Goal: Task Accomplishment & Management: Manage account settings

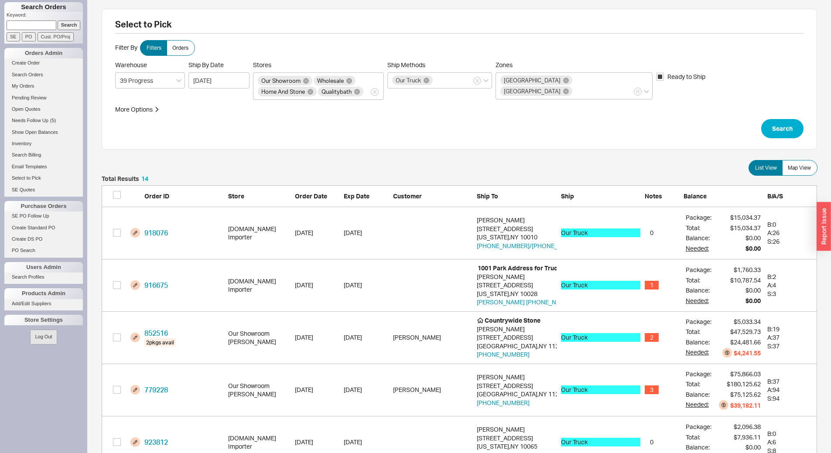
scroll to position [758, 709]
click at [24, 178] on link "Select to Pick" at bounding box center [43, 178] width 79 height 9
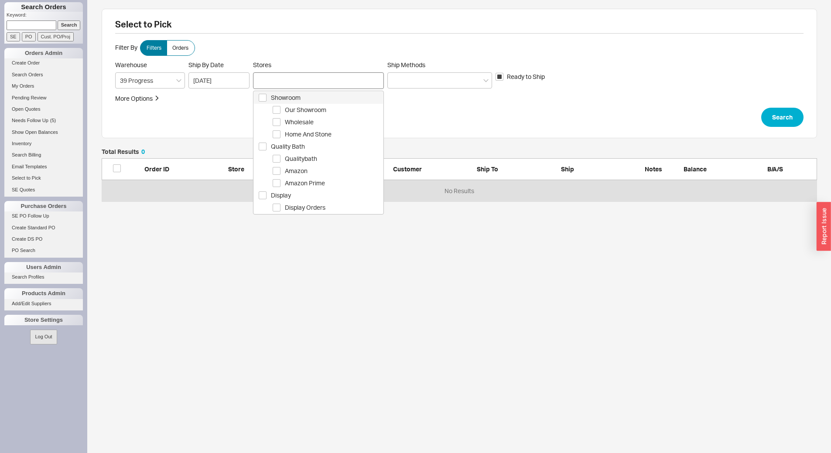
click at [319, 88] on div at bounding box center [318, 80] width 131 height 17
click at [324, 94] on span "Showroom" at bounding box center [327, 98] width 112 height 10
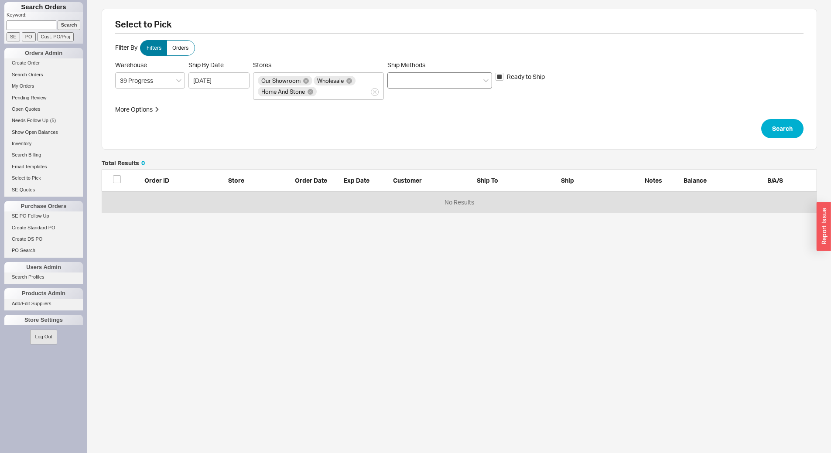
click at [440, 73] on div at bounding box center [440, 80] width 105 height 16
click at [398, 76] on input "Ship Methods" at bounding box center [395, 81] width 6 height 10
click at [454, 98] on div "Ground" at bounding box center [440, 99] width 104 height 16
click at [446, 102] on div "LTL" at bounding box center [440, 99] width 104 height 16
drag, startPoint x: 457, startPoint y: 113, endPoint x: 504, endPoint y: 119, distance: 46.6
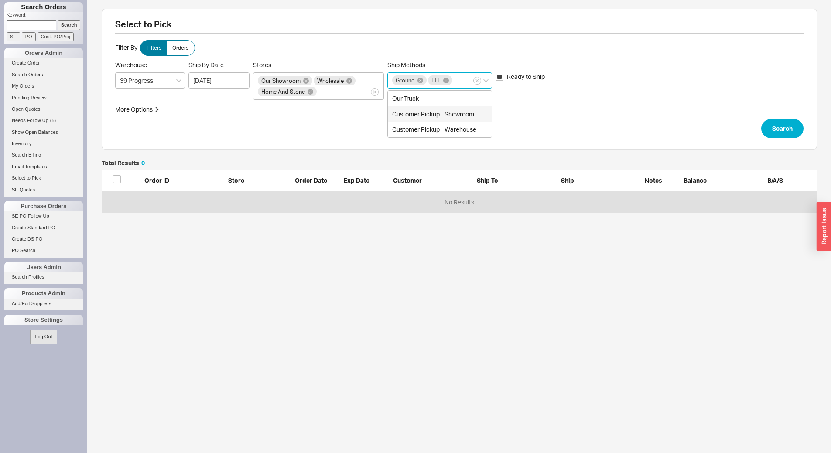
click at [458, 113] on div "Customer Pickup - Showroom" at bounding box center [440, 114] width 104 height 16
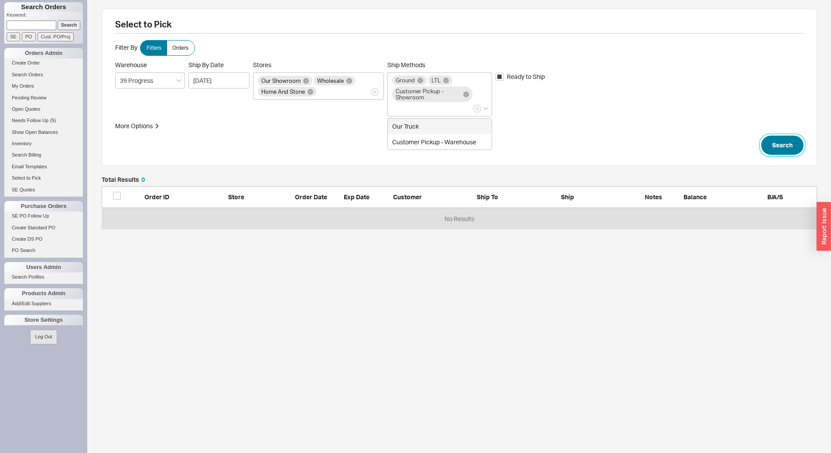
click at [777, 148] on button "Search" at bounding box center [783, 145] width 42 height 19
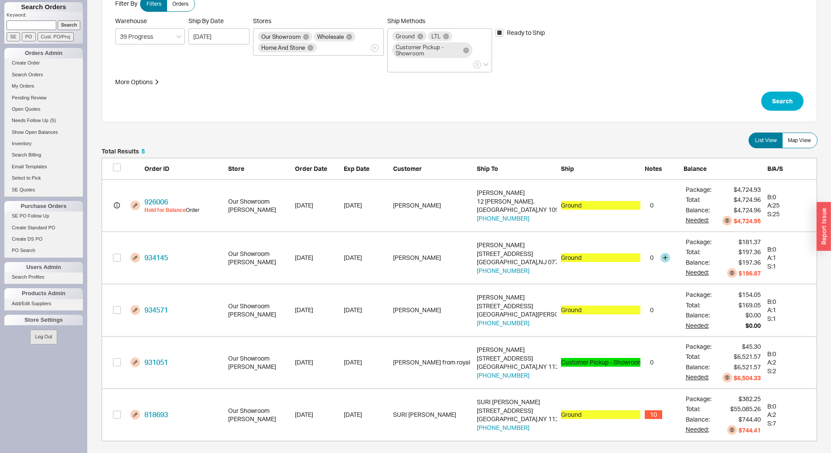
scroll to position [50, 0]
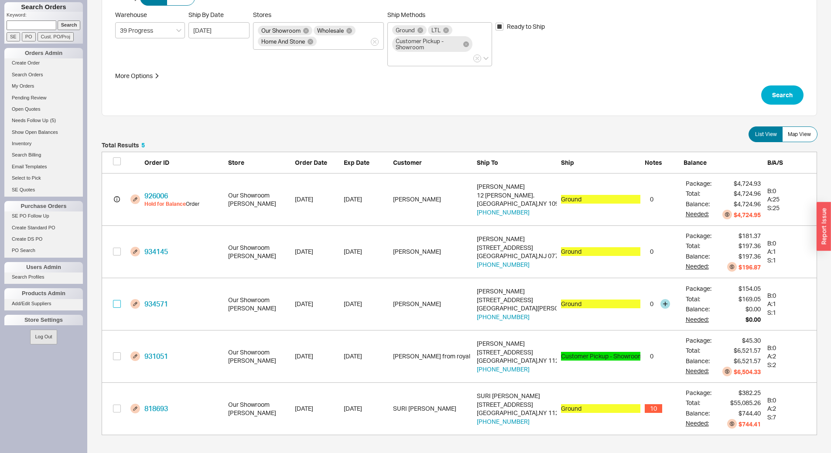
click at [114, 304] on input "grid" at bounding box center [117, 304] width 8 height 8
checkbox input "true"
click at [116, 357] on input "grid" at bounding box center [117, 357] width 8 height 8
checkbox input "true"
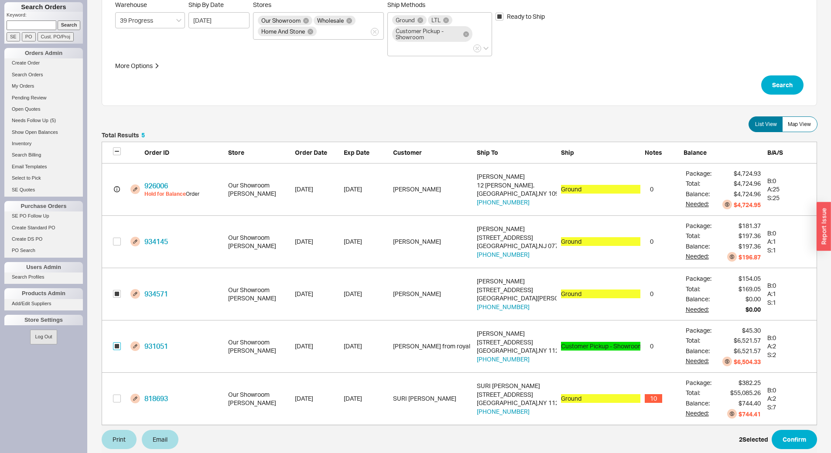
scroll to position [69, 0]
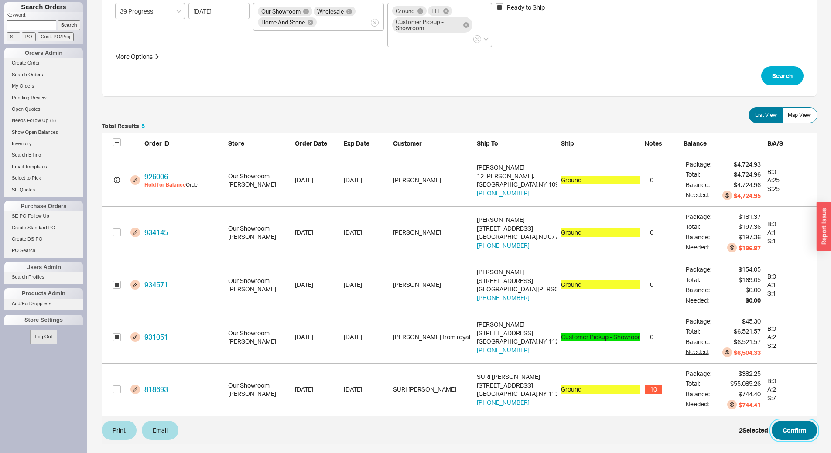
click at [804, 424] on button "Confirm" at bounding box center [794, 430] width 45 height 19
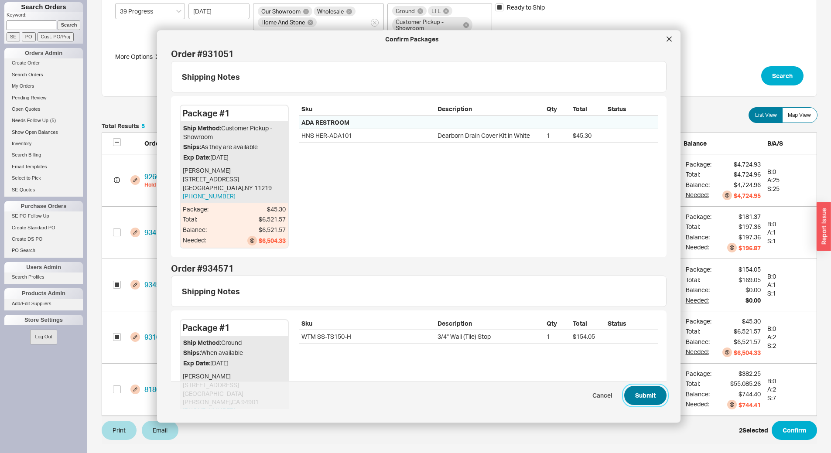
click at [639, 398] on button "Submit" at bounding box center [646, 395] width 42 height 19
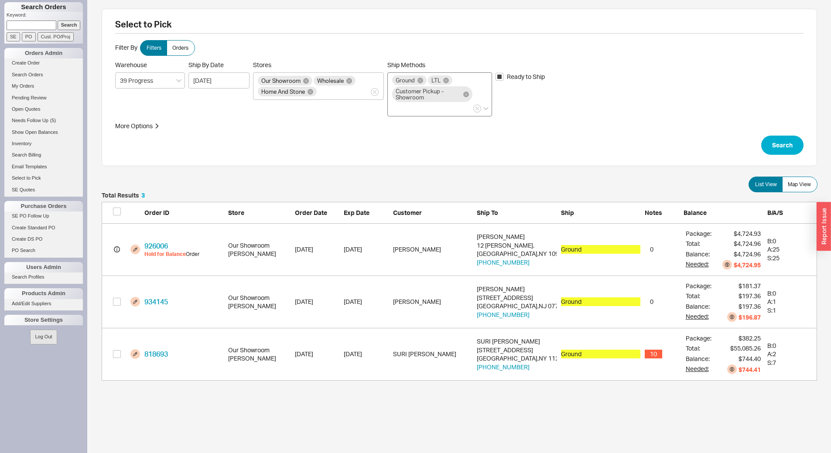
scroll to position [182, 709]
click at [358, 96] on div "Our Showroom Wholesale Home And Stone" at bounding box center [316, 86] width 117 height 21
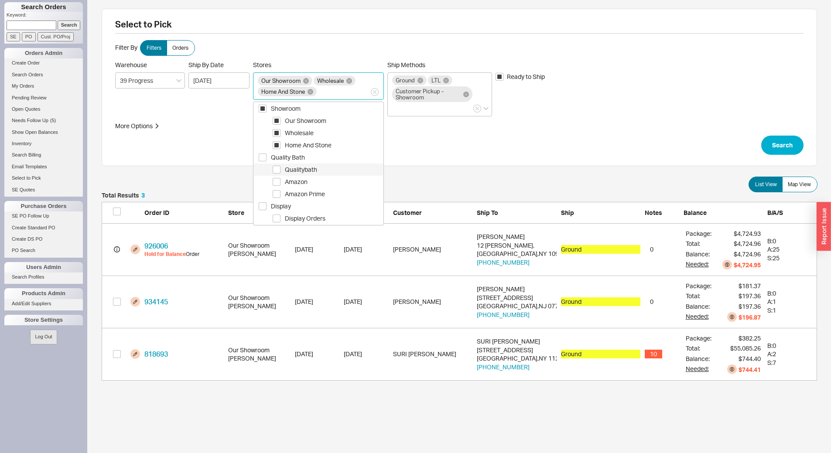
click at [325, 169] on span "Qualitybath" at bounding box center [334, 170] width 98 height 10
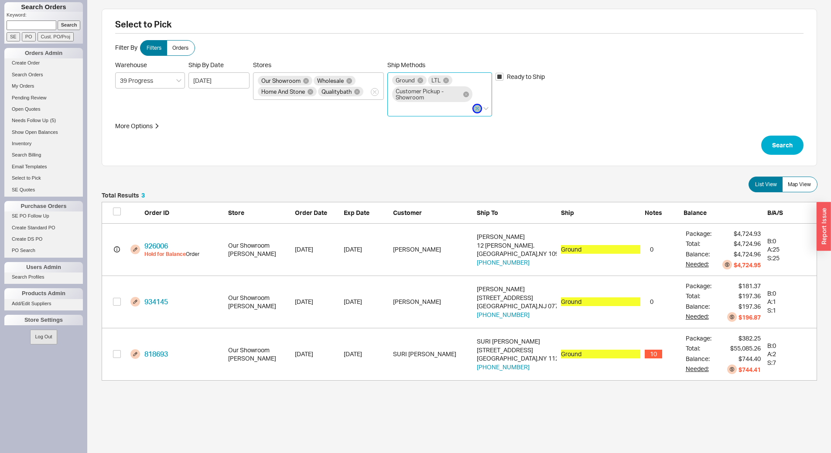
click at [480, 110] on button "Ship Methods Ground LTL Customer Pickup - Showroom" at bounding box center [478, 109] width 8 height 8
click at [398, 110] on input "Ship Methods Ground LTL Customer Pickup - Showroom" at bounding box center [395, 108] width 6 height 10
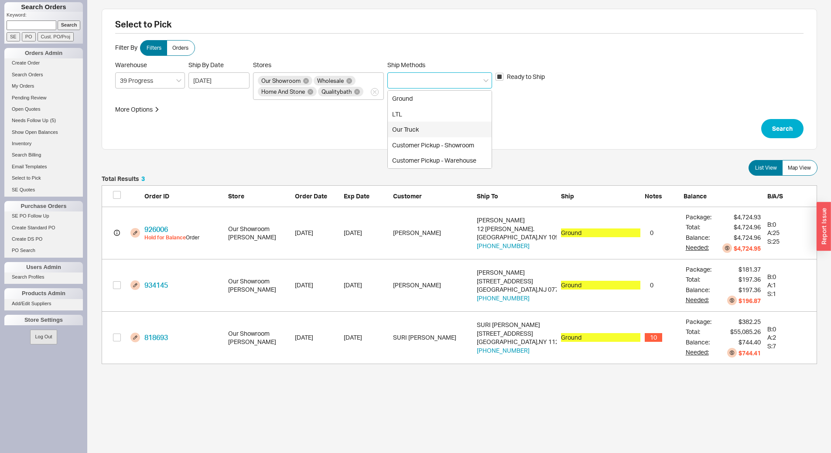
click at [420, 130] on div "Our Truck" at bounding box center [440, 130] width 104 height 16
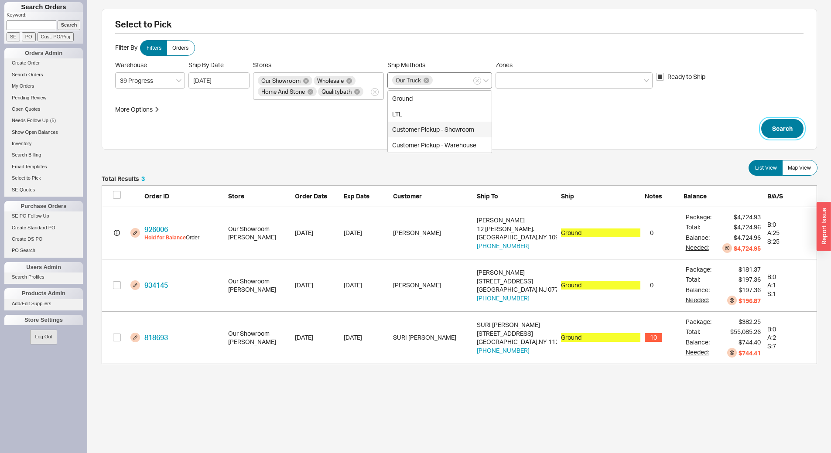
click at [791, 134] on button "Search" at bounding box center [783, 128] width 42 height 19
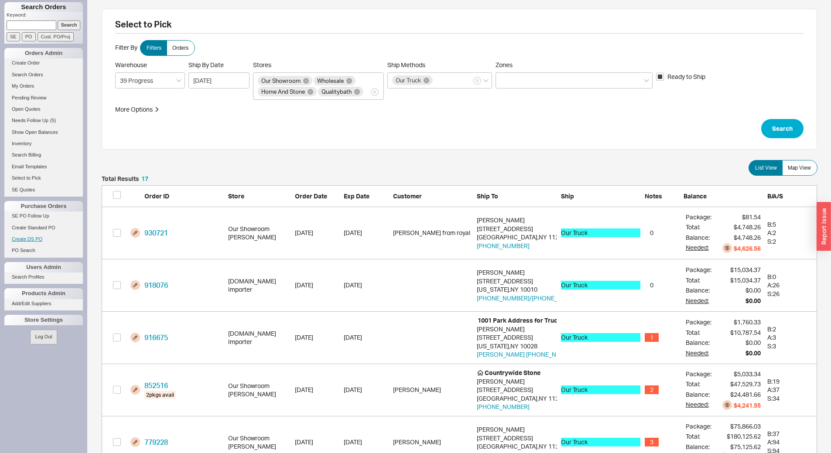
scroll to position [915, 709]
click at [133, 231] on button "grid" at bounding box center [135, 233] width 10 height 10
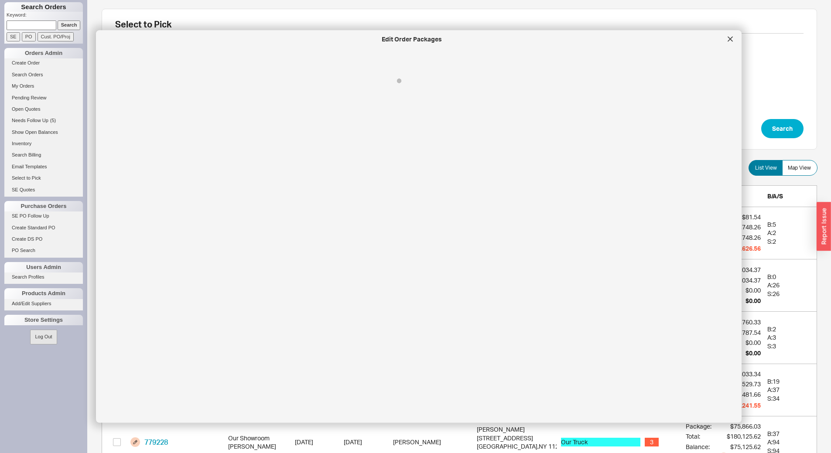
select select "8"
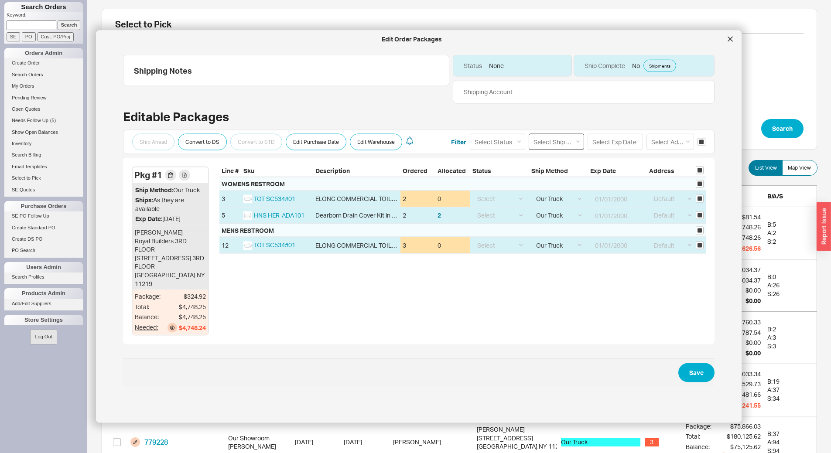
click at [557, 144] on select "Select Ship Method Ground LTL Our Truck --------------- Customer Pickup - Showr…" at bounding box center [556, 142] width 55 height 16
select select "10"
click at [529, 134] on select "Select Ship Method Ground LTL Our Truck --------------- Customer Pickup - Showr…" at bounding box center [556, 142] width 55 height 16
select select
select select "10"
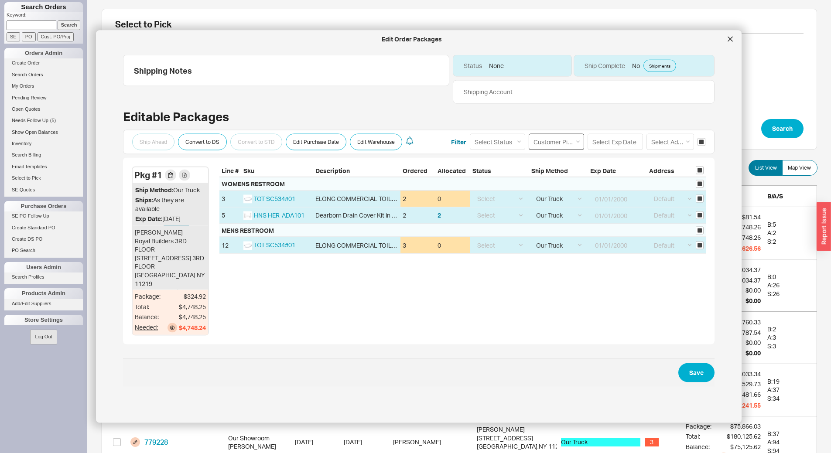
select select "10"
click at [693, 370] on button "Save" at bounding box center [697, 372] width 36 height 19
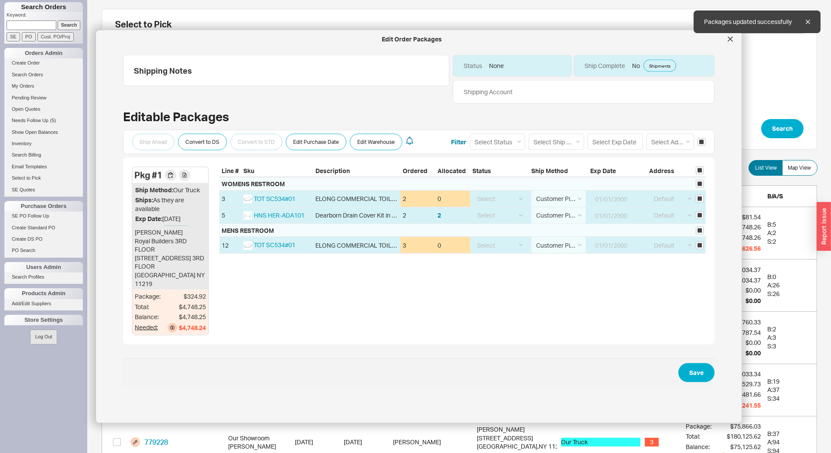
scroll to position [863, 709]
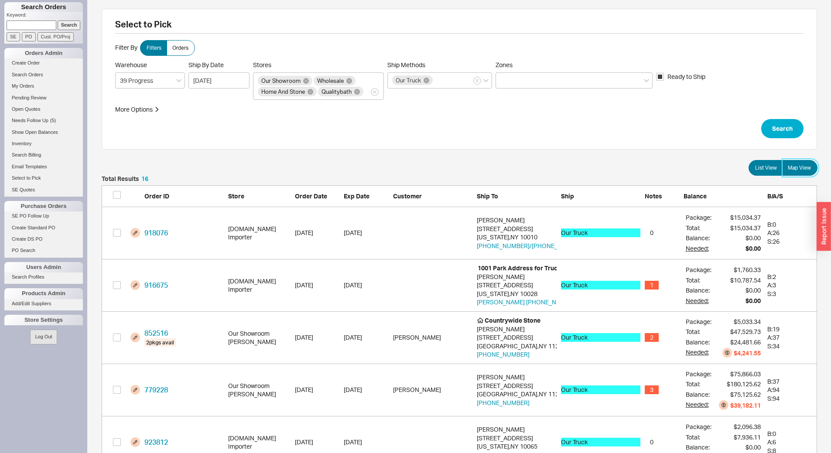
click at [806, 168] on span "Map View" at bounding box center [799, 168] width 23 height 7
click at [0, 0] on input "Map View" at bounding box center [0, 0] width 0 height 0
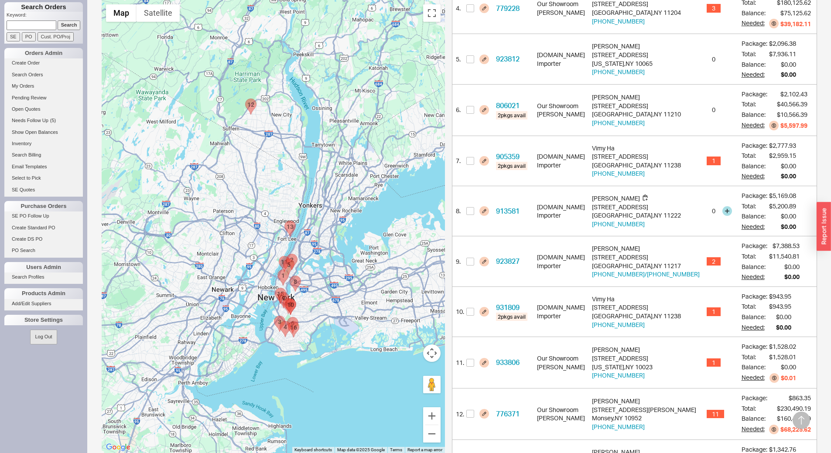
scroll to position [567, 0]
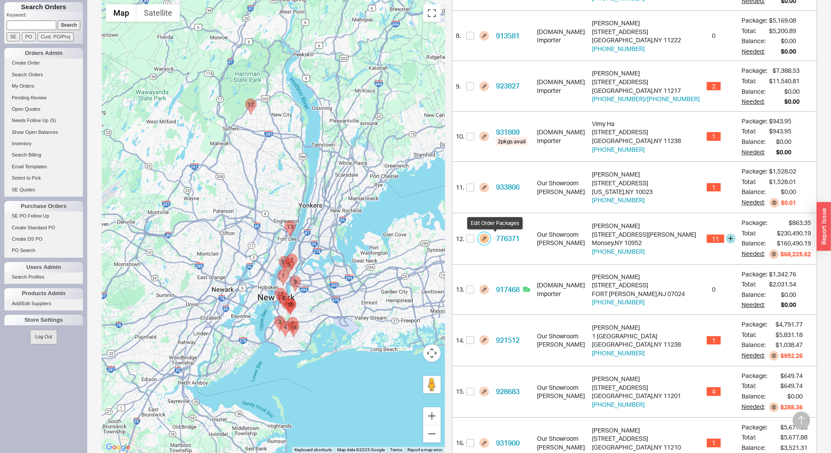
click at [489, 239] on button "button" at bounding box center [485, 239] width 10 height 10
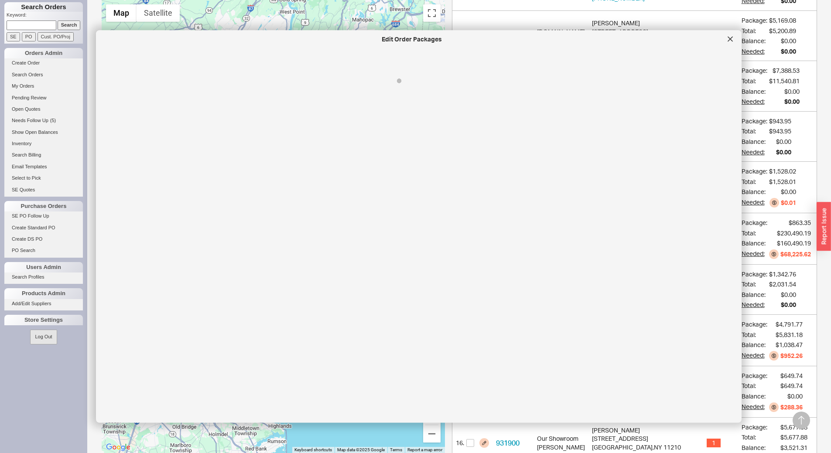
select select "8"
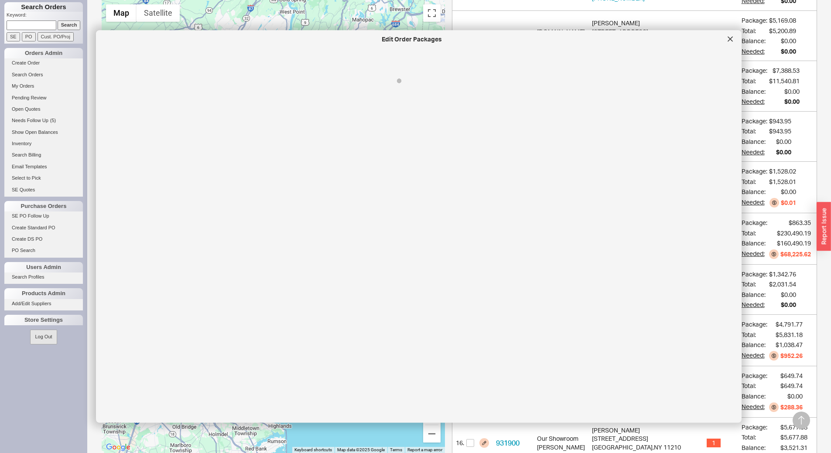
select select "8"
select select "Pending Review"
select select "8"
select select "Pending Review"
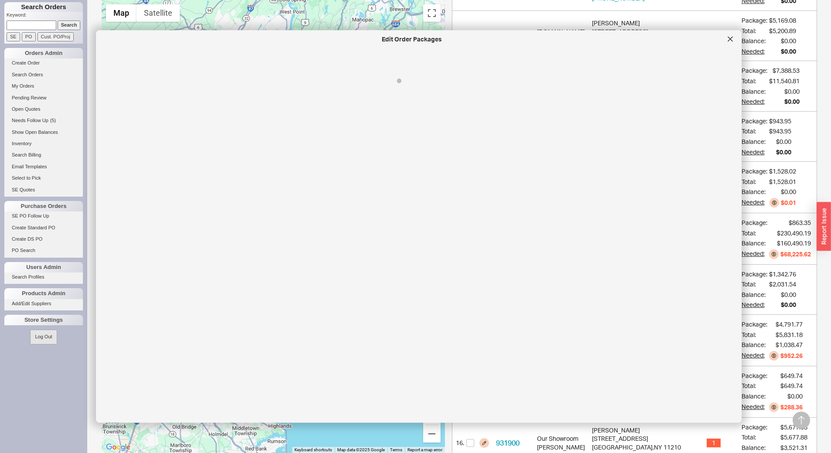
select select "8"
select select "Pending Review"
select select "8"
select select "Pending Review"
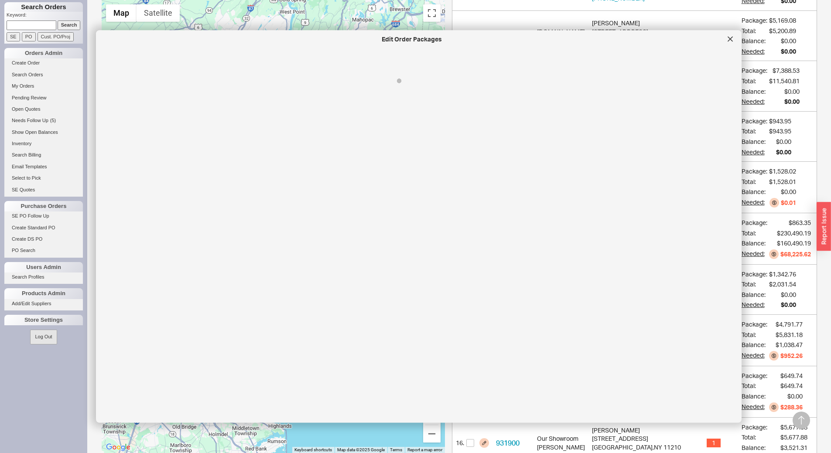
select select "8"
select select "On Hold"
select select "8"
select select "On Hold"
select select "8"
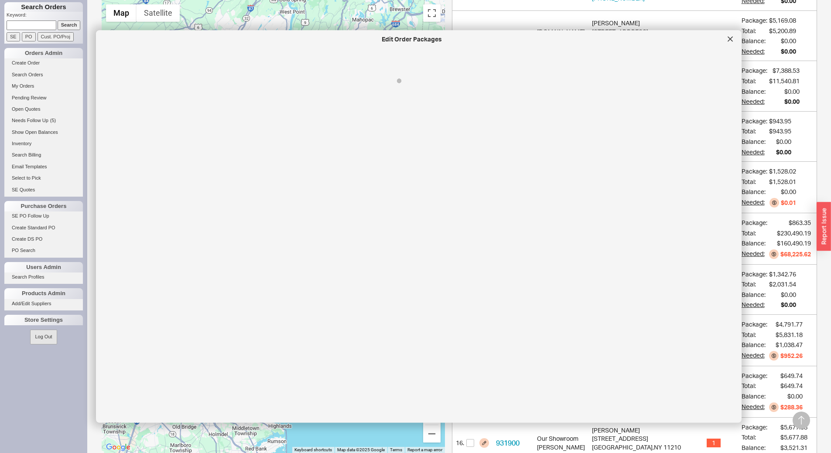
select select "On Hold"
select select "8"
select select "On Hold"
select select "8"
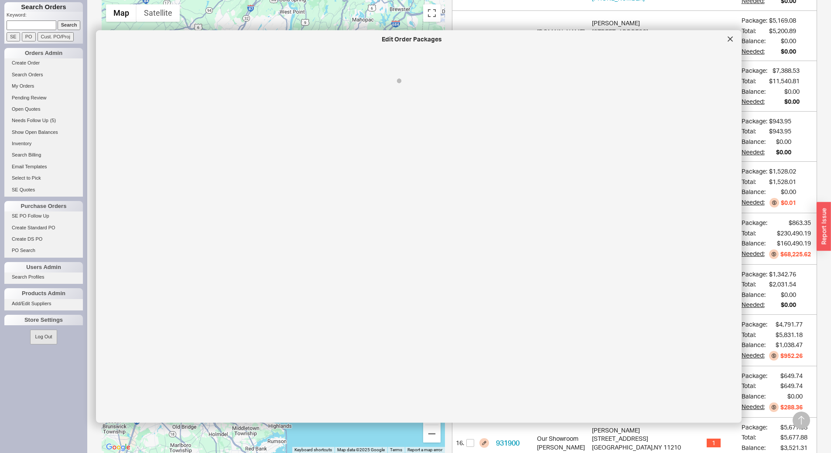
select select "Pending Review"
select select "8"
select select "On Hold"
select select "8"
select select "On Hold"
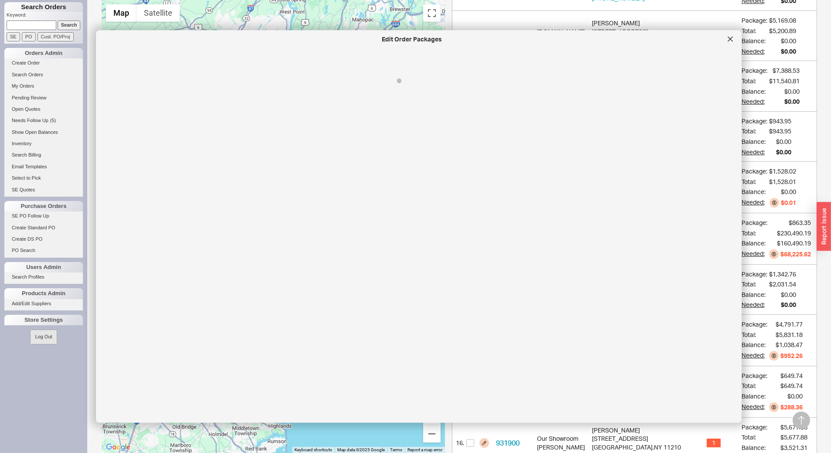
select select "8"
select select "On Hold"
select select "8"
select select "On Hold"
select select "8"
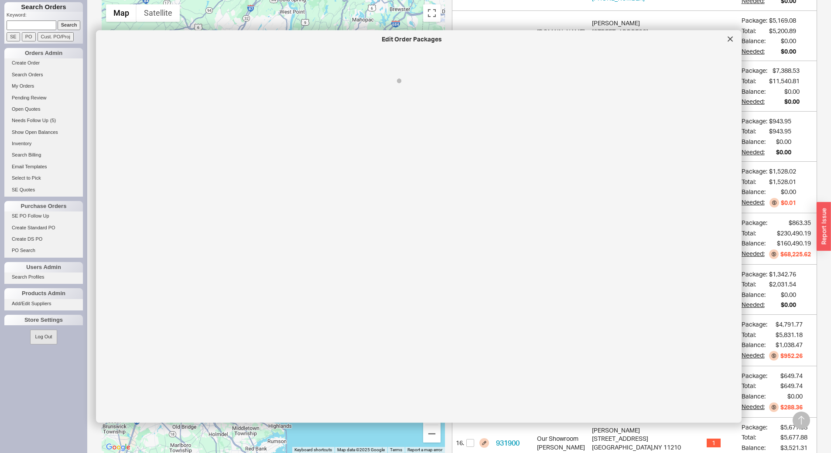
select select "On Hold"
select select "8"
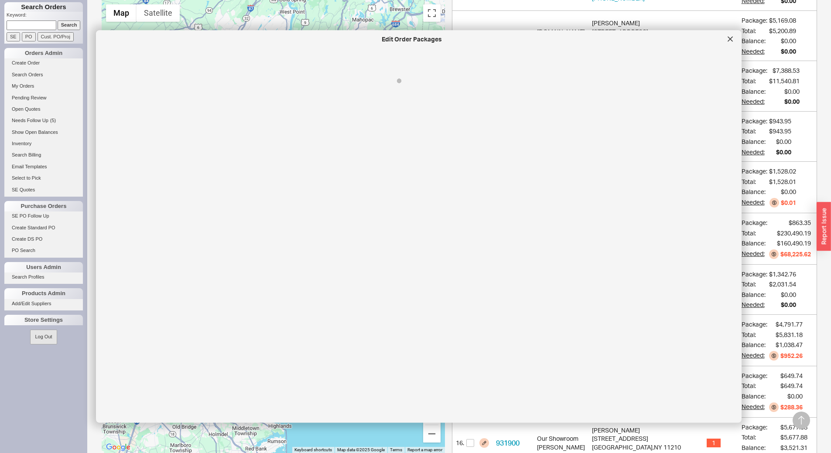
select select "8"
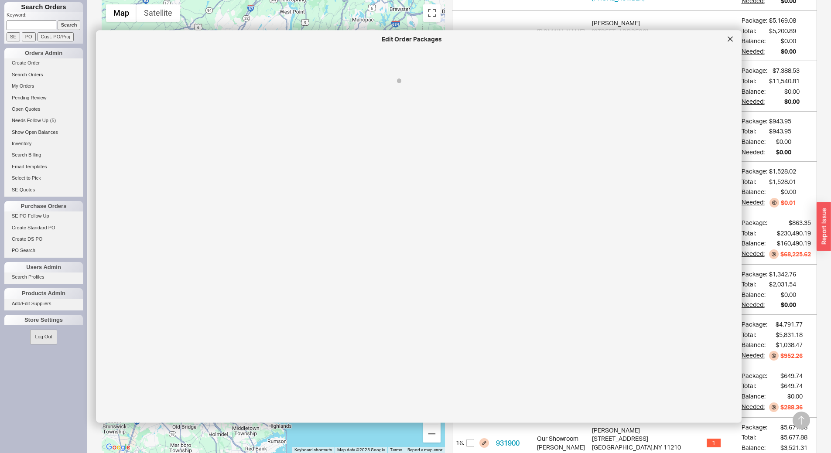
select select "8"
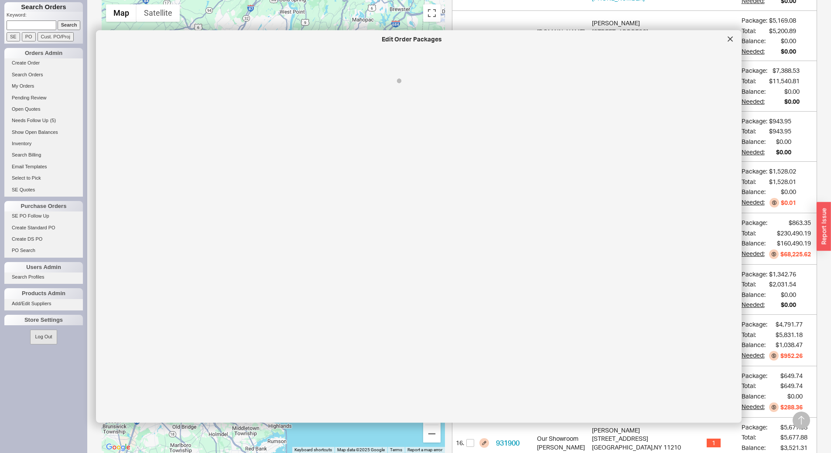
select select "8"
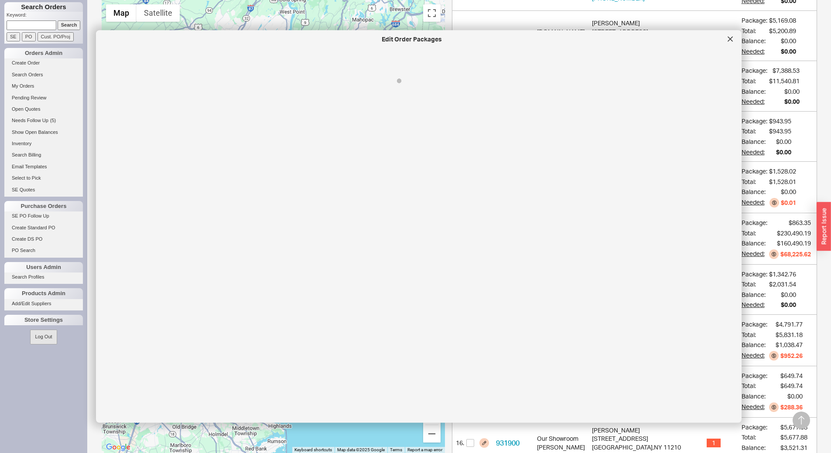
select select "8"
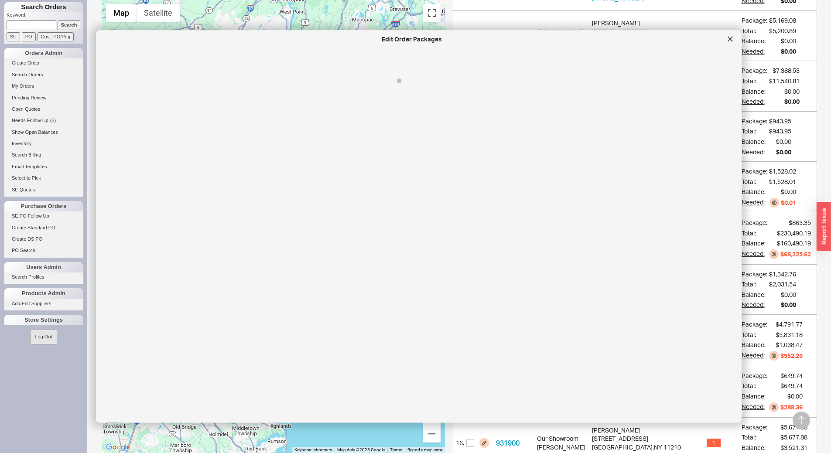
select select "8"
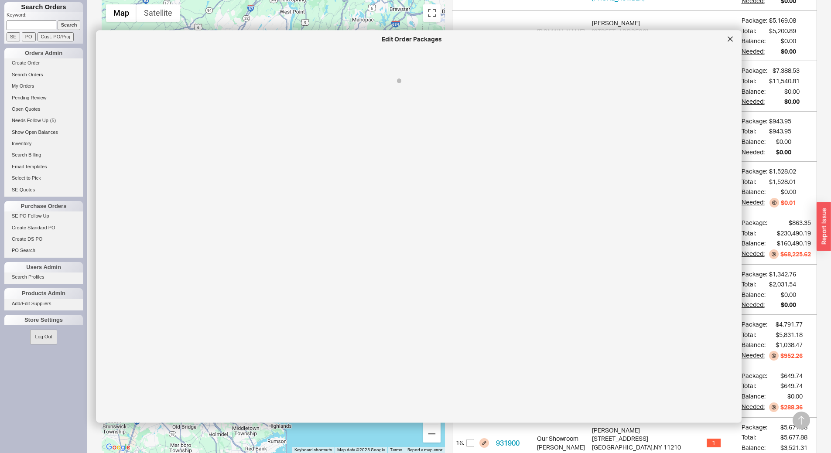
select select "8"
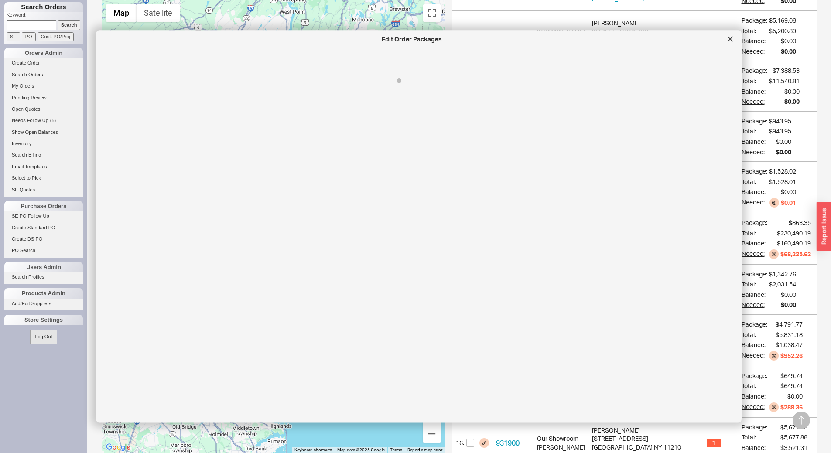
select select "8"
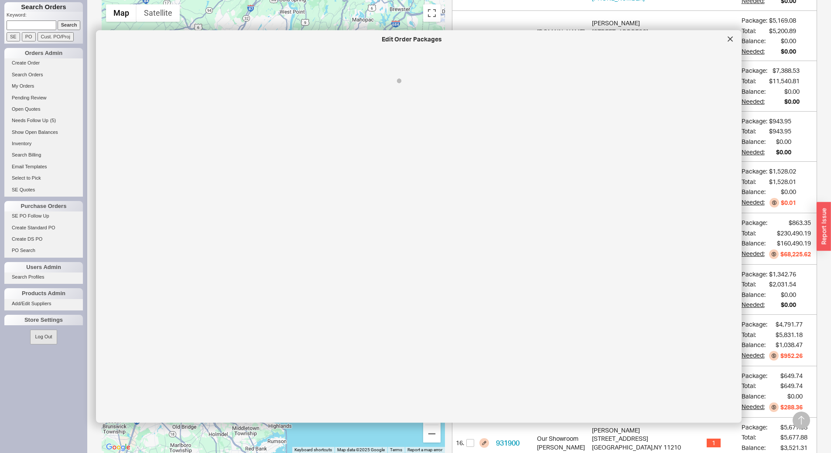
select select "8"
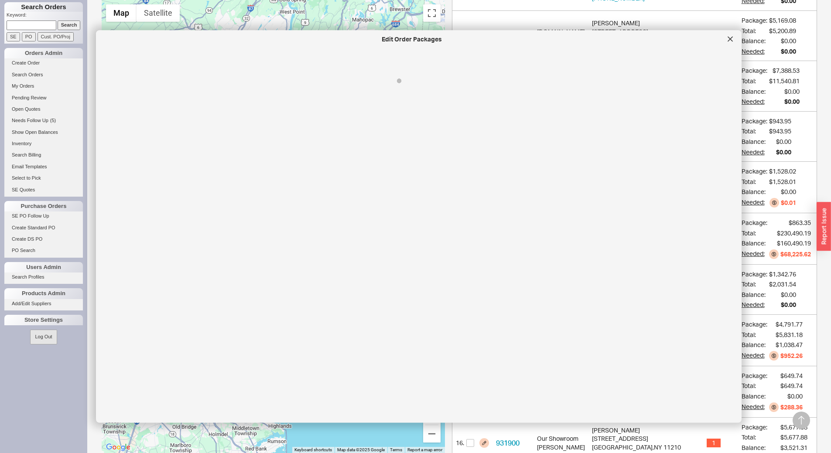
select select "8"
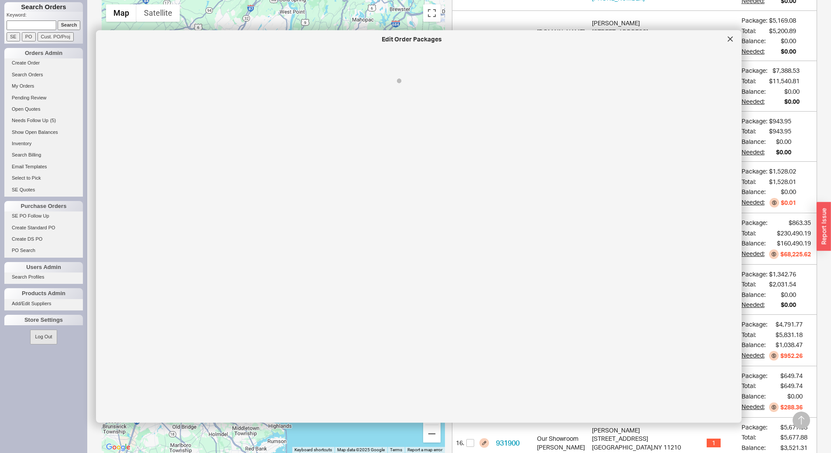
select select "8"
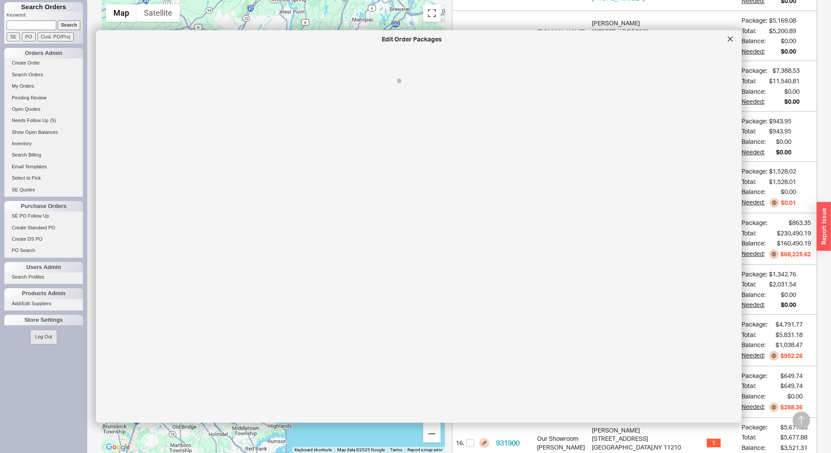
select select "8"
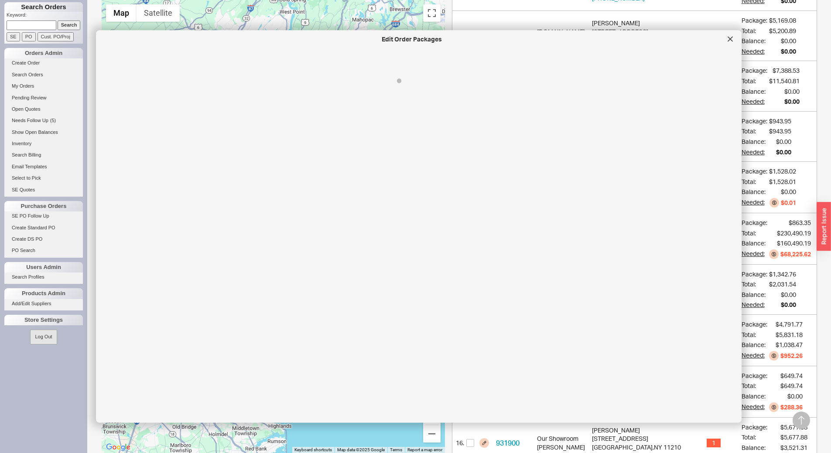
select select "8"
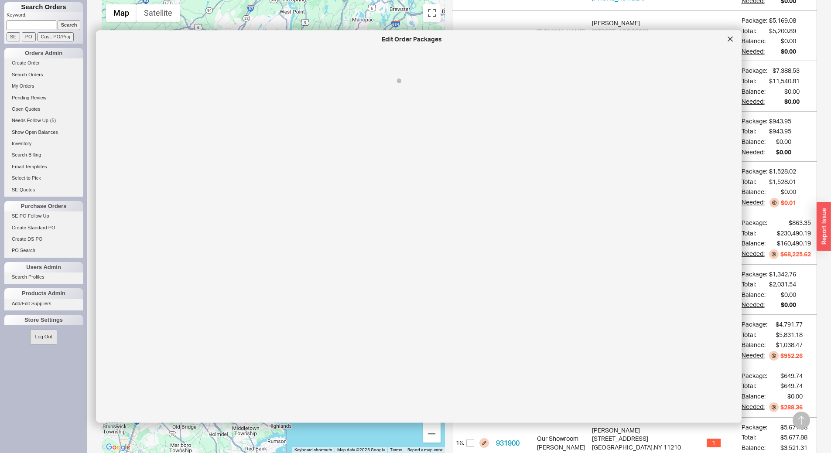
select select "8"
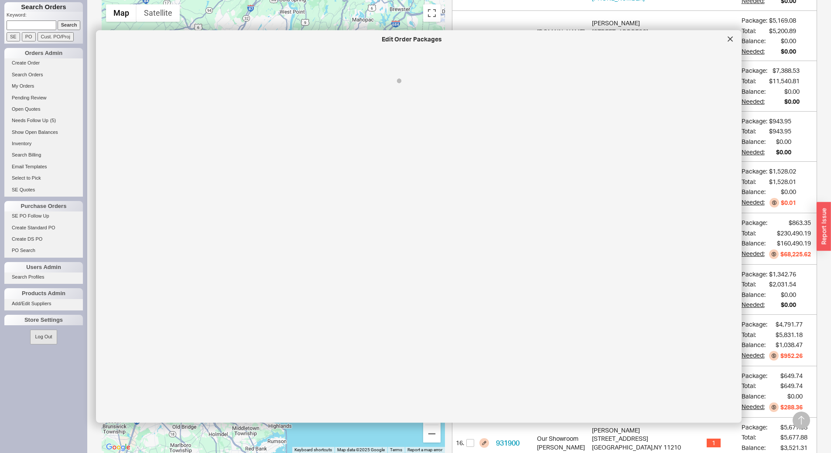
select select "8"
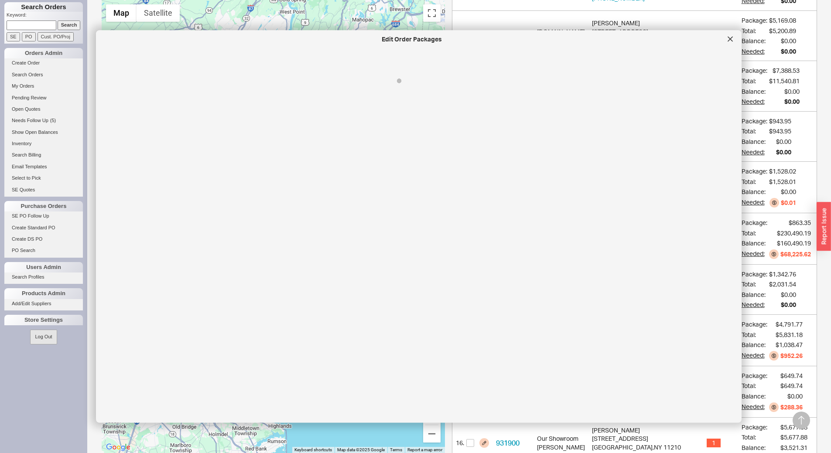
select select "8"
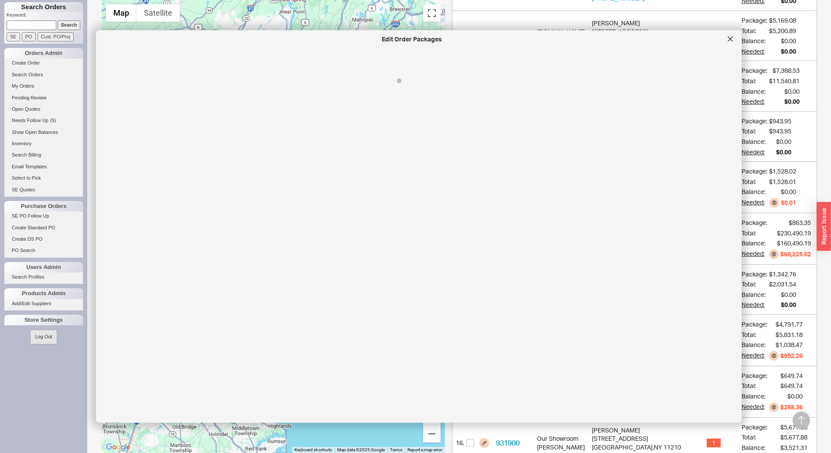
select select "8"
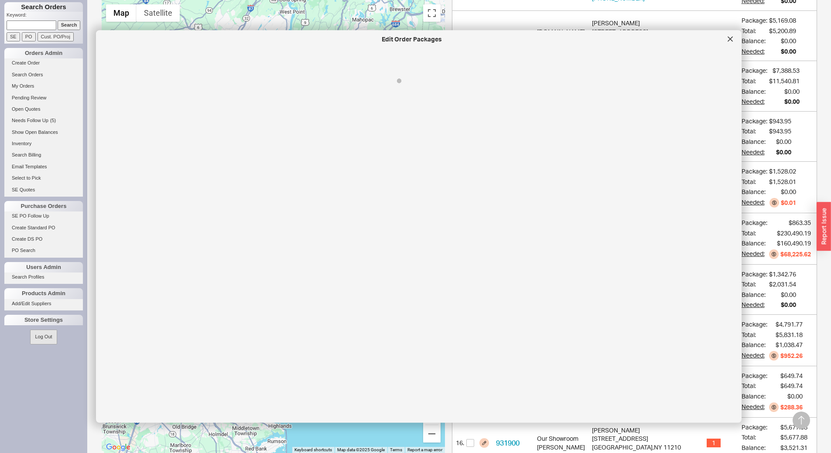
select select "8"
select select "On Hold"
select select "8"
select select "On Hold"
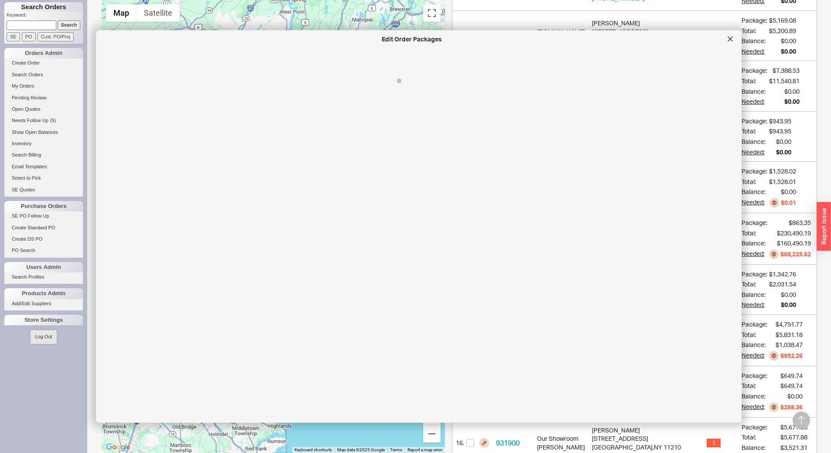
select select "8"
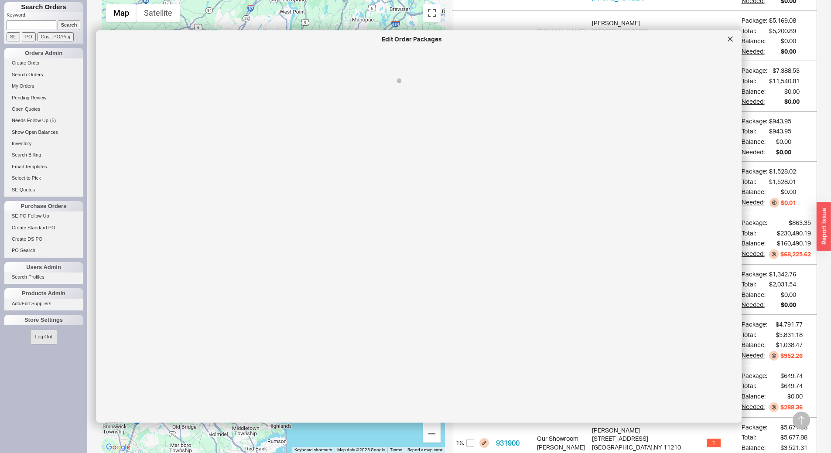
select select "8"
select select "On Hold"
select select "8"
select select "On Hold"
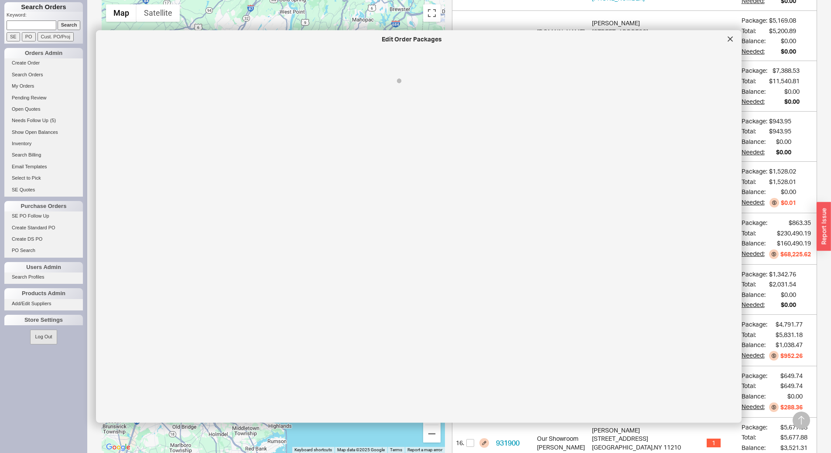
select select "8"
select select "On Hold"
select select "8"
select select "On Hold"
select select "8"
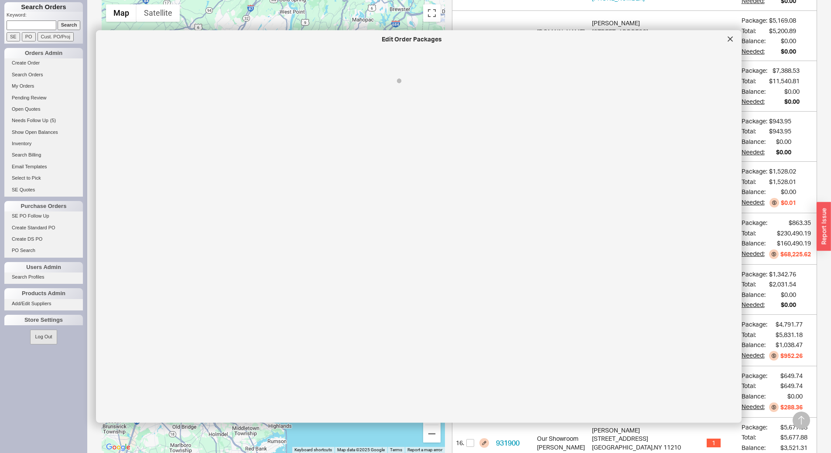
select select "On Hold"
select select "8"
select select "On Hold"
select select "8"
select select "On Hold"
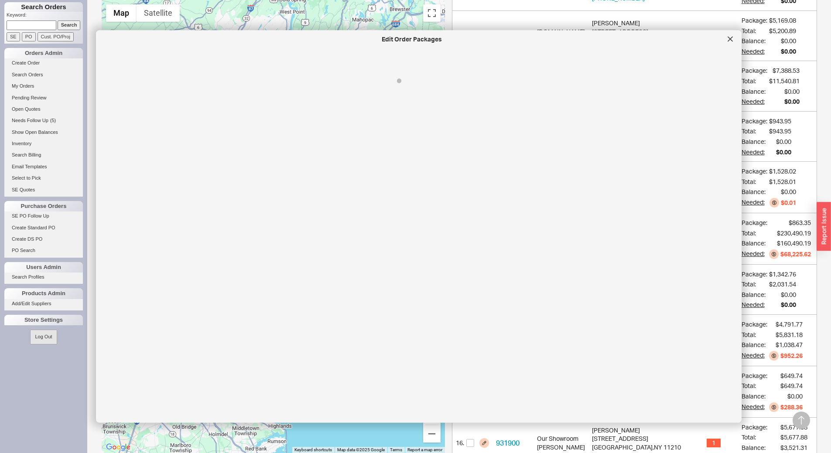
select select "8"
select select "On Hold"
select select "8"
select select "On Hold"
select select "8"
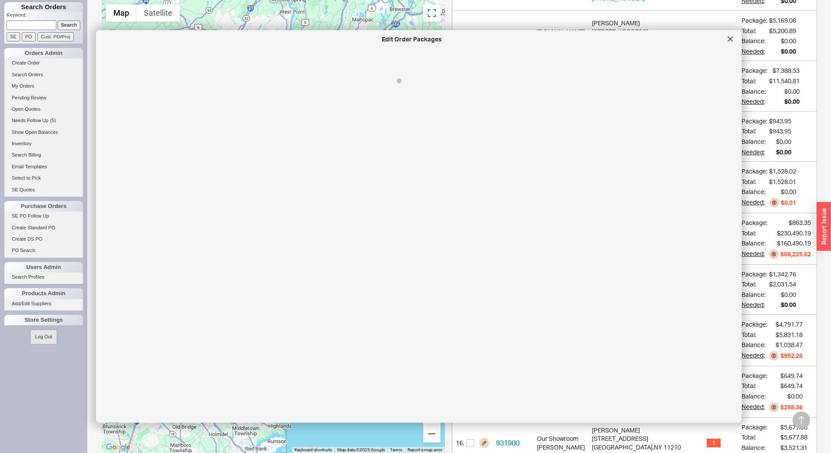
select select "On Hold"
select select "8"
select select "On Hold"
select select "8"
select select "On Hold"
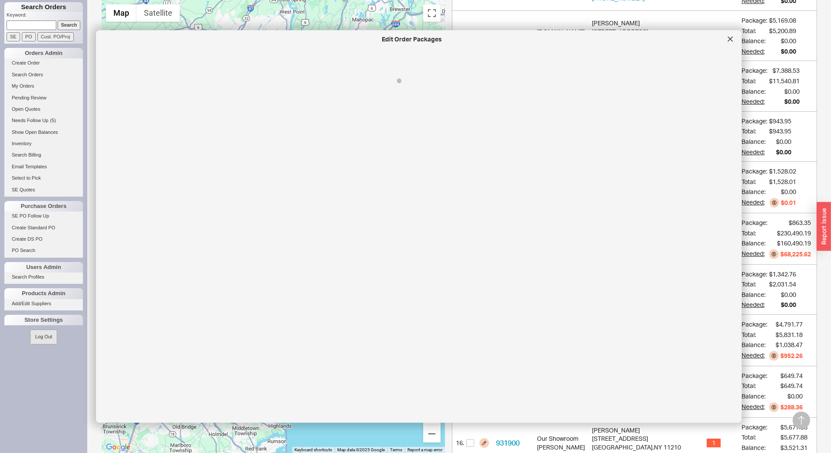
select select "8"
select select "On Hold"
select select "8"
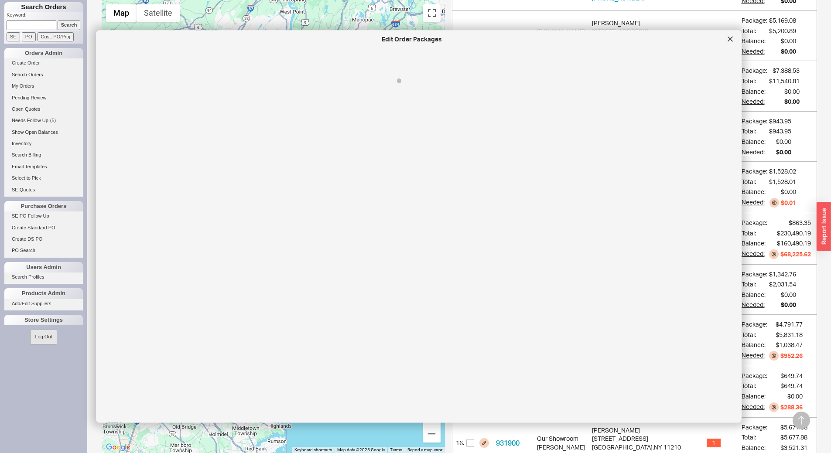
select select "8"
select select "On Hold"
select select "8"
select select "On Hold"
select select "8"
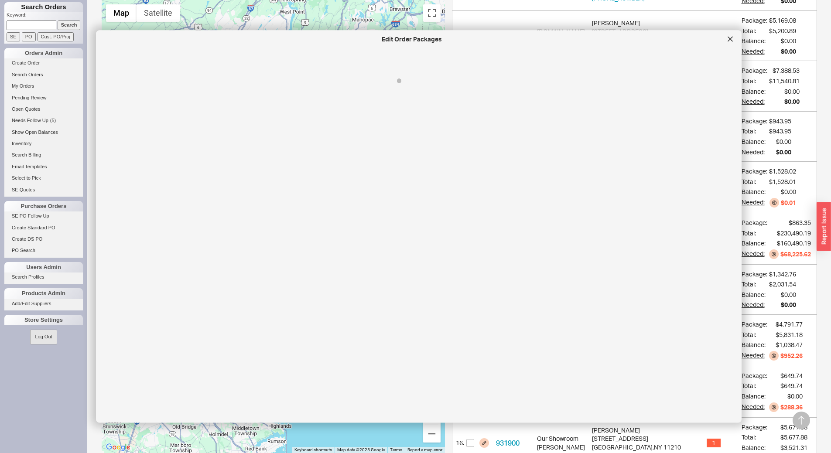
select select "On Hold"
select select "8"
select select "On Hold"
select select "8"
select select "On Hold"
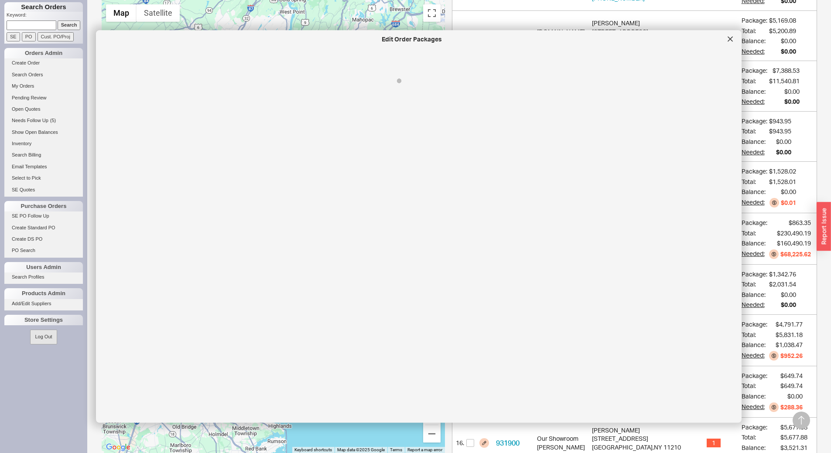
select select "8"
select select "On Hold"
select select "8"
select select "On Hold"
select select "8"
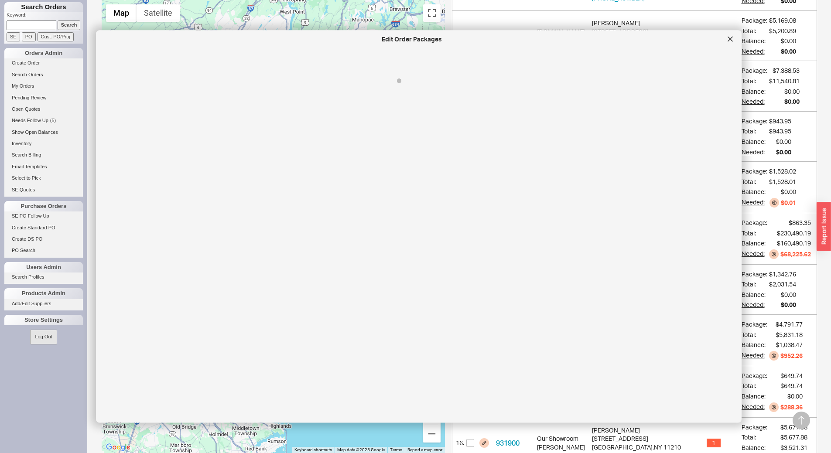
select select "On Hold"
select select "8"
select select "On Hold"
select select "8"
select select "On Hold"
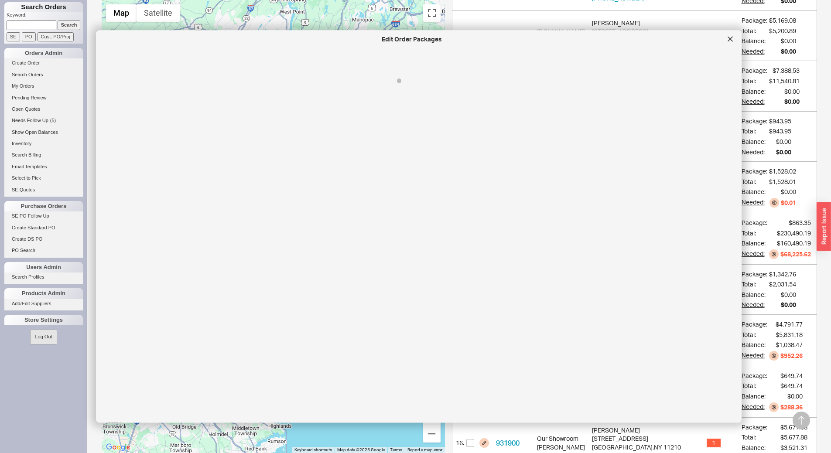
select select "8"
select select "On Hold"
select select "8"
select select "On Hold"
select select "8"
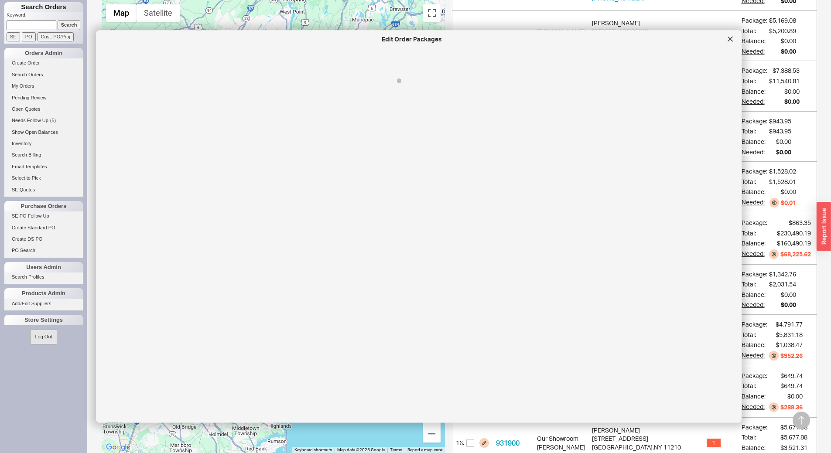
select select "On Hold"
select select "8"
select select "On Hold"
select select "8"
select select "On Hold"
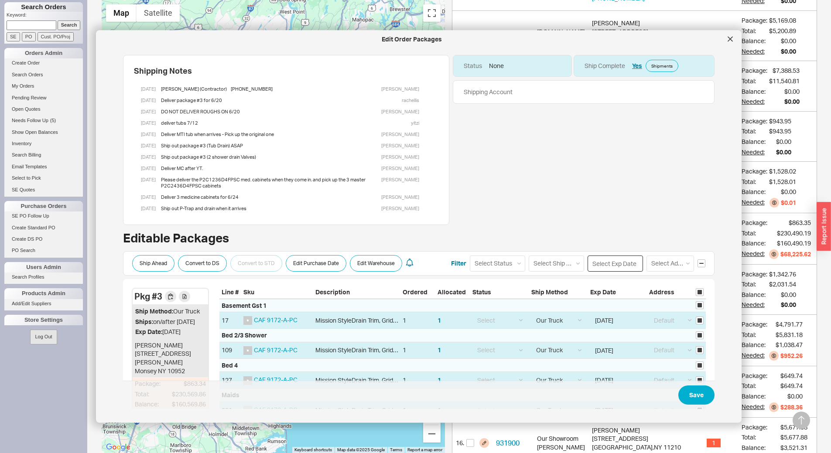
click at [599, 262] on input at bounding box center [615, 263] width 55 height 16
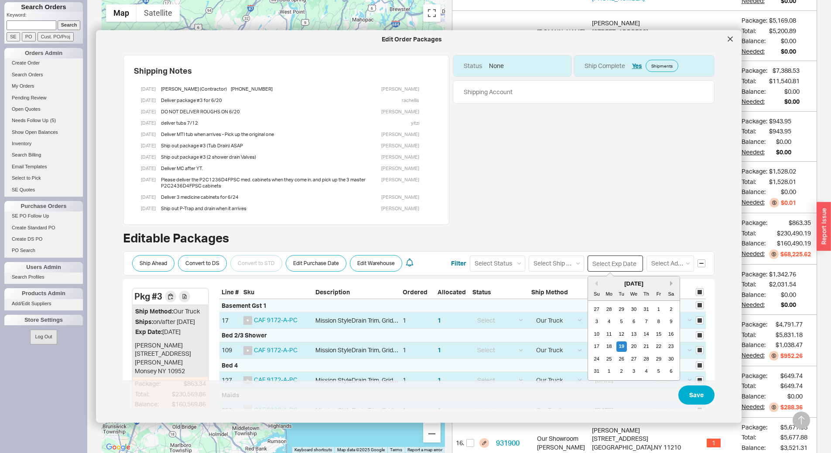
click at [670, 283] on button "Next month" at bounding box center [672, 283] width 5 height 5
click at [642, 360] on div "2" at bounding box center [647, 359] width 10 height 10
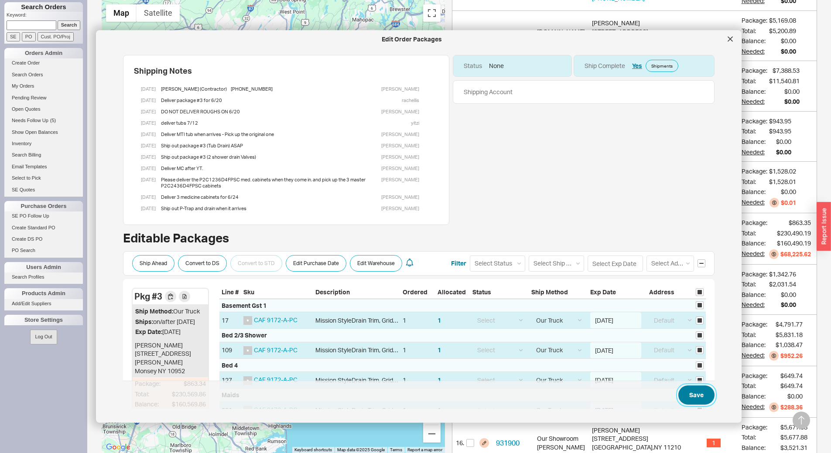
click at [698, 398] on button "Save" at bounding box center [697, 395] width 36 height 19
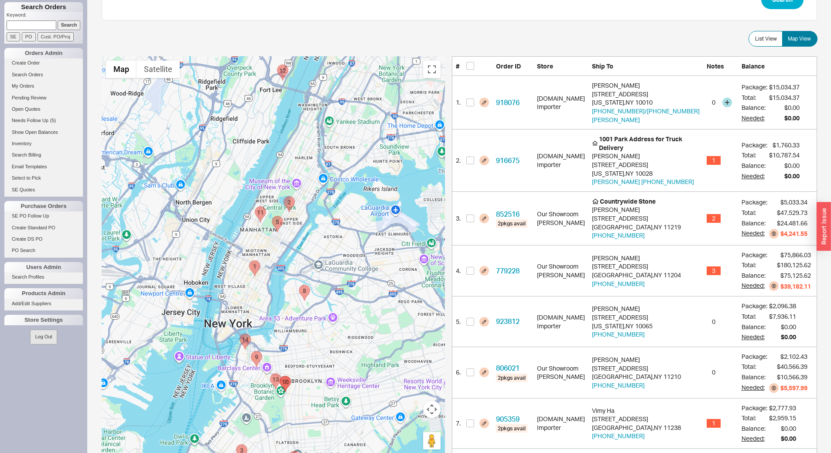
scroll to position [131, 0]
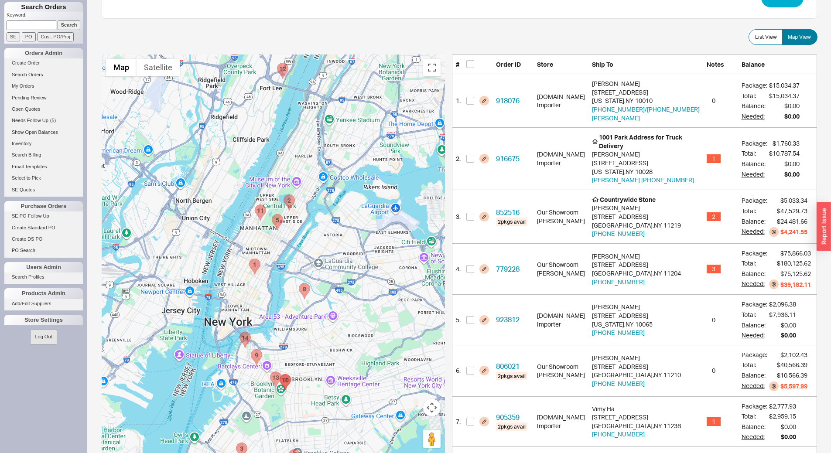
click at [277, 63] on area "917468 - 2200 north central road, 4l" at bounding box center [277, 63] width 0 height 0
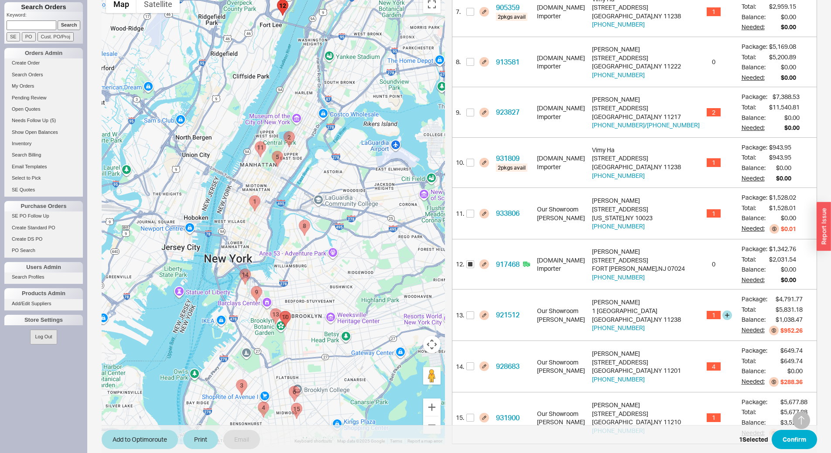
scroll to position [570, 0]
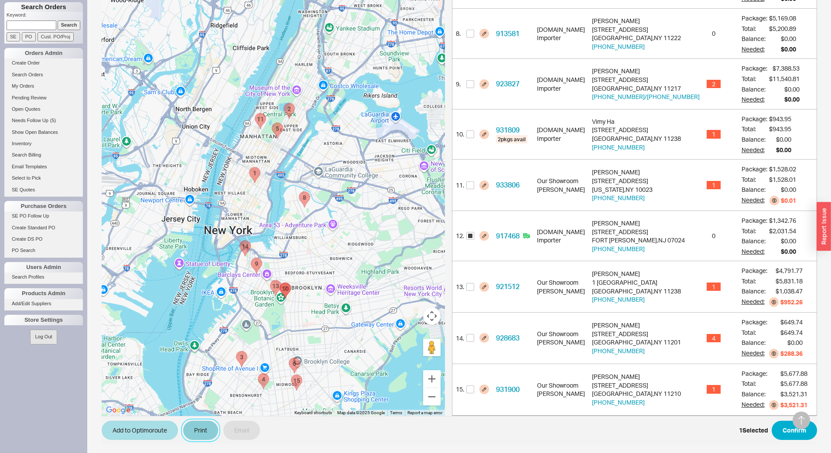
click at [192, 429] on button "Print" at bounding box center [200, 430] width 35 height 19
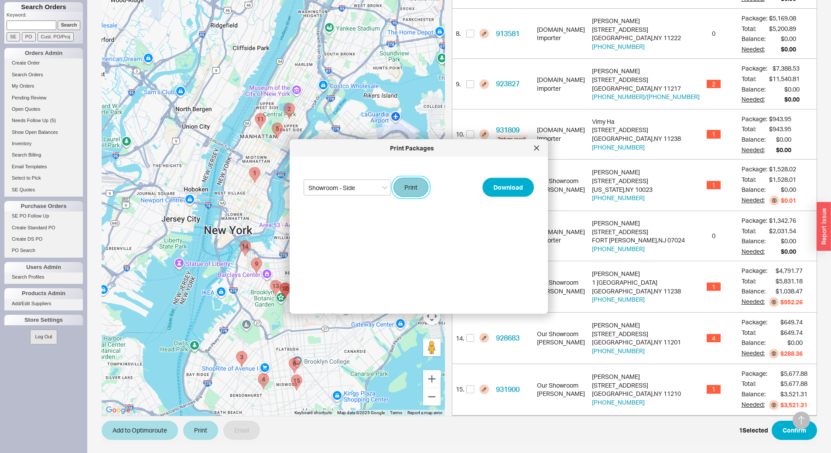
click at [403, 192] on button "Print" at bounding box center [411, 187] width 35 height 19
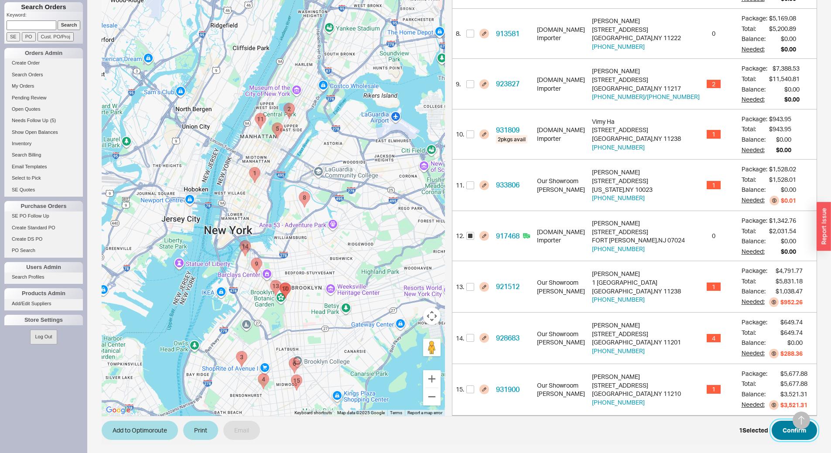
click at [802, 439] on button "Confirm" at bounding box center [794, 430] width 45 height 19
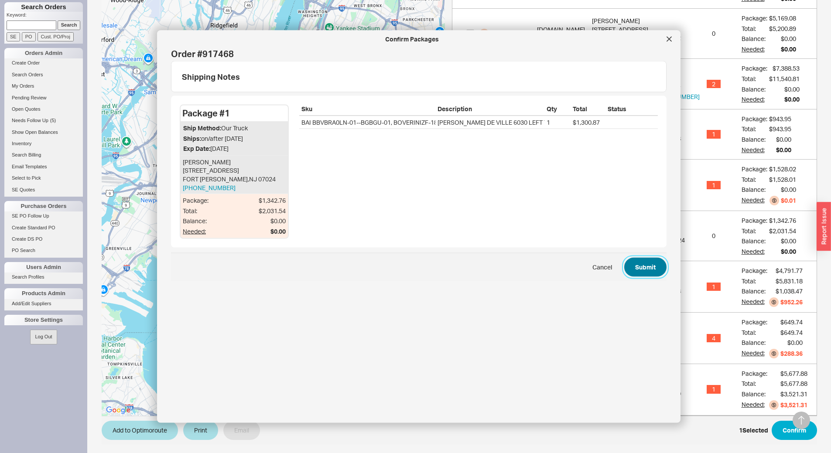
click at [642, 267] on button "Submit" at bounding box center [646, 266] width 42 height 19
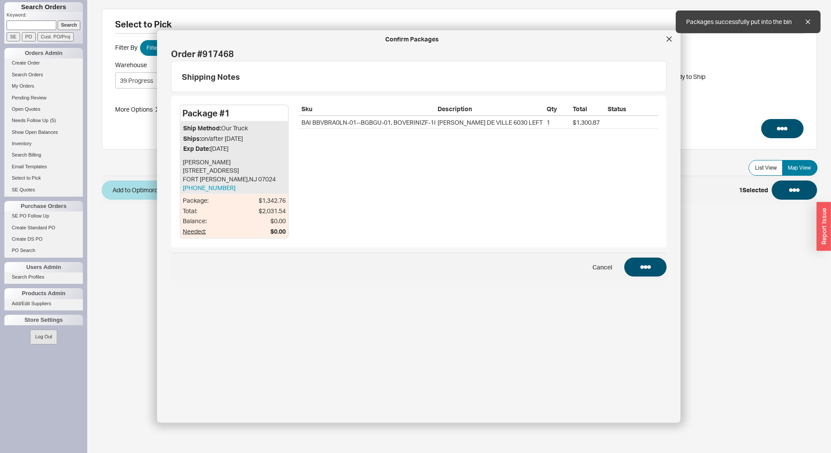
scroll to position [0, 0]
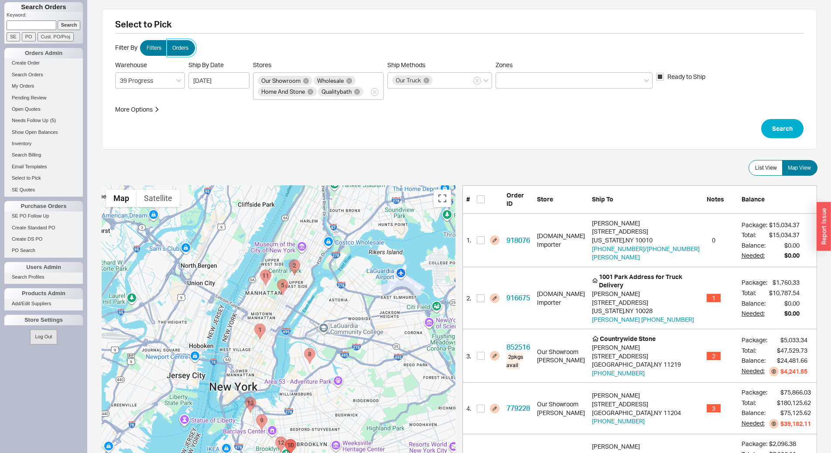
click at [180, 48] on span "Orders" at bounding box center [180, 48] width 16 height 7
click at [0, 0] on input "Orders" at bounding box center [0, 0] width 0 height 0
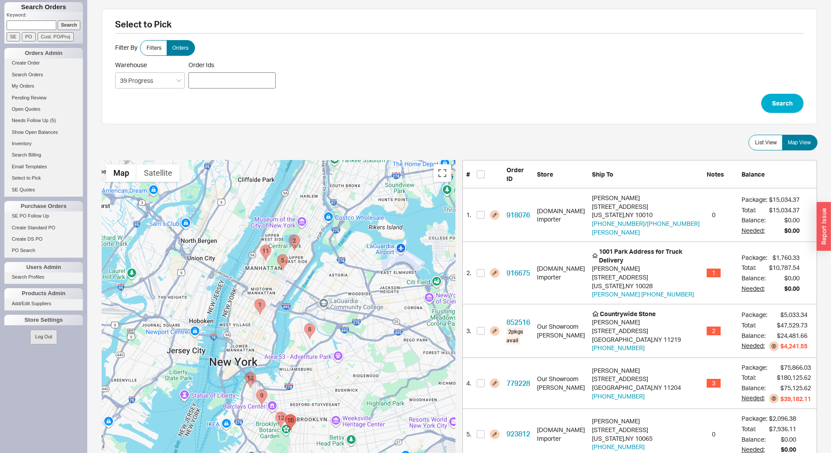
click at [231, 79] on div at bounding box center [232, 80] width 87 height 16
click at [196, 79] on input "Order Ids" at bounding box center [193, 80] width 5 height 12
paste input "931925"
click button "Search" at bounding box center [783, 103] width 42 height 19
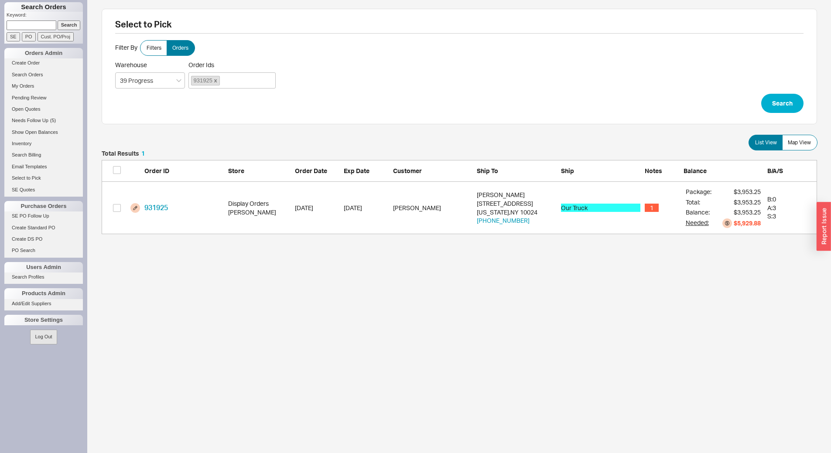
scroll to position [77, 709]
click at [115, 209] on input "grid" at bounding box center [117, 208] width 8 height 8
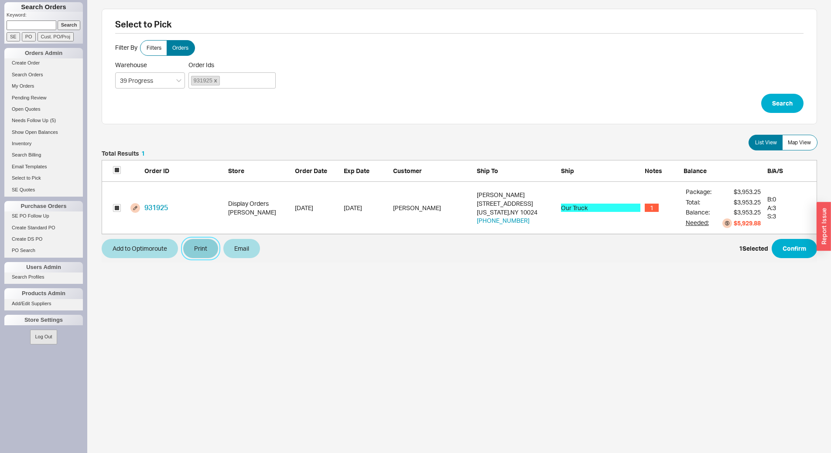
click at [190, 249] on button "Print" at bounding box center [200, 248] width 35 height 19
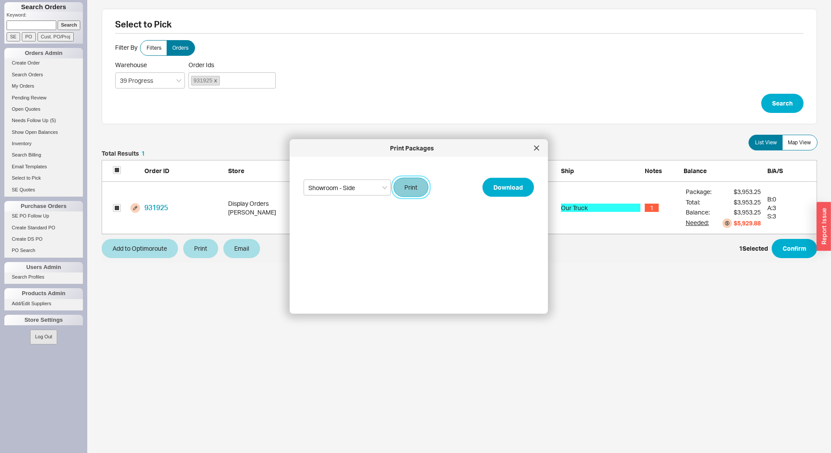
click at [423, 192] on button "Print" at bounding box center [411, 187] width 35 height 19
click at [150, 250] on button "Add to Optimoroute" at bounding box center [140, 248] width 76 height 19
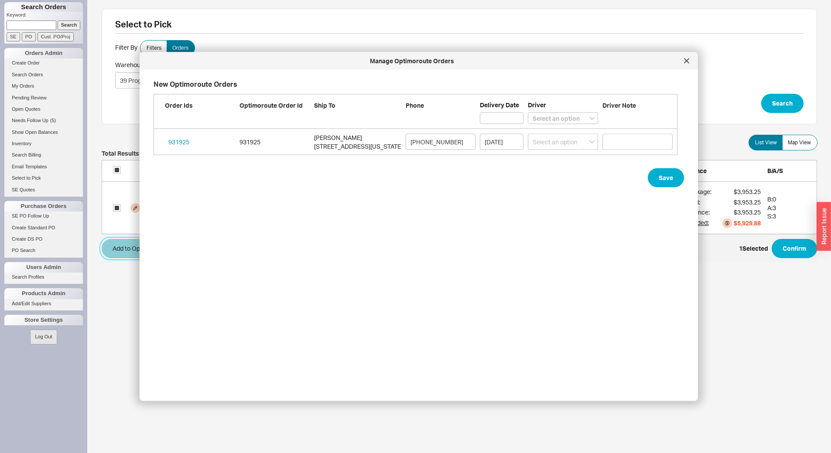
scroll to position [304, 532]
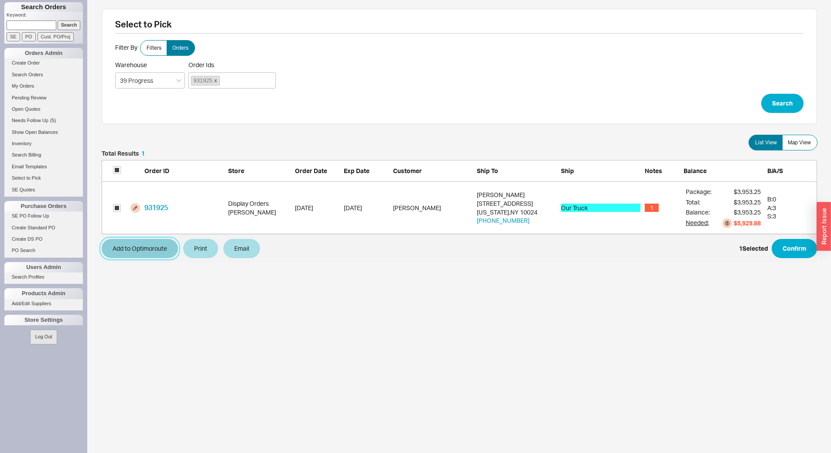
click at [151, 249] on button "Add to Optimoroute" at bounding box center [140, 248] width 76 height 19
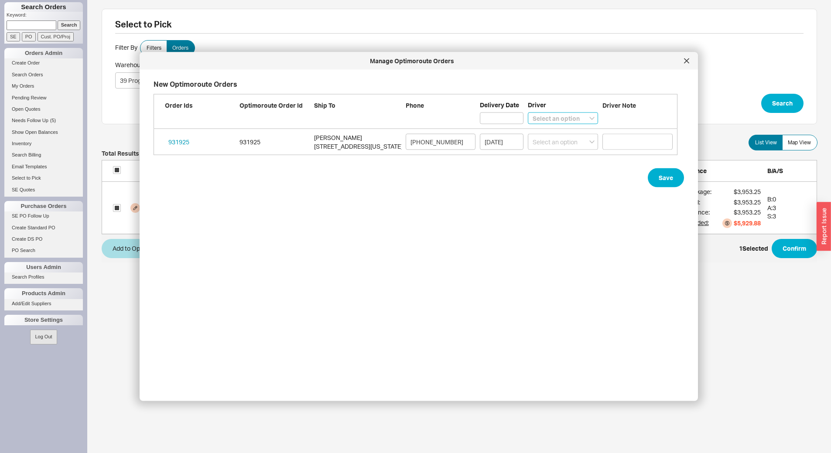
click at [549, 118] on select "Select an option Boruch Lubav Butch Zeitlin" at bounding box center [563, 119] width 70 height 12
click at [528, 113] on select "Select an option Boruch Lubav Butch Zeitlin" at bounding box center [563, 119] width 70 height 12
click at [662, 182] on button "Save" at bounding box center [666, 177] width 36 height 19
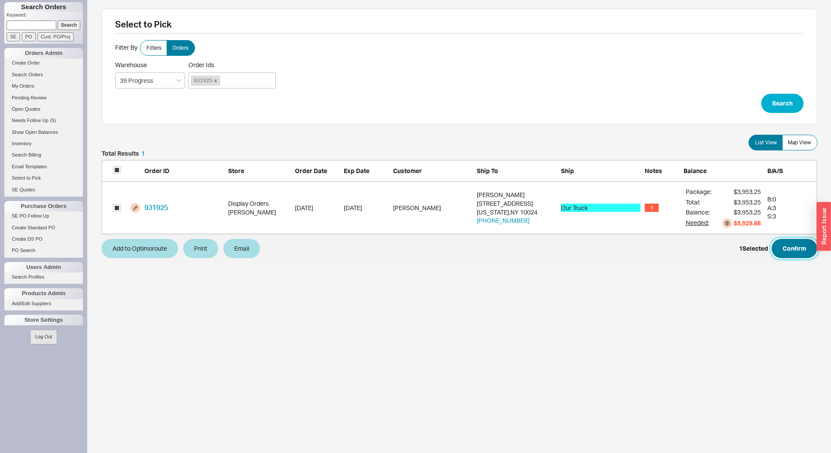
click at [800, 250] on button "Confirm" at bounding box center [794, 248] width 45 height 19
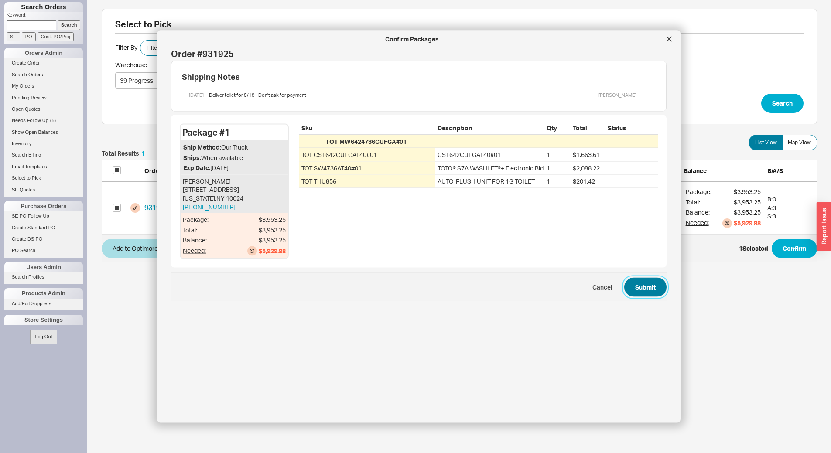
click at [649, 288] on button "Submit" at bounding box center [646, 287] width 42 height 19
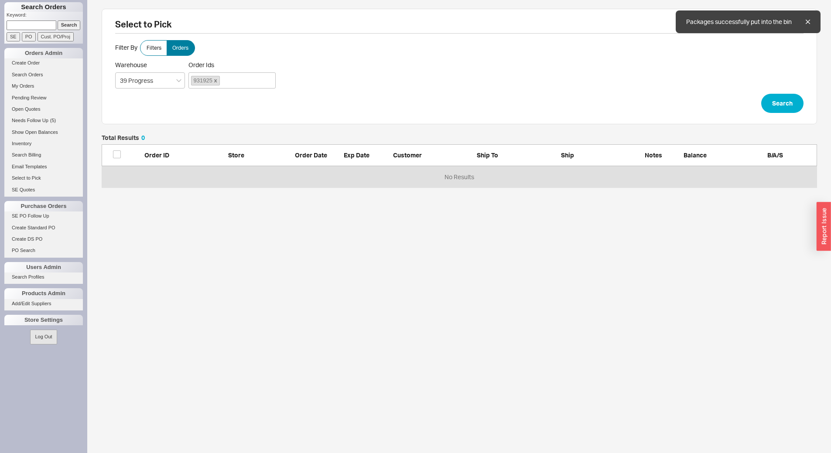
scroll to position [46, 709]
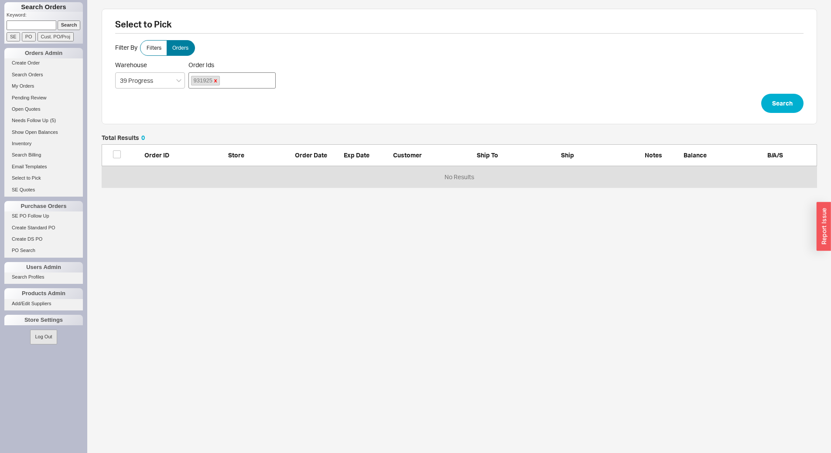
click at [213, 82] on link at bounding box center [215, 80] width 5 height 7
click at [222, 82] on input "Order Ids 931925" at bounding box center [224, 81] width 5 height 12
click at [157, 50] on span "Filters" at bounding box center [154, 48] width 15 height 7
click at [0, 0] on input "Filters" at bounding box center [0, 0] width 0 height 0
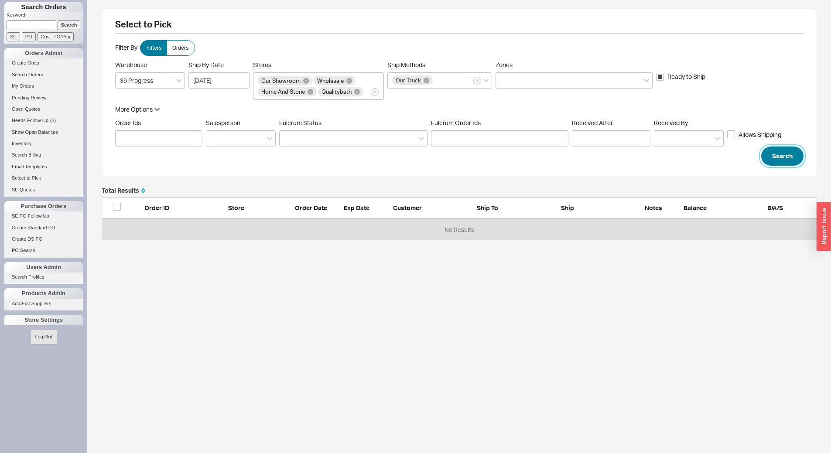
click at [779, 155] on button "Search" at bounding box center [783, 156] width 42 height 19
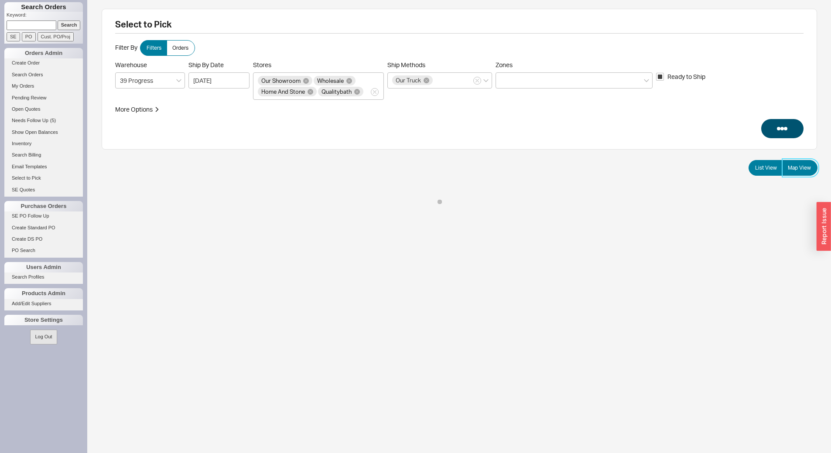
click at [808, 171] on span "Map View" at bounding box center [799, 168] width 23 height 7
click at [0, 0] on input "Map View" at bounding box center [0, 0] width 0 height 0
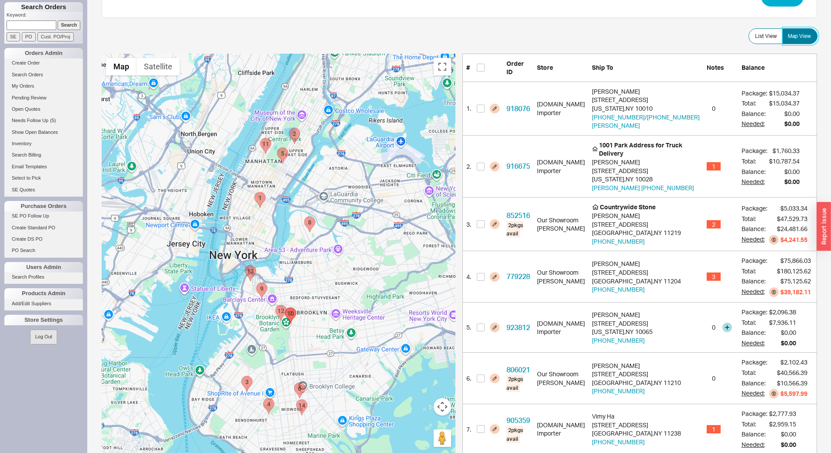
scroll to position [131, 0]
click at [260, 139] on area "933806 - 50 West 66th Street" at bounding box center [260, 139] width 0 height 0
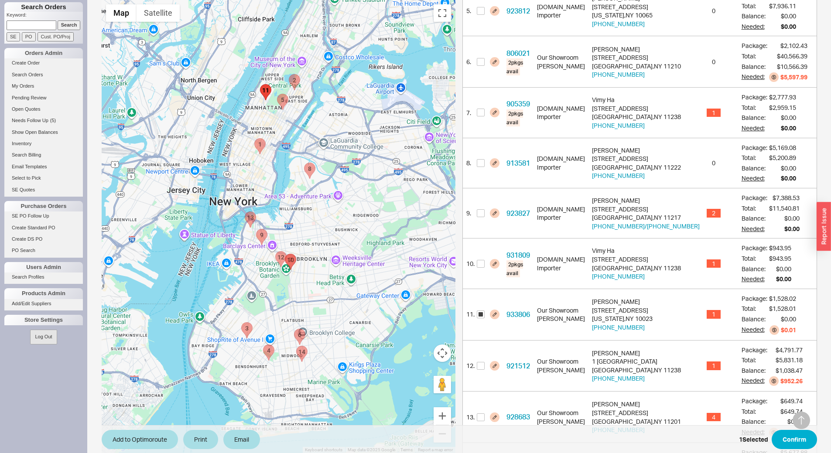
scroll to position [519, 0]
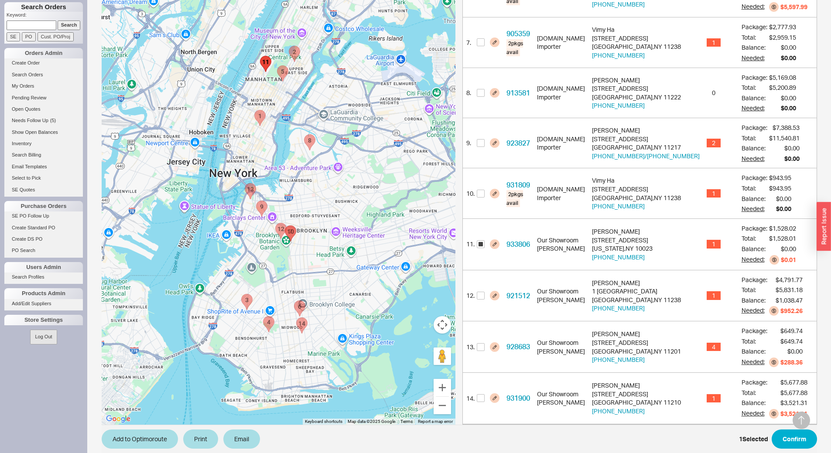
click at [289, 46] on area "916675 - 1001 Park Avenue" at bounding box center [289, 46] width 0 height 0
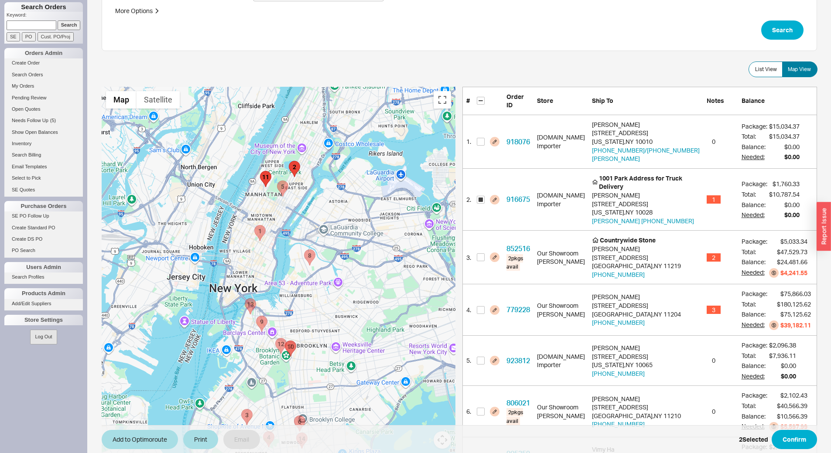
scroll to position [63, 0]
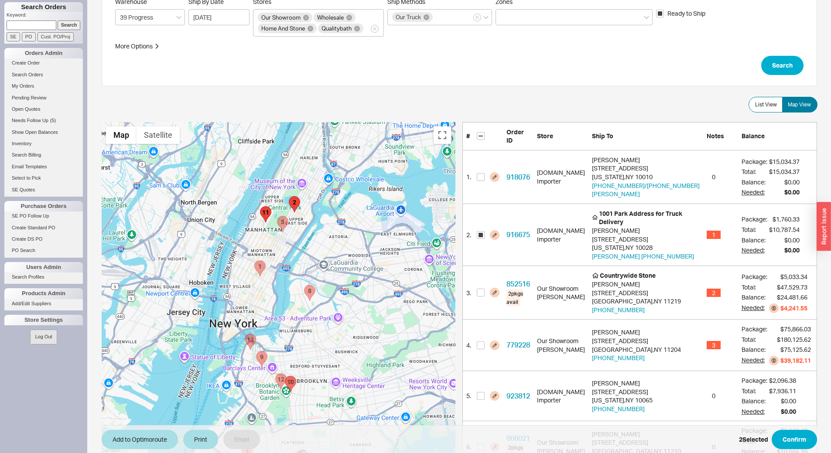
click at [277, 216] on area "923812 - 630 Park Avenue" at bounding box center [277, 216] width 0 height 0
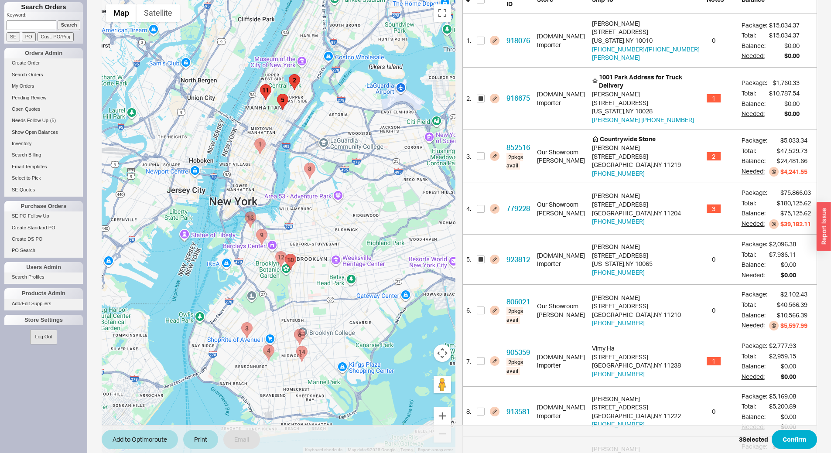
scroll to position [225, 0]
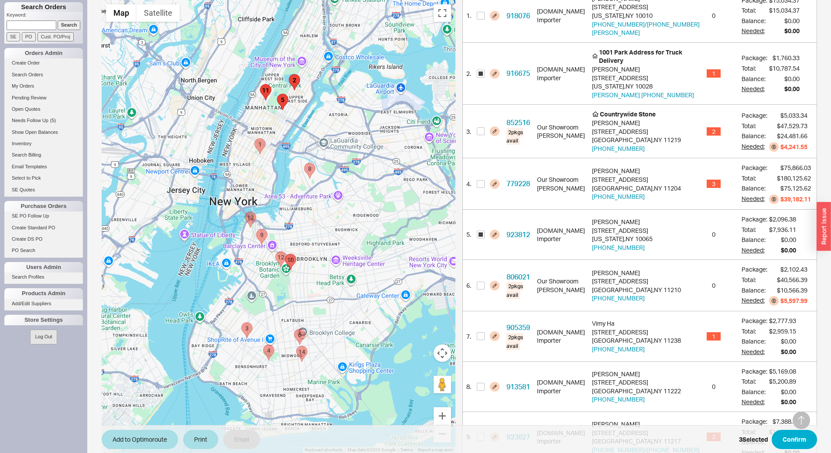
click at [254, 139] on area "918076 - 117 East 24th Street" at bounding box center [254, 139] width 0 height 0
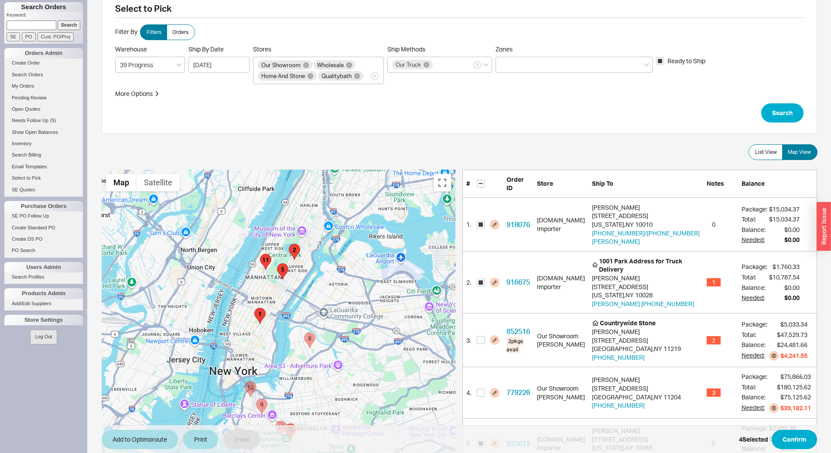
scroll to position [5, 0]
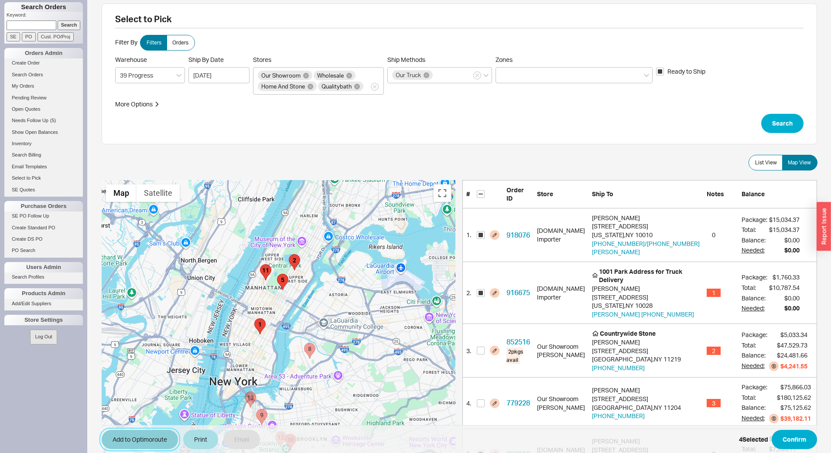
click at [152, 441] on button "Add to Optimoroute" at bounding box center [140, 439] width 76 height 19
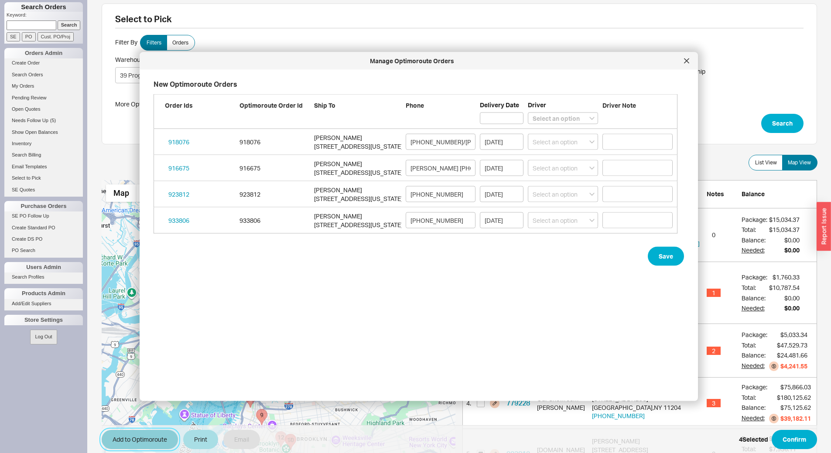
scroll to position [304, 532]
click at [573, 114] on select "Select an option Boruch Lubav Butch Zeitlin" at bounding box center [563, 119] width 70 height 12
click at [528, 113] on select "Select an option Boruch Lubav Butch Zeitlin" at bounding box center [563, 119] width 70 height 12
click at [655, 256] on button "Save" at bounding box center [666, 256] width 36 height 19
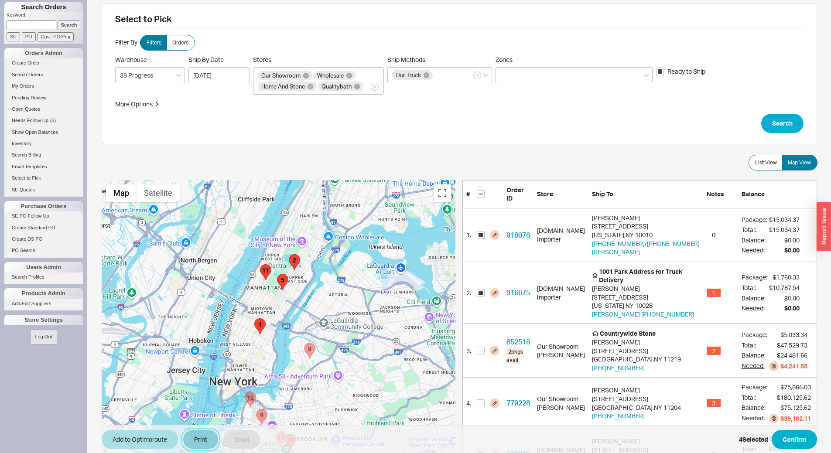
drag, startPoint x: 204, startPoint y: 436, endPoint x: 210, endPoint y: 428, distance: 10.6
click at [205, 436] on button "Print" at bounding box center [200, 439] width 35 height 19
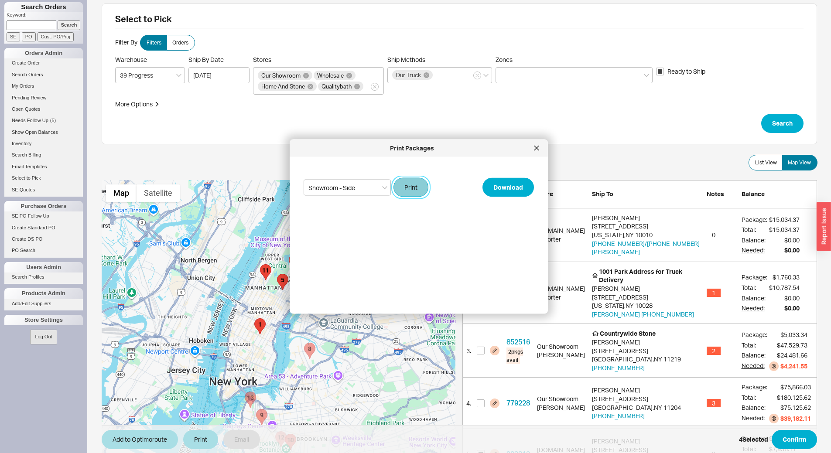
drag, startPoint x: 405, startPoint y: 195, endPoint x: 350, endPoint y: 72, distance: 133.8
click at [405, 194] on button "Print" at bounding box center [411, 187] width 35 height 19
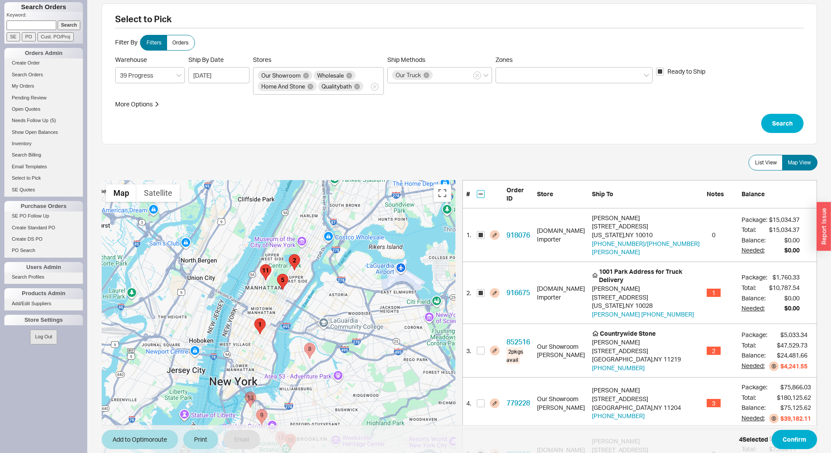
click at [480, 190] on input "checkbox" at bounding box center [481, 194] width 8 height 8
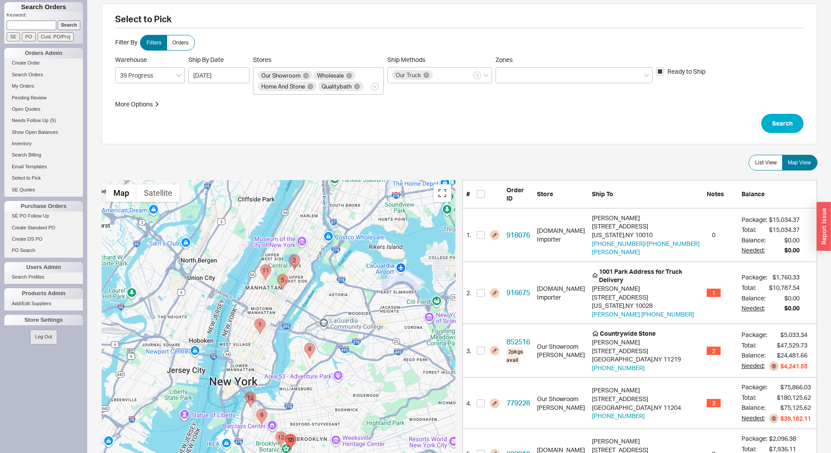
click at [260, 264] on area "933806 - 50 West 66th Street" at bounding box center [260, 264] width 0 height 0
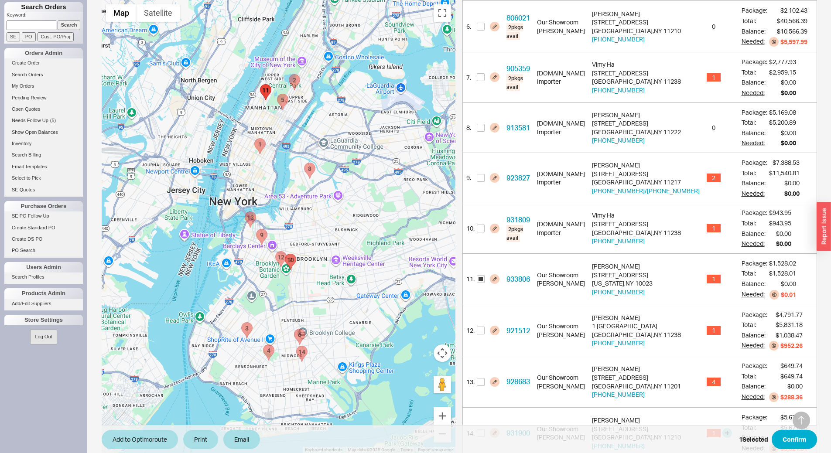
scroll to position [519, 0]
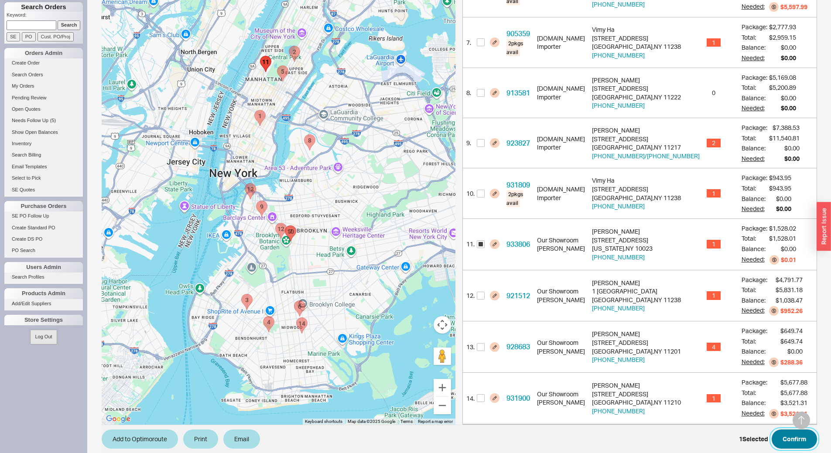
click at [791, 432] on button "Confirm" at bounding box center [794, 439] width 45 height 19
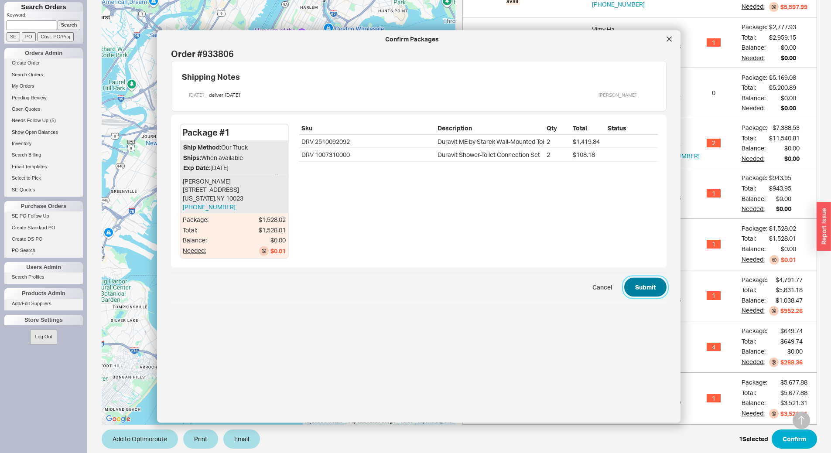
click at [636, 288] on button "Submit" at bounding box center [646, 287] width 42 height 19
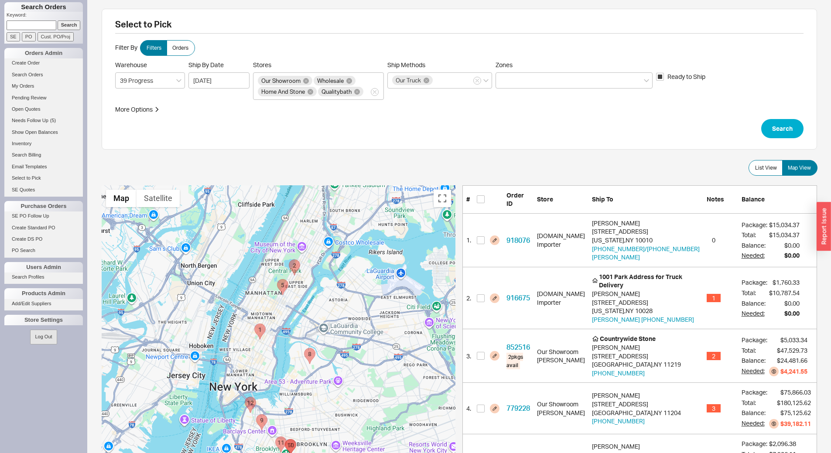
scroll to position [44, 0]
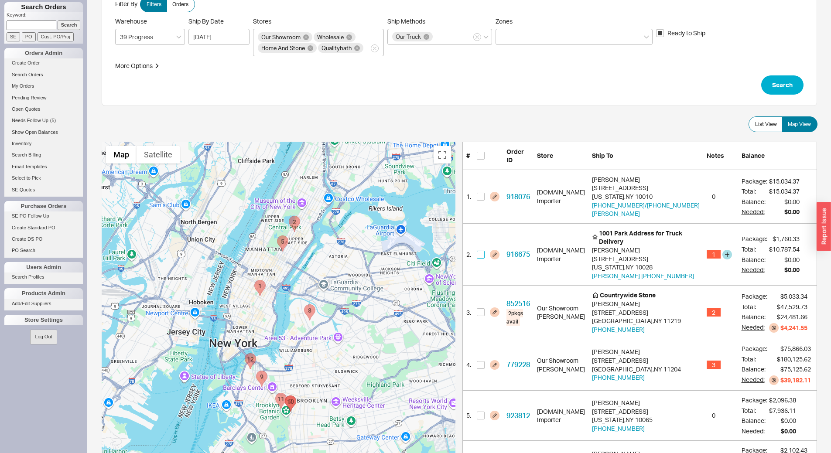
click at [480, 251] on input "checkbox" at bounding box center [481, 255] width 8 height 8
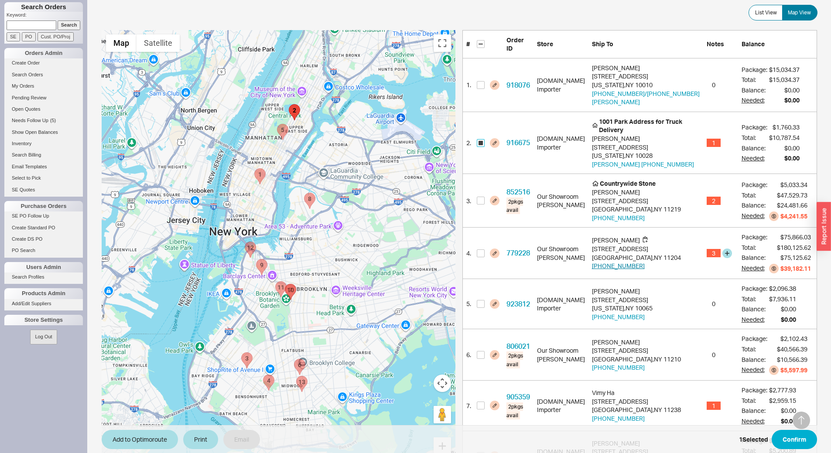
scroll to position [175, 0]
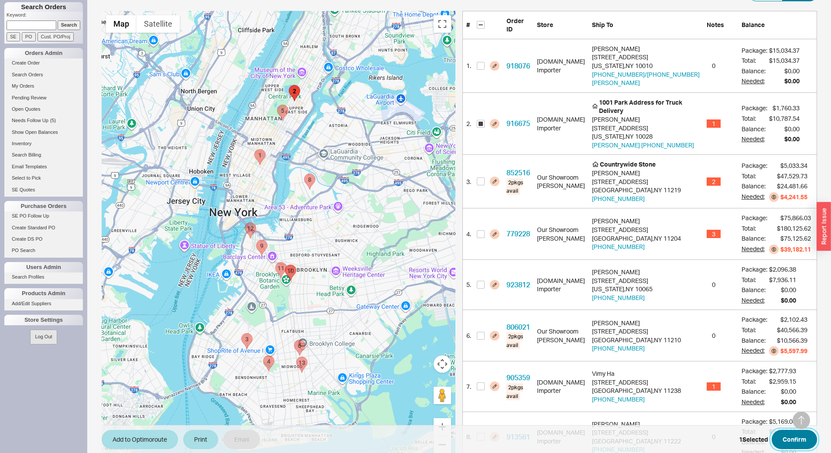
click at [784, 441] on button "Confirm" at bounding box center [794, 439] width 45 height 19
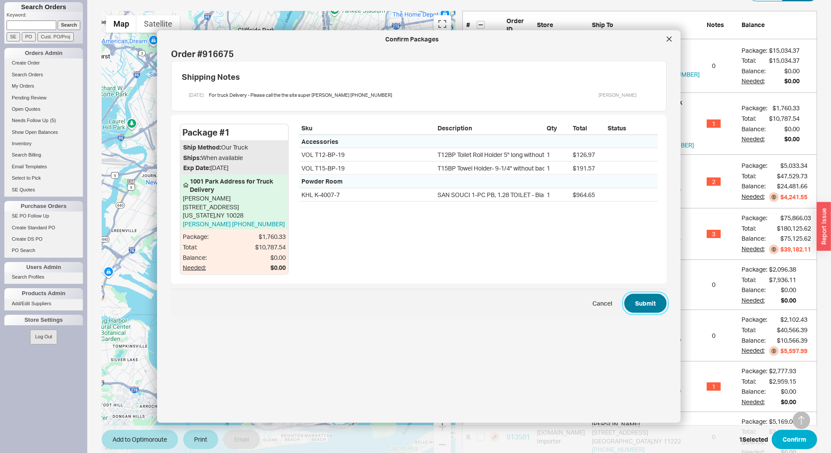
click at [639, 299] on button "Submit" at bounding box center [646, 303] width 42 height 19
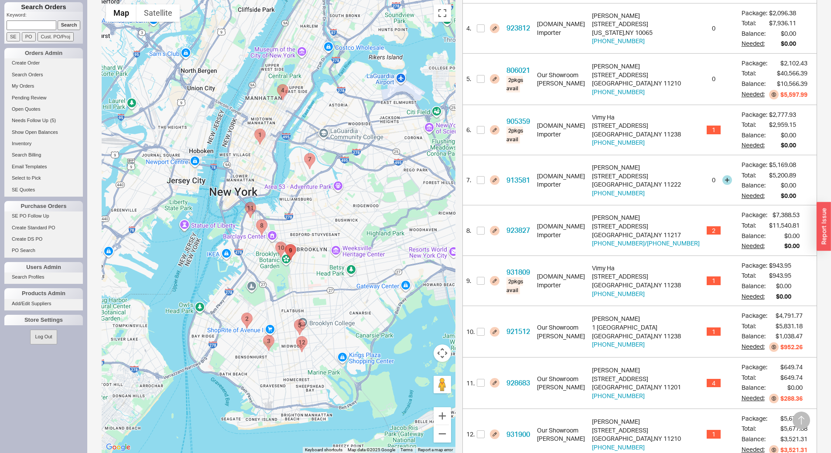
scroll to position [386, 0]
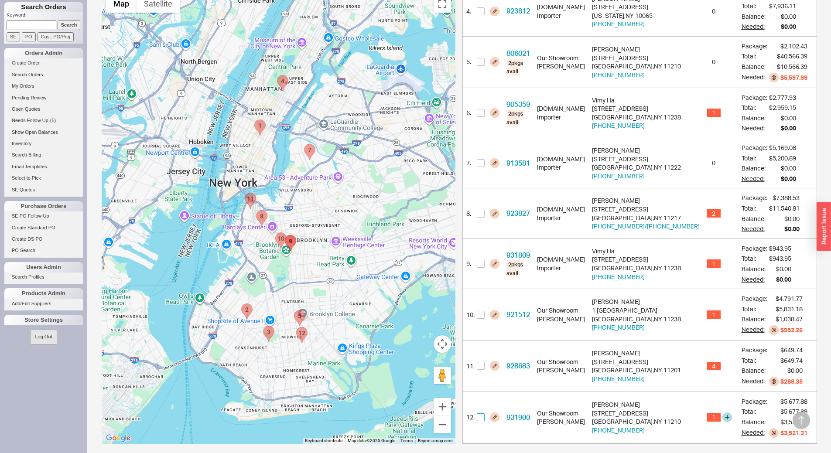
click at [477, 414] on input "checkbox" at bounding box center [481, 418] width 8 height 8
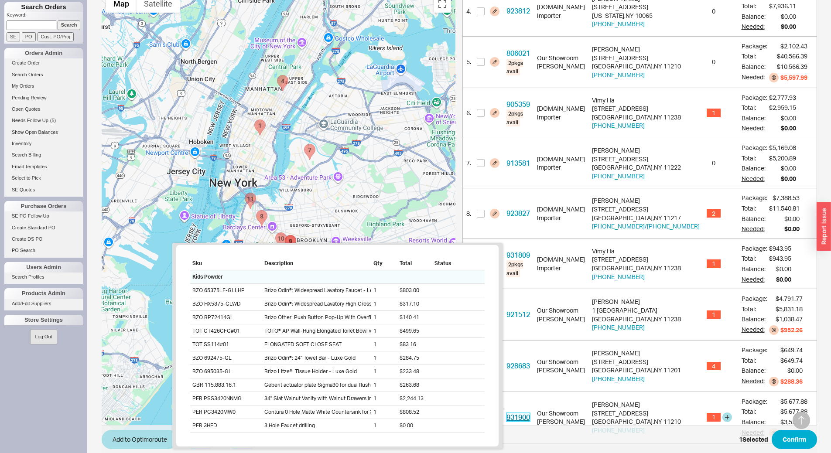
click at [517, 413] on link "931900" at bounding box center [519, 417] width 24 height 9
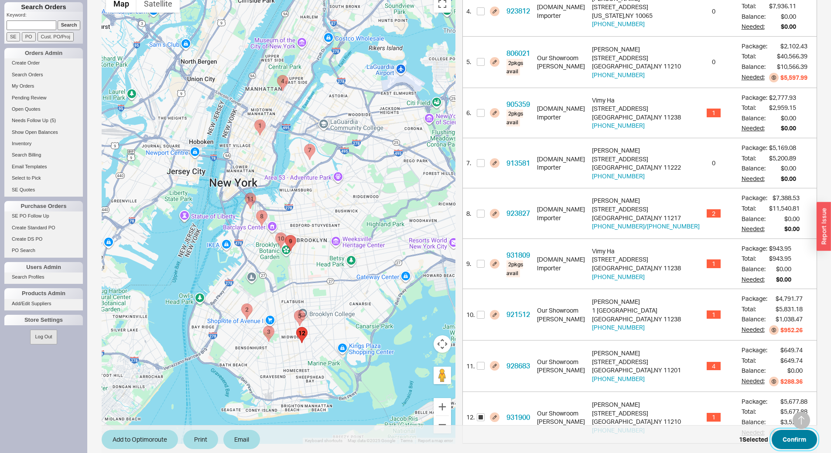
click at [788, 440] on button "Confirm" at bounding box center [794, 439] width 45 height 19
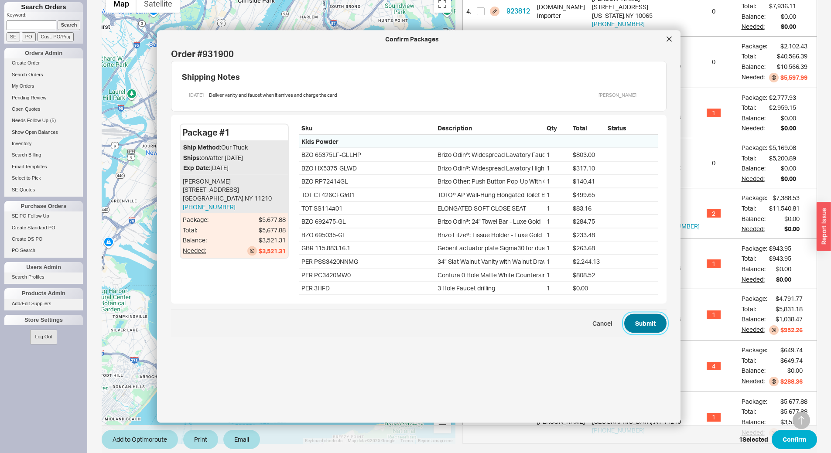
click at [650, 329] on button "Submit" at bounding box center [646, 323] width 42 height 19
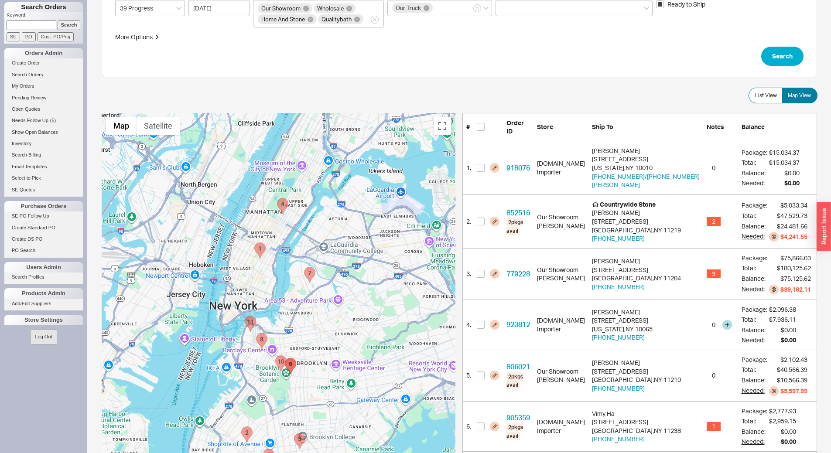
scroll to position [87, 0]
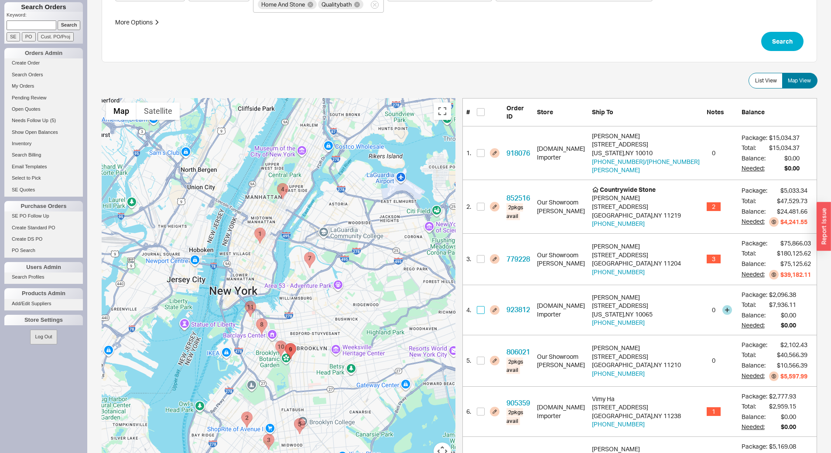
click at [481, 306] on input "checkbox" at bounding box center [481, 310] width 8 height 8
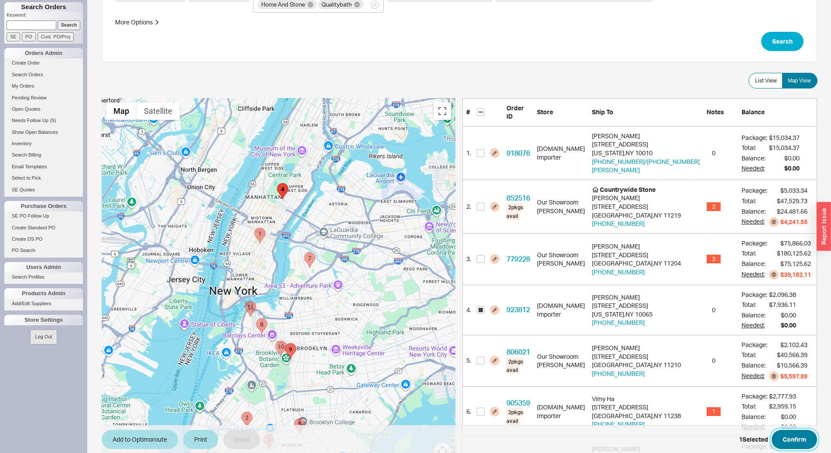
click at [799, 431] on button "Confirm" at bounding box center [794, 439] width 45 height 19
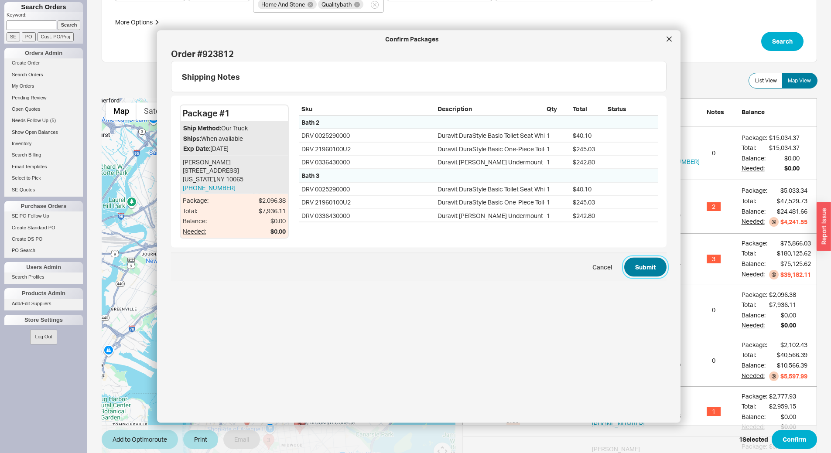
click at [638, 271] on button "Submit" at bounding box center [646, 266] width 42 height 19
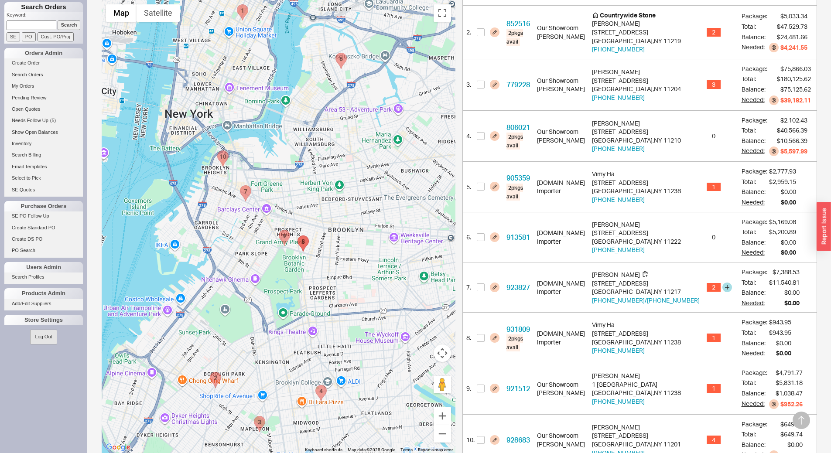
scroll to position [285, 0]
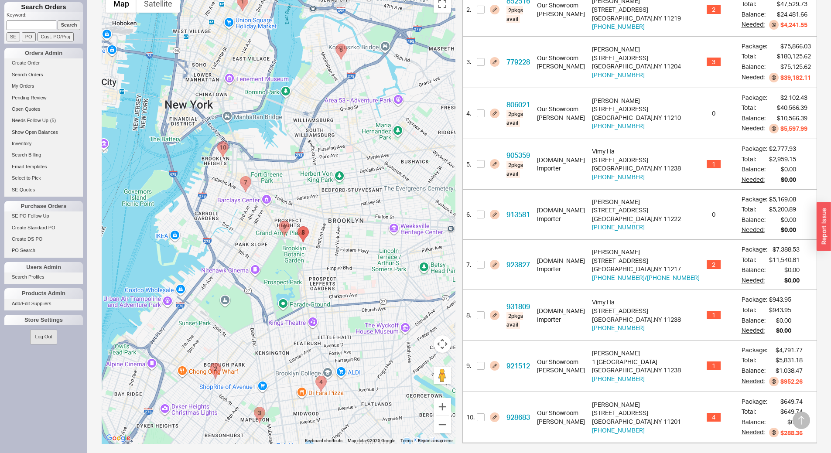
click at [217, 141] on area "928683 - 7 Monroe Place" at bounding box center [217, 141] width 0 height 0
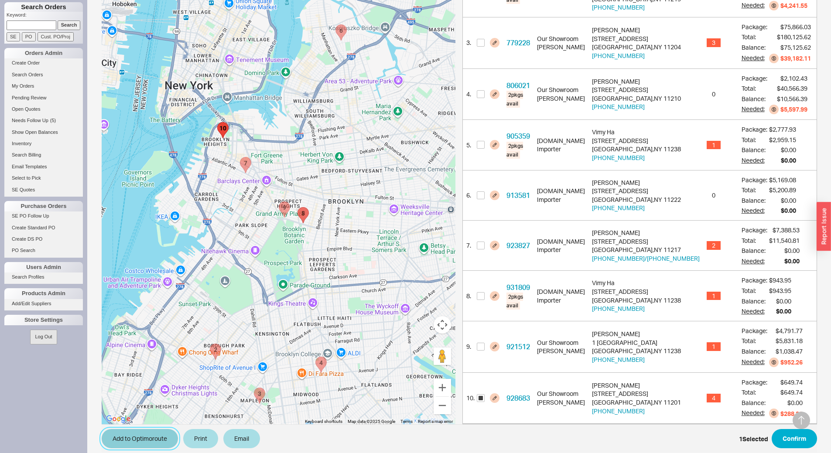
click at [145, 429] on button "Add to Optimoroute" at bounding box center [140, 438] width 76 height 19
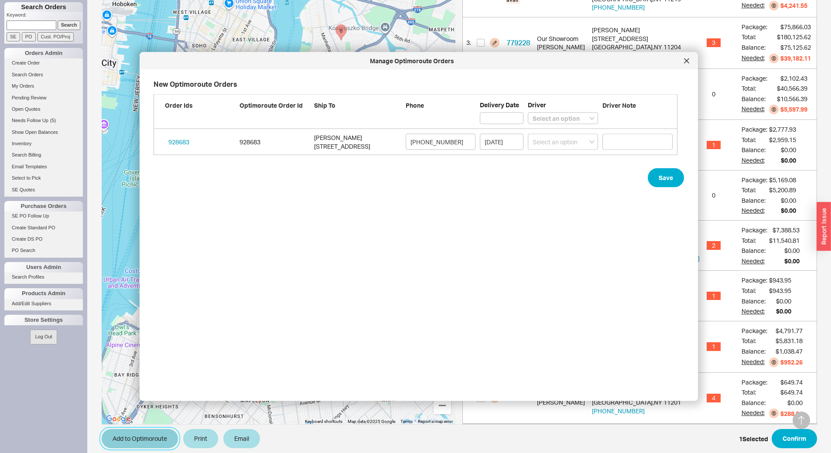
scroll to position [304, 532]
click at [557, 144] on select "Select an option Boruch Lubav Butch Zeitlin" at bounding box center [563, 142] width 70 height 16
click at [528, 134] on select "Select an option Boruch Lubav Butch Zeitlin" at bounding box center [563, 142] width 70 height 16
click at [665, 181] on button "Save" at bounding box center [666, 177] width 36 height 19
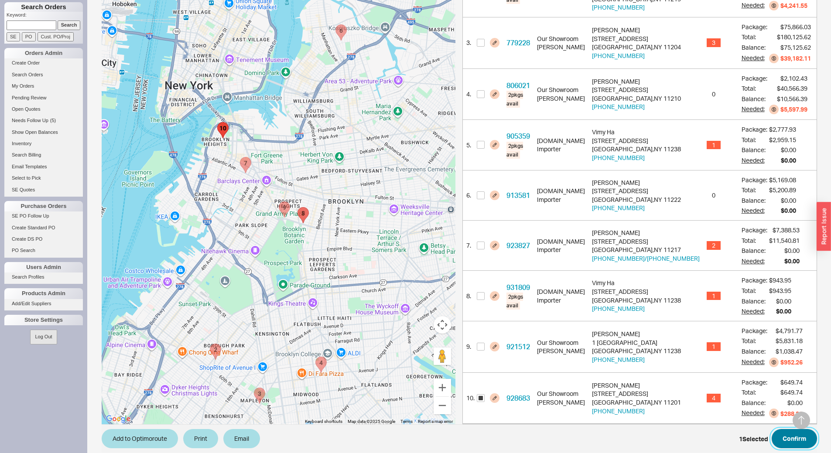
click at [786, 438] on button "Confirm" at bounding box center [794, 438] width 45 height 19
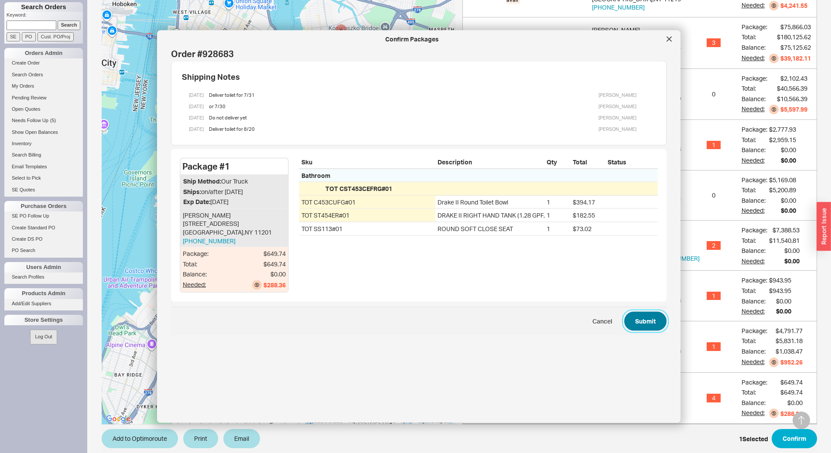
click at [632, 320] on button "Submit" at bounding box center [646, 321] width 42 height 19
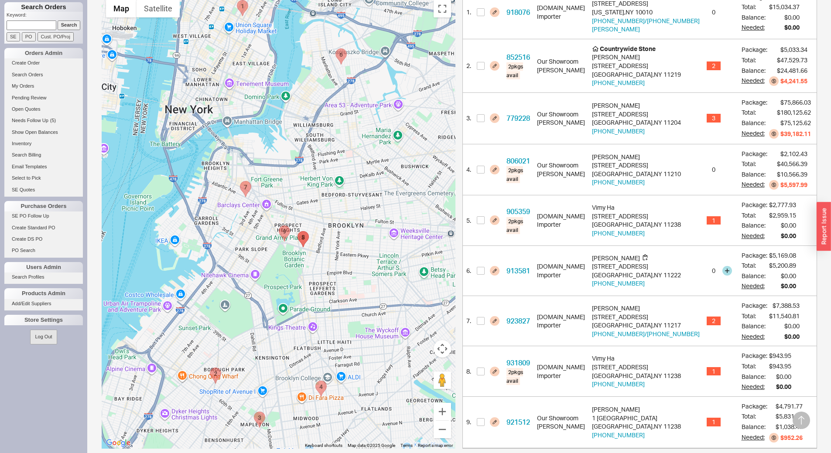
scroll to position [233, 0]
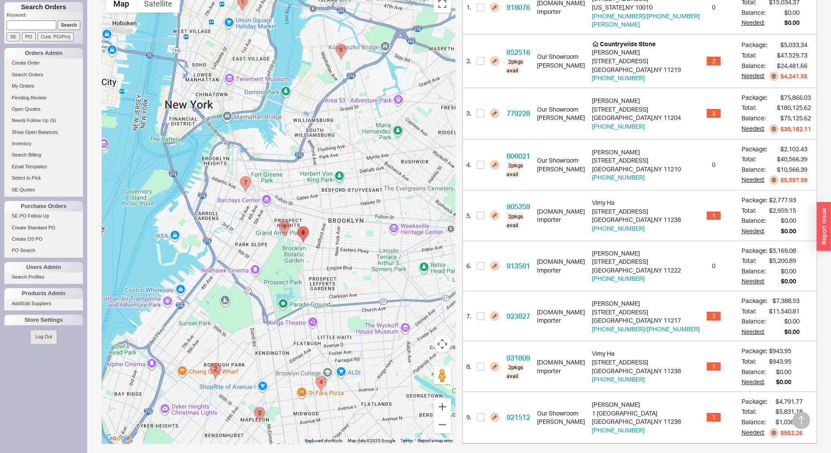
click at [210, 363] on area "852516 - 5525 New Utrecht Avenue" at bounding box center [210, 363] width 0 height 0
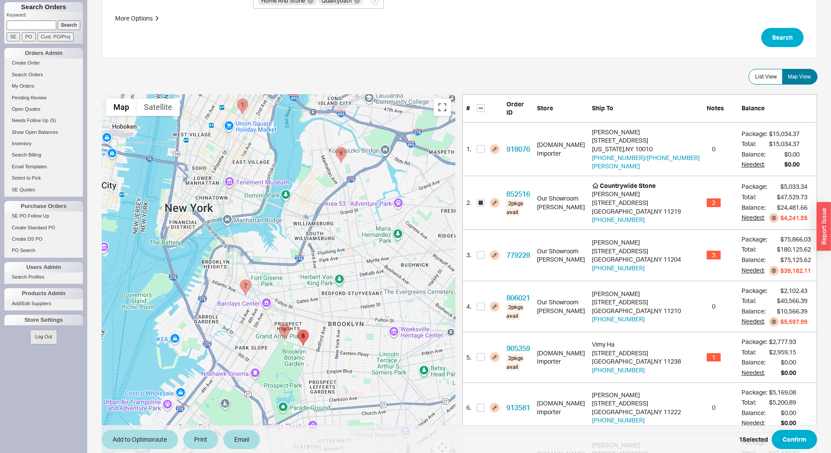
scroll to position [59, 0]
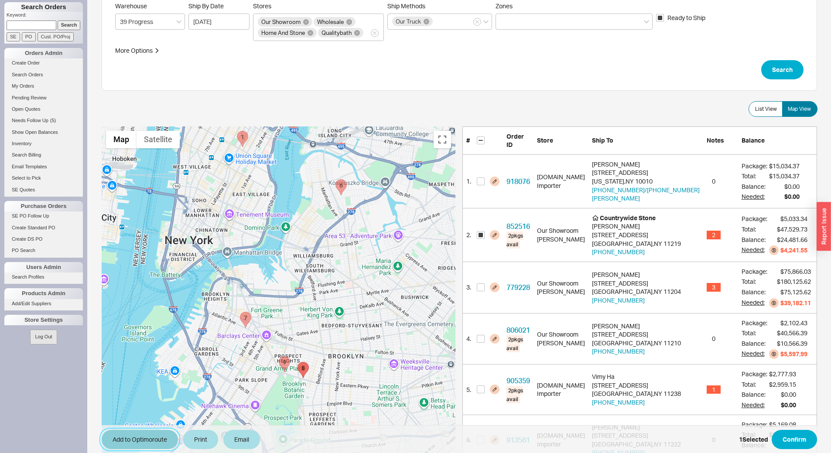
click at [145, 439] on button "Add to Optimoroute" at bounding box center [140, 439] width 76 height 19
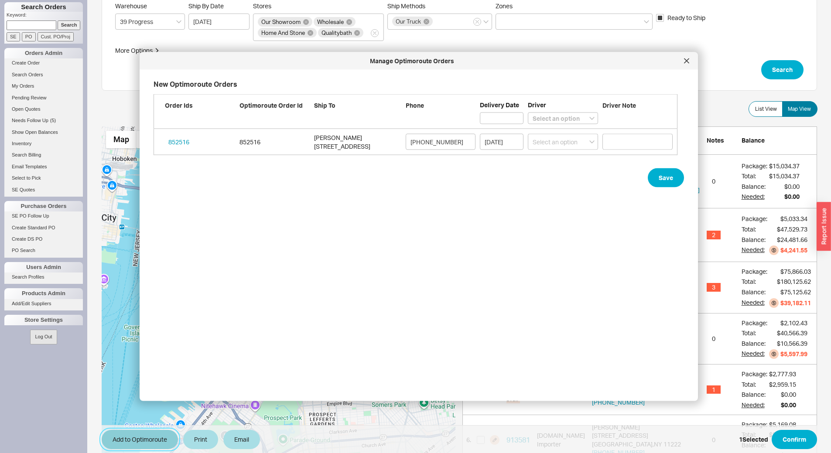
scroll to position [304, 532]
click at [552, 145] on select "Select an option Boruch Lubav Butch Zeitlin" at bounding box center [563, 142] width 70 height 16
click at [528, 134] on select "Select an option Boruch Lubav Butch Zeitlin" at bounding box center [563, 142] width 70 height 16
click at [657, 178] on button "Save" at bounding box center [666, 177] width 36 height 19
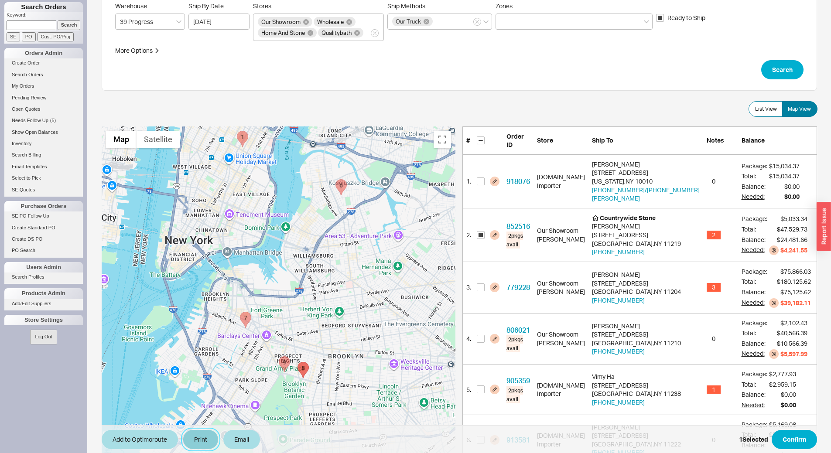
click at [204, 436] on button "Print" at bounding box center [200, 439] width 35 height 19
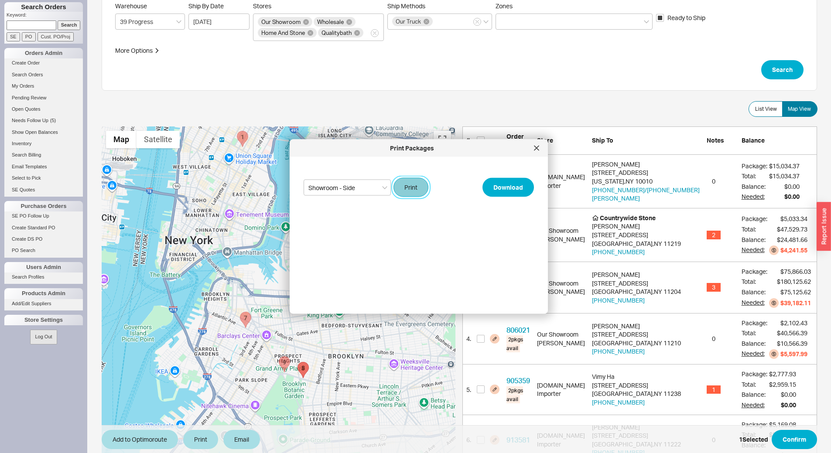
click at [420, 184] on button "Print" at bounding box center [411, 187] width 35 height 19
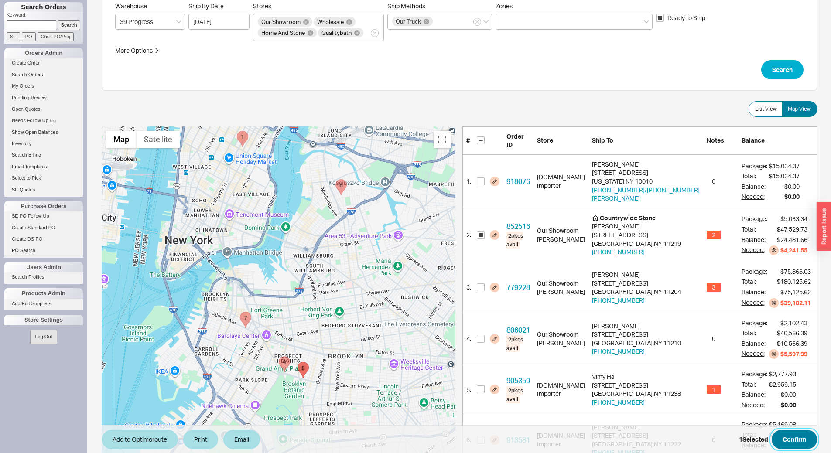
click at [803, 444] on button "Confirm" at bounding box center [794, 439] width 45 height 19
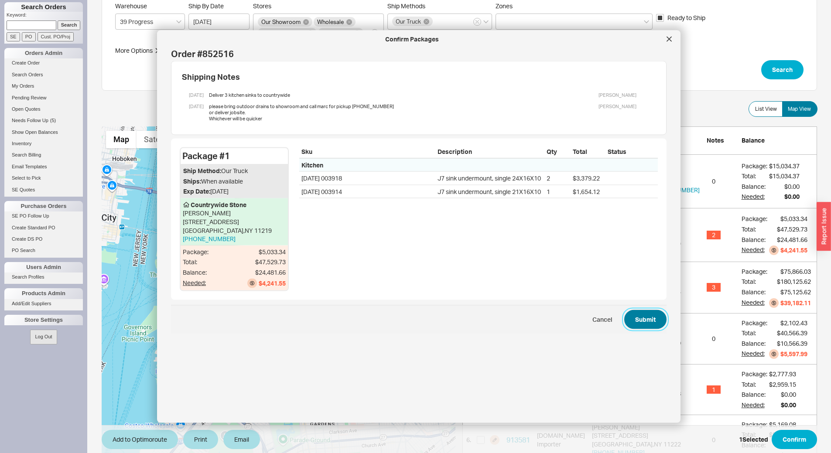
click at [635, 318] on button "Submit" at bounding box center [646, 319] width 42 height 19
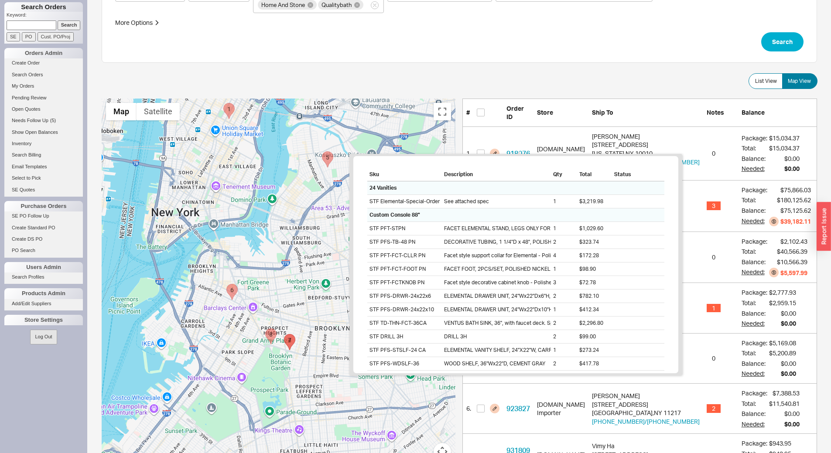
scroll to position [72, 0]
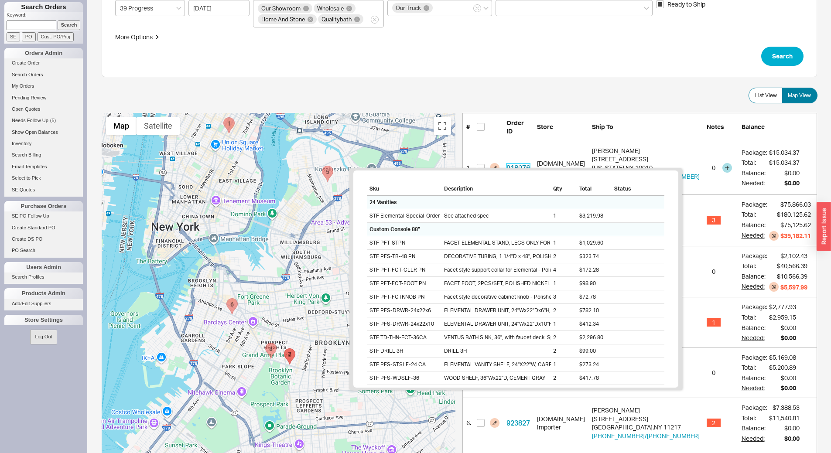
click at [517, 164] on link "918076" at bounding box center [519, 168] width 24 height 9
click at [520, 164] on link "918076" at bounding box center [519, 168] width 24 height 9
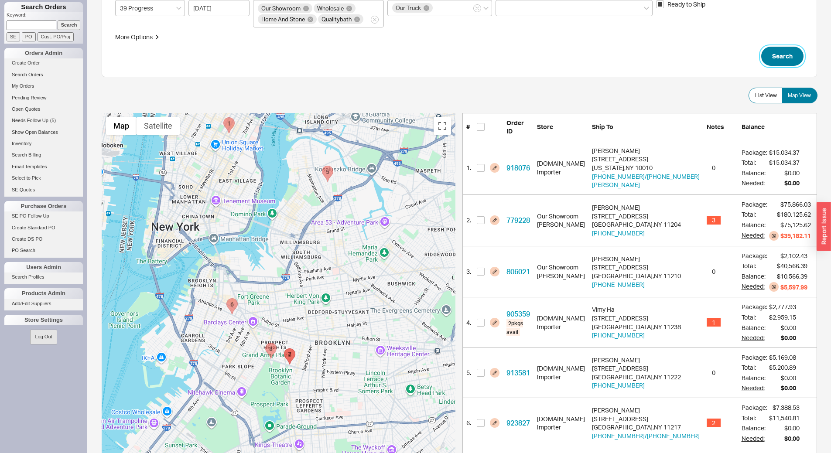
click at [776, 64] on button "Search" at bounding box center [783, 56] width 42 height 19
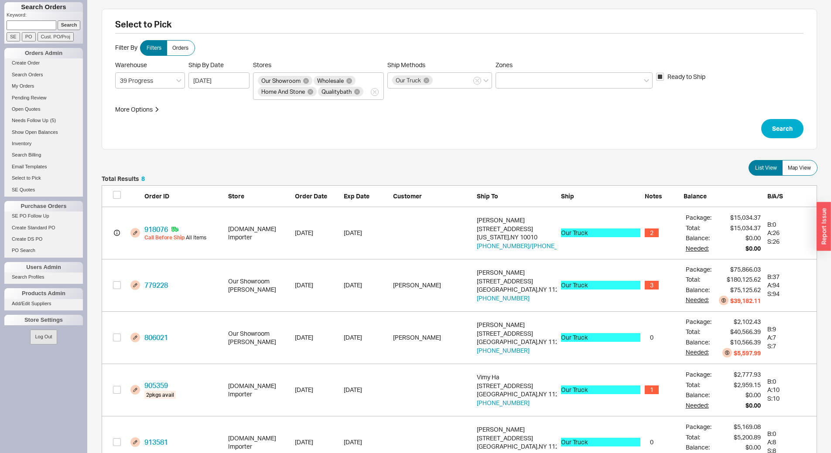
scroll to position [7, 7]
click at [783, 127] on button "Search" at bounding box center [783, 128] width 42 height 19
click at [132, 232] on button "grid" at bounding box center [135, 233] width 10 height 10
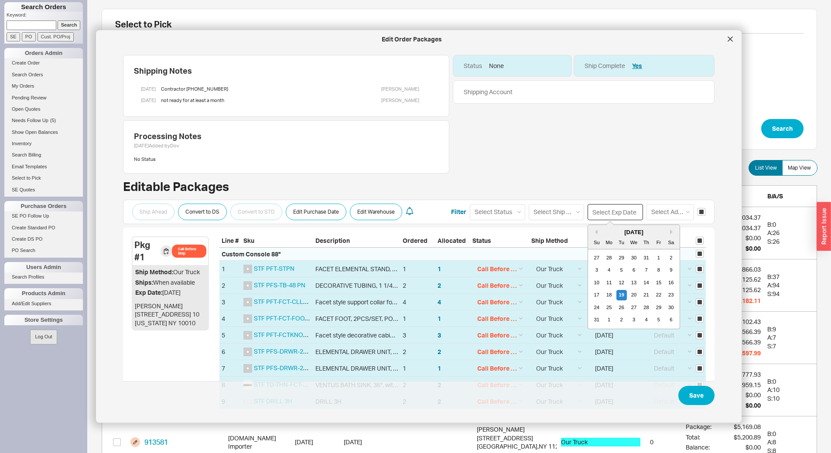
click at [617, 216] on input at bounding box center [615, 212] width 55 height 16
click at [670, 232] on button "Next month" at bounding box center [672, 231] width 5 height 5
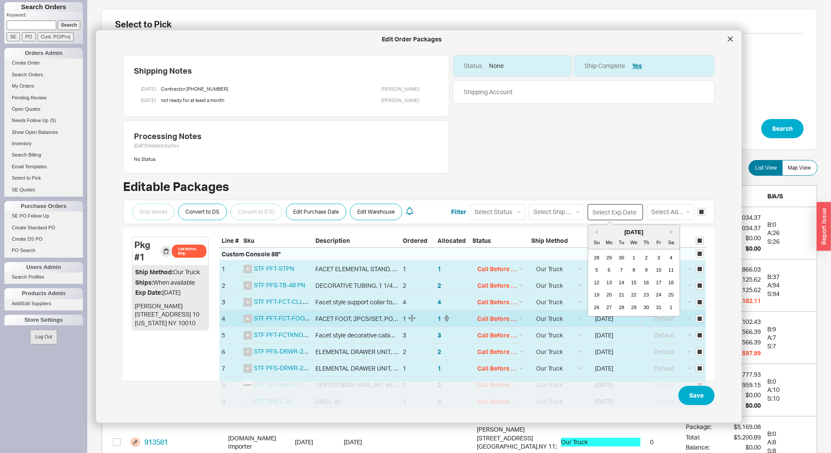
click at [629, 311] on div "29" at bounding box center [634, 307] width 10 height 10
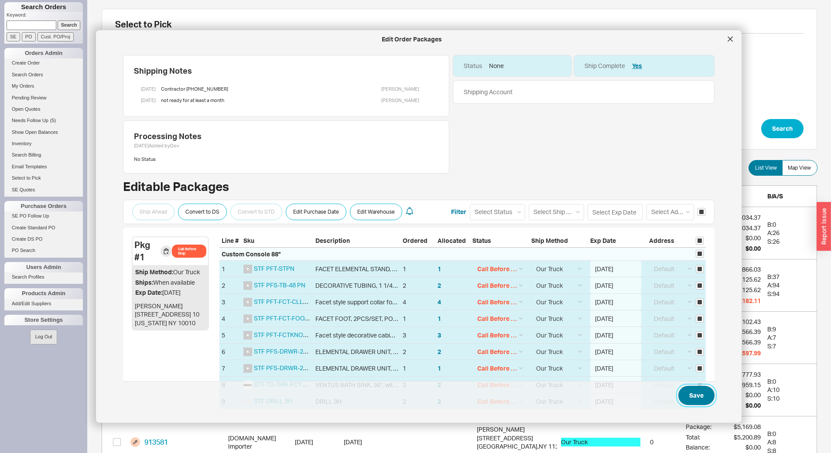
click at [683, 397] on button "Save" at bounding box center [697, 395] width 36 height 19
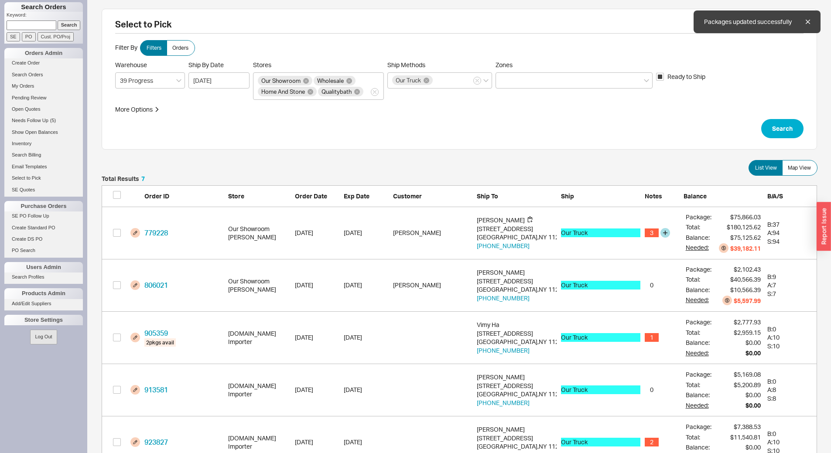
scroll to position [391, 709]
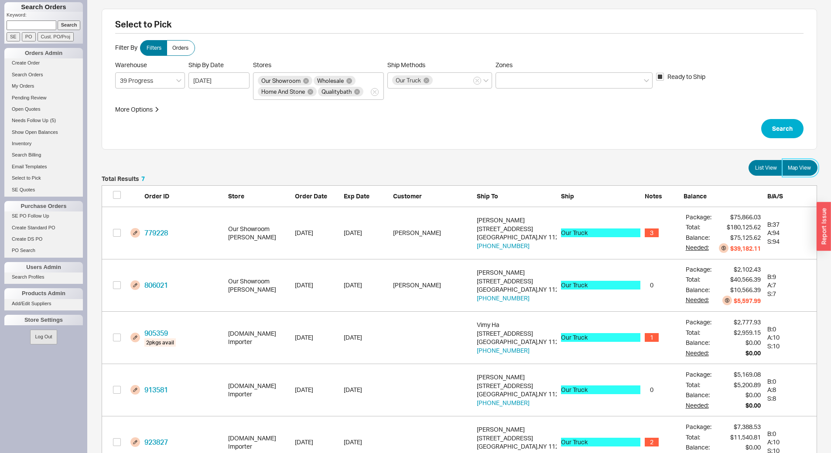
click at [804, 168] on span "Map View" at bounding box center [799, 168] width 23 height 7
click at [0, 0] on input "Map View" at bounding box center [0, 0] width 0 height 0
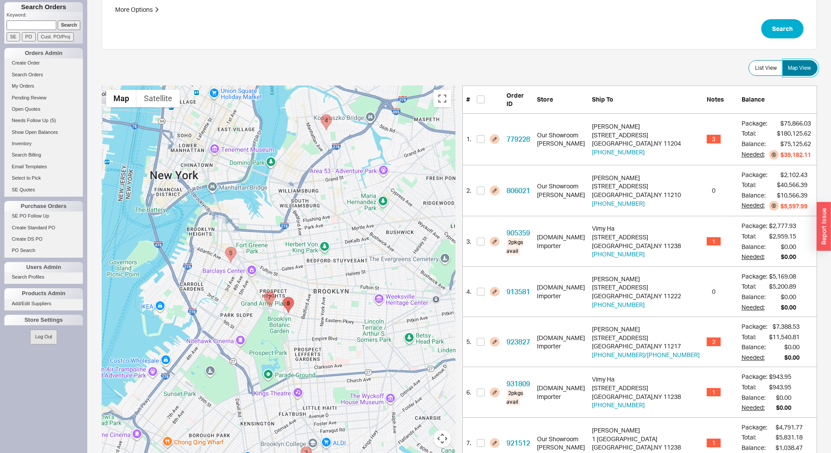
scroll to position [131, 0]
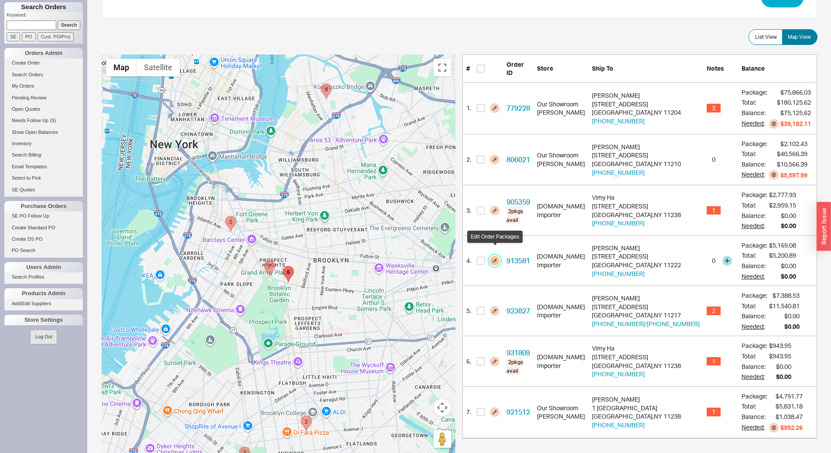
click at [493, 256] on button "button" at bounding box center [495, 261] width 10 height 10
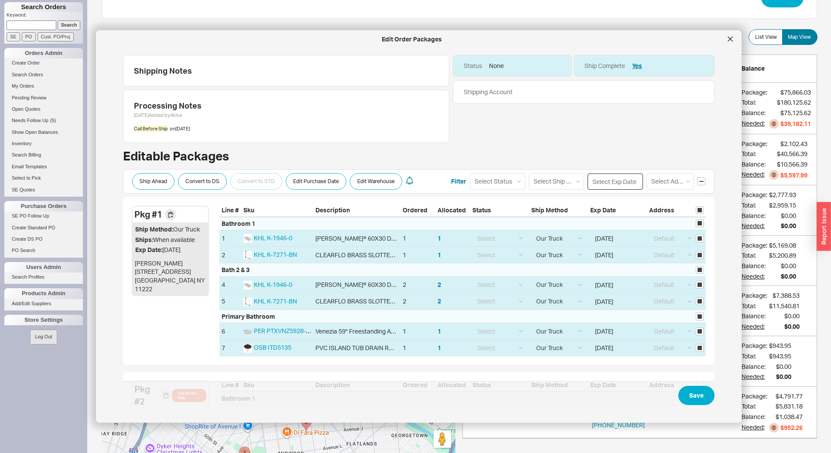
click at [598, 179] on input at bounding box center [615, 181] width 55 height 16
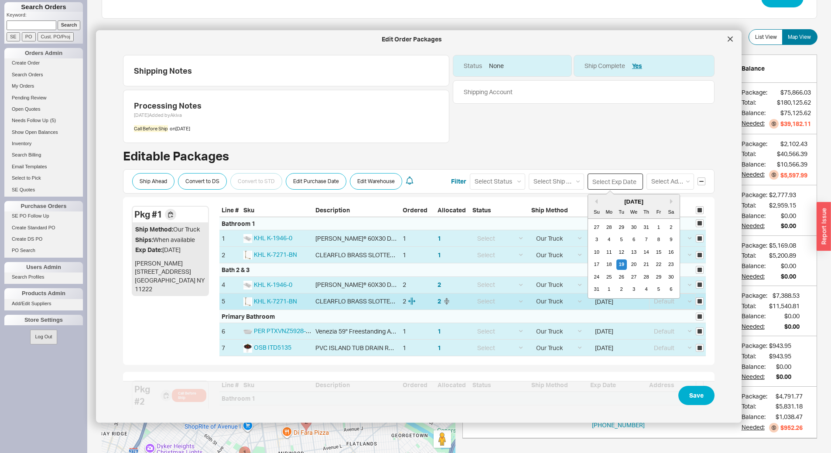
drag, startPoint x: 640, startPoint y: 264, endPoint x: 650, endPoint y: 299, distance: 36.5
click at [642, 264] on div "21" at bounding box center [647, 264] width 10 height 10
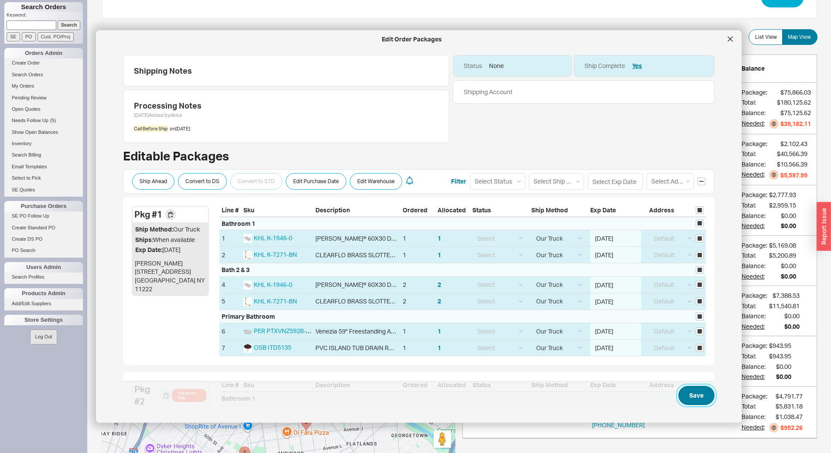
click at [685, 389] on button "Save" at bounding box center [697, 395] width 36 height 19
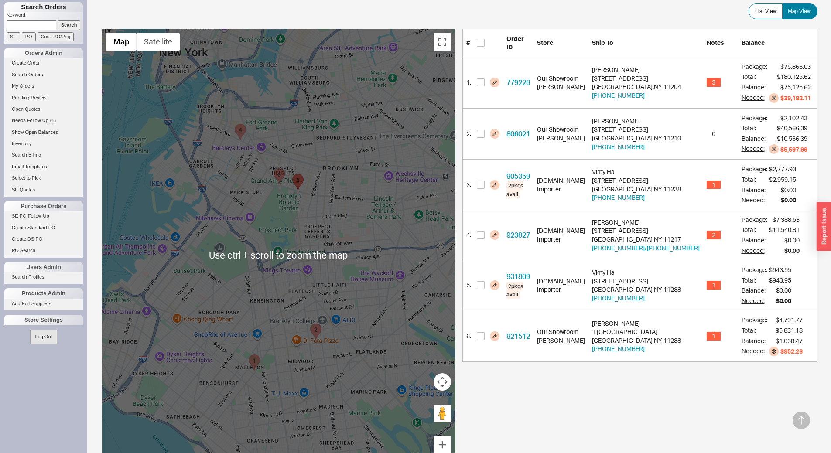
scroll to position [0, 0]
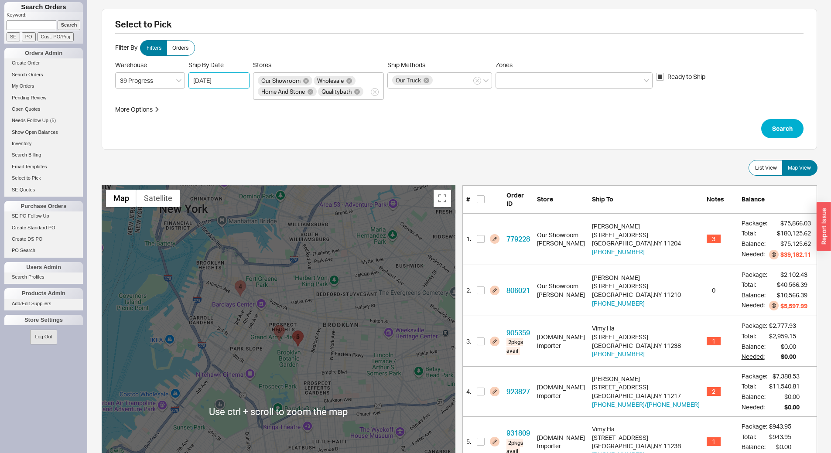
click at [232, 81] on input "08/19/2025" at bounding box center [219, 80] width 61 height 16
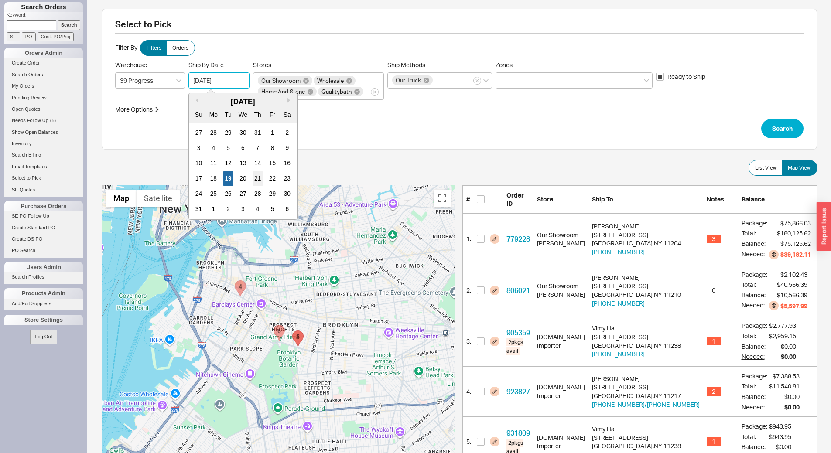
click at [259, 178] on div "21" at bounding box center [257, 178] width 10 height 15
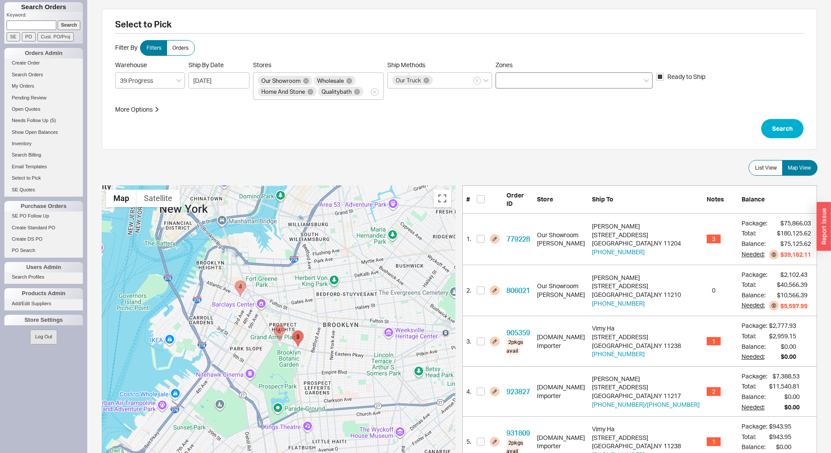
click at [542, 82] on div at bounding box center [574, 80] width 157 height 16
click at [507, 82] on input "Zones" at bounding box center [504, 81] width 6 height 10
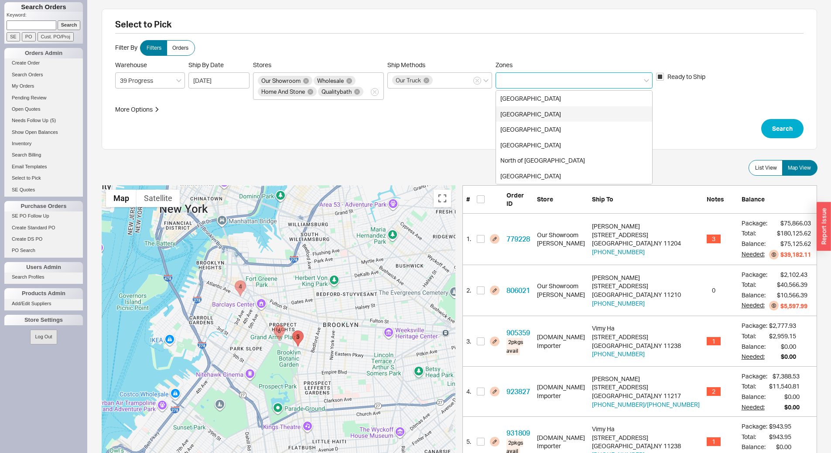
drag, startPoint x: 544, startPoint y: 113, endPoint x: 669, endPoint y: 117, distance: 125.3
click at [546, 113] on div "Long Island" at bounding box center [574, 114] width 156 height 16
click at [793, 132] on button "Search" at bounding box center [783, 128] width 42 height 19
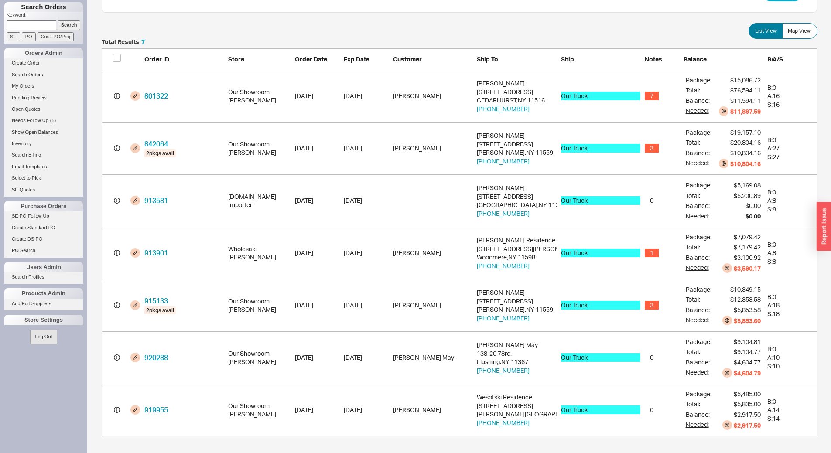
scroll to position [138, 0]
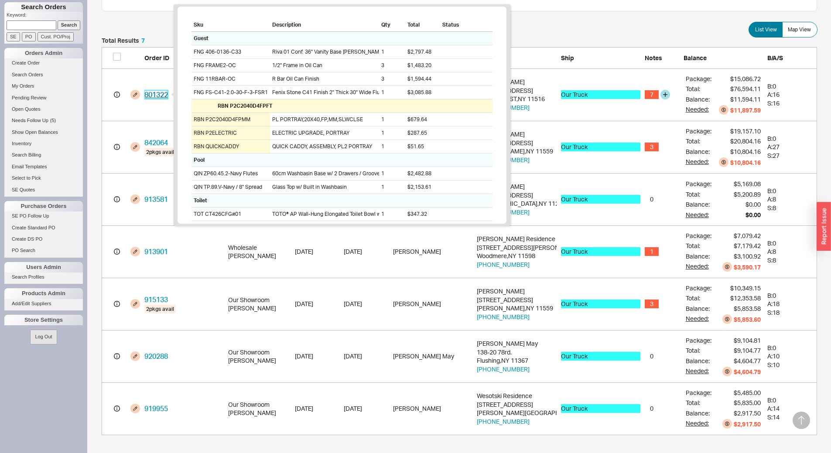
click at [156, 93] on link "801322" at bounding box center [156, 94] width 24 height 9
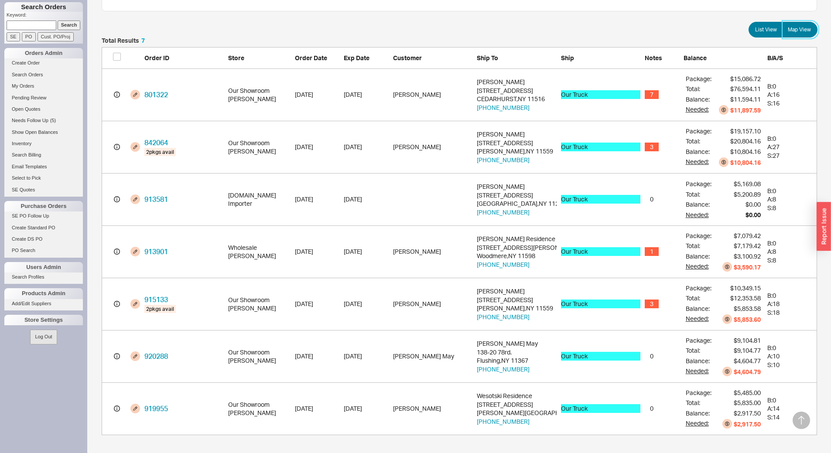
click at [804, 24] on label "Map View" at bounding box center [799, 30] width 35 height 16
click at [0, 0] on input "Map View" at bounding box center [0, 0] width 0 height 0
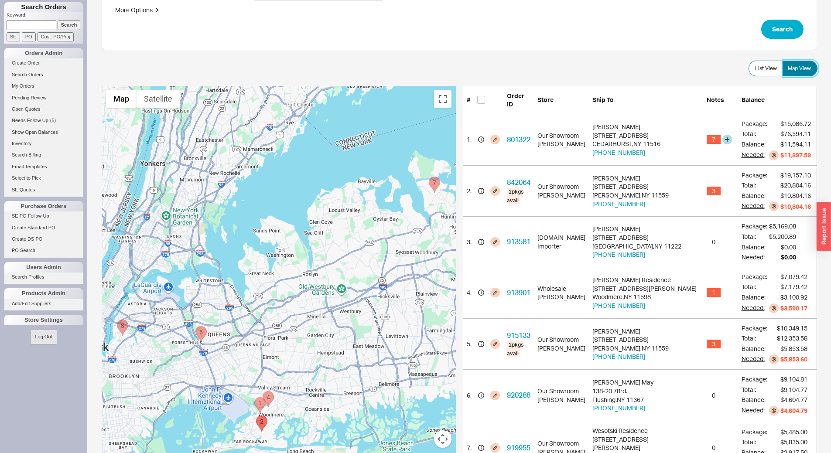
scroll to position [175, 0]
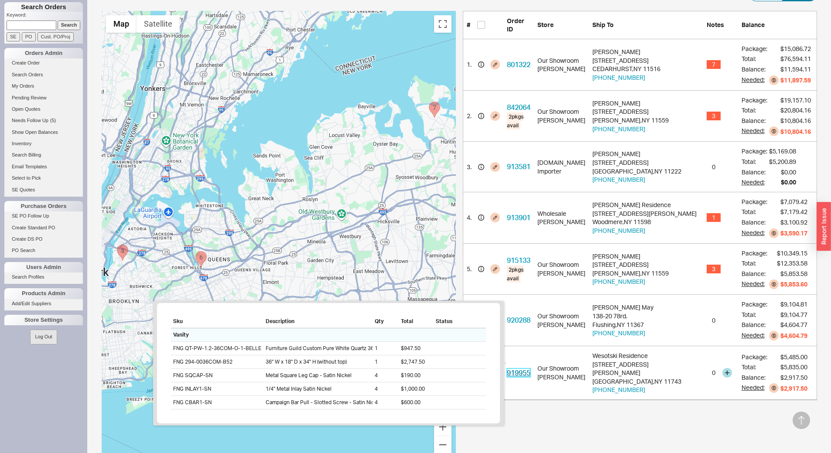
click at [519, 369] on link "919955" at bounding box center [519, 373] width 24 height 9
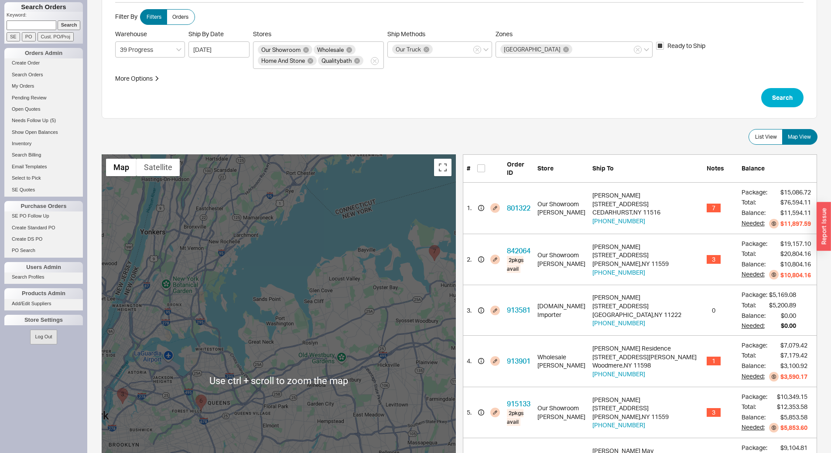
scroll to position [0, 0]
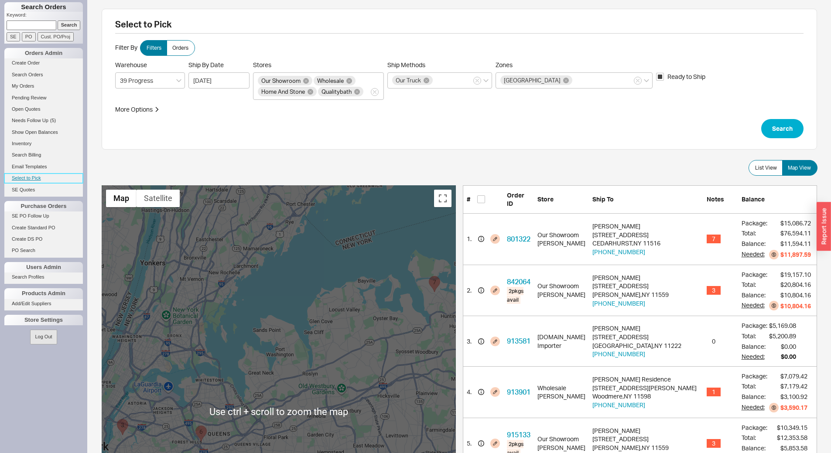
click at [14, 177] on link "Select to Pick" at bounding box center [43, 178] width 79 height 9
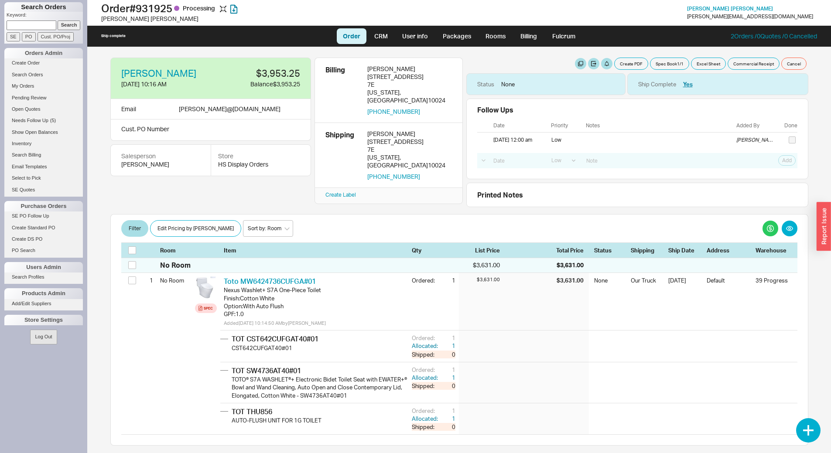
select select "LOW"
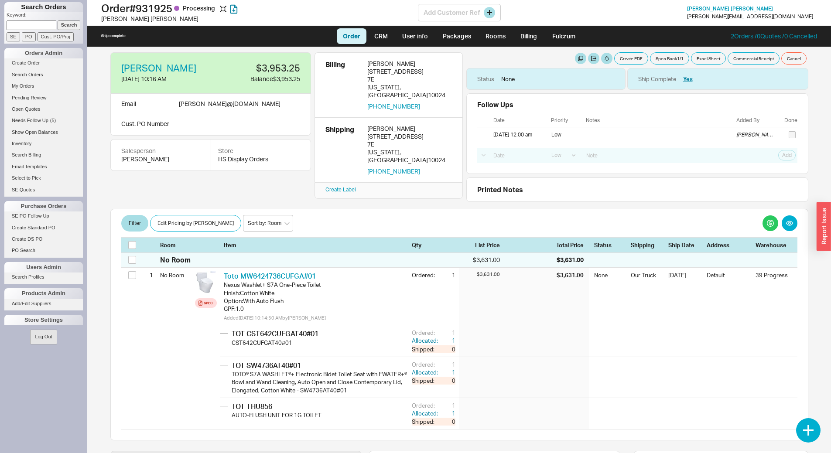
click at [165, 11] on h1 "Order # 931925 Processing" at bounding box center [259, 8] width 317 height 12
copy h1 "931925"
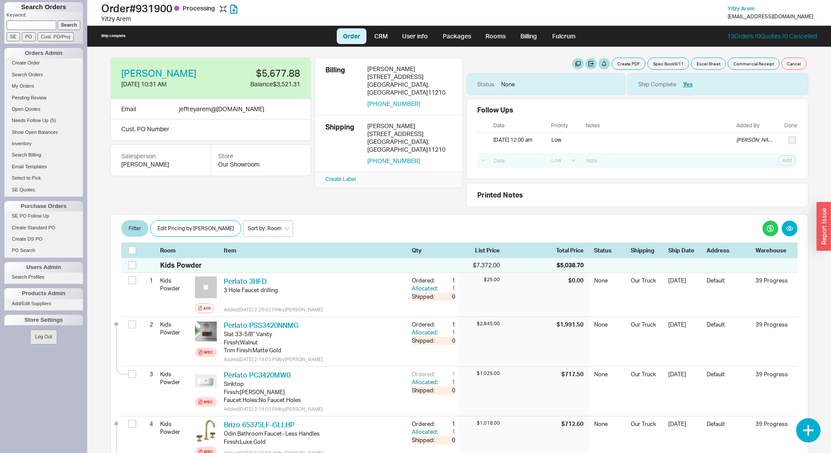
select select "LOW"
click at [401, 138] on div "1390 East 23rd Street" at bounding box center [409, 146] width 85 height 16
click at [402, 138] on div "1390 East 23rd Street" at bounding box center [409, 146] width 85 height 16
copy div "1390 East 23rd Street"
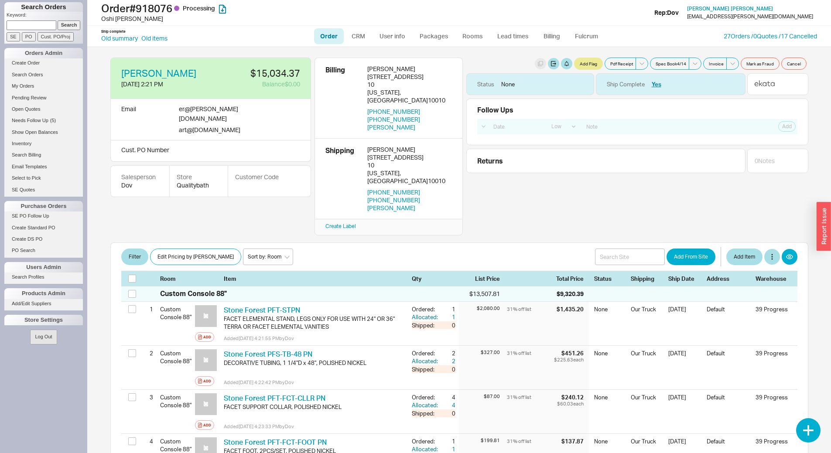
select select "LOW"
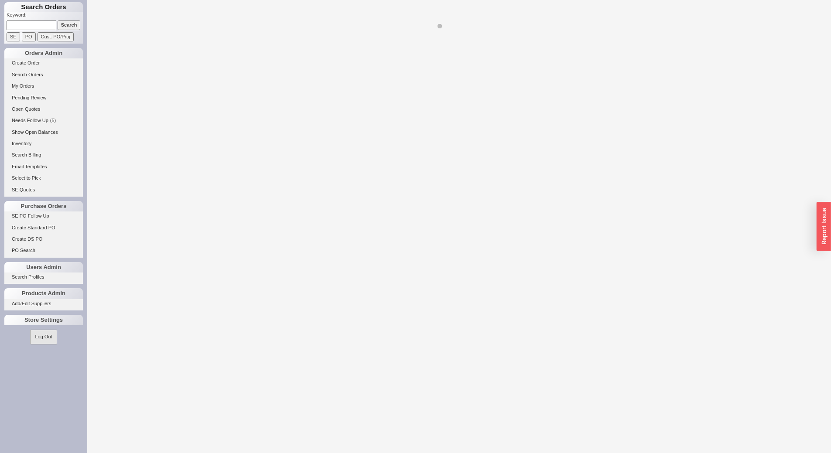
select select "LOW"
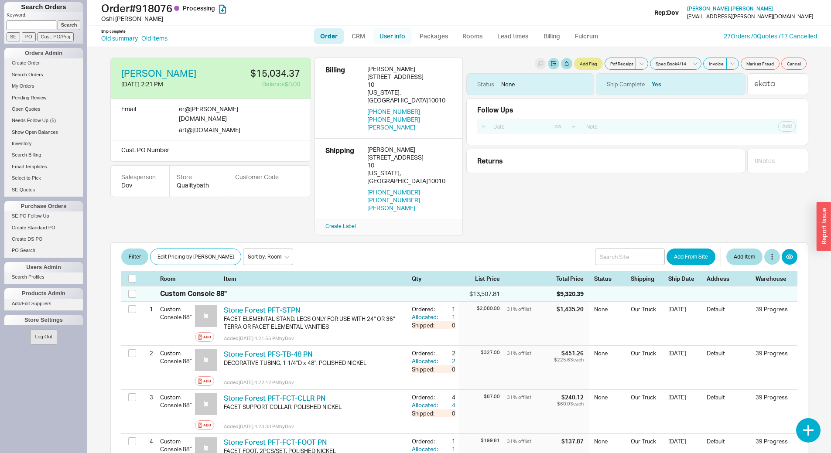
click at [396, 37] on link "User info" at bounding box center [392, 36] width 39 height 16
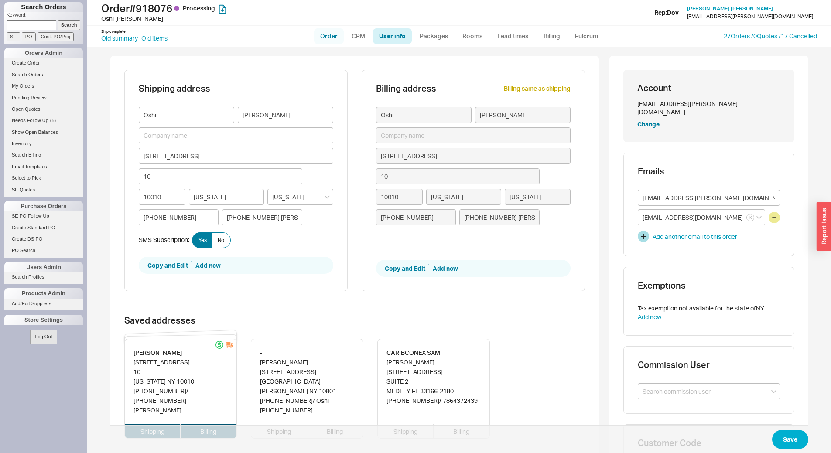
click at [325, 41] on link "Order" at bounding box center [329, 36] width 30 height 16
select select "LOW"
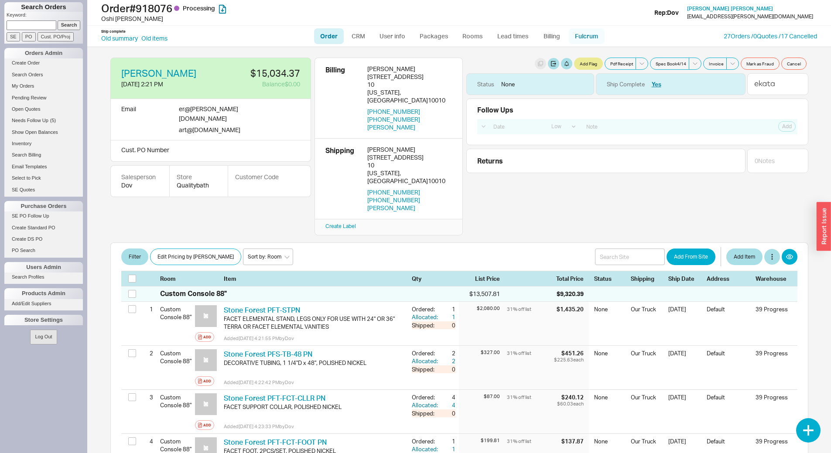
click at [582, 33] on link "Fulcrum" at bounding box center [587, 36] width 36 height 16
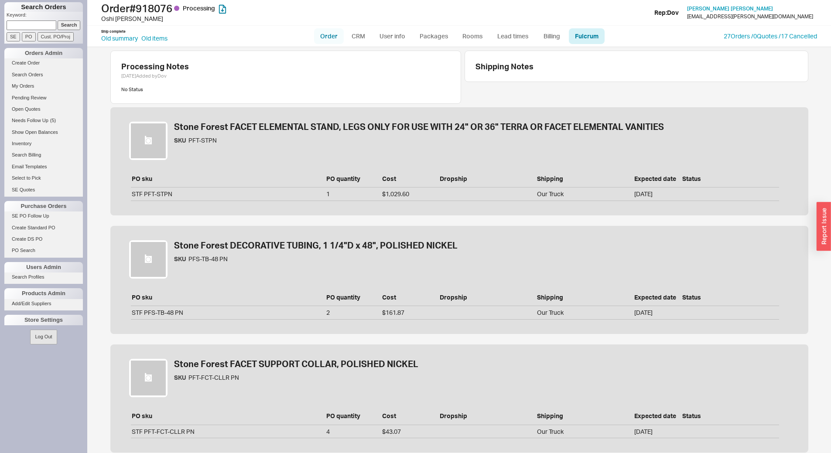
click at [335, 38] on link "Order" at bounding box center [329, 36] width 30 height 16
select select "LOW"
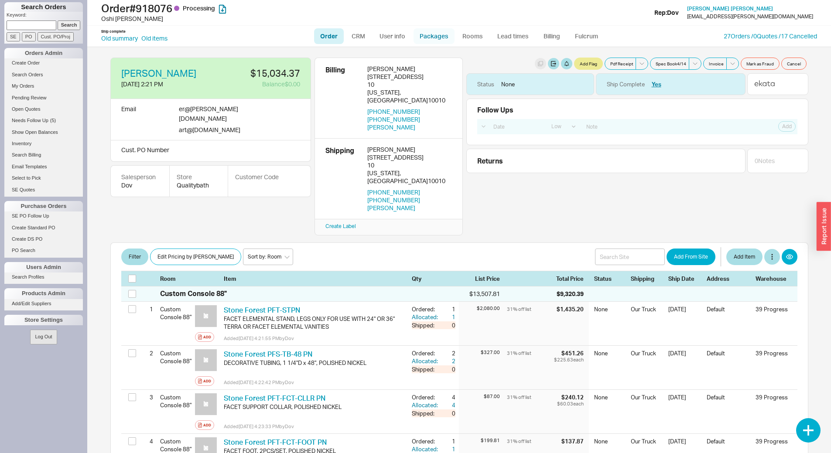
click at [443, 37] on link "Packages" at bounding box center [434, 36] width 41 height 16
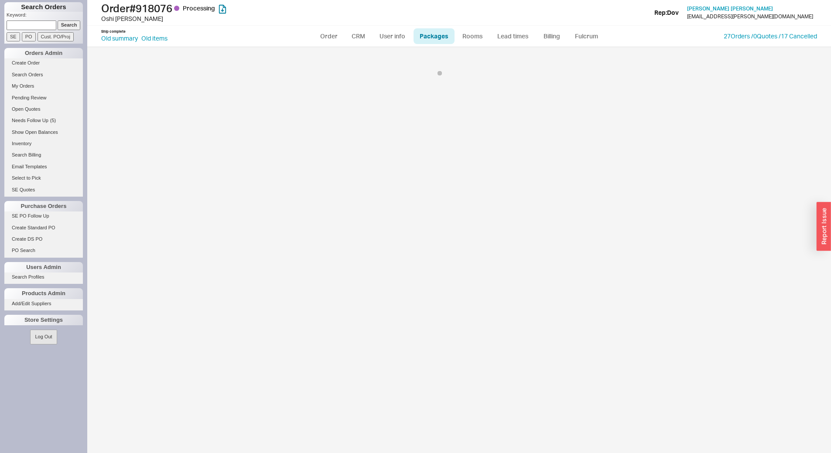
select select "8"
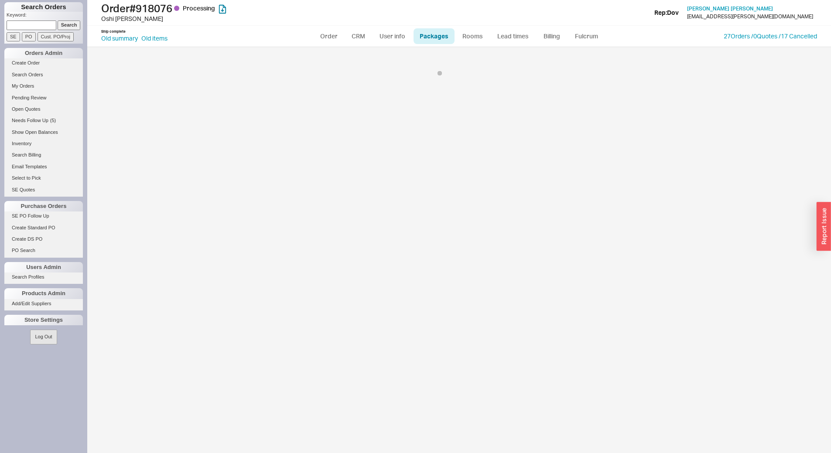
select select "8"
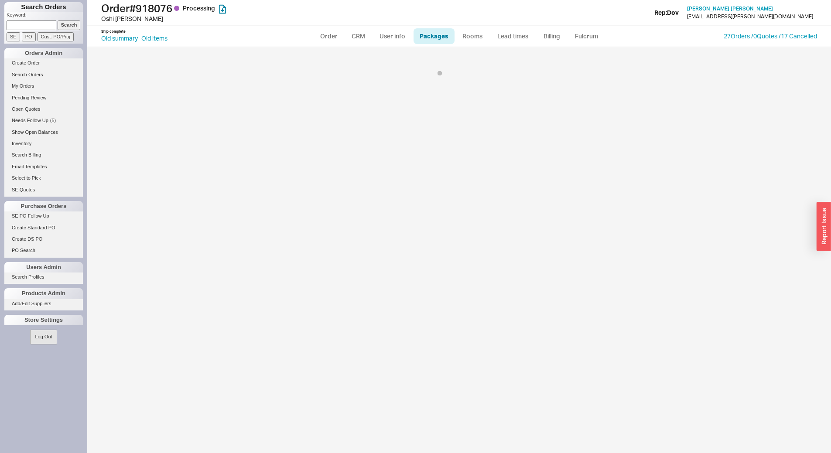
select select "8"
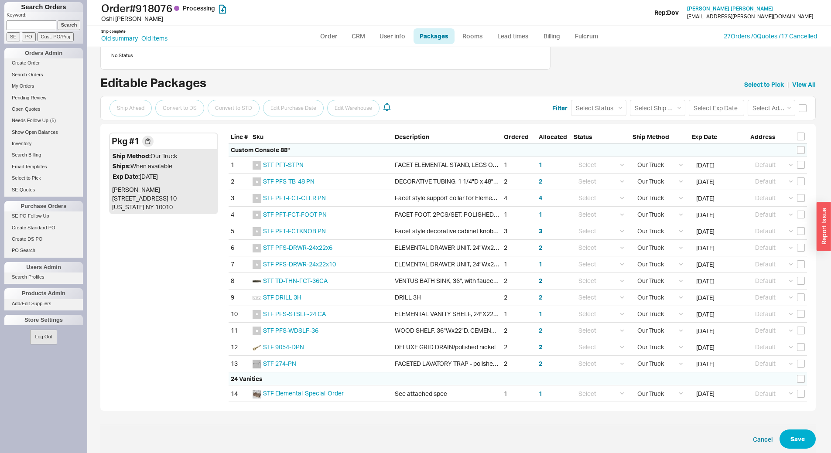
scroll to position [83, 0]
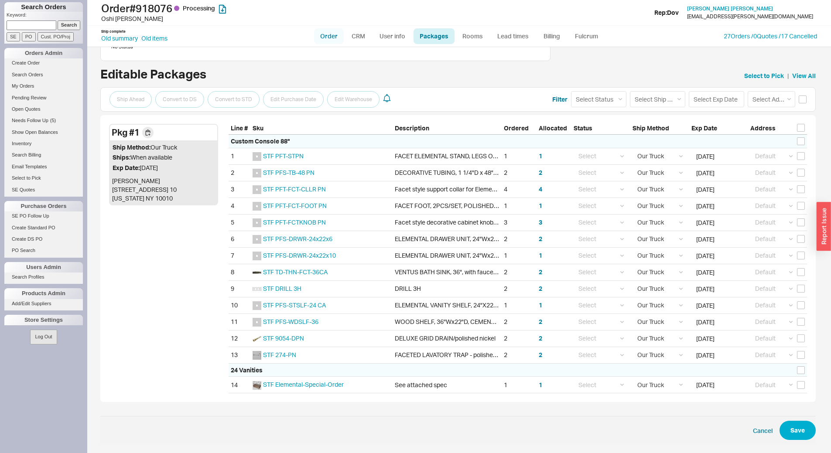
click at [331, 39] on link "Order" at bounding box center [329, 36] width 30 height 16
select select "LOW"
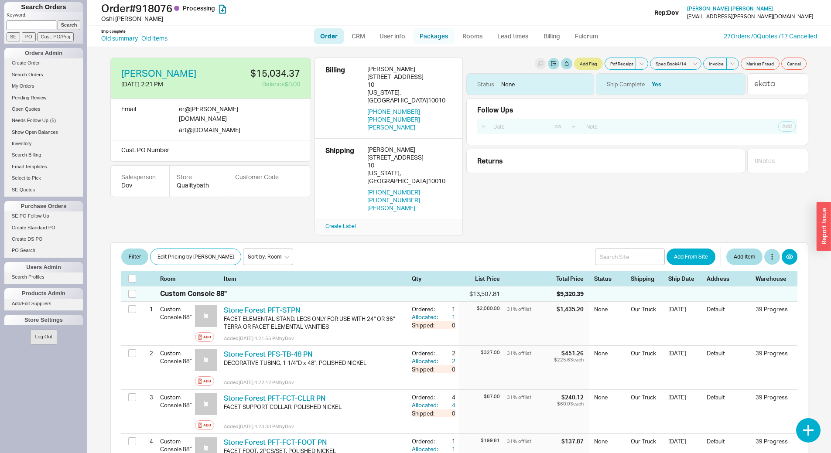
click at [441, 38] on link "Packages" at bounding box center [434, 36] width 41 height 16
select select "8"
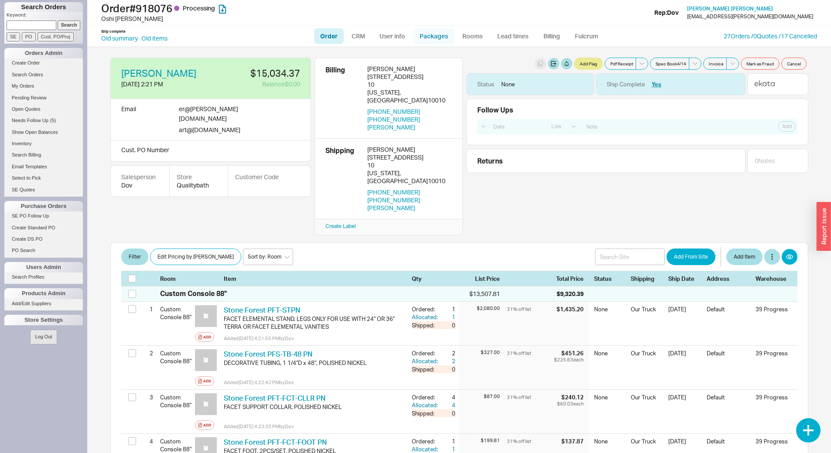
select select "8"
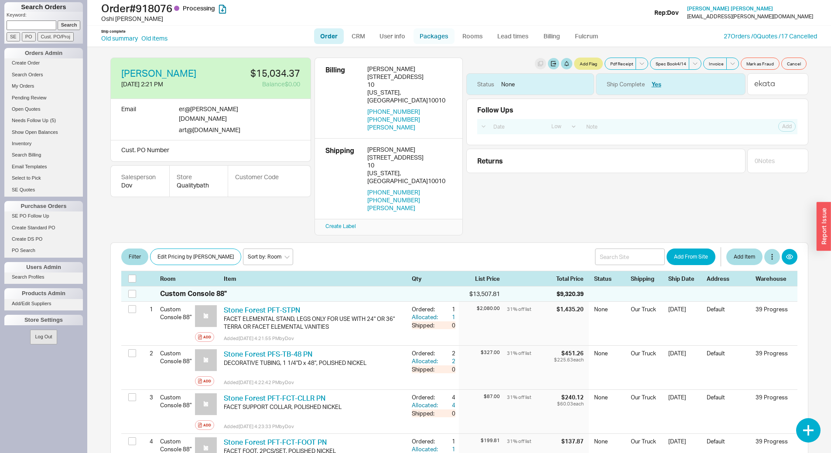
select select "8"
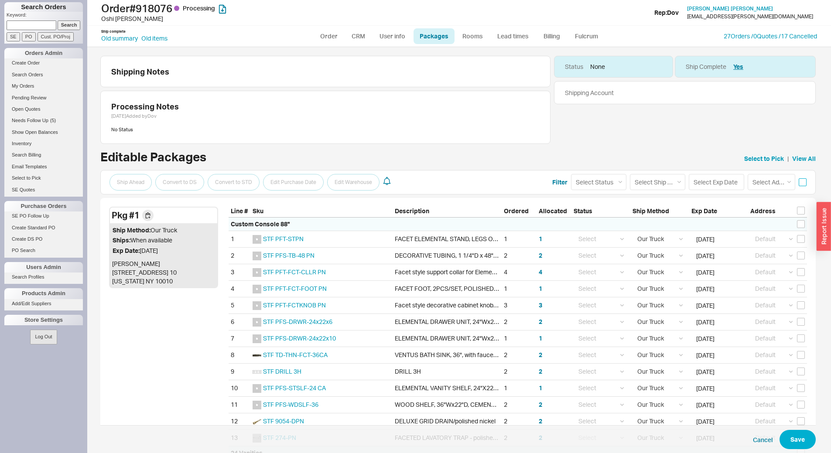
click at [801, 183] on input "checkbox" at bounding box center [803, 182] width 8 height 8
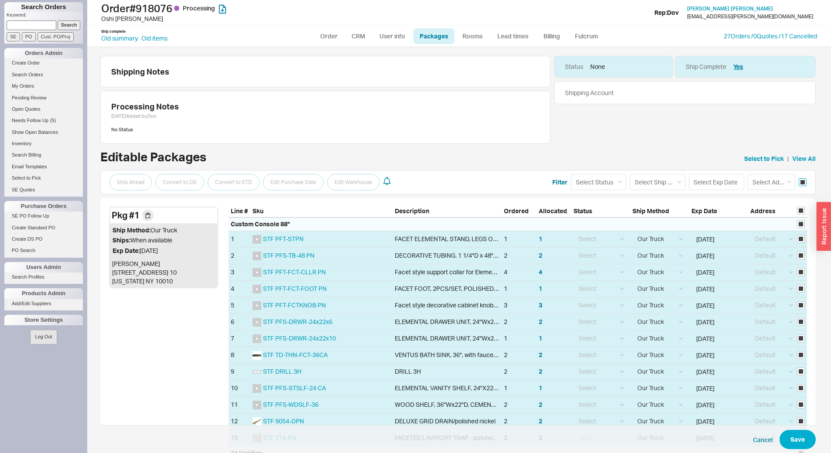
checkbox input "true"
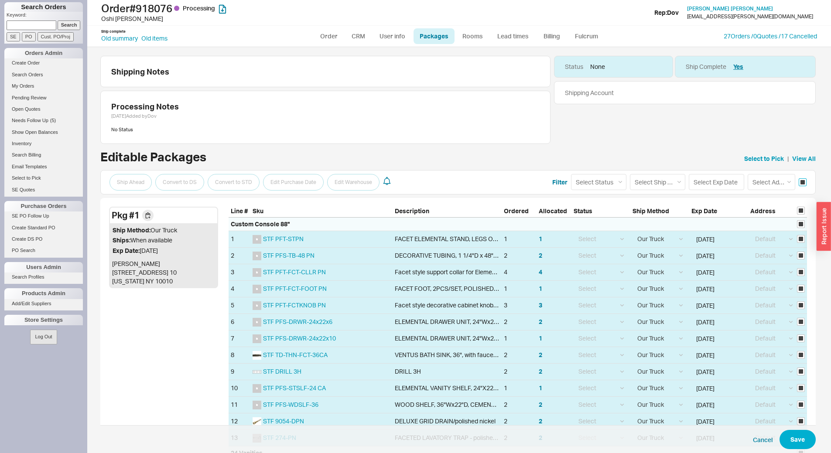
checkbox input "true"
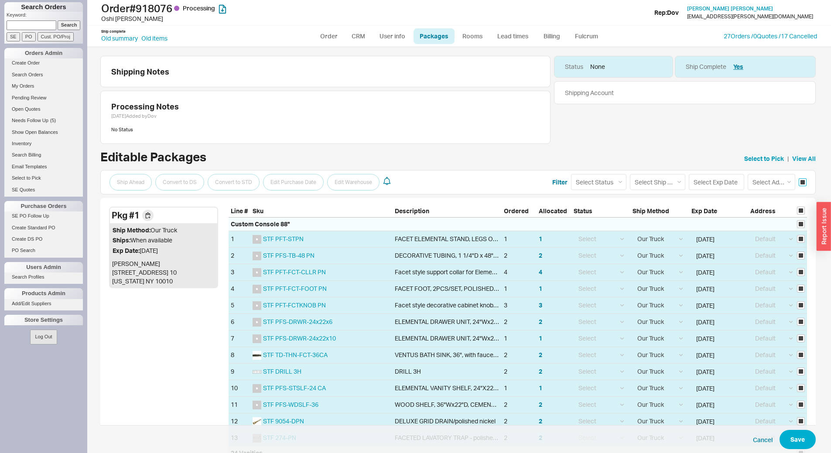
checkbox input "true"
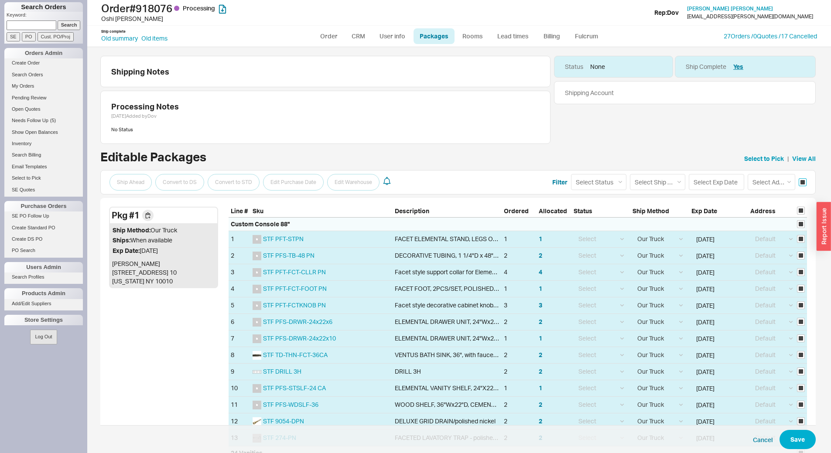
checkbox input "true"
click at [611, 183] on select "Select Status (none) On Hold Call Before Ship Hold for Balance" at bounding box center [598, 182] width 55 height 16
click at [669, 126] on div "Status None Ship Complete Yes Shipping Account" at bounding box center [685, 100] width 262 height 88
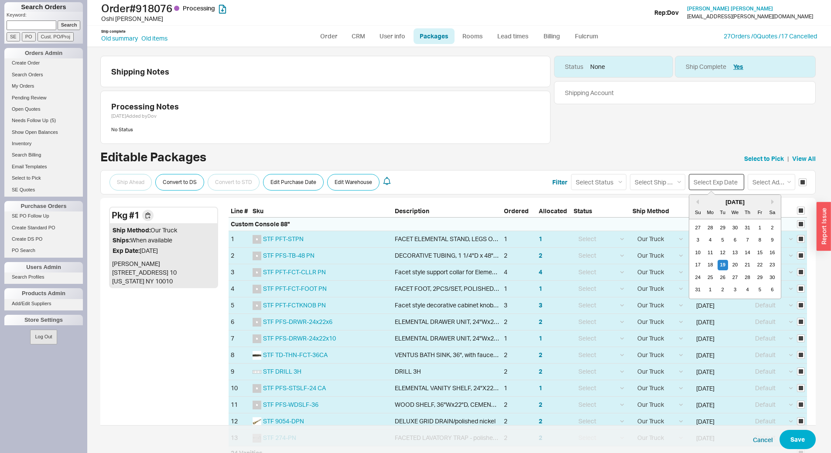
click at [714, 183] on input at bounding box center [716, 182] width 55 height 16
click at [772, 202] on button "Next month" at bounding box center [774, 201] width 5 height 5
click at [732, 278] on div "1" at bounding box center [735, 278] width 10 height 10
type input "10/01/2025"
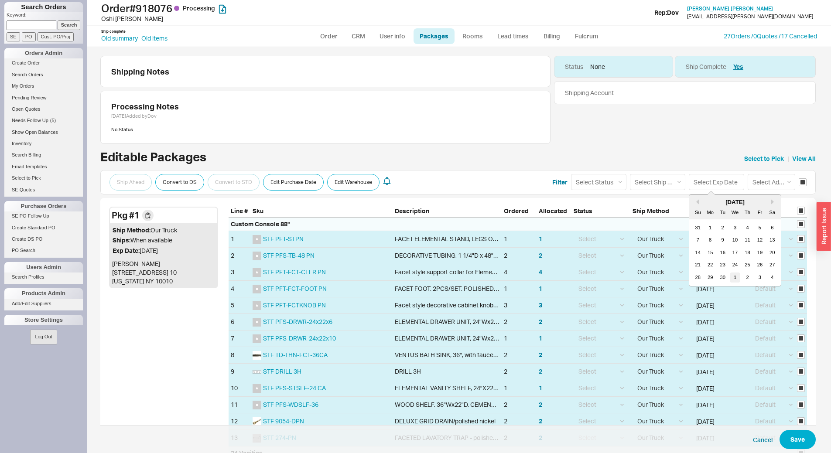
type input "10/01/2025"
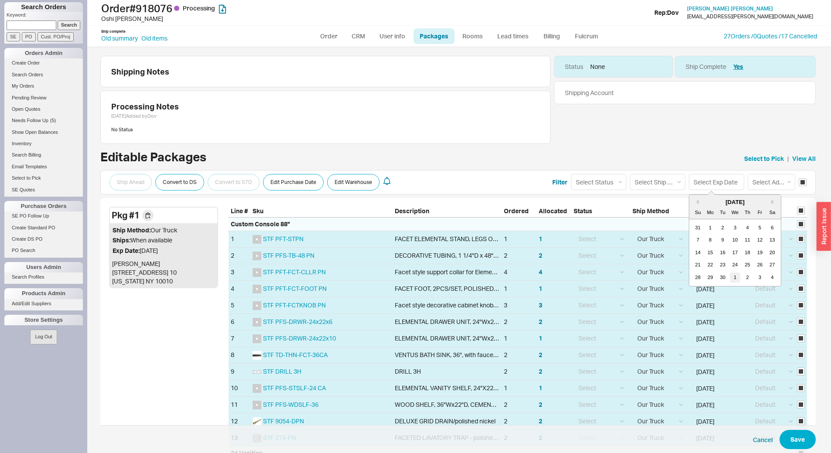
type input "10/01/2025"
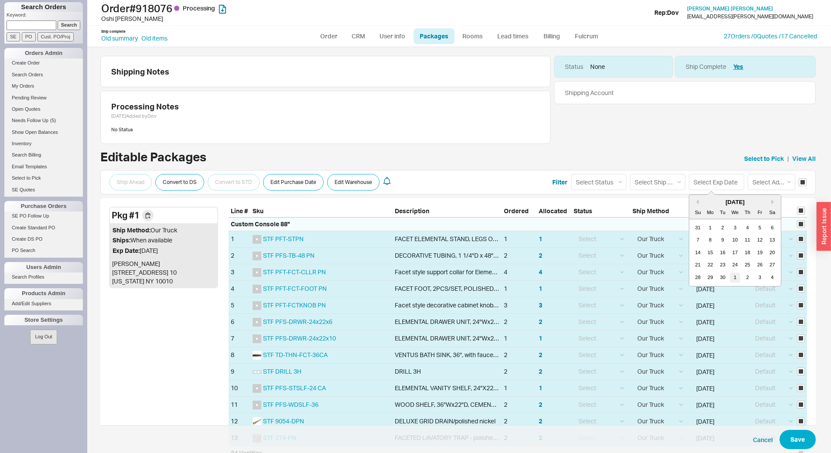
type input "10/01/2025"
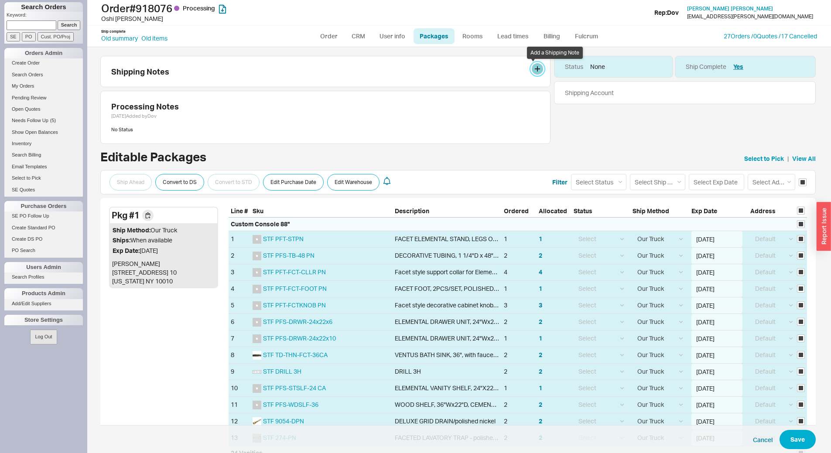
click at [533, 67] on button at bounding box center [537, 68] width 11 height 11
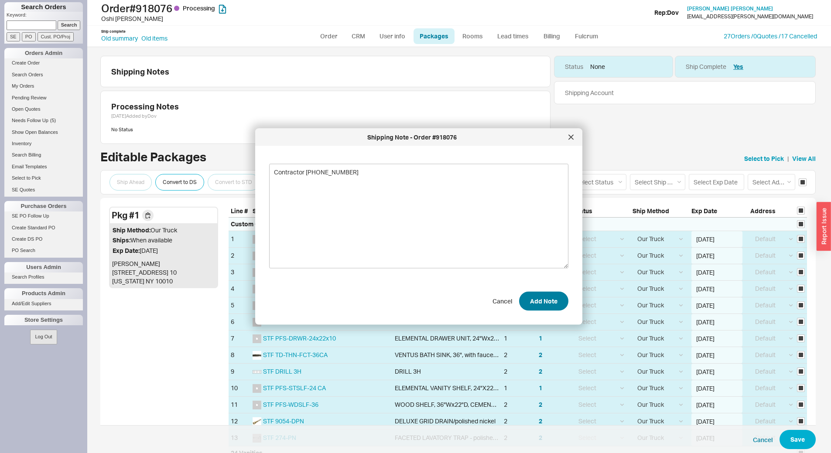
type textarea "Contractor 914-490-1429"
click at [540, 298] on button "Add Note" at bounding box center [543, 301] width 49 height 19
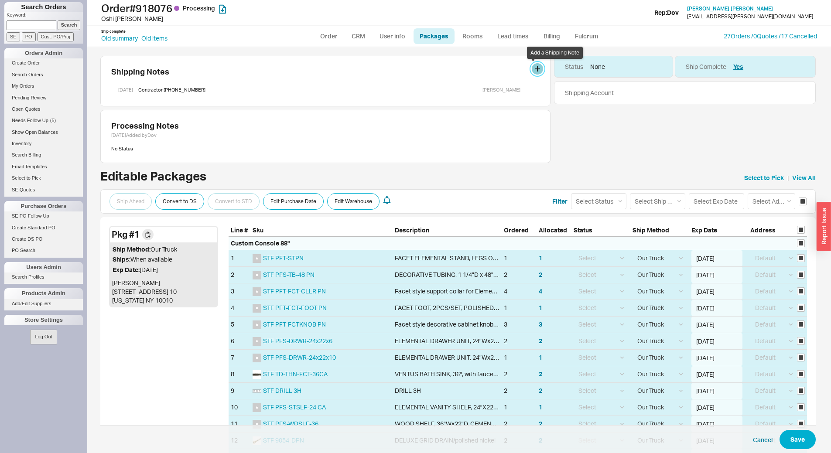
click at [534, 70] on button at bounding box center [537, 68] width 11 height 11
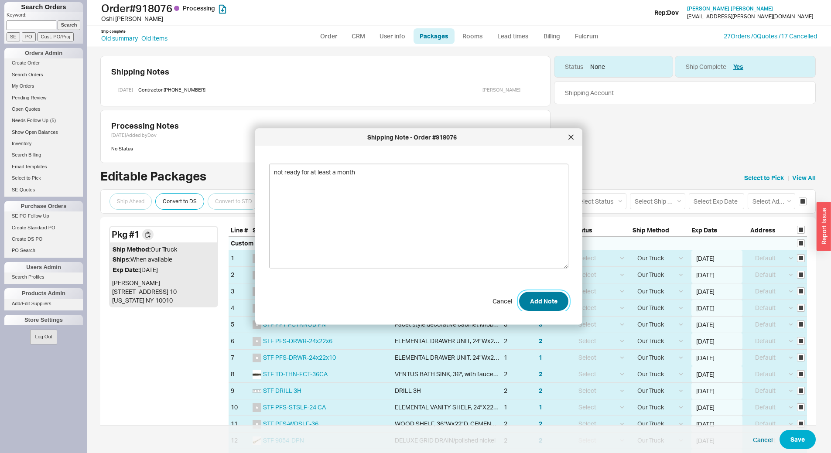
type textarea "not ready for at least a month"
click at [522, 305] on button "Add Note" at bounding box center [543, 301] width 49 height 19
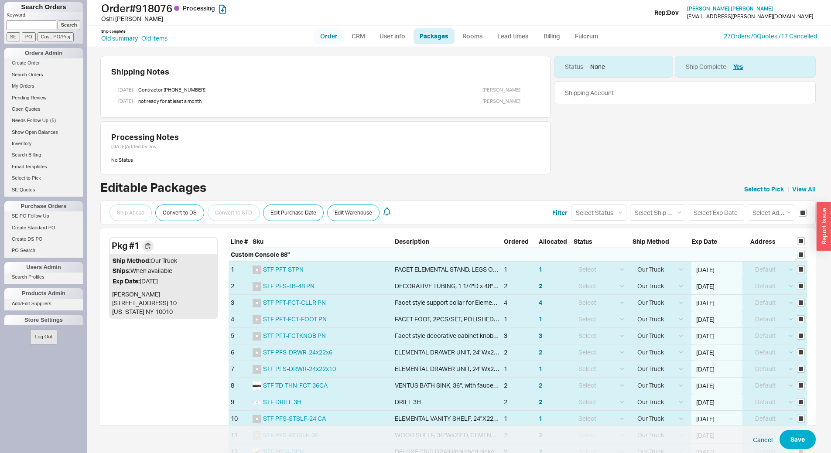
click at [325, 35] on link "Order" at bounding box center [329, 36] width 30 height 16
select select "LOW"
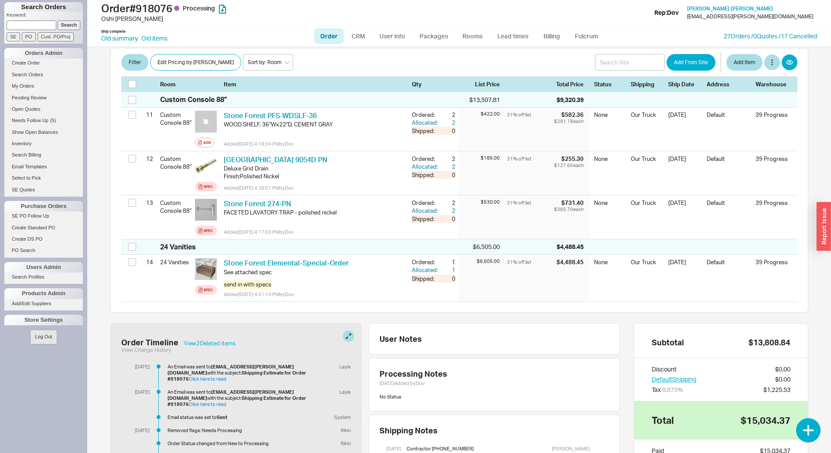
scroll to position [731, 0]
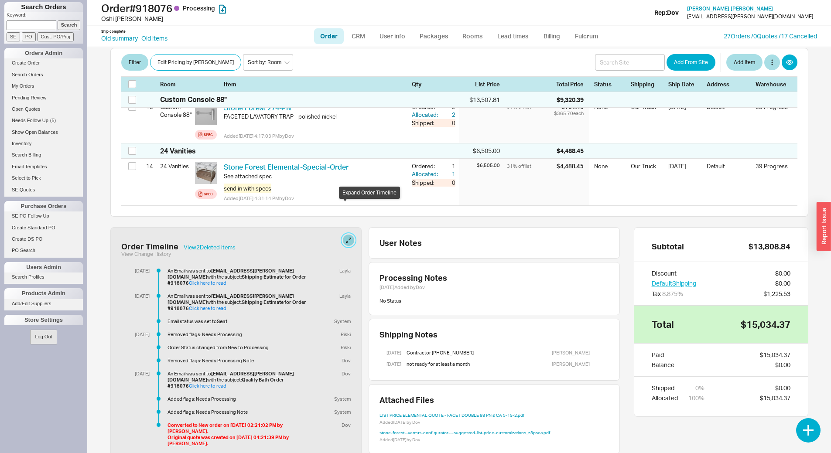
click at [343, 235] on button at bounding box center [348, 240] width 11 height 11
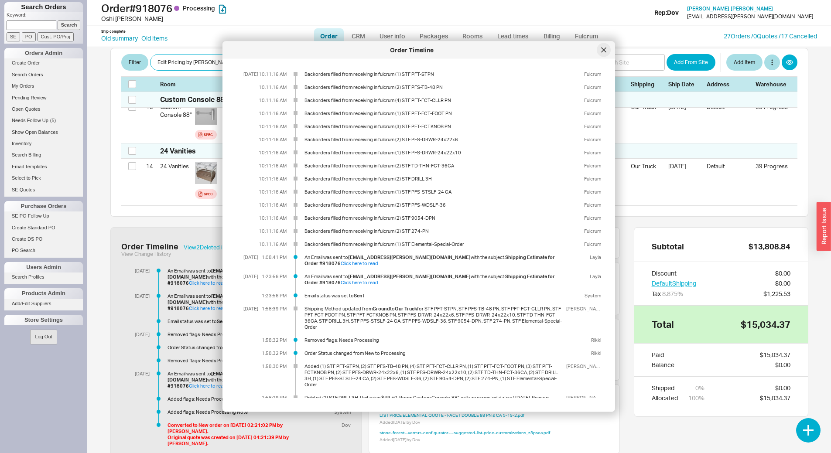
click at [607, 52] on div at bounding box center [604, 50] width 14 height 14
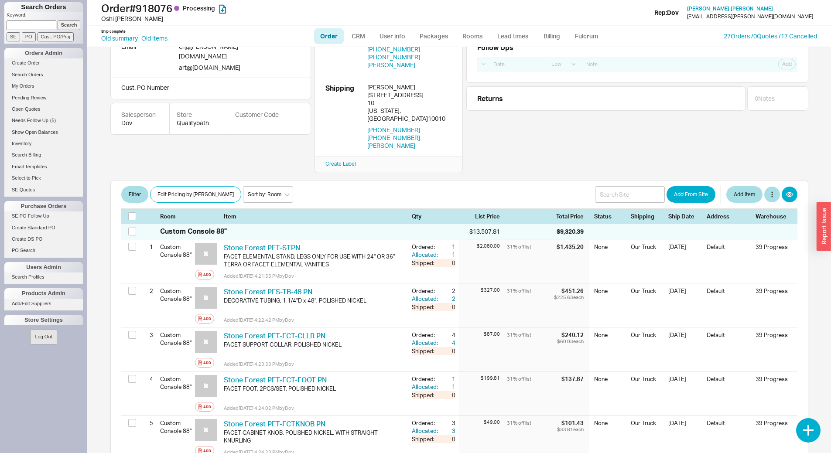
scroll to position [0, 0]
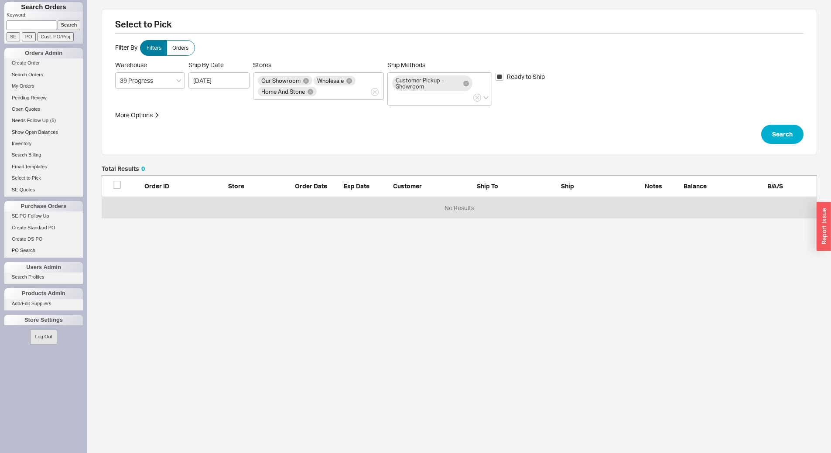
scroll to position [46, 709]
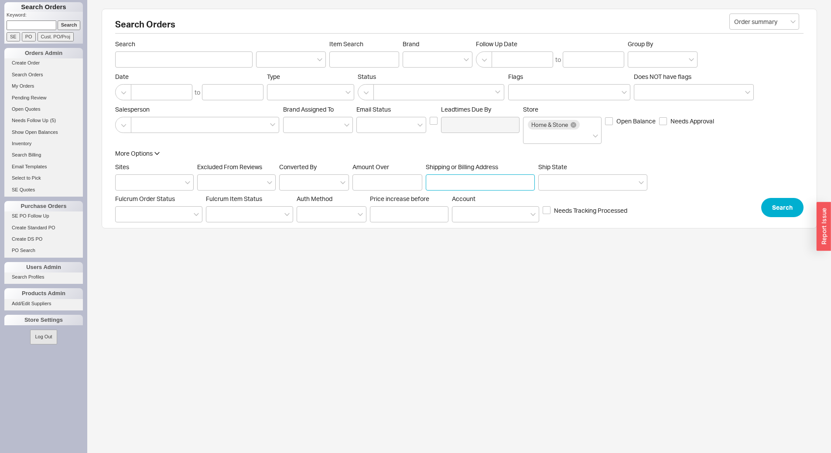
click at [481, 184] on input "Shipping or Billing Address" at bounding box center [480, 183] width 109 height 16
click at [166, 57] on input "Search" at bounding box center [183, 59] width 137 height 16
type input "sidney g"
click at [793, 212] on button "Search" at bounding box center [783, 207] width 42 height 19
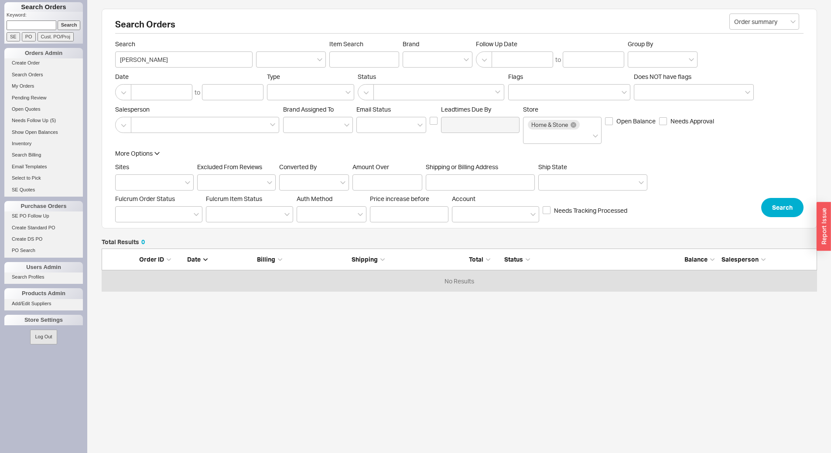
scroll to position [37, 709]
drag, startPoint x: 150, startPoint y: 58, endPoint x: 83, endPoint y: 62, distance: 66.5
click at [83, 62] on div "Search Orders Keyword: Search SE PO Cust. PO/Proj Orders Admin Create Order Sea…" at bounding box center [415, 196] width 831 height 393
type input "carol g"
click at [782, 212] on button "Search" at bounding box center [783, 207] width 42 height 19
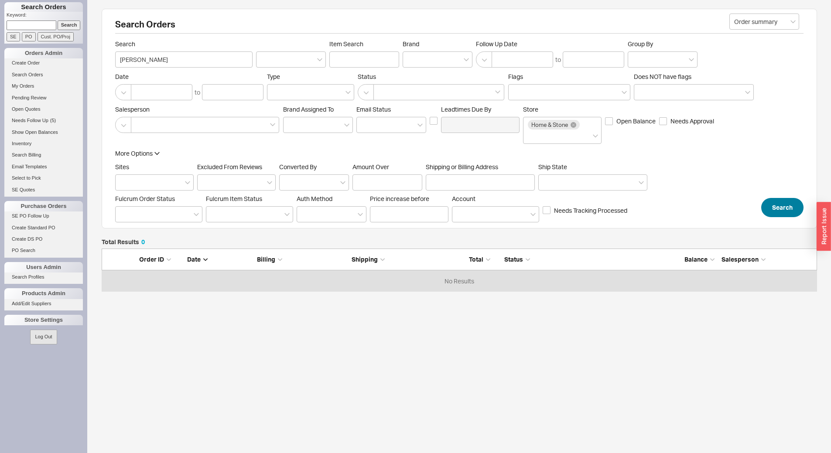
scroll to position [37, 709]
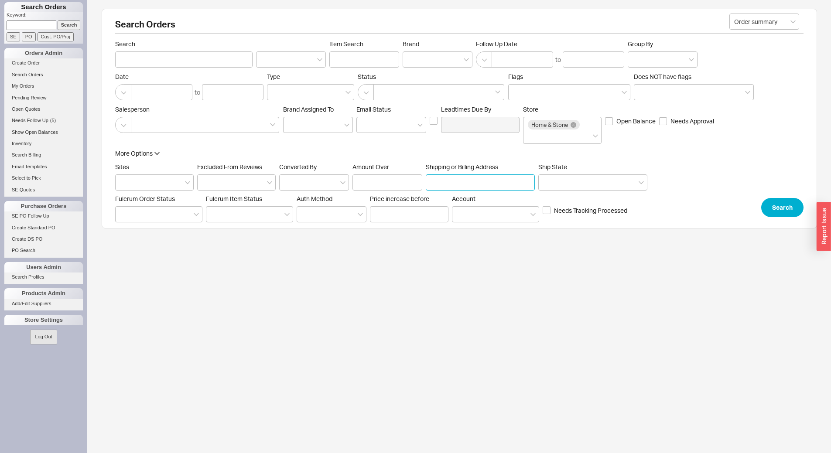
click at [484, 180] on input "Shipping or Billing Address" at bounding box center [480, 183] width 109 height 16
type input "971"
click at [233, 127] on div at bounding box center [205, 125] width 148 height 16
click at [142, 127] on input at bounding box center [139, 125] width 6 height 10
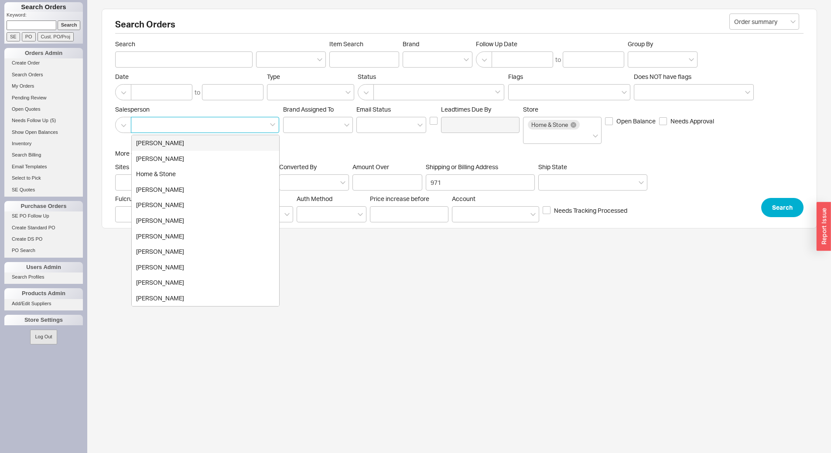
click at [209, 146] on div "[PERSON_NAME]" at bounding box center [206, 143] width 148 height 16
click at [227, 129] on div "[PERSON_NAME]" at bounding box center [205, 125] width 148 height 16
click at [203, 129] on input "[PERSON_NAME] [PERSON_NAME] Home & [PERSON_NAME] [PERSON_NAME] [PERSON_NAME] [P…" at bounding box center [200, 125] width 6 height 10
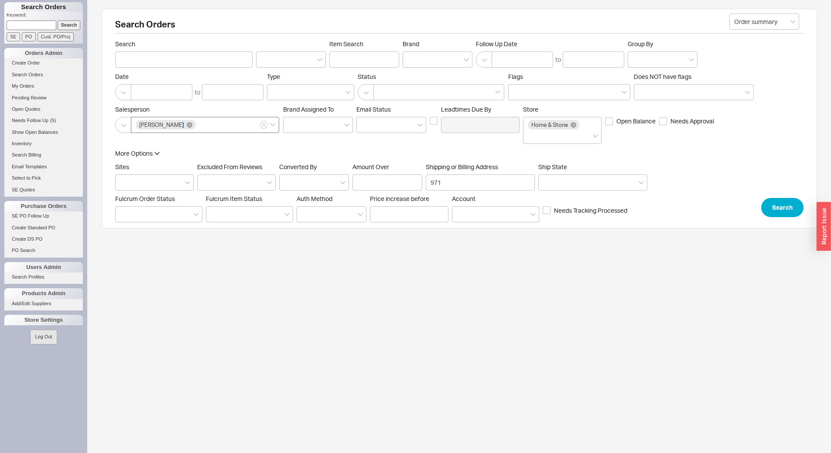
click at [227, 129] on div "[PERSON_NAME]" at bounding box center [205, 125] width 148 height 16
click at [203, 129] on input "[PERSON_NAME]" at bounding box center [200, 125] width 6 height 10
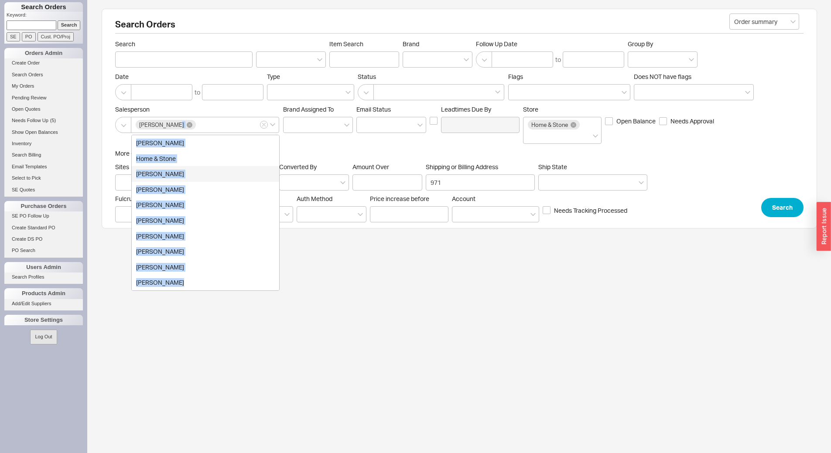
click at [207, 177] on div "[PERSON_NAME]" at bounding box center [206, 174] width 148 height 16
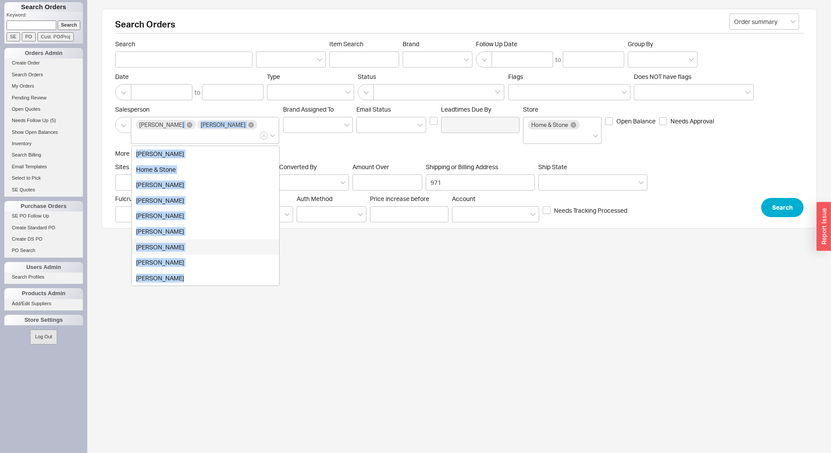
click at [187, 240] on div "[PERSON_NAME]" at bounding box center [206, 248] width 148 height 16
click at [195, 235] on div "[PERSON_NAME]" at bounding box center [206, 232] width 148 height 16
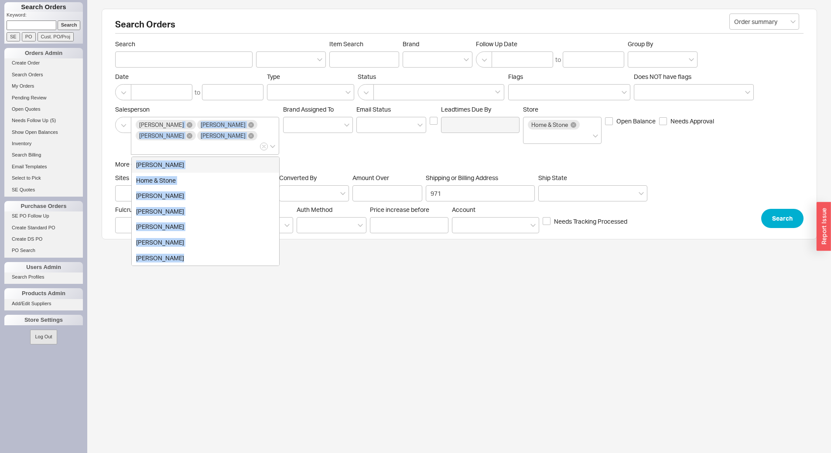
click at [196, 157] on div "[PERSON_NAME]" at bounding box center [206, 165] width 148 height 16
click at [781, 217] on button "Search" at bounding box center [783, 218] width 42 height 19
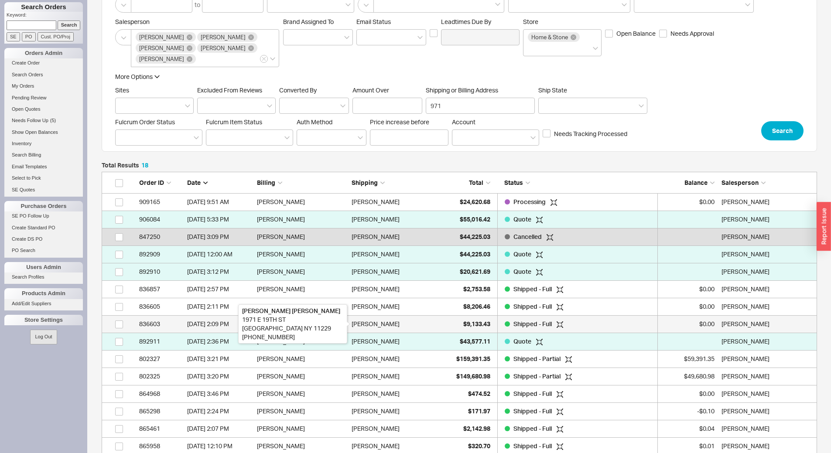
scroll to position [131, 0]
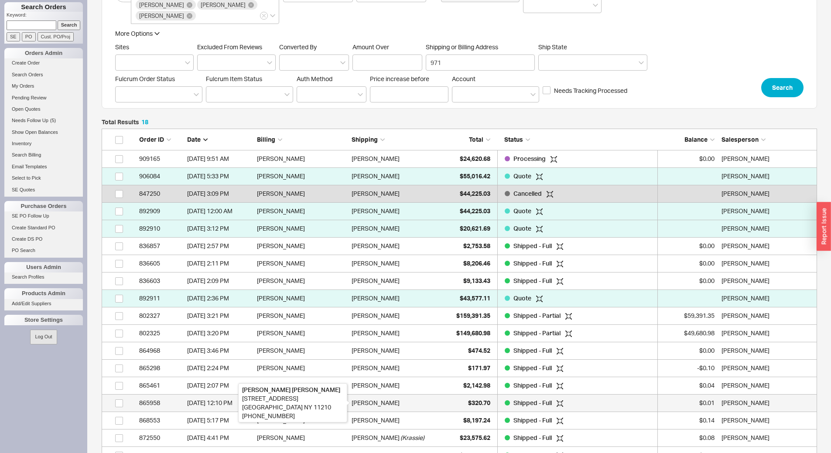
click at [383, 405] on div "[PERSON_NAME]" at bounding box center [376, 403] width 48 height 17
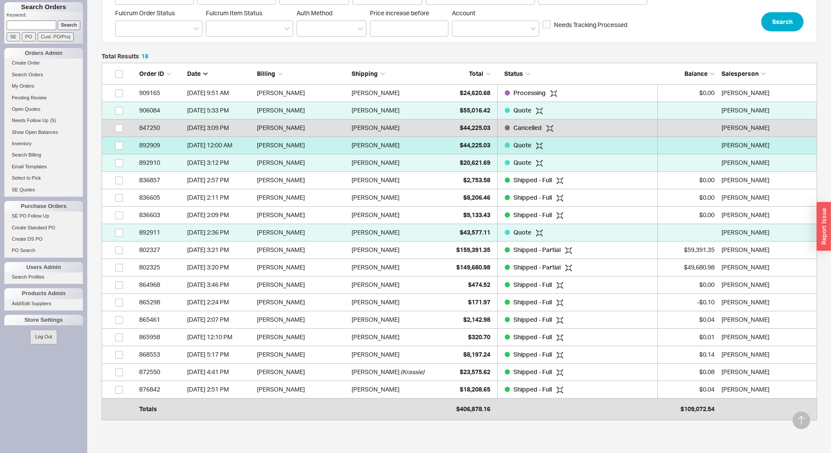
scroll to position [218, 0]
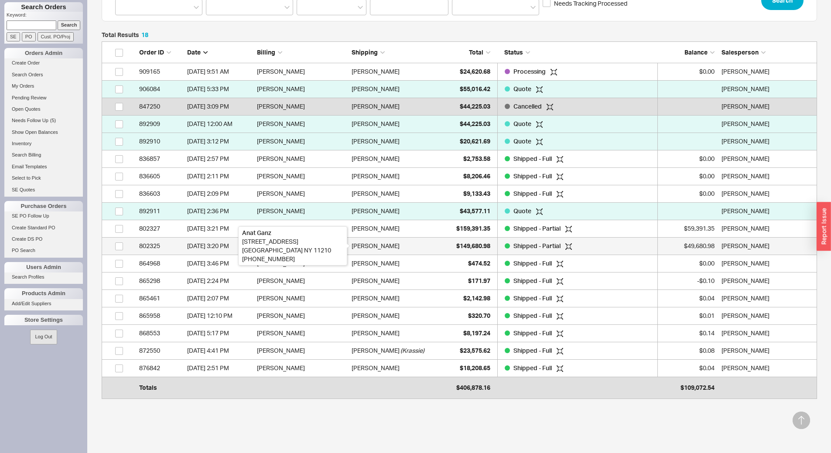
click at [371, 248] on div "Anat Ganz" at bounding box center [376, 245] width 48 height 17
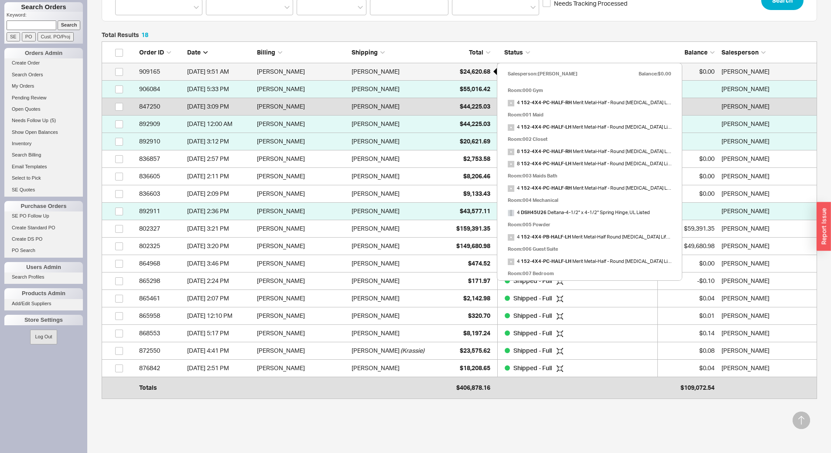
click at [467, 68] on span "$24,620.68" at bounding box center [475, 71] width 31 height 7
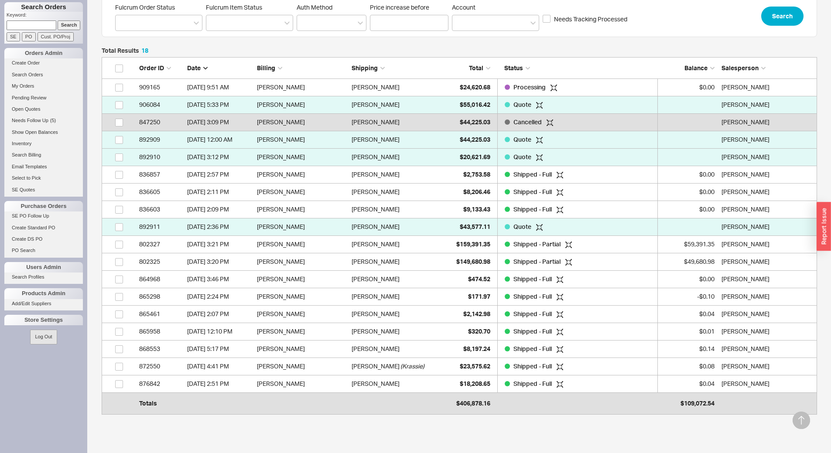
scroll to position [175, 0]
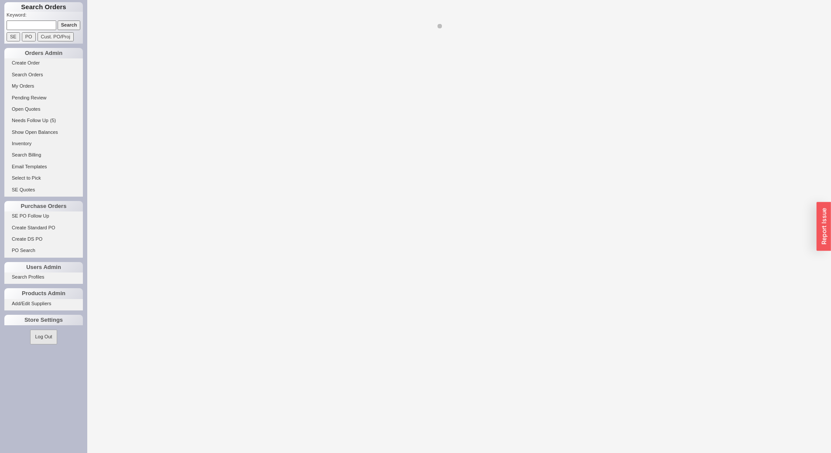
select select "LOW"
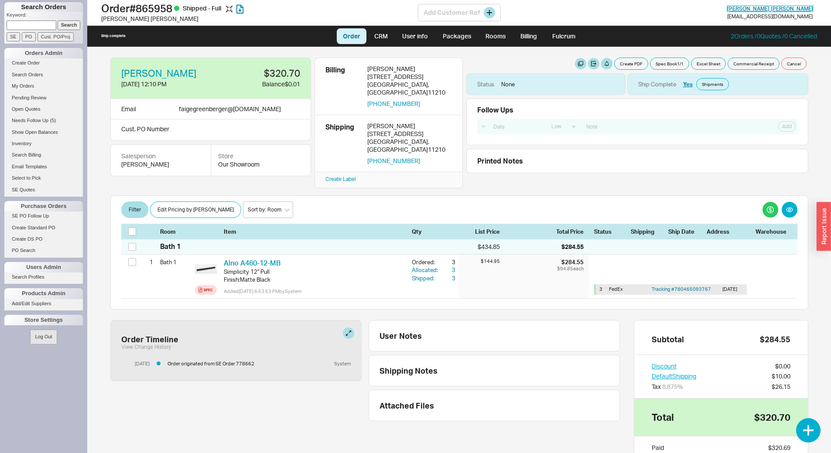
click at [779, 6] on span "[PERSON_NAME]" at bounding box center [771, 8] width 86 height 7
click at [31, 28] on input at bounding box center [32, 25] width 50 height 9
click at [58, 22] on input "Search" at bounding box center [69, 25] width 23 height 9
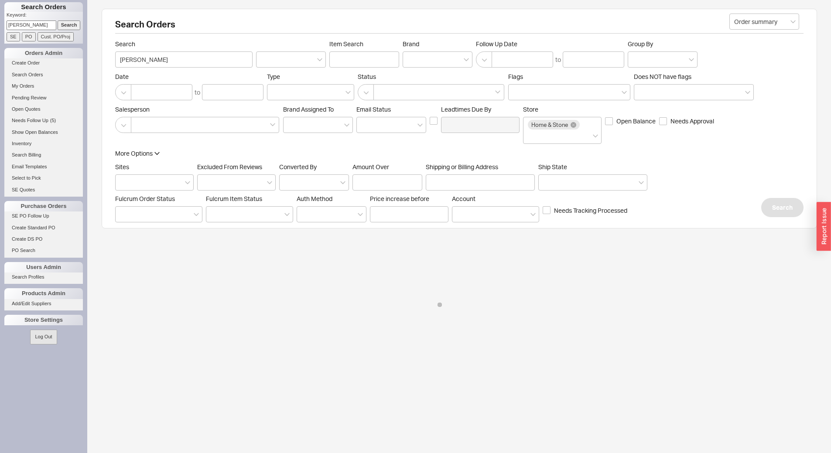
click at [38, 24] on input "judy kle" at bounding box center [32, 25] width 50 height 9
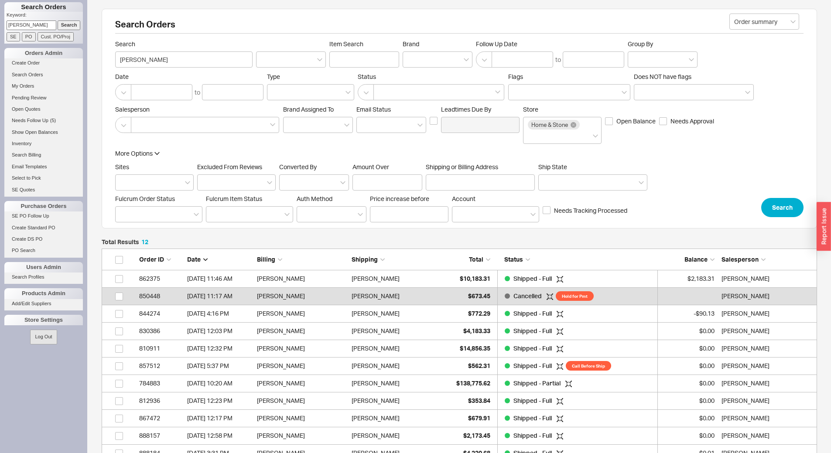
scroll to position [242, 709]
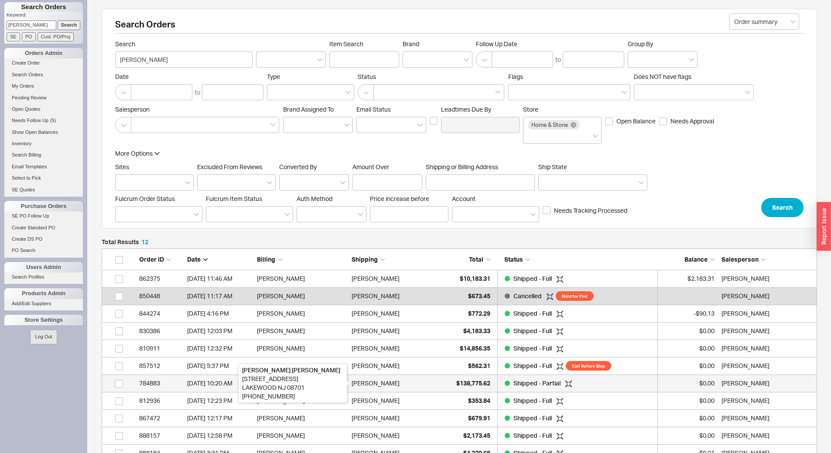
type input "judy kl"
click at [384, 384] on div "JUDY KLEIN" at bounding box center [376, 383] width 48 height 17
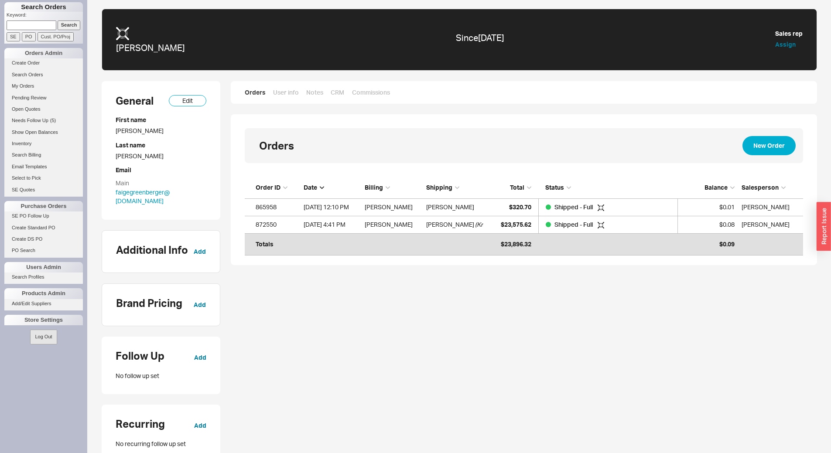
scroll to position [68, 552]
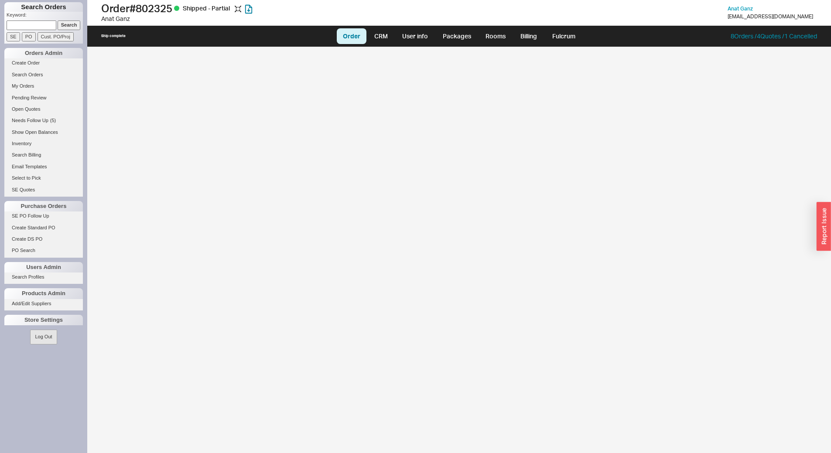
select select "LOW"
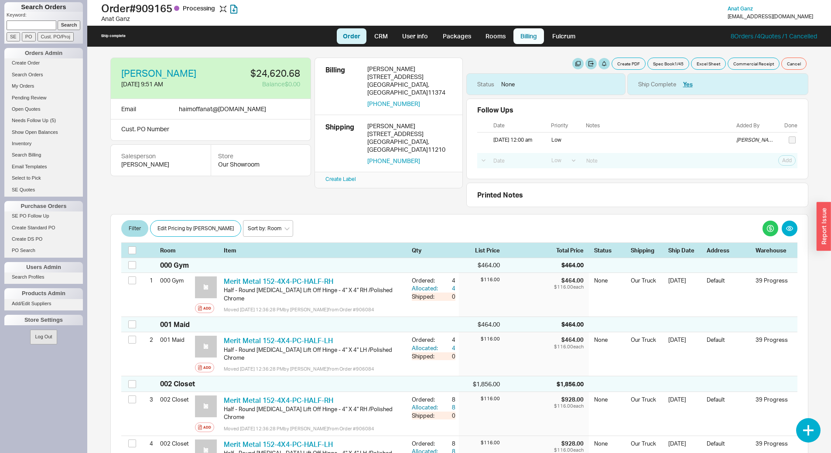
click at [526, 38] on link "Billing" at bounding box center [529, 36] width 31 height 16
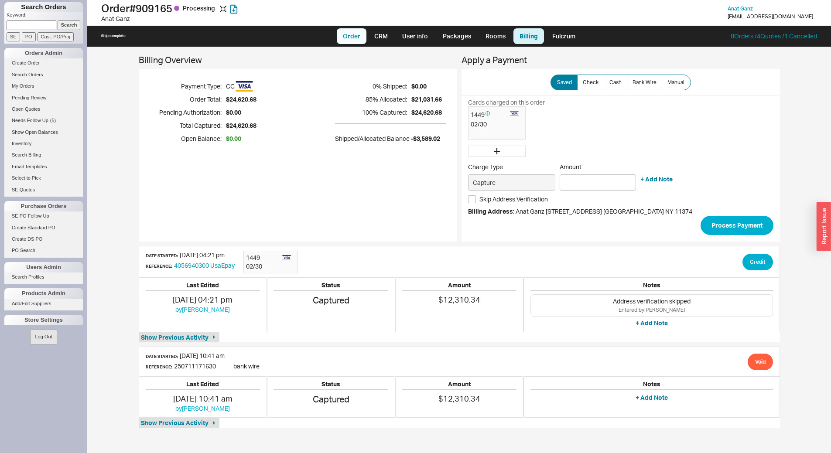
click at [357, 35] on link "Order" at bounding box center [352, 36] width 30 height 16
select select "LOW"
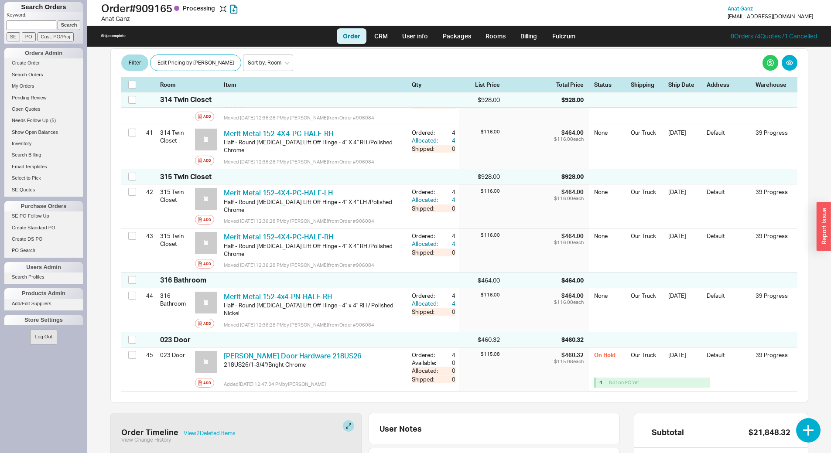
scroll to position [2296, 0]
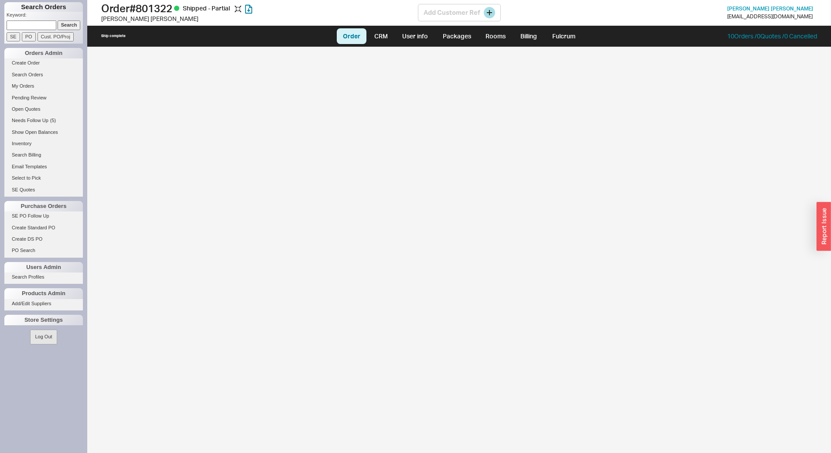
select select "LOW"
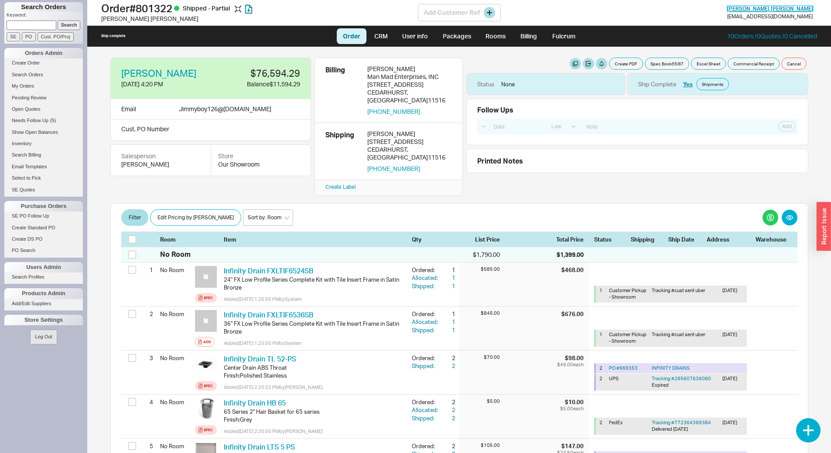
click at [775, 10] on span "Chaim Leibowitz" at bounding box center [771, 8] width 86 height 7
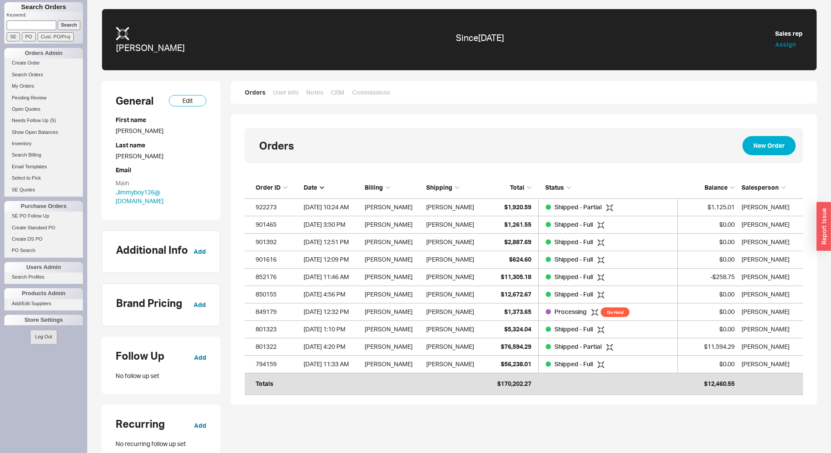
scroll to position [207, 552]
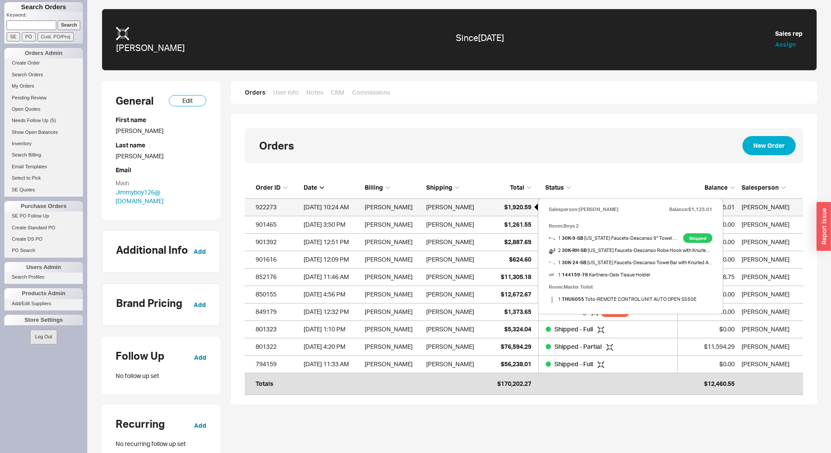
click at [519, 210] on span "$1,920.59" at bounding box center [517, 206] width 27 height 7
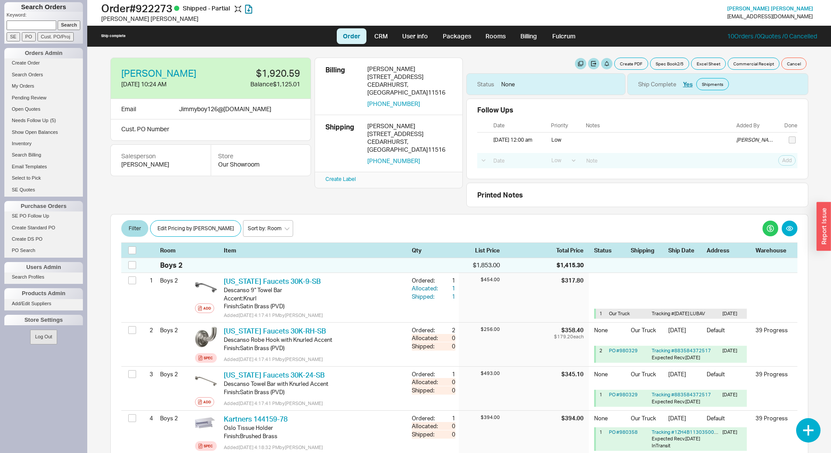
select select "LOW"
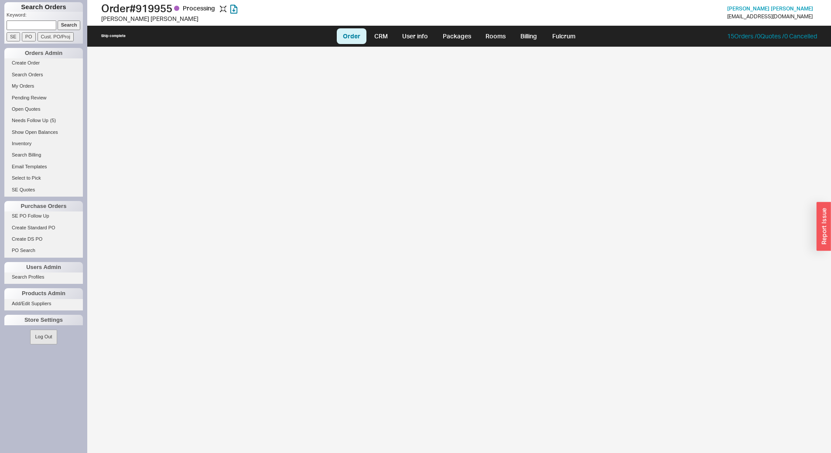
select select "LOW"
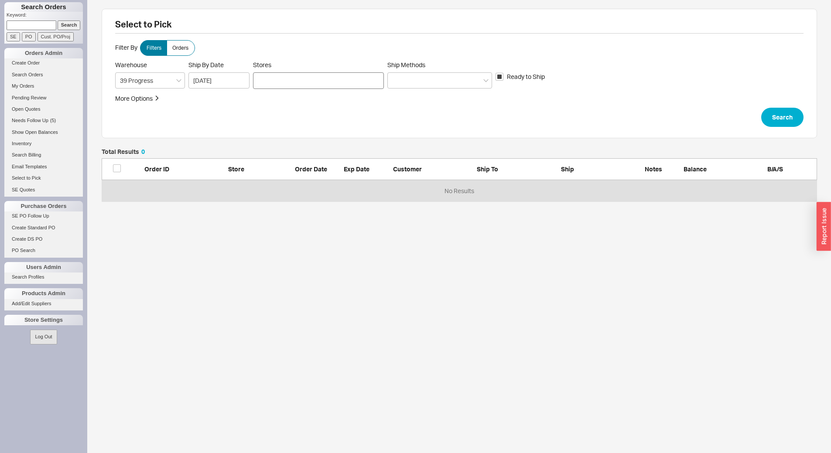
click at [326, 82] on div at bounding box center [318, 80] width 131 height 17
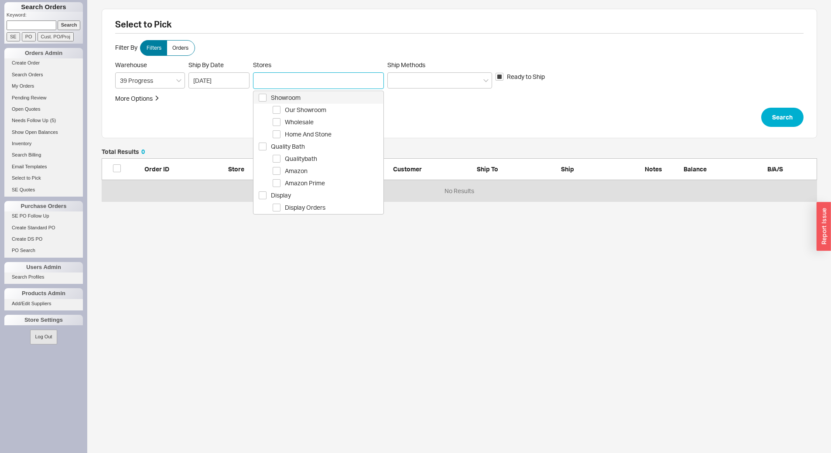
click at [327, 97] on span "Showroom" at bounding box center [327, 98] width 112 height 10
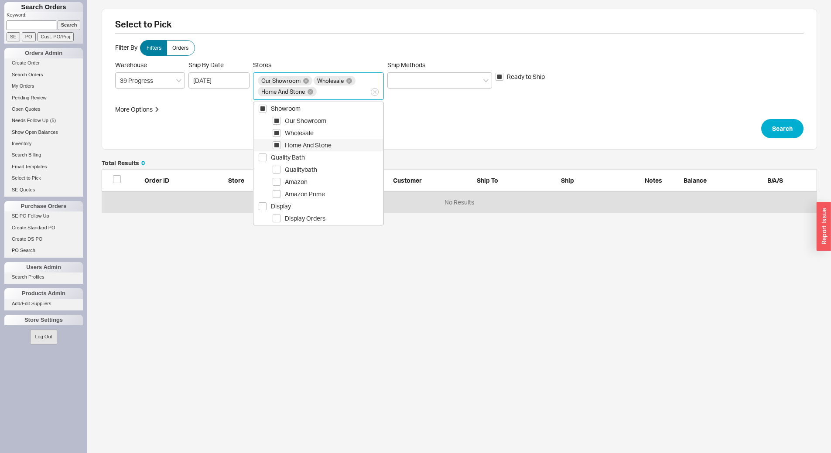
drag, startPoint x: 333, startPoint y: 171, endPoint x: 343, endPoint y: 146, distance: 26.8
click at [336, 168] on span "Qualitybath" at bounding box center [334, 170] width 98 height 10
click at [436, 78] on div at bounding box center [440, 80] width 105 height 16
click at [398, 78] on input "Ship Methods" at bounding box center [395, 81] width 6 height 10
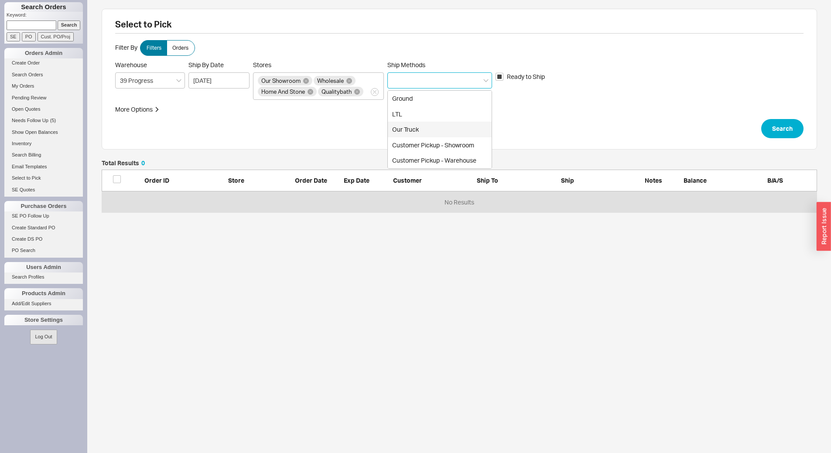
click at [434, 135] on div "Our Truck" at bounding box center [440, 130] width 104 height 16
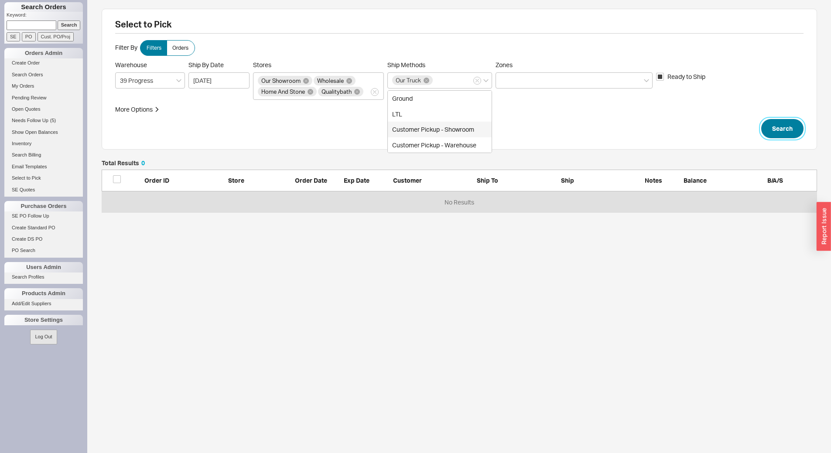
click at [777, 127] on button "Search" at bounding box center [783, 128] width 42 height 19
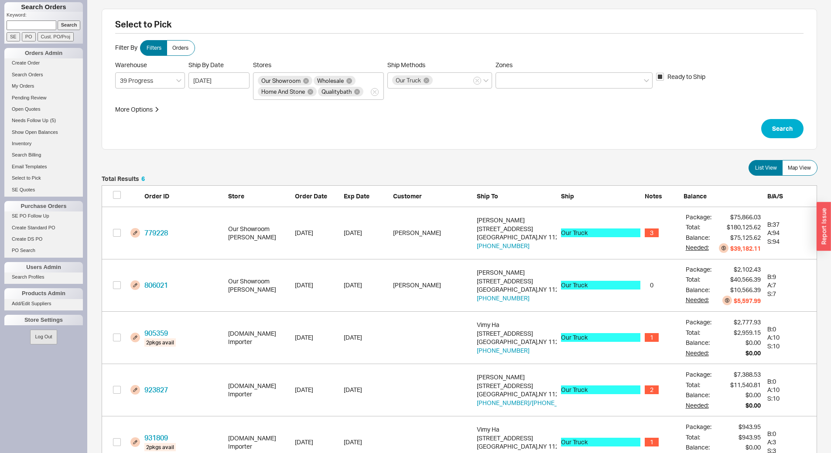
scroll to position [339, 709]
click at [799, 168] on span "Map View" at bounding box center [799, 168] width 23 height 7
click at [0, 0] on input "Map View" at bounding box center [0, 0] width 0 height 0
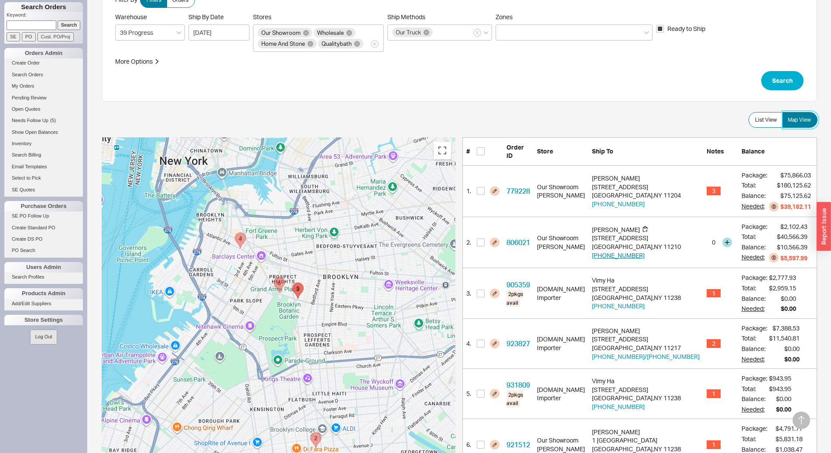
scroll to position [175, 0]
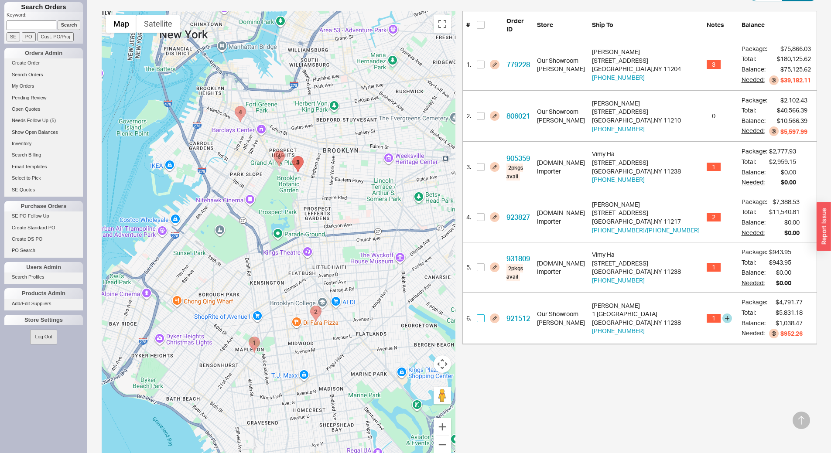
click at [484, 315] on input "checkbox" at bounding box center [481, 319] width 8 height 8
checkbox input "true"
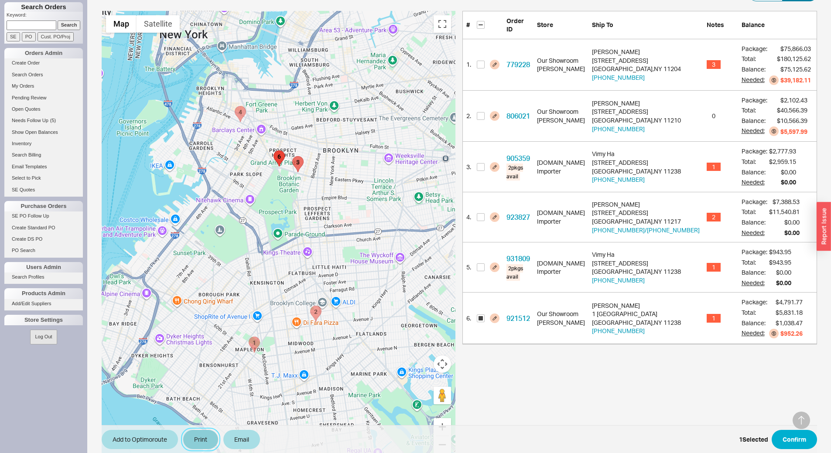
click at [201, 439] on button "Print" at bounding box center [200, 439] width 35 height 19
select select "71997456"
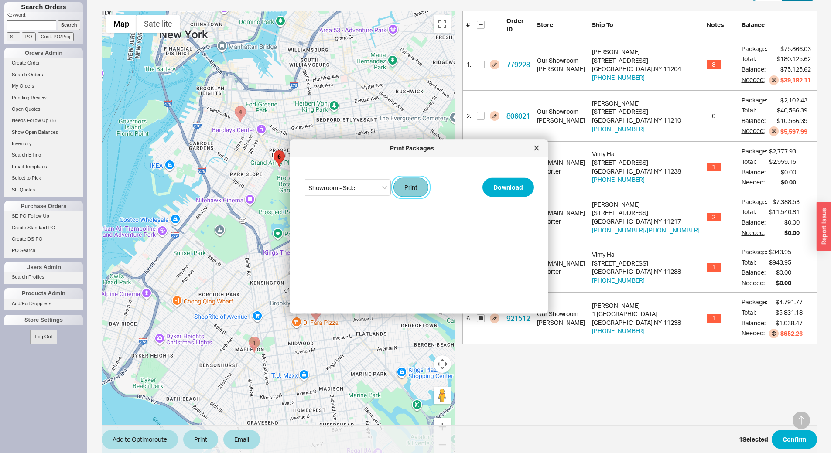
click at [415, 190] on button "Print" at bounding box center [411, 187] width 35 height 19
click at [151, 438] on button "Add to Optimoroute" at bounding box center [140, 439] width 76 height 19
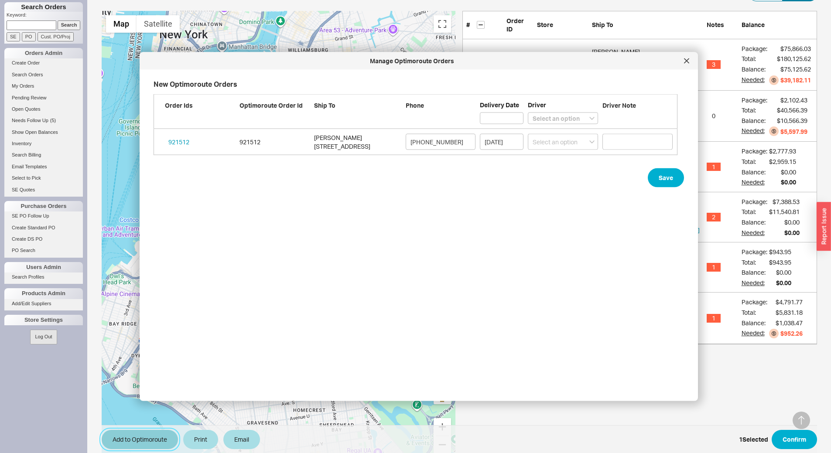
scroll to position [304, 532]
click at [558, 142] on select "Select an option [PERSON_NAME] Lubav [PERSON_NAME]" at bounding box center [563, 142] width 70 height 16
select select "001"
click at [528, 134] on select "Select an option [PERSON_NAME] Lubav [PERSON_NAME]" at bounding box center [563, 142] width 70 height 16
click at [668, 176] on button "Save" at bounding box center [666, 177] width 36 height 19
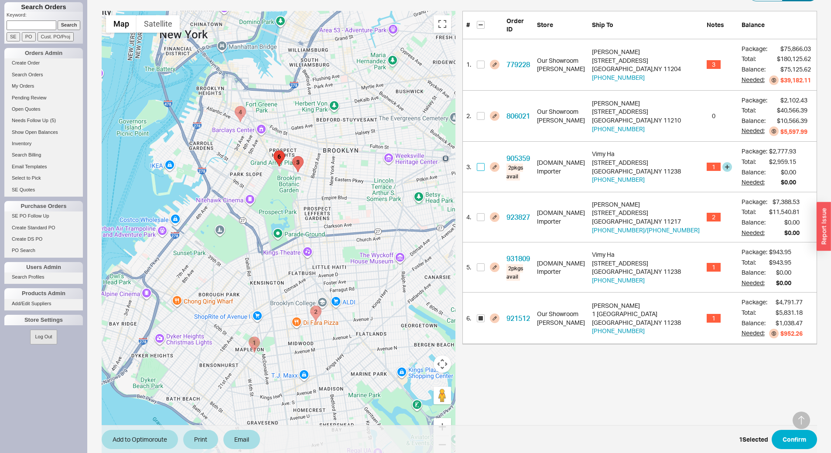
click at [481, 163] on input "checkbox" at bounding box center [481, 167] width 8 height 8
checkbox input "true"
click at [484, 264] on input "checkbox" at bounding box center [481, 268] width 8 height 8
checkbox input "true"
click at [480, 315] on input "checkbox" at bounding box center [481, 319] width 8 height 8
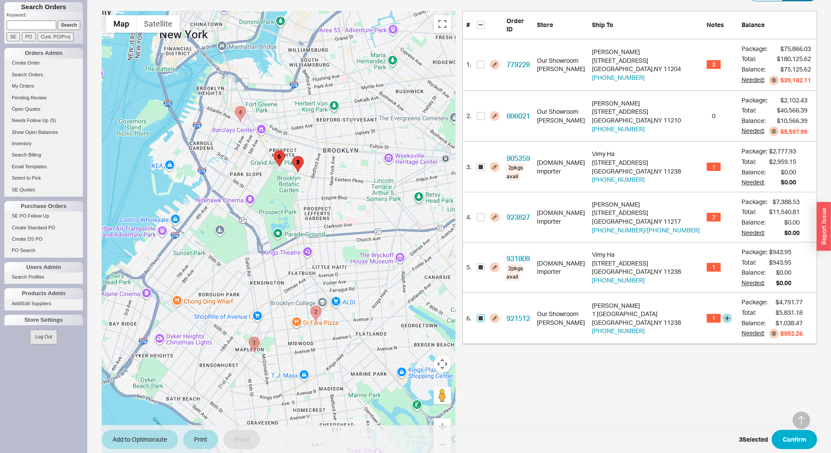
checkbox input "false"
drag, startPoint x: 128, startPoint y: 446, endPoint x: 160, endPoint y: 411, distance: 47.9
click at [129, 445] on button "Add to Optimoroute" at bounding box center [140, 439] width 76 height 19
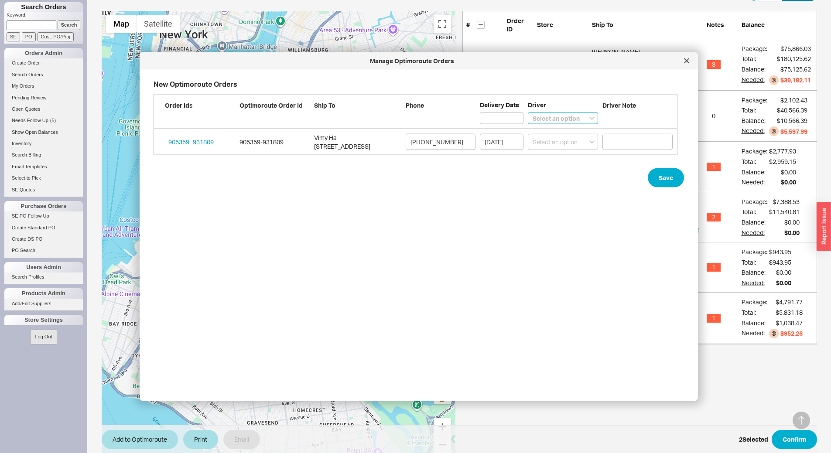
click at [549, 114] on select "Select an option [PERSON_NAME] Lubav [PERSON_NAME]" at bounding box center [563, 119] width 70 height 12
select select "001"
click at [528, 113] on select "Select an option [PERSON_NAME] Lubav [PERSON_NAME]" at bounding box center [563, 119] width 70 height 12
select select
select select "001"
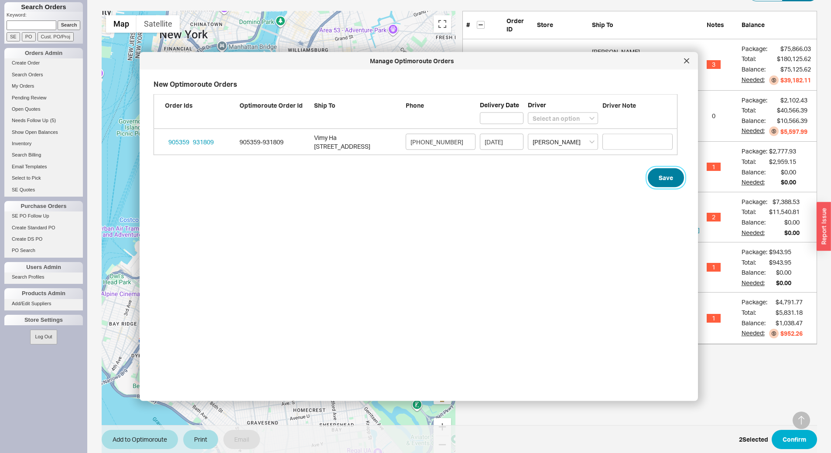
click at [663, 177] on button "Save" at bounding box center [666, 177] width 36 height 19
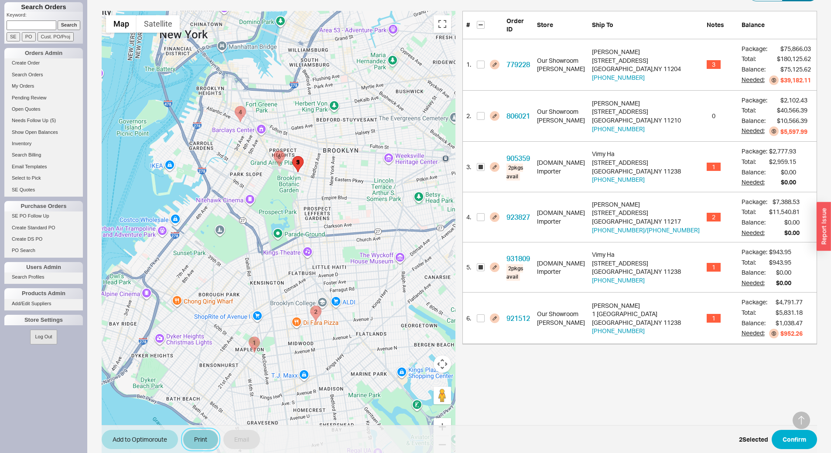
click at [206, 439] on button "Print" at bounding box center [200, 439] width 35 height 19
select select "71997456"
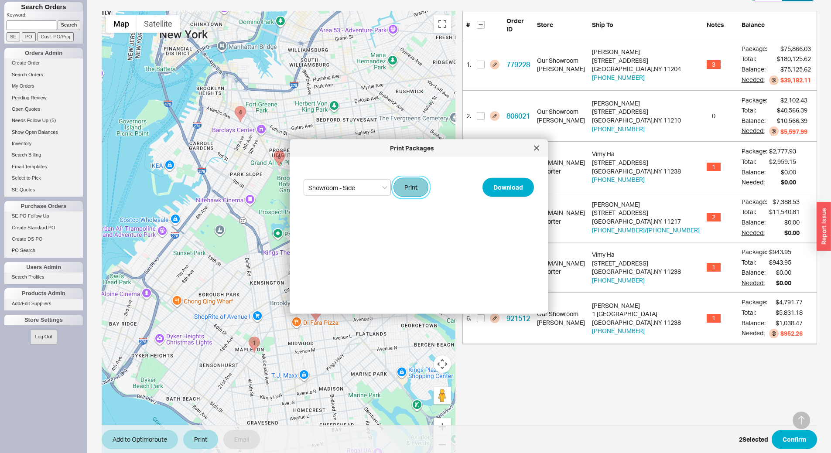
click at [396, 192] on button "Print" at bounding box center [411, 187] width 35 height 19
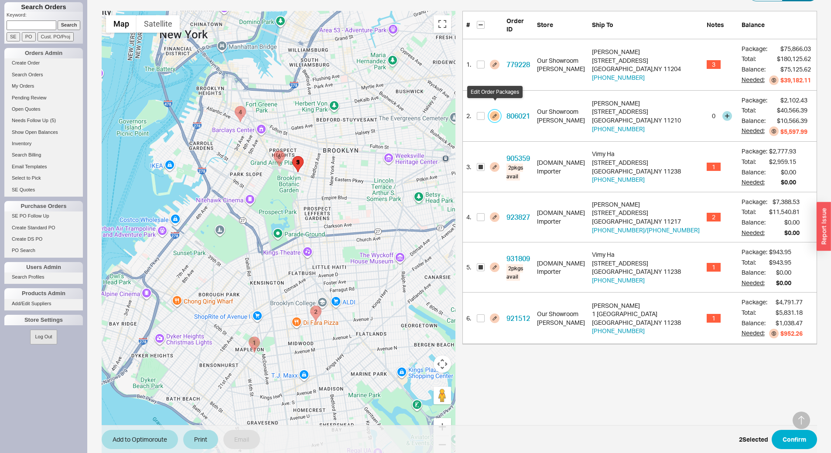
click at [494, 111] on button "button" at bounding box center [495, 116] width 10 height 10
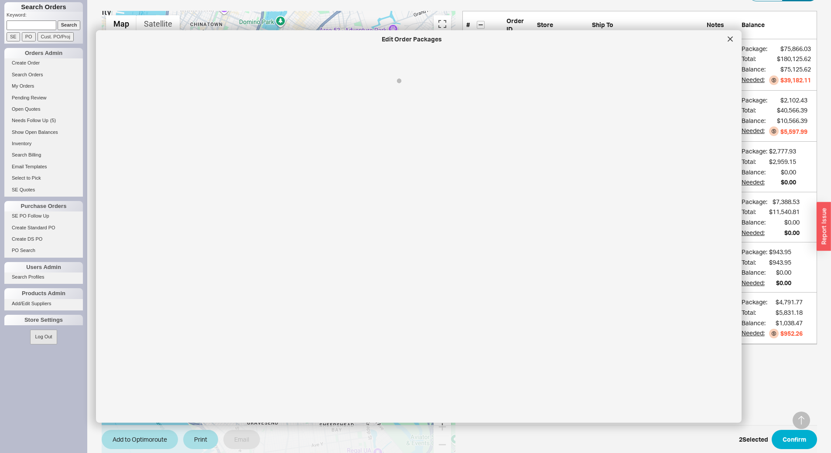
select select "8"
select select "On Hold"
select select "8"
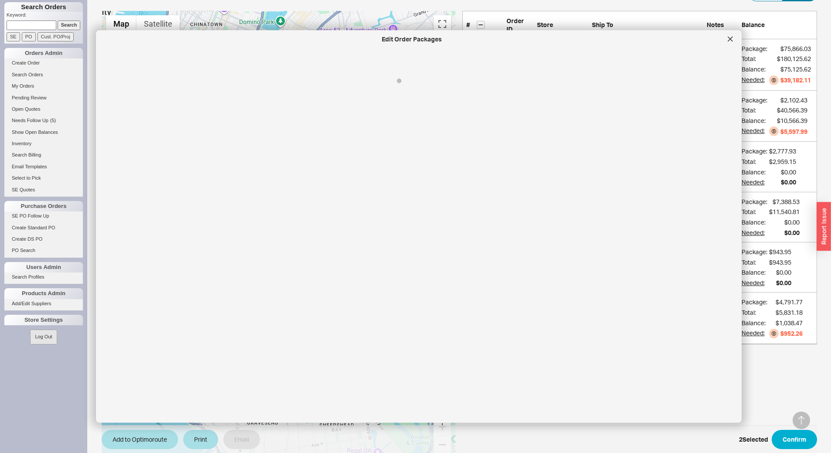
select select "On Hold"
select select "8"
select select "On Hold"
select select "8"
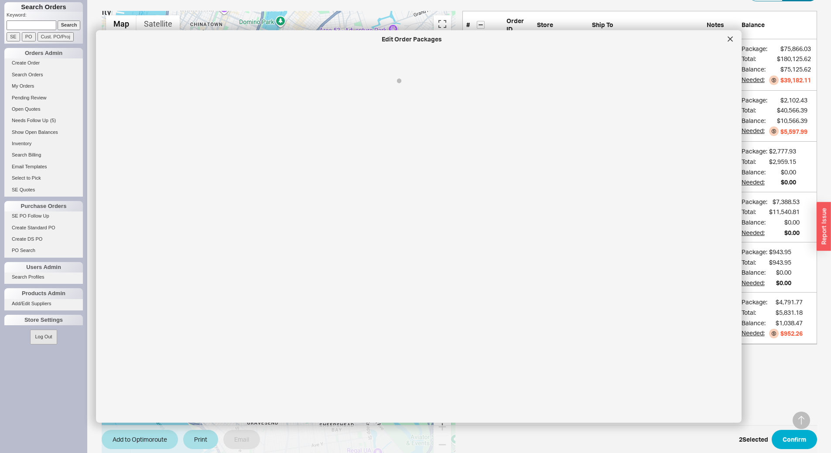
select select "On Hold"
select select "8"
select select "On Hold"
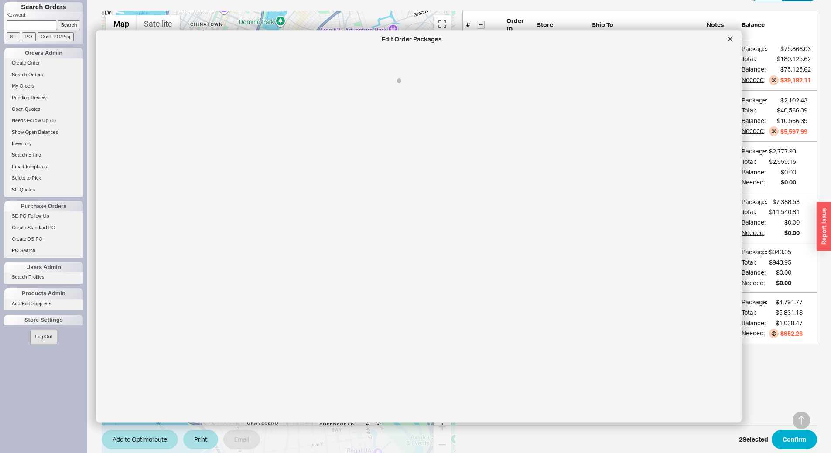
select select "8"
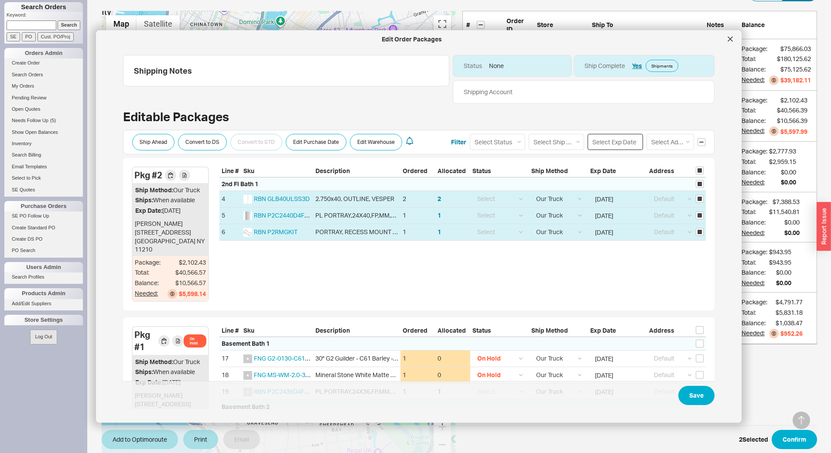
click at [604, 144] on input at bounding box center [615, 142] width 55 height 16
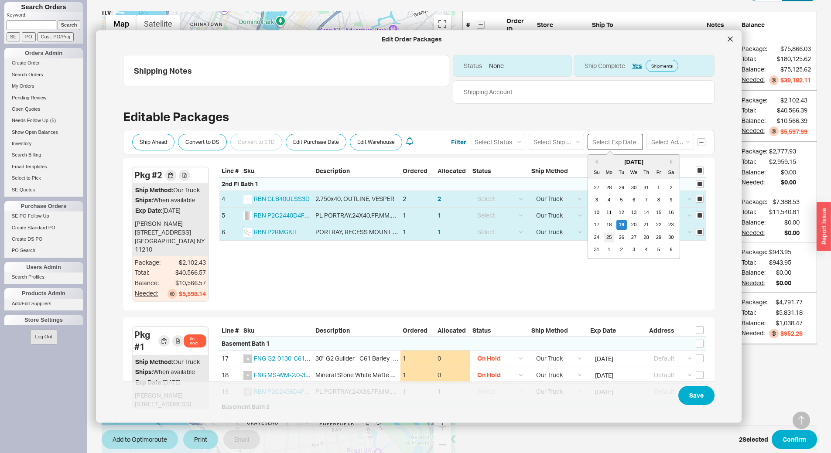
click at [604, 237] on div "25" at bounding box center [609, 237] width 10 height 10
type input "[DATE]"
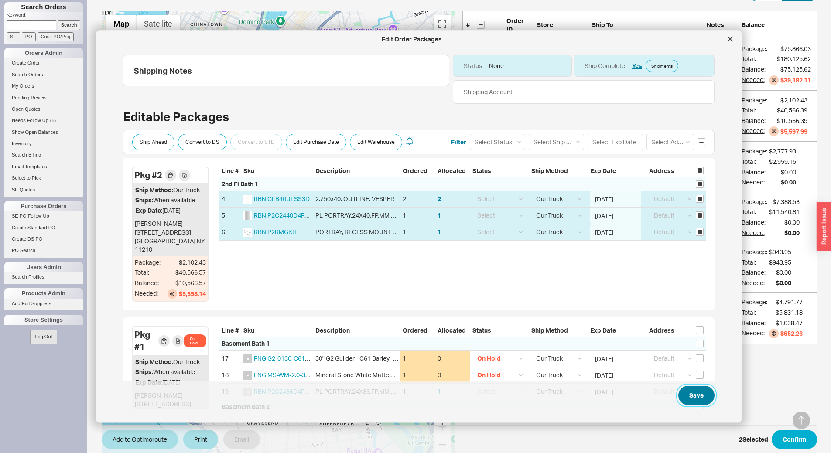
drag, startPoint x: 687, startPoint y: 397, endPoint x: 704, endPoint y: 363, distance: 38.1
click at [704, 368] on form "Ship Ahead Convert to DS Convert to STD Edit Purchase Date Edit Warehouse Filte…" at bounding box center [419, 350] width 592 height 448
click at [698, 394] on button "Save" at bounding box center [697, 395] width 36 height 19
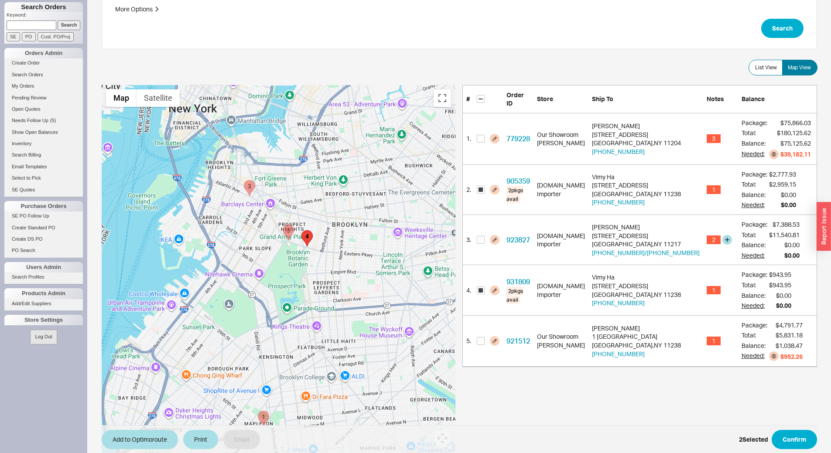
scroll to position [131, 0]
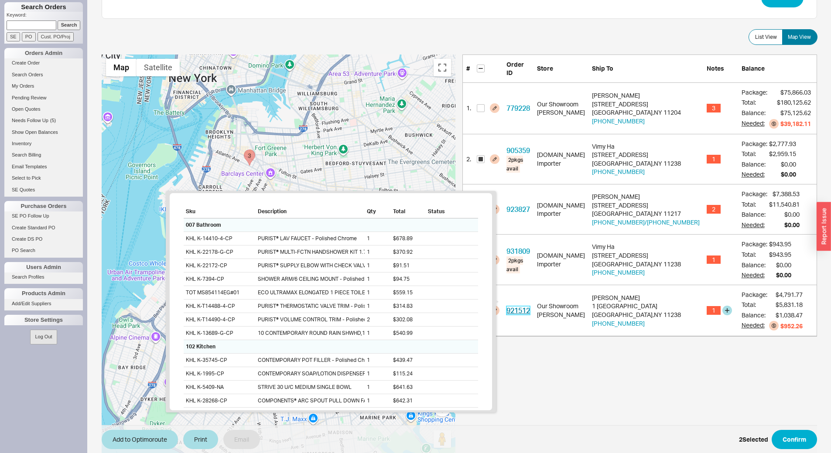
click at [520, 306] on link "921512" at bounding box center [519, 310] width 24 height 9
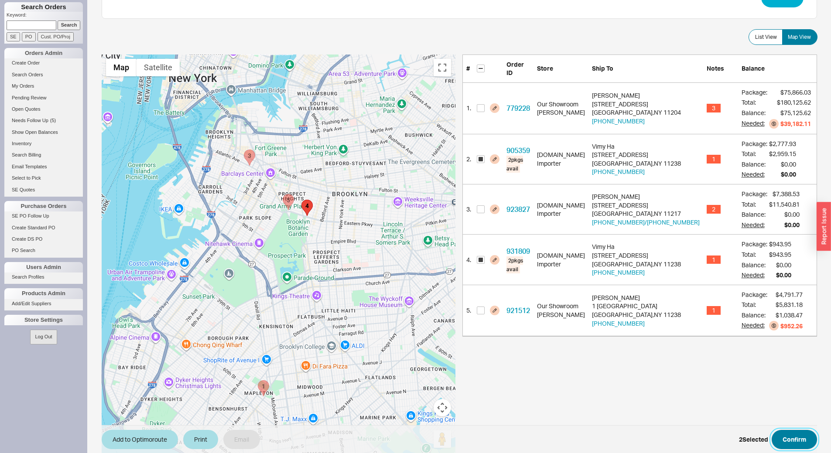
click at [800, 441] on button "Confirm" at bounding box center [794, 439] width 45 height 19
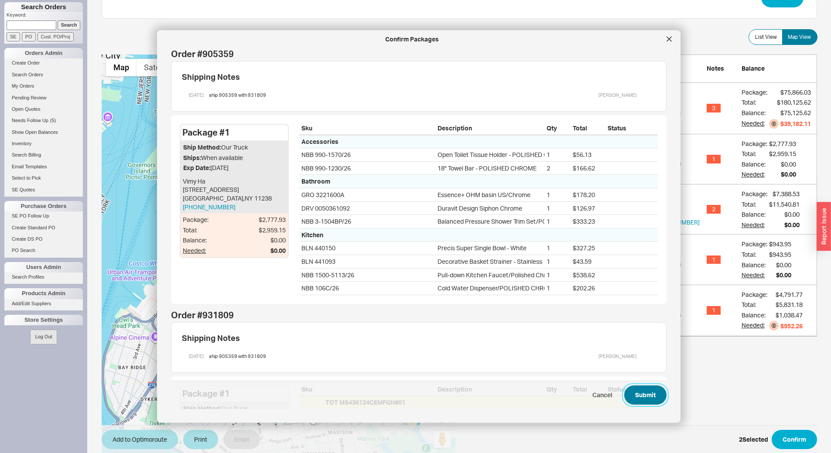
click at [648, 396] on button "Submit" at bounding box center [646, 395] width 42 height 19
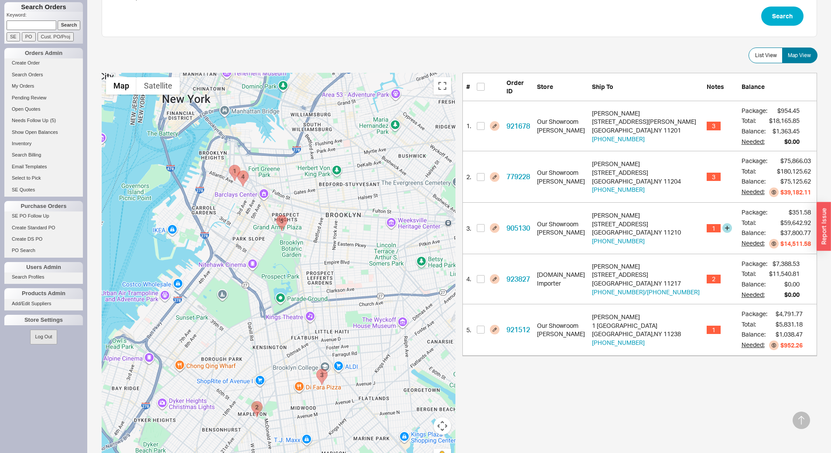
scroll to position [175, 0]
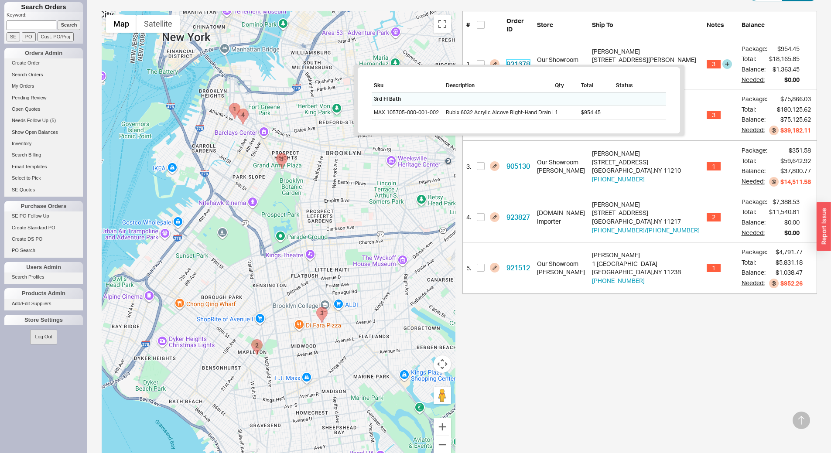
click at [522, 60] on link "921678" at bounding box center [519, 64] width 24 height 9
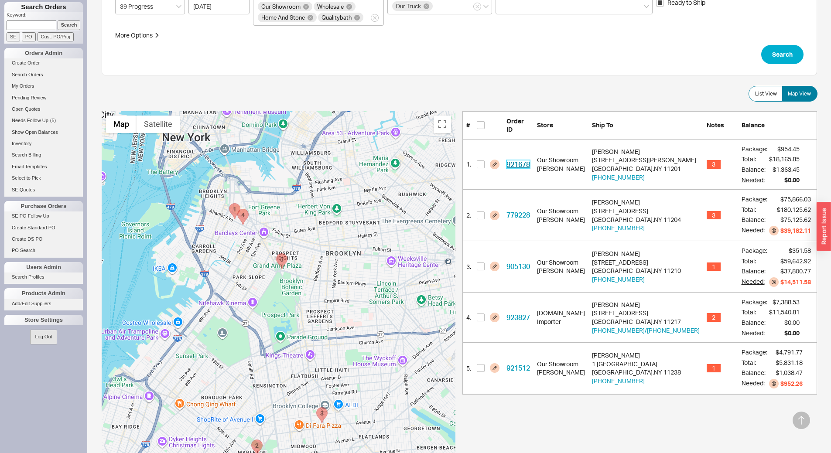
scroll to position [0, 0]
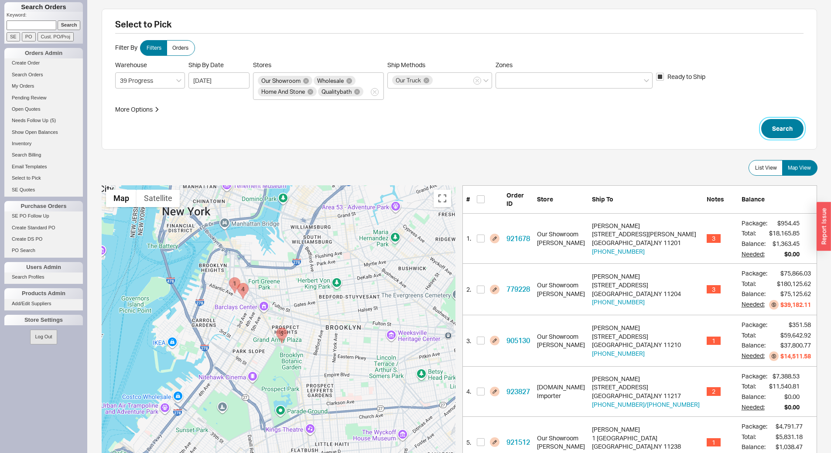
click at [789, 128] on button "Search" at bounding box center [783, 128] width 42 height 19
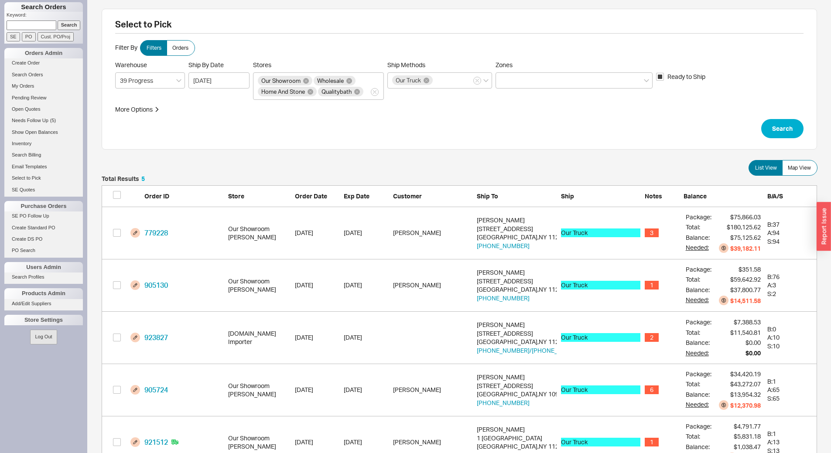
scroll to position [287, 709]
click at [811, 170] on span "Map View" at bounding box center [799, 168] width 23 height 7
click at [0, 0] on input "Map View" at bounding box center [0, 0] width 0 height 0
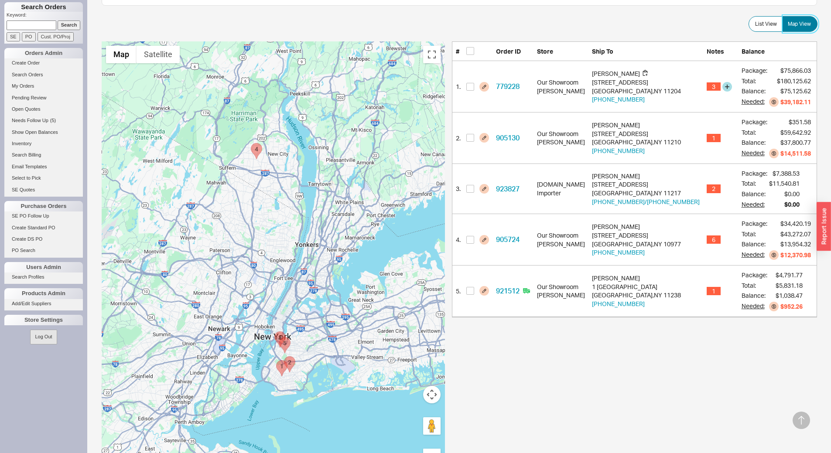
scroll to position [175, 0]
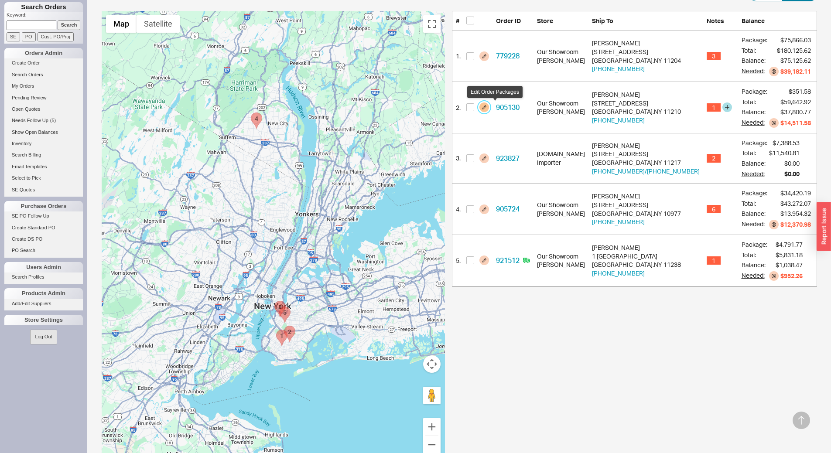
click at [489, 107] on button "button" at bounding box center [485, 108] width 10 height 10
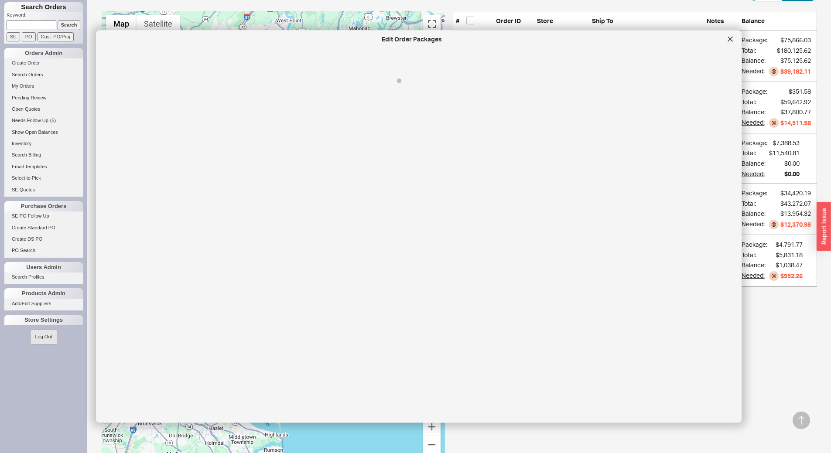
select select "8"
select select "On Hold"
select select "8"
select select "On Hold"
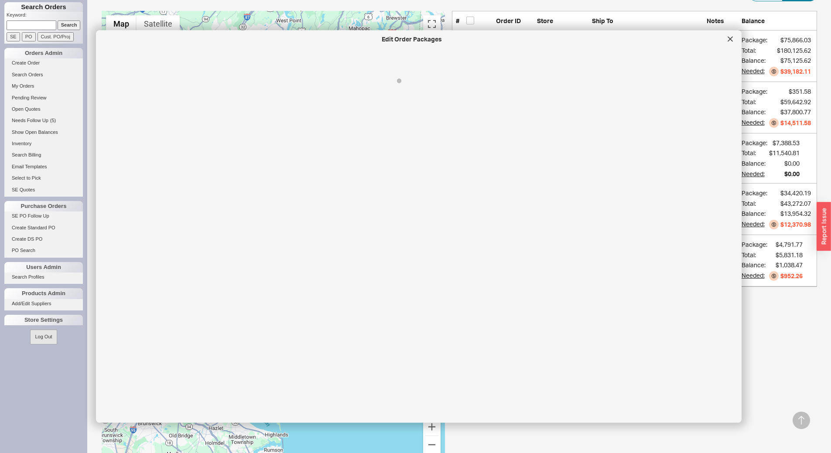
select select "8"
select select "On Hold"
select select "8"
select select "On Hold"
select select "8"
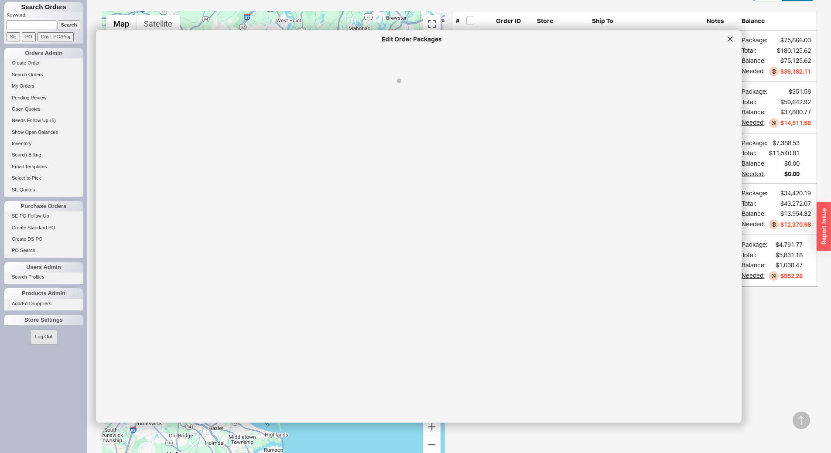
select select "On Hold"
select select "8"
select select "On Hold"
select select "8"
select select "On Hold"
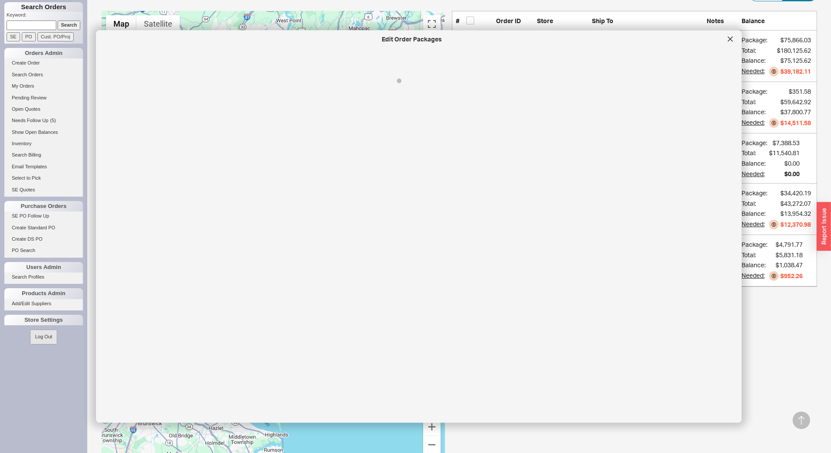
select select "8"
select select "On Hold"
select select "8"
select select "On Hold"
select select "8"
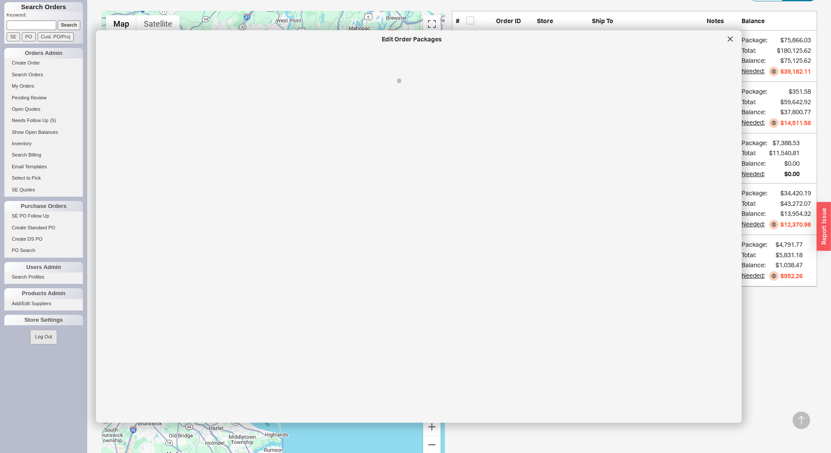
select select "On Hold"
select select "8"
select select "On Hold"
select select "8"
select select "On Hold"
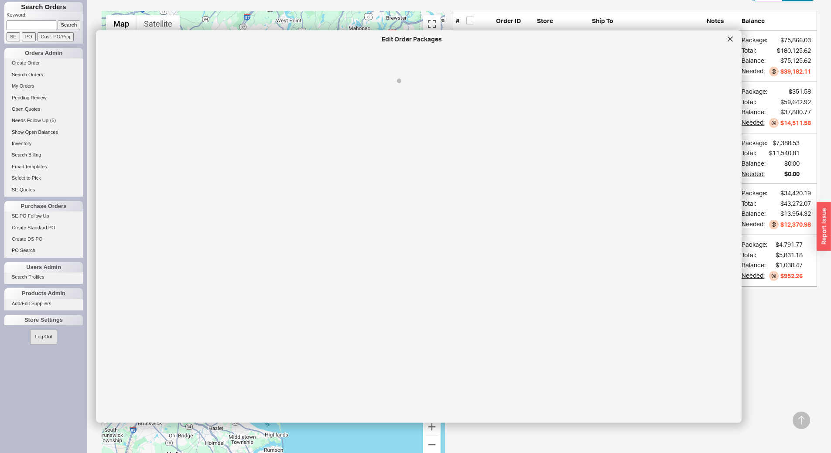
select select "8"
select select "On Hold"
select select "8"
select select "On Hold"
select select "8"
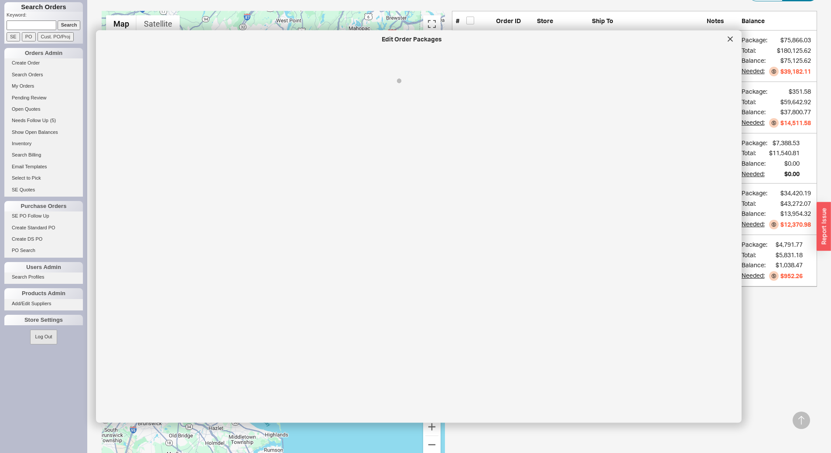
select select "On Hold"
select select "8"
select select "On Hold"
select select "8"
select select "On Hold"
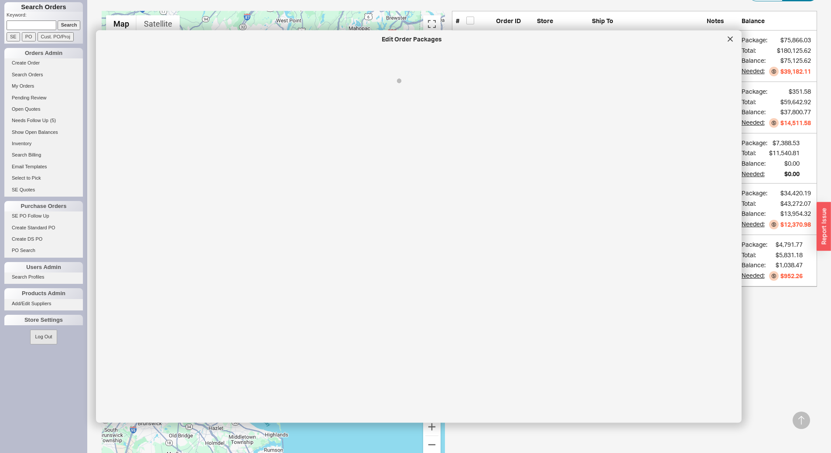
select select "8"
select select "On Hold"
select select "8"
select select "On Hold"
select select "8"
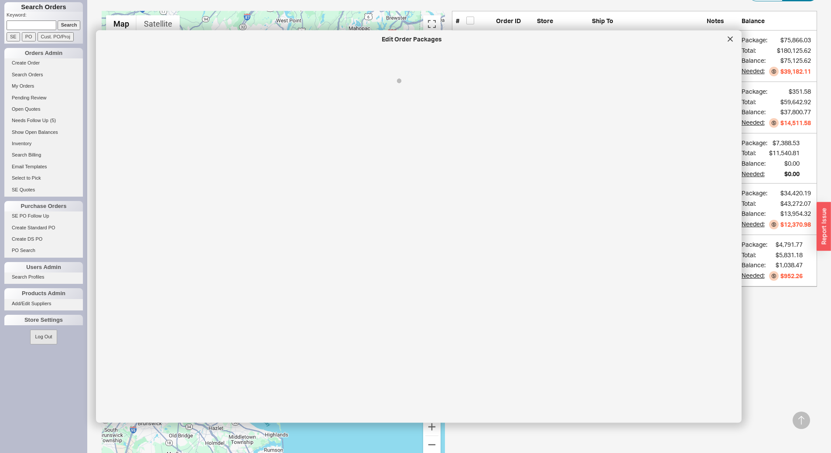
select select "On Hold"
select select "8"
select select "On Hold"
select select "8"
select select "On Hold"
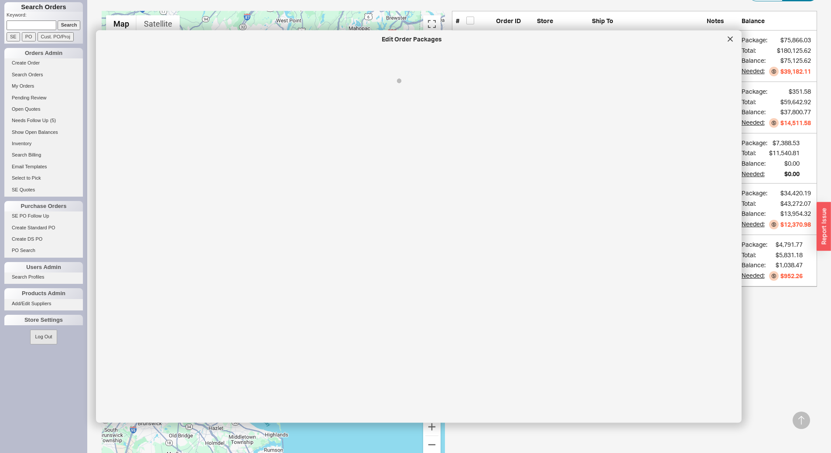
select select "8"
select select "On Hold"
select select "8"
select select "On Hold"
select select "8"
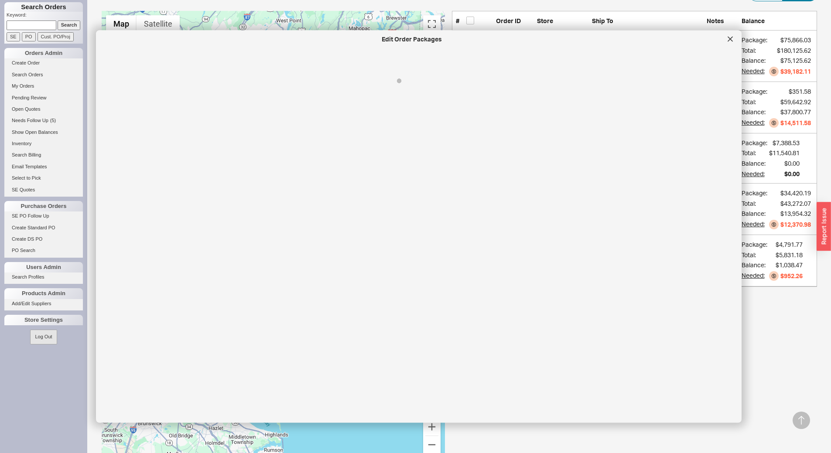
select select "On Hold"
select select "8"
select select "On Hold"
select select "8"
select select "On Hold"
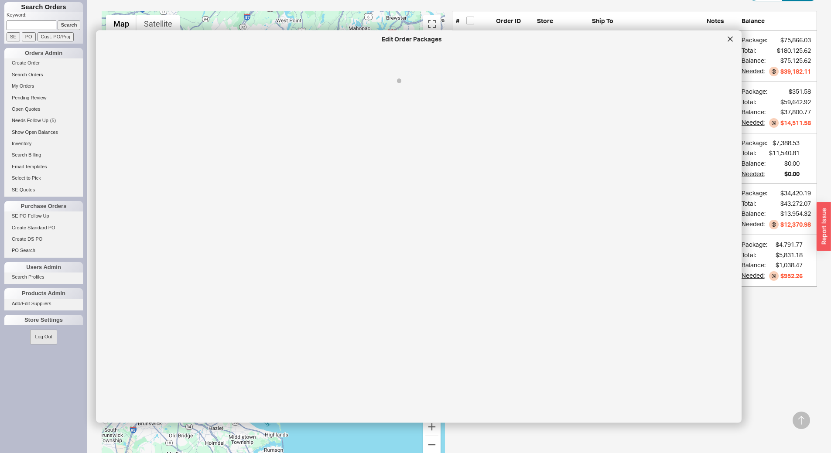
select select "8"
select select "On Hold"
select select "8"
select select "On Hold"
select select "8"
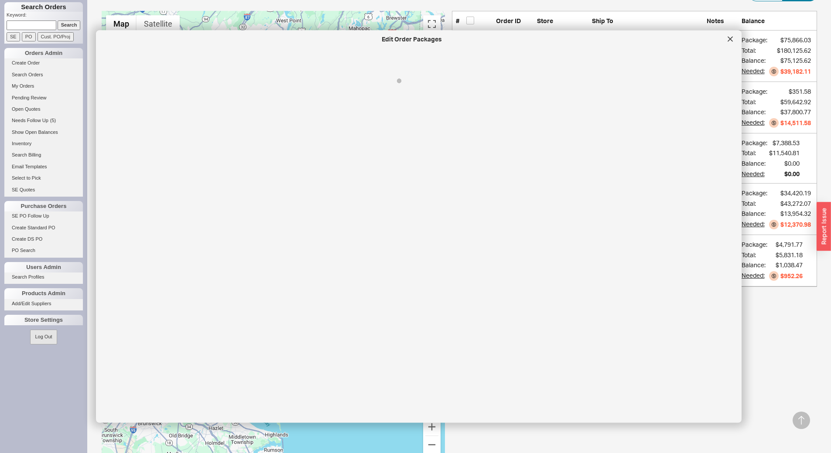
select select "On Hold"
select select "8"
select select "On Hold"
select select "8"
select select "On Hold"
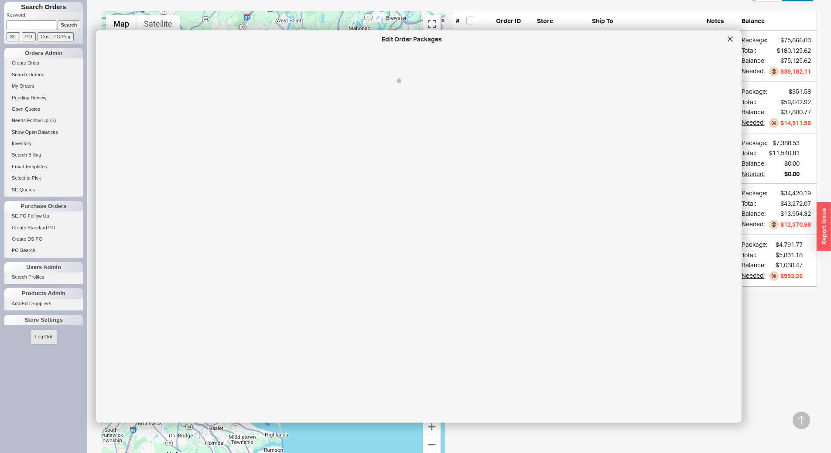
select select "8"
select select "On Hold"
select select "8"
select select "On Hold"
select select "8"
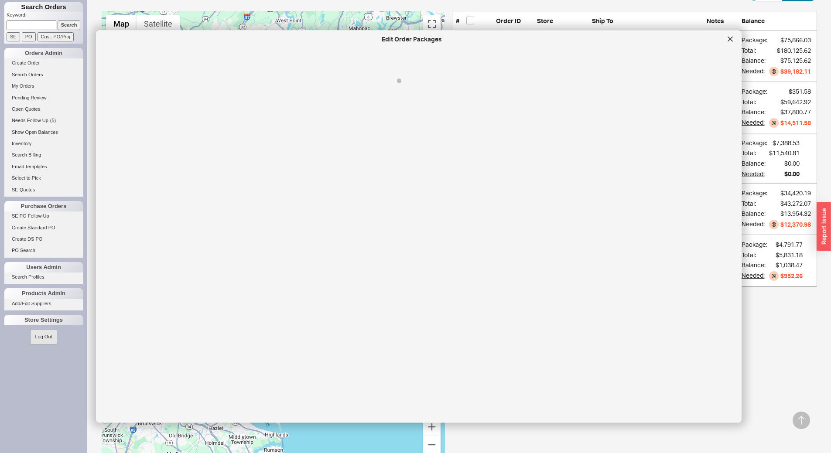
select select "On Hold"
select select "8"
select select "On Hold"
select select "8"
select select "On Hold"
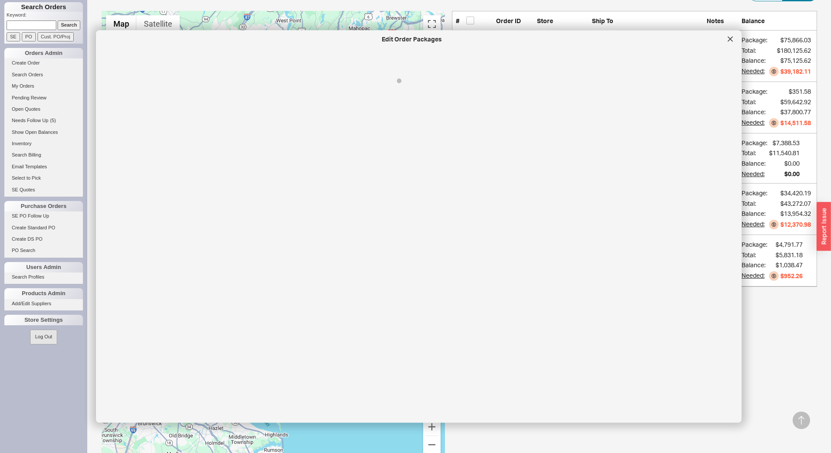
select select "8"
select select "On Hold"
select select "8"
select select "On Hold"
select select "8"
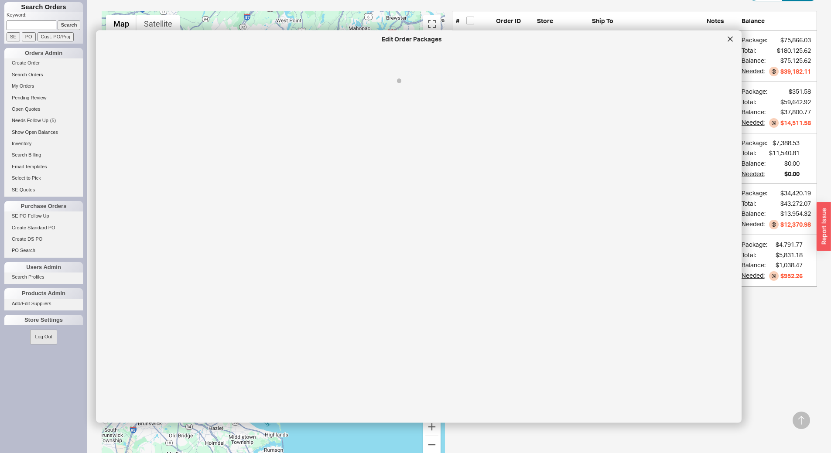
select select "On Hold"
select select "8"
select select "On Hold"
select select "8"
select select "On Hold"
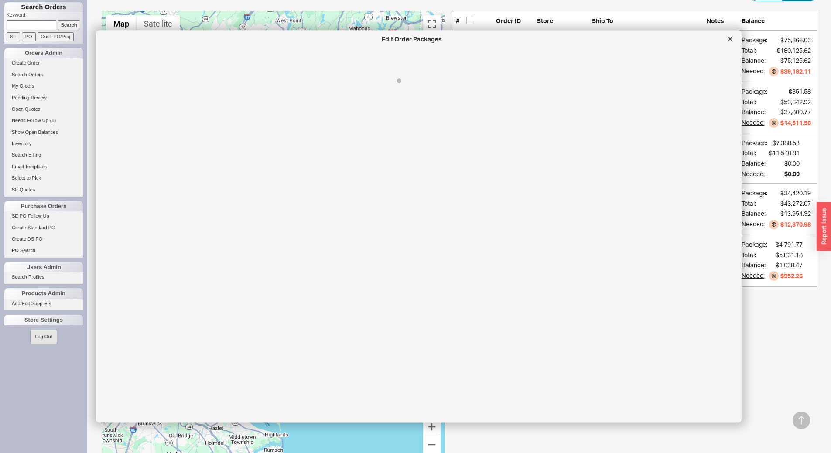
select select "8"
select select "On Hold"
select select "8"
select select "On Hold"
select select "8"
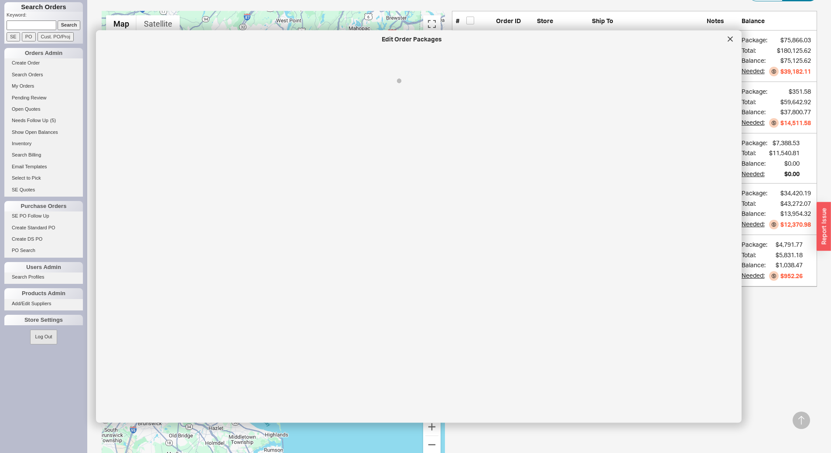
select select "On Hold"
select select "8"
select select "On Hold"
select select "8"
select select "On Hold"
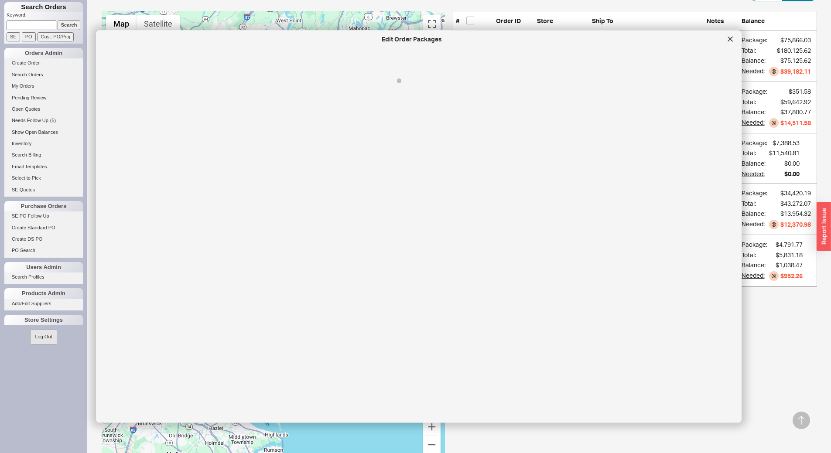
select select "8"
select select "On Hold"
select select "8"
select select "On Hold"
select select "8"
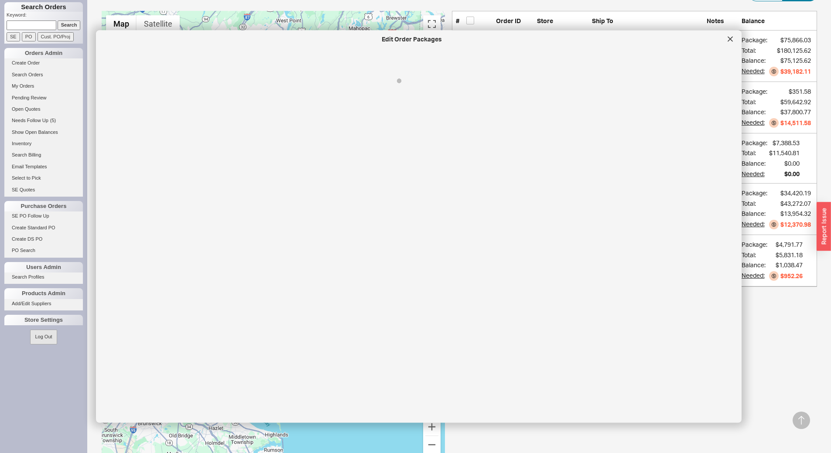
select select "On Hold"
select select "8"
select select "On Hold"
select select "8"
select select "On Hold"
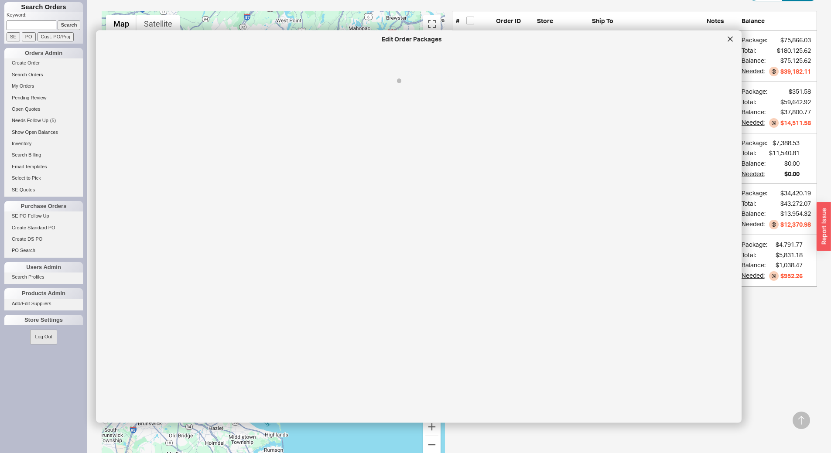
select select "8"
select select "On Hold"
select select "8"
select select "On Hold"
select select "8"
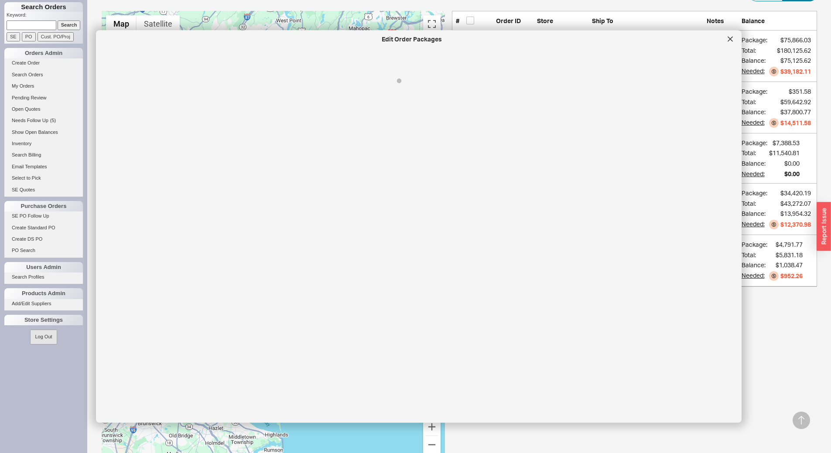
select select "On Hold"
select select "8"
select select "On Hold"
select select "8"
select select "On Hold"
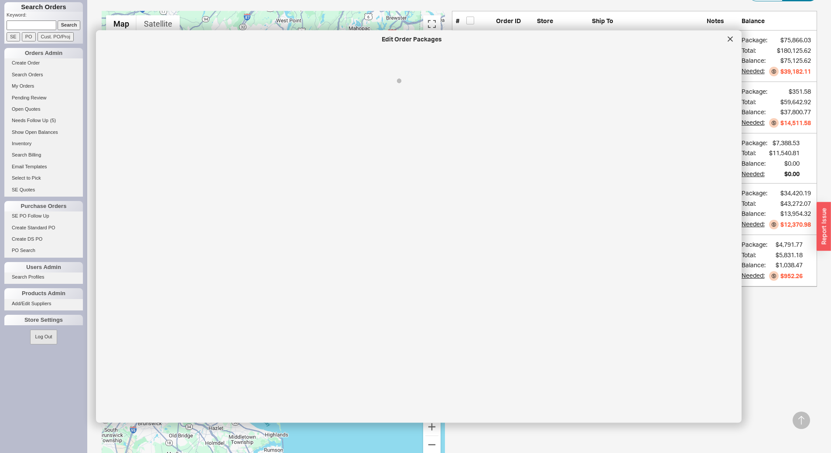
select select "8"
select select "On Hold"
select select "8"
select select "On Hold"
select select "8"
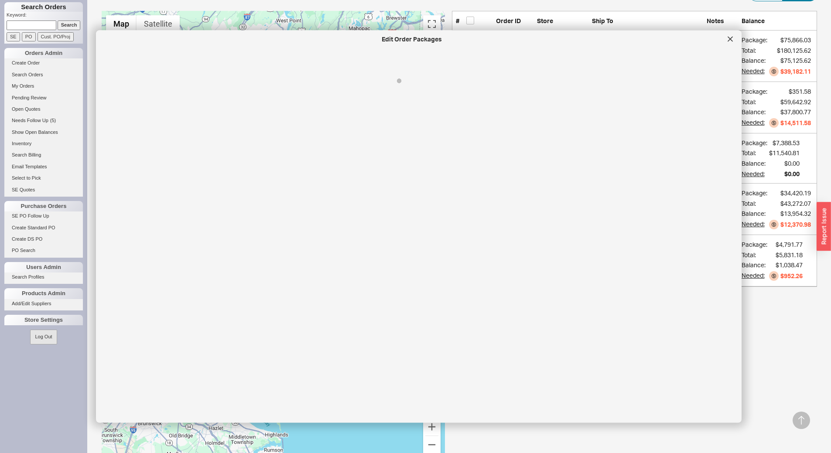
select select "On Hold"
select select "8"
select select "On Hold"
select select "8"
select select "On Hold"
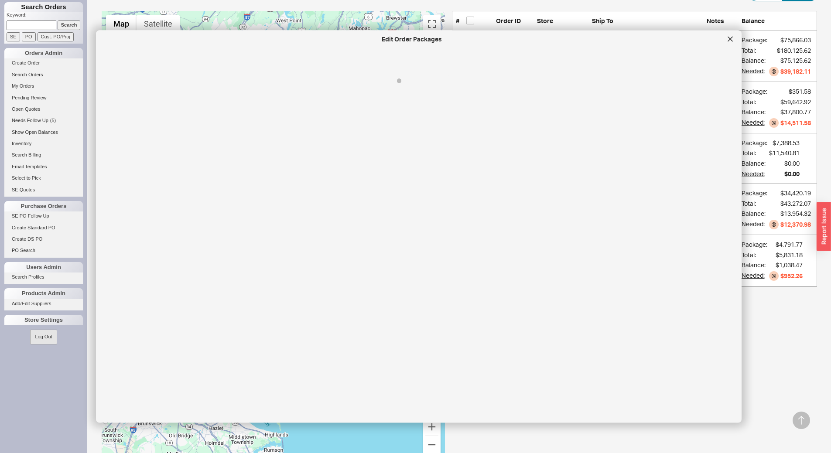
select select "8"
select select "On Hold"
select select "8"
select select "On Hold"
select select "8"
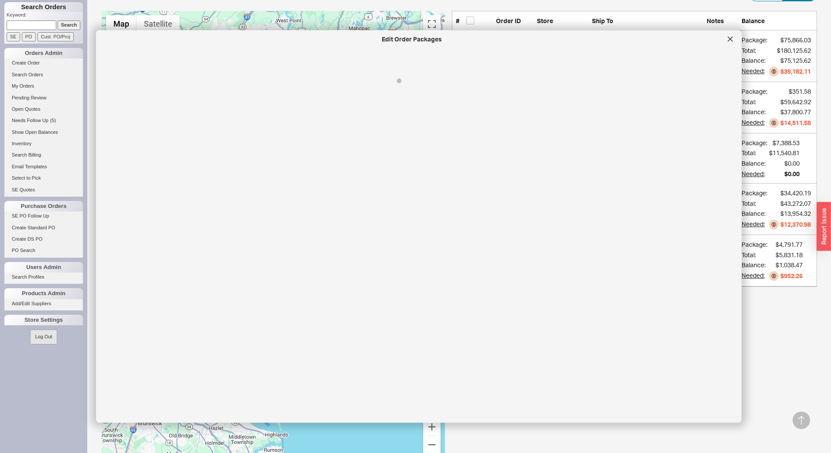
select select "On Hold"
select select "8"
select select "On Hold"
select select "8"
select select "On Hold"
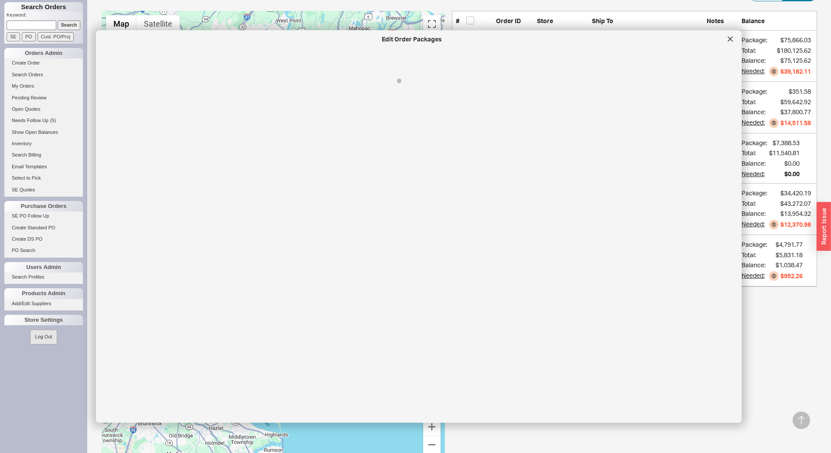
select select "8"
select select "On Hold"
select select "8"
select select "On Hold"
select select "8"
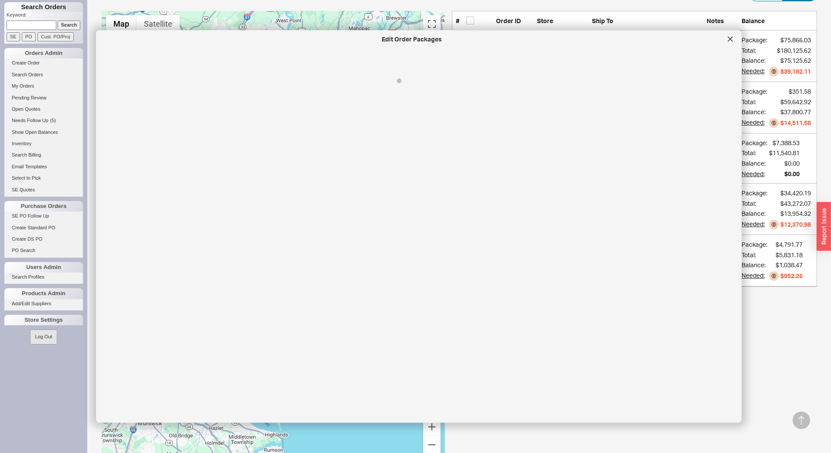
select select "On Hold"
select select "8"
select select "On Hold"
select select "8"
select select "10"
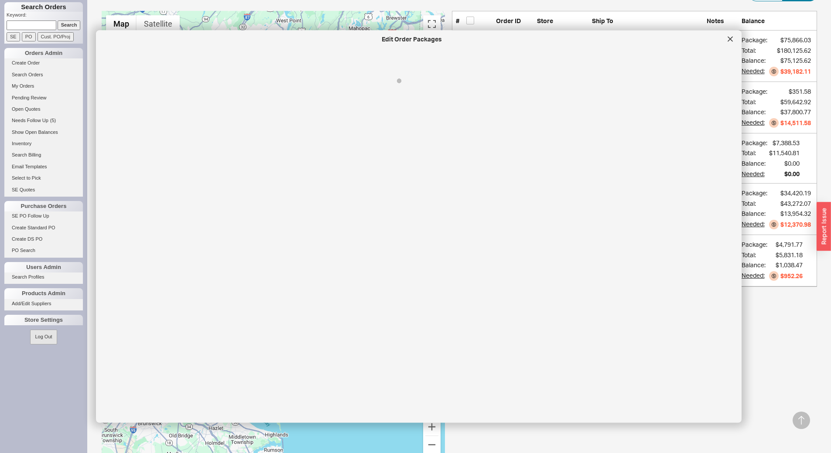
select select "8"
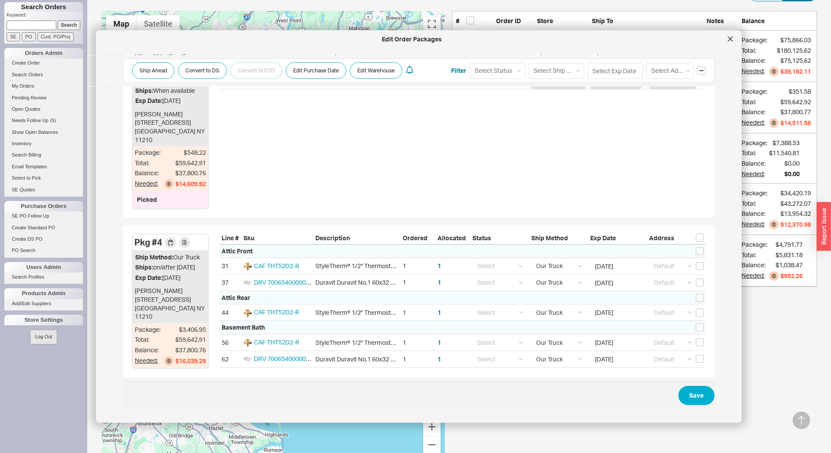
scroll to position [1629, 0]
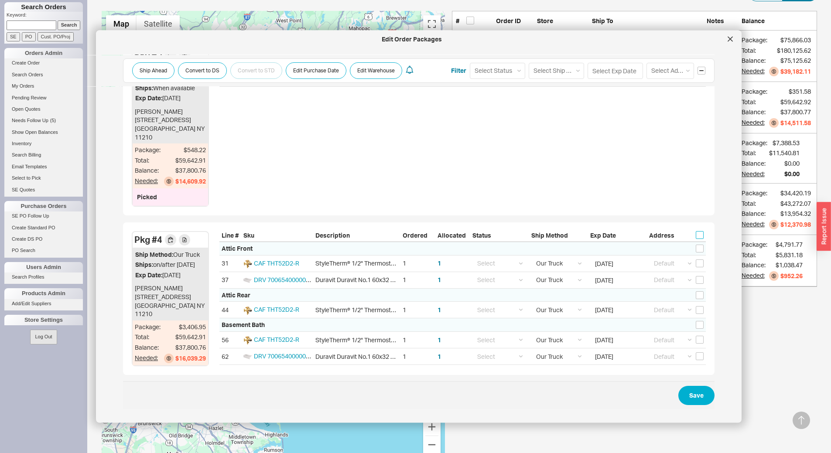
click at [698, 232] on input "checkbox" at bounding box center [700, 236] width 8 height 8
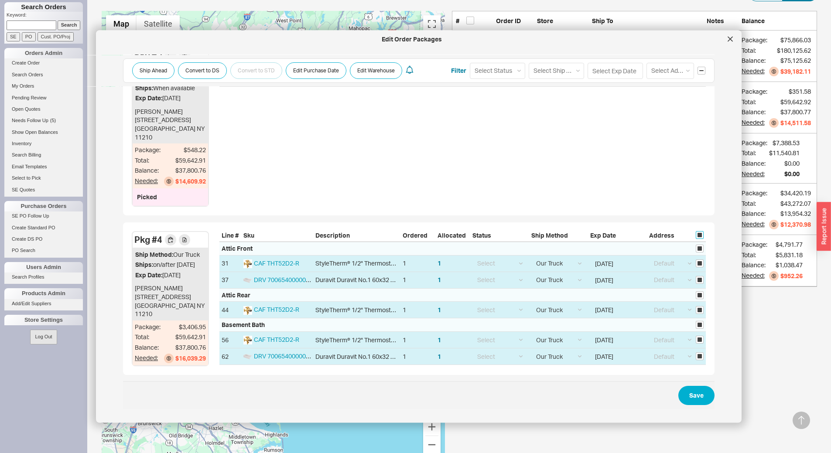
checkbox input "true"
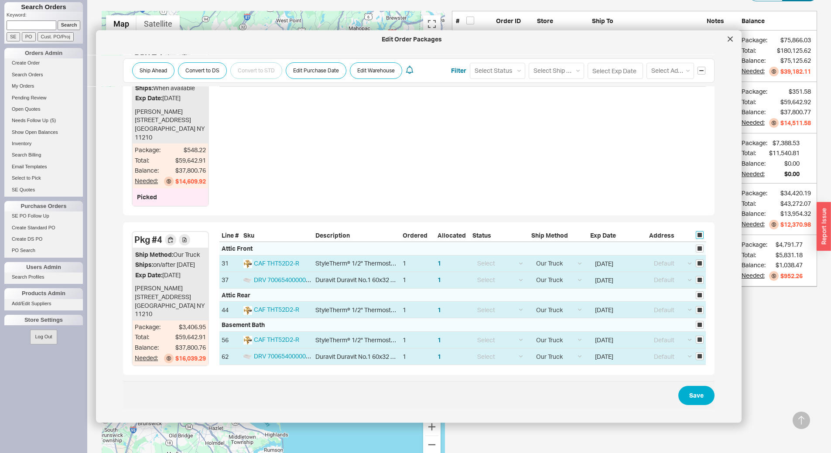
checkbox input "true"
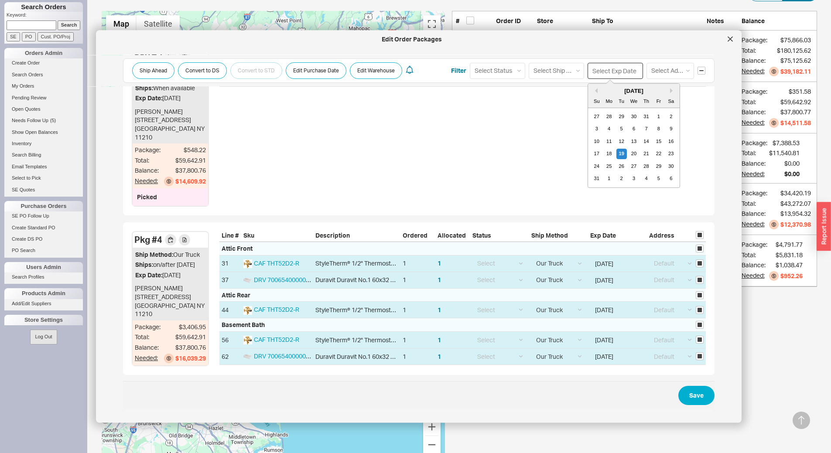
click at [609, 66] on input at bounding box center [615, 70] width 55 height 16
click at [630, 177] on div "3" at bounding box center [634, 178] width 10 height 10
type input "09/03/2025"
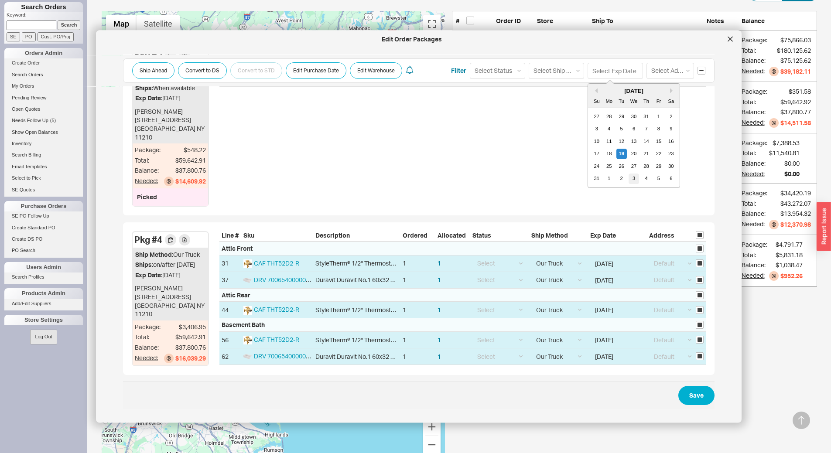
type input "09/03/2025"
click at [614, 71] on input at bounding box center [615, 70] width 55 height 16
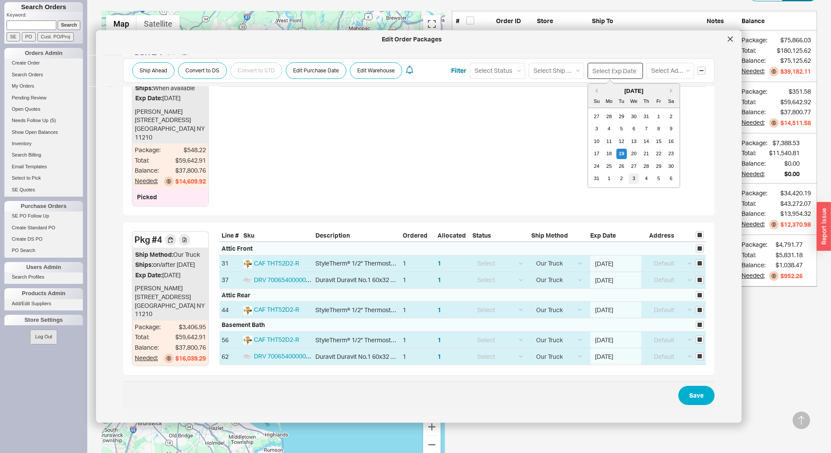
click at [629, 176] on div "3" at bounding box center [634, 178] width 10 height 10
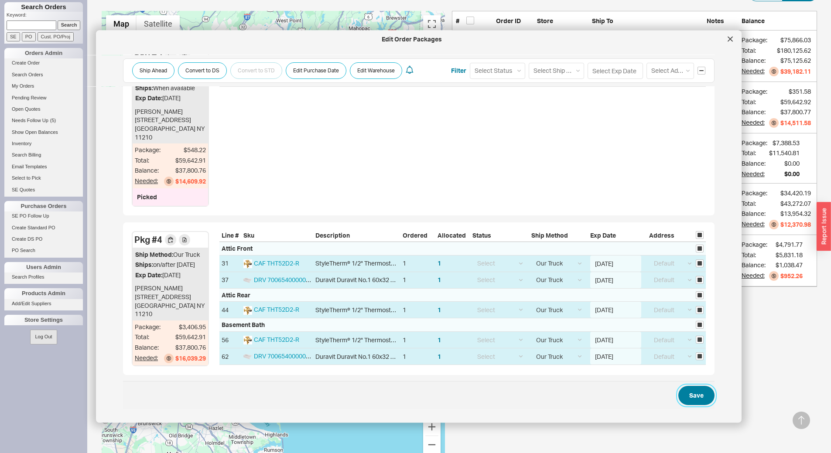
click at [694, 386] on button "Save" at bounding box center [697, 395] width 36 height 19
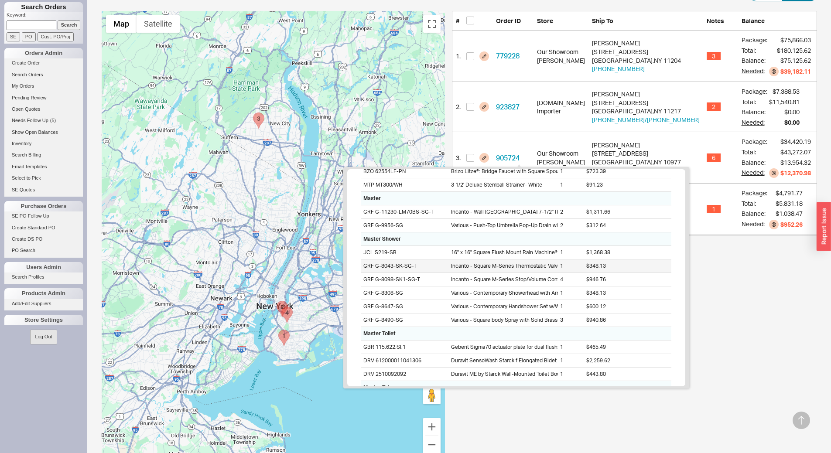
scroll to position [436, 0]
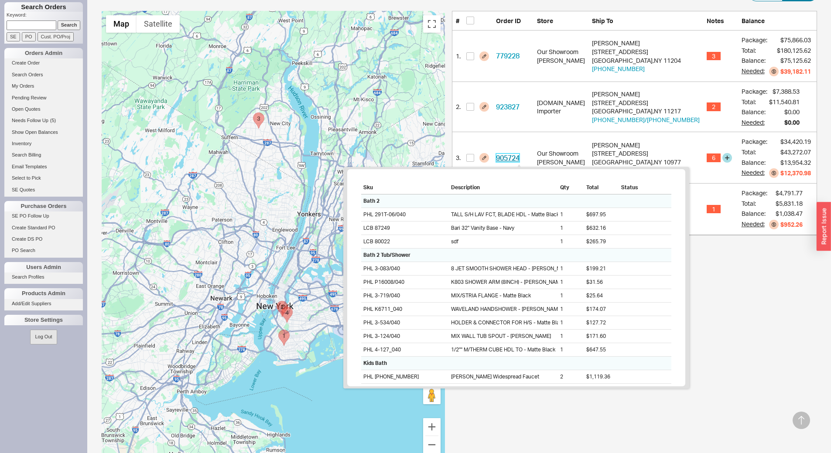
click at [518, 156] on link "905724" at bounding box center [508, 158] width 24 height 9
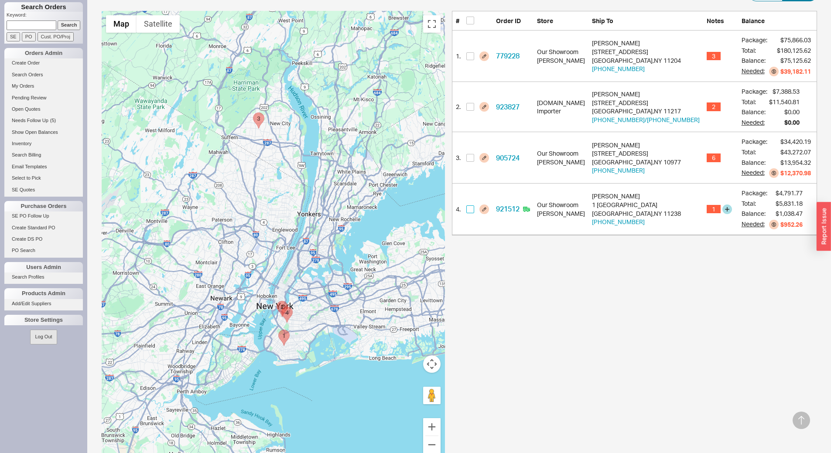
click at [474, 212] on input "checkbox" at bounding box center [471, 210] width 8 height 8
checkbox input "true"
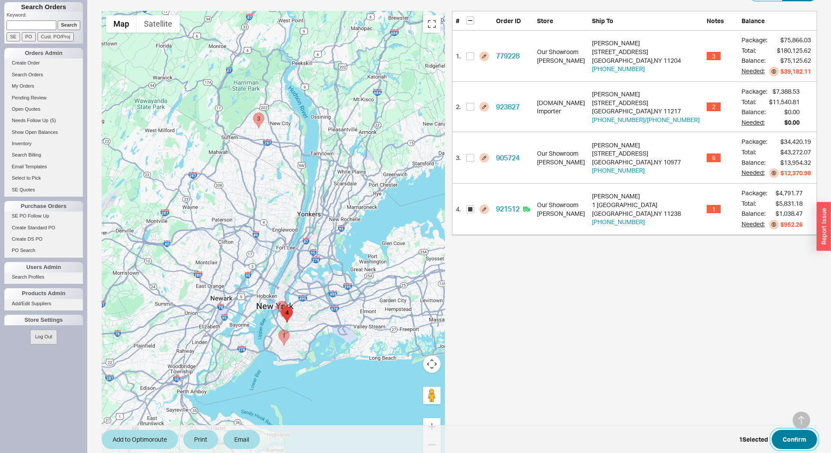
click at [793, 439] on button "Confirm" at bounding box center [794, 439] width 45 height 19
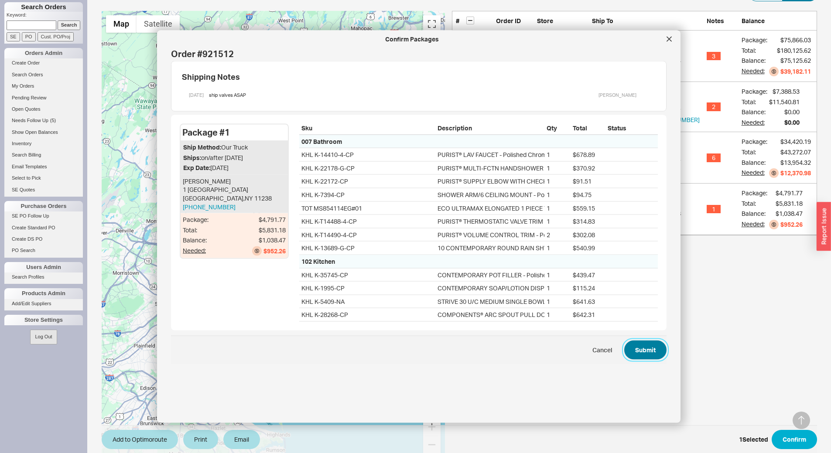
click at [643, 359] on button "Submit" at bounding box center [646, 349] width 42 height 19
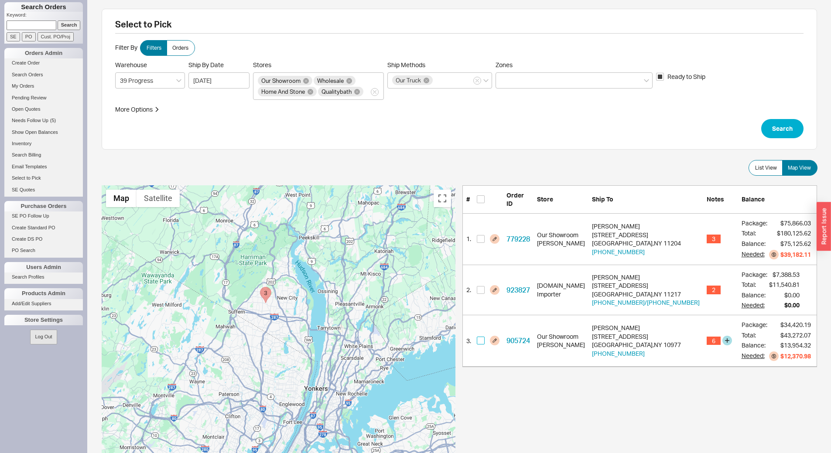
drag, startPoint x: 477, startPoint y: 331, endPoint x: 485, endPoint y: 335, distance: 8.8
click at [480, 337] on input "checkbox" at bounding box center [481, 341] width 8 height 8
checkbox input "true"
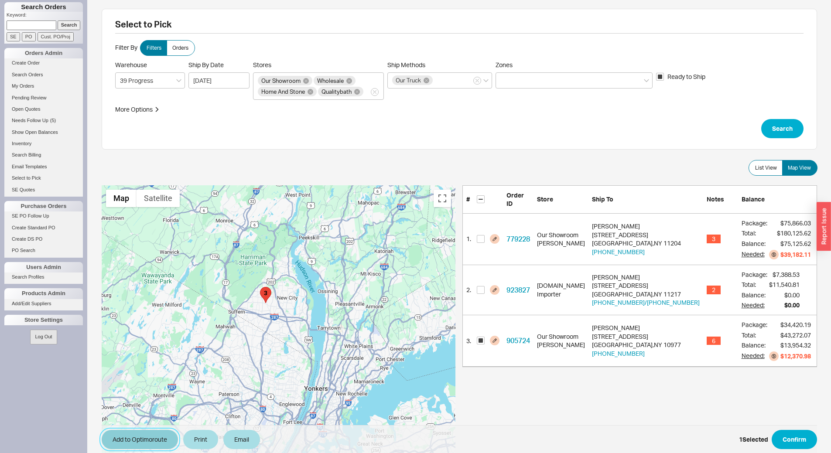
click at [154, 435] on button "Add to Optimoroute" at bounding box center [140, 439] width 76 height 19
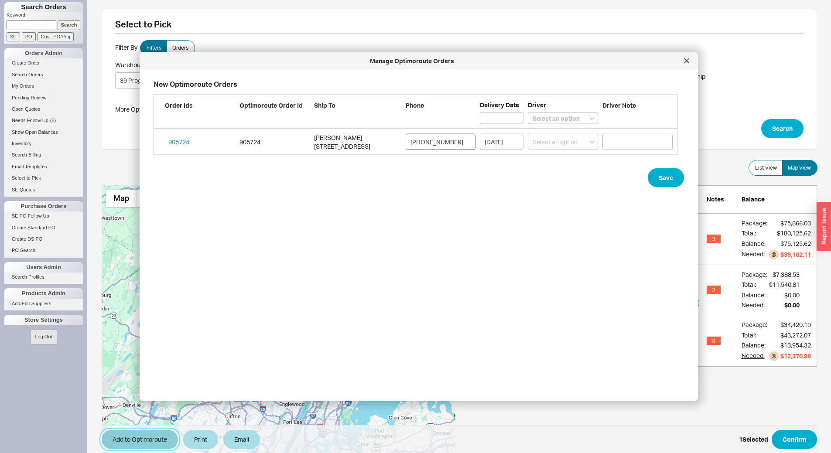
scroll to position [304, 532]
click at [550, 141] on select "Select an option Boruch Lubav Butch Zeitlin" at bounding box center [563, 142] width 70 height 16
select select "002"
click at [528, 134] on select "Select an option Boruch Lubav Butch Zeitlin" at bounding box center [563, 142] width 70 height 16
click at [657, 173] on button "Save" at bounding box center [666, 177] width 36 height 19
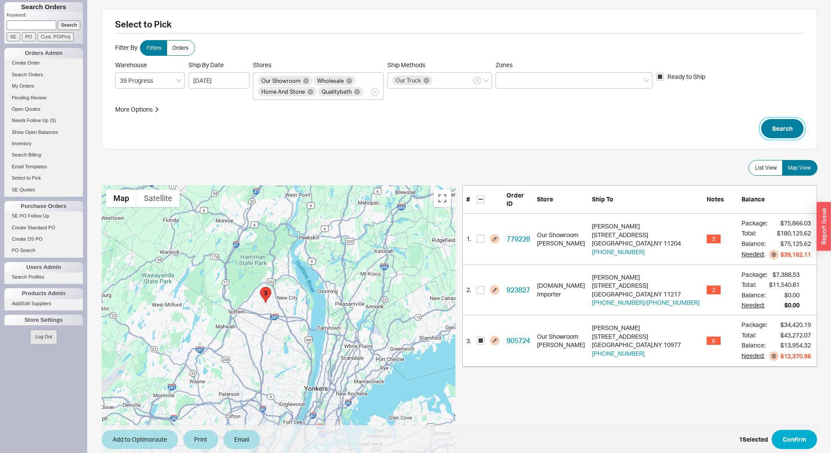
click at [782, 131] on button "Search" at bounding box center [783, 128] width 42 height 19
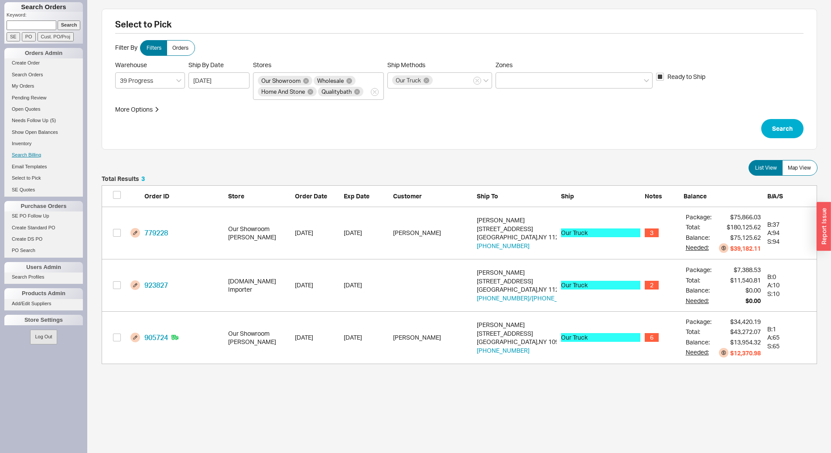
scroll to position [182, 709]
click at [789, 126] on button "Search" at bounding box center [783, 128] width 42 height 19
click at [786, 126] on button "Search" at bounding box center [783, 128] width 42 height 19
click at [797, 165] on span "Map View" at bounding box center [799, 168] width 23 height 7
click at [0, 0] on input "Map View" at bounding box center [0, 0] width 0 height 0
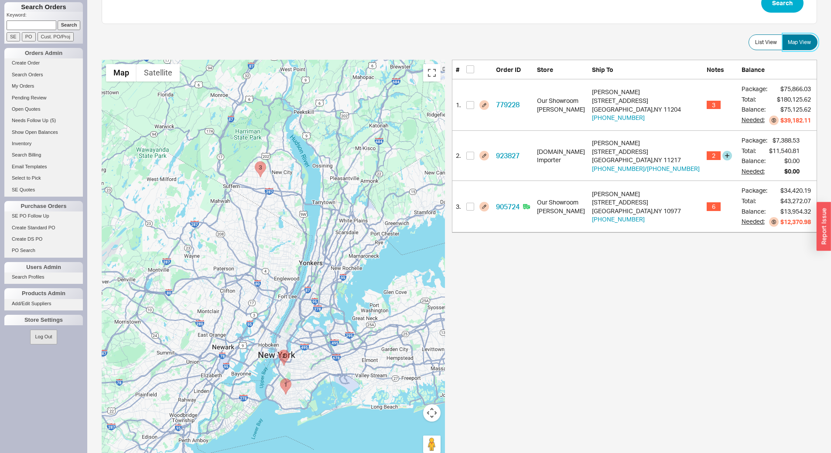
scroll to position [131, 0]
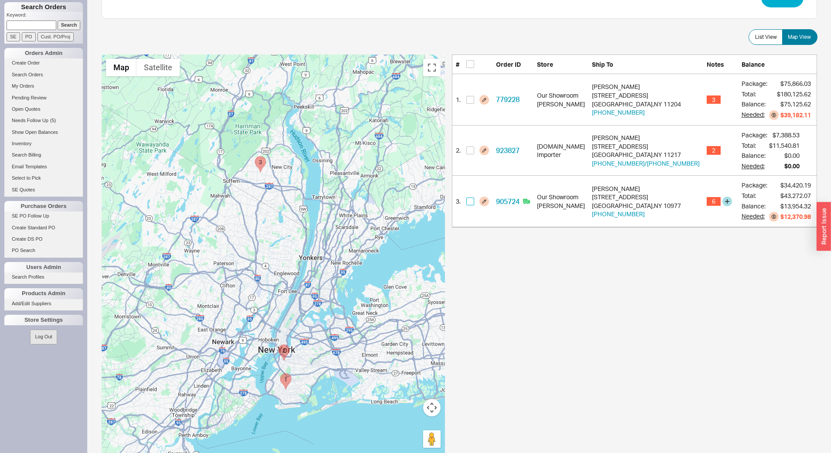
click at [474, 203] on input "checkbox" at bounding box center [471, 202] width 8 height 8
checkbox input "true"
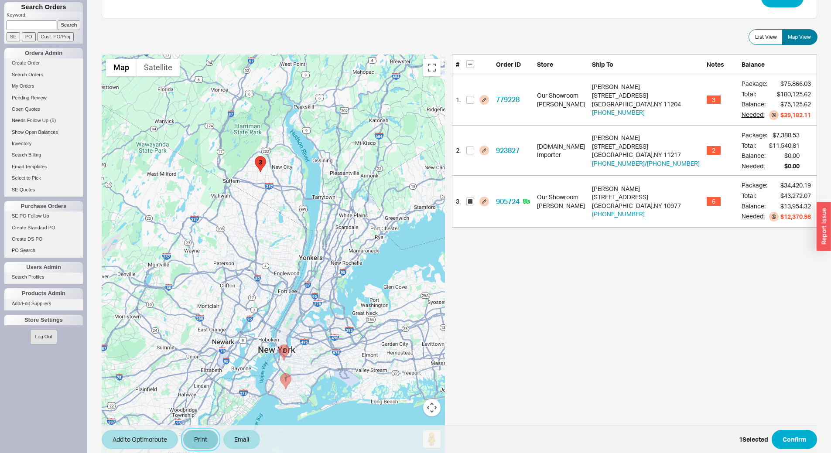
click at [211, 440] on button "Print" at bounding box center [200, 439] width 35 height 19
select select "71997456"
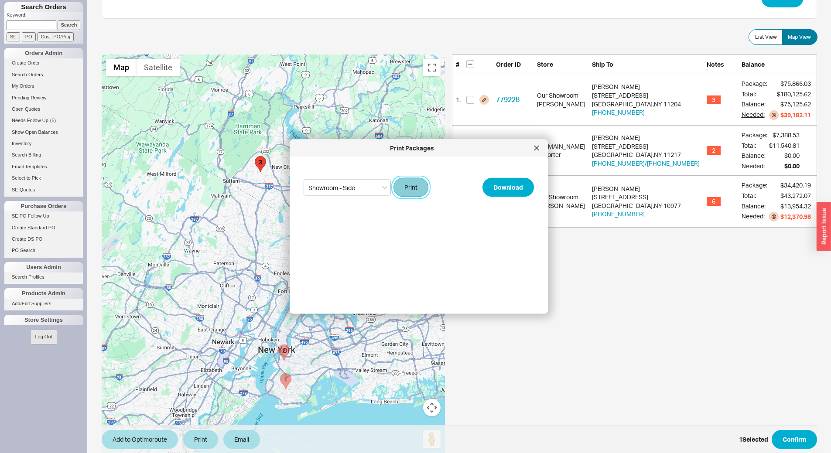
click at [413, 193] on button "Print" at bounding box center [411, 187] width 35 height 19
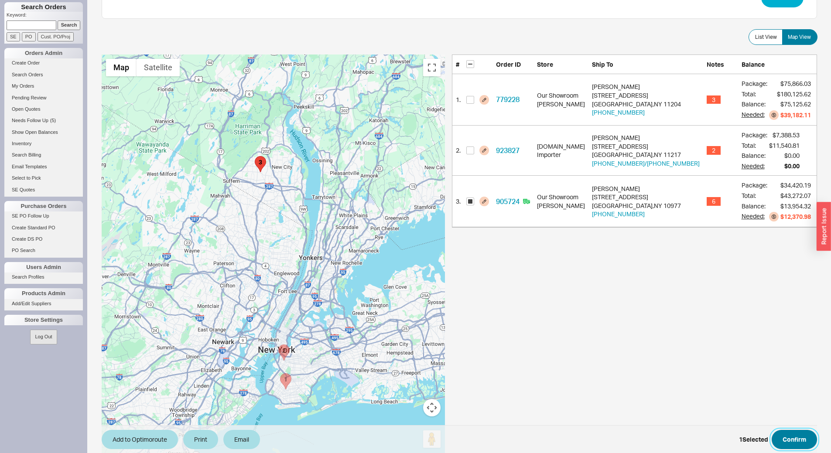
click at [792, 440] on button "Confirm" at bounding box center [794, 439] width 45 height 19
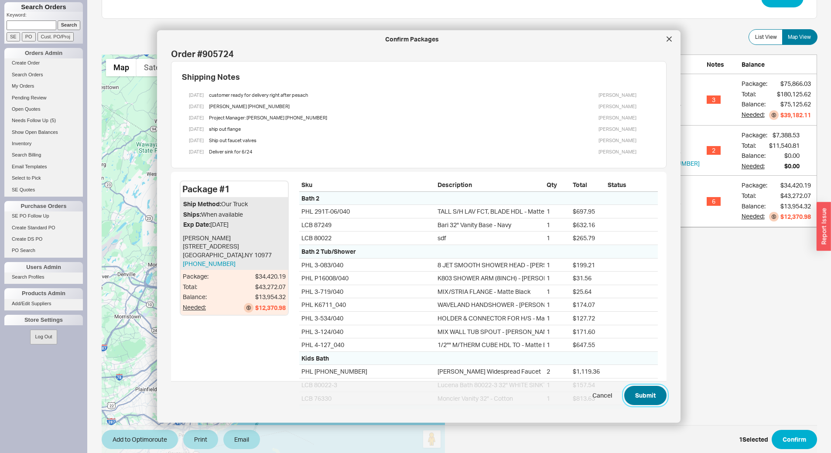
click at [646, 393] on button "Submit" at bounding box center [646, 395] width 42 height 19
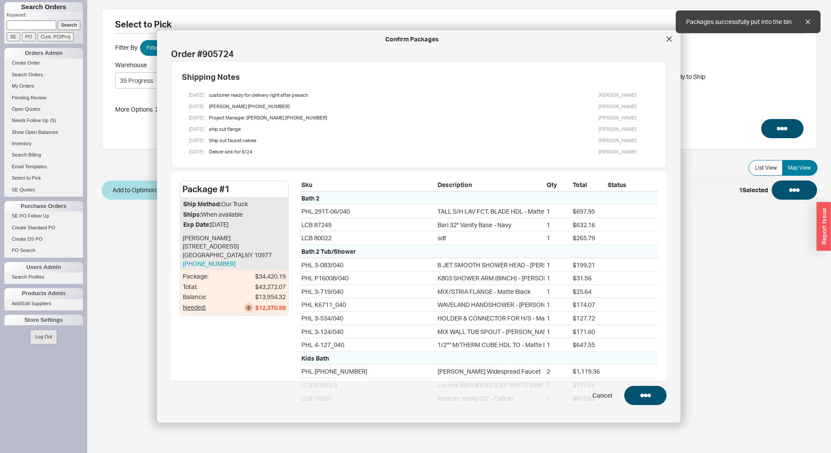
scroll to position [0, 0]
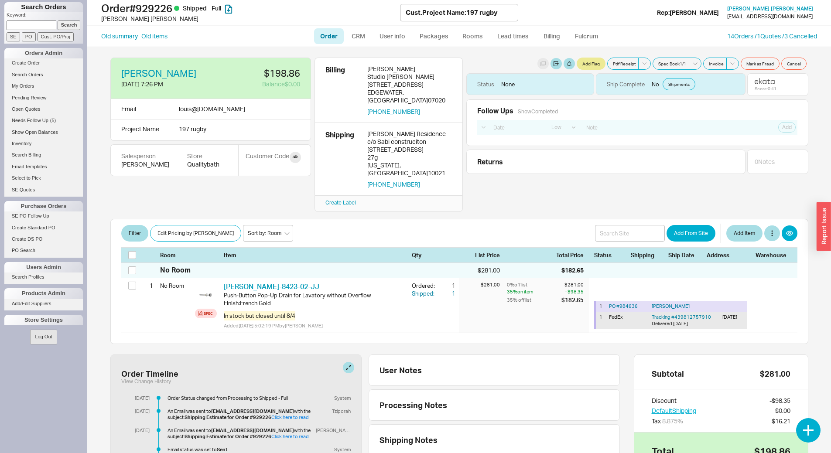
select select "LOW"
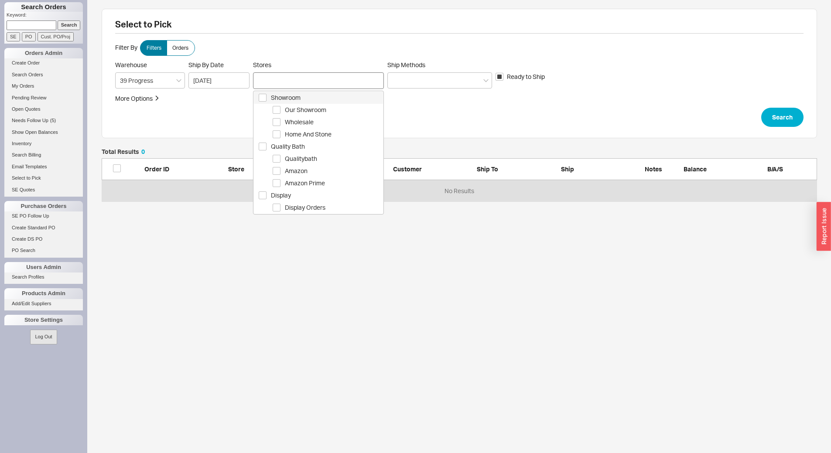
click at [328, 82] on div at bounding box center [318, 80] width 131 height 17
click at [326, 100] on span "Showroom" at bounding box center [327, 98] width 112 height 10
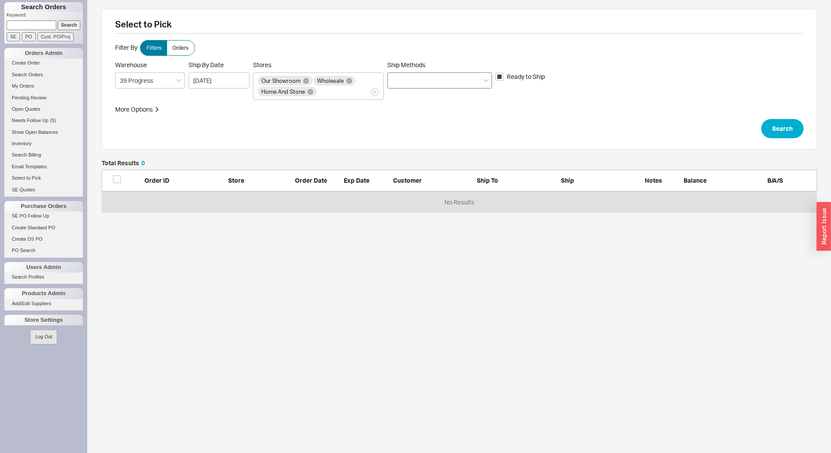
click at [431, 85] on div at bounding box center [440, 80] width 105 height 16
click at [398, 85] on input "Ship Methods" at bounding box center [395, 81] width 6 height 10
click at [437, 101] on div "Ground" at bounding box center [440, 99] width 104 height 16
click at [782, 134] on button "Search" at bounding box center [783, 128] width 42 height 19
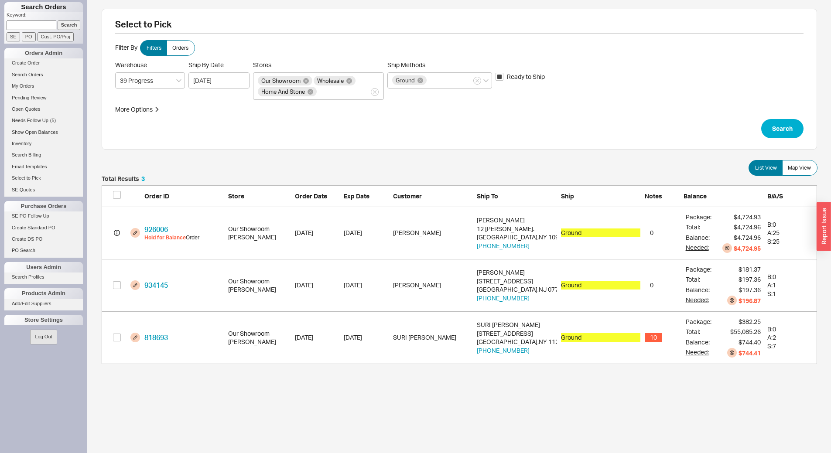
scroll to position [182, 709]
click at [477, 78] on icon "button" at bounding box center [477, 80] width 3 height 5
click at [434, 78] on input "Ship Methods Ground" at bounding box center [431, 81] width 6 height 10
click at [445, 144] on div "Customer Pickup - Showroom" at bounding box center [440, 145] width 104 height 16
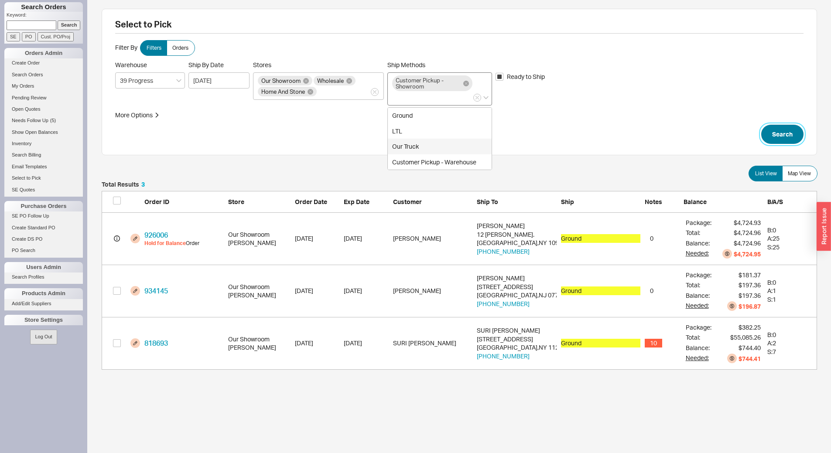
click at [779, 136] on button "Search" at bounding box center [783, 134] width 42 height 19
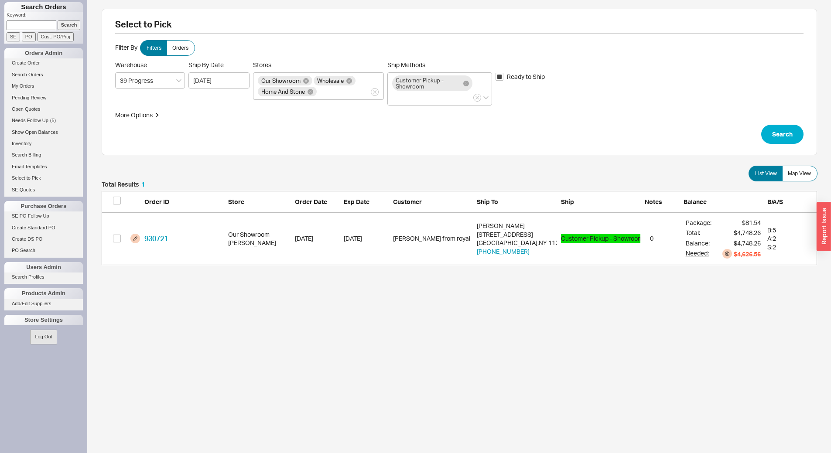
scroll to position [77, 709]
click at [121, 242] on div "grid" at bounding box center [126, 239] width 27 height 10
click at [118, 240] on input "grid" at bounding box center [117, 239] width 8 height 8
checkbox input "true"
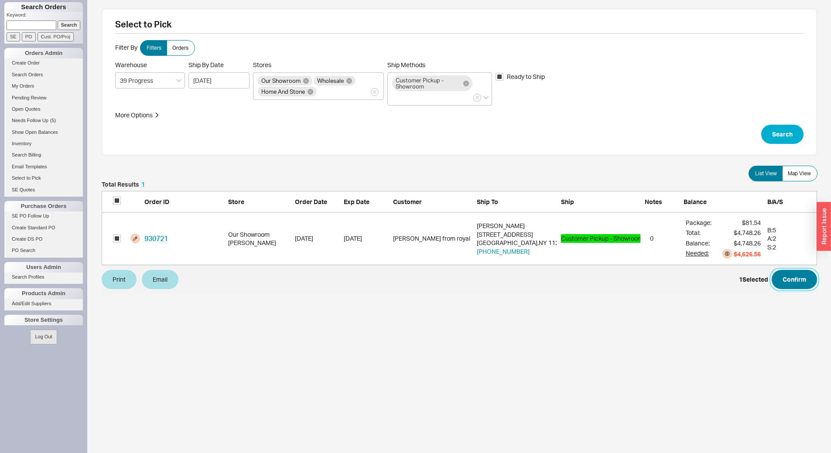
click at [804, 283] on button "Confirm" at bounding box center [794, 279] width 45 height 19
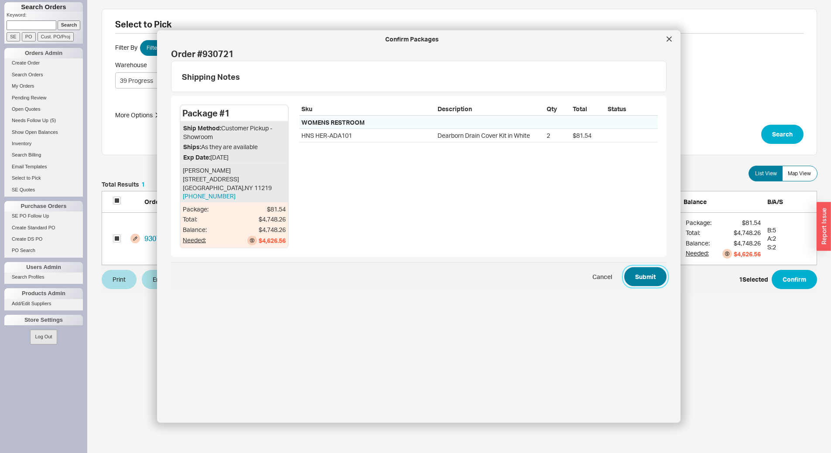
drag, startPoint x: 640, startPoint y: 275, endPoint x: 645, endPoint y: 272, distance: 5.9
click at [644, 273] on button "Submit" at bounding box center [646, 276] width 42 height 19
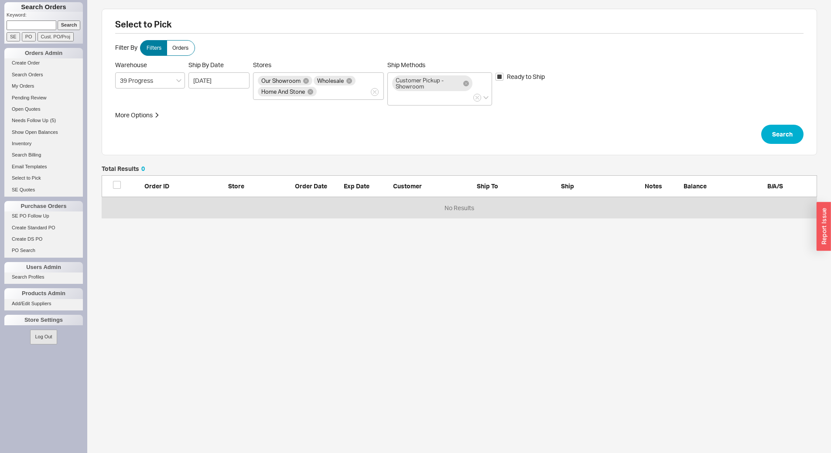
scroll to position [46, 709]
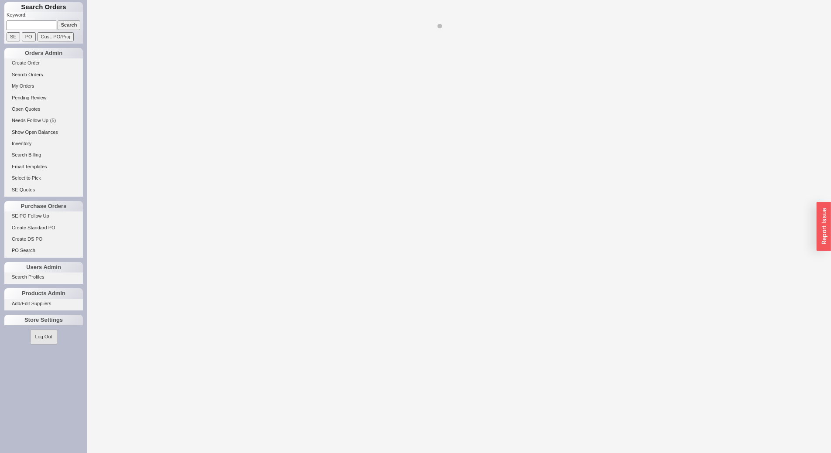
select select "LOW"
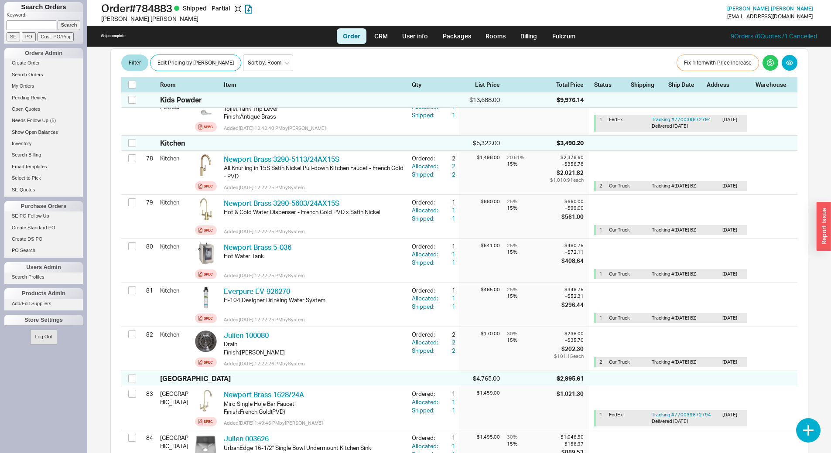
scroll to position [7370, 0]
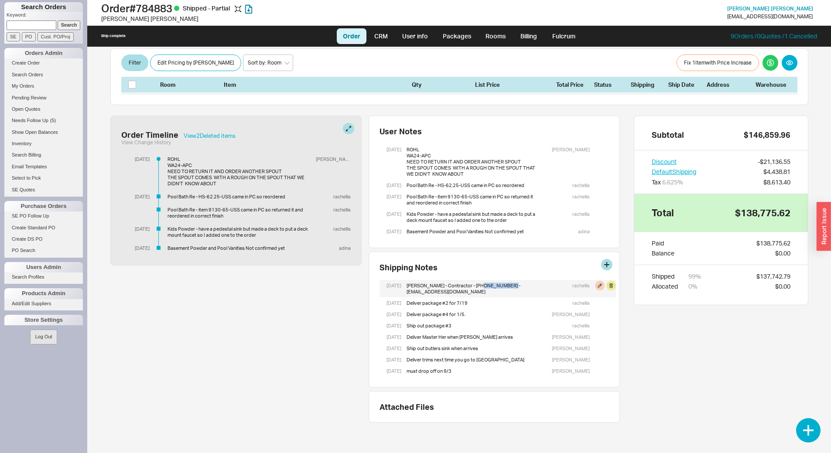
drag, startPoint x: 510, startPoint y: 288, endPoint x: 478, endPoint y: 288, distance: 31.9
click at [478, 288] on div "[PERSON_NAME] - Contractor - [PHONE_NUMBER] - [EMAIL_ADDRESS][DOMAIN_NAME]" at bounding box center [472, 288] width 130 height 17
copy div "[PHONE_NUMBER]"
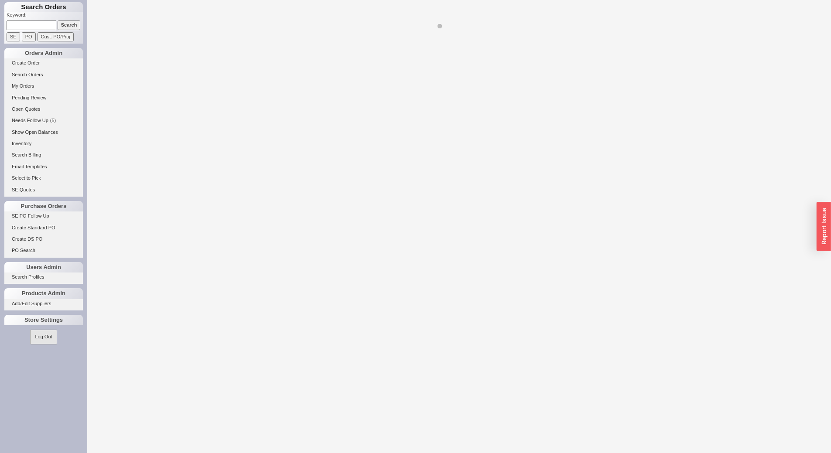
select select "LOW"
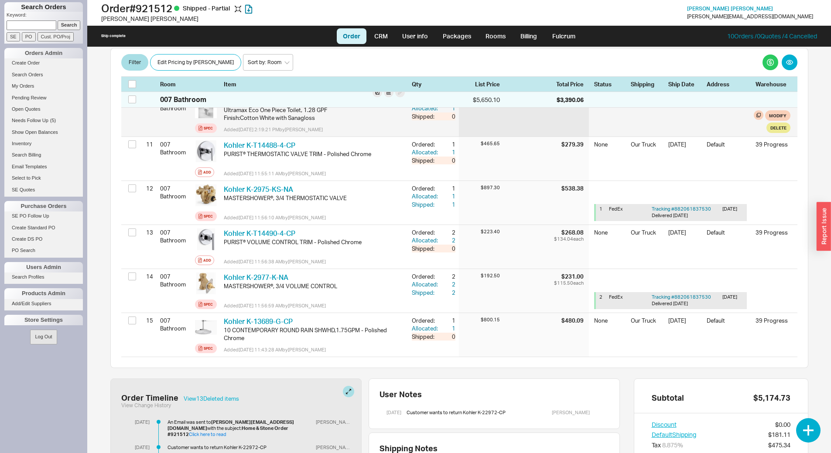
scroll to position [747, 0]
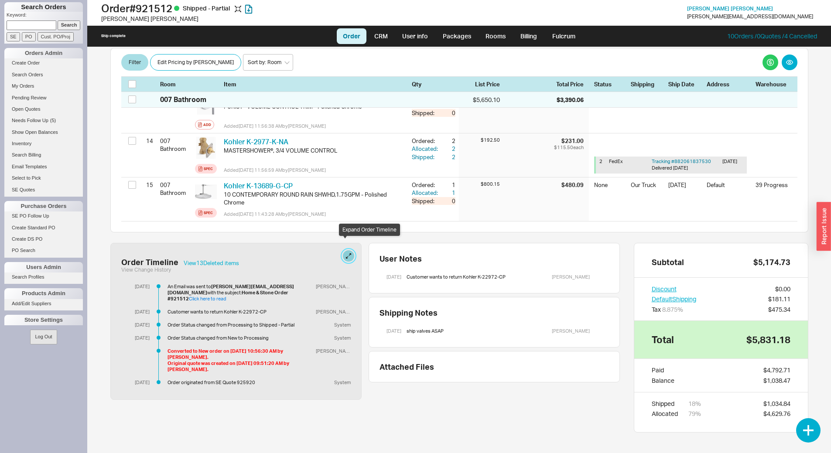
click at [343, 251] on button at bounding box center [348, 256] width 11 height 11
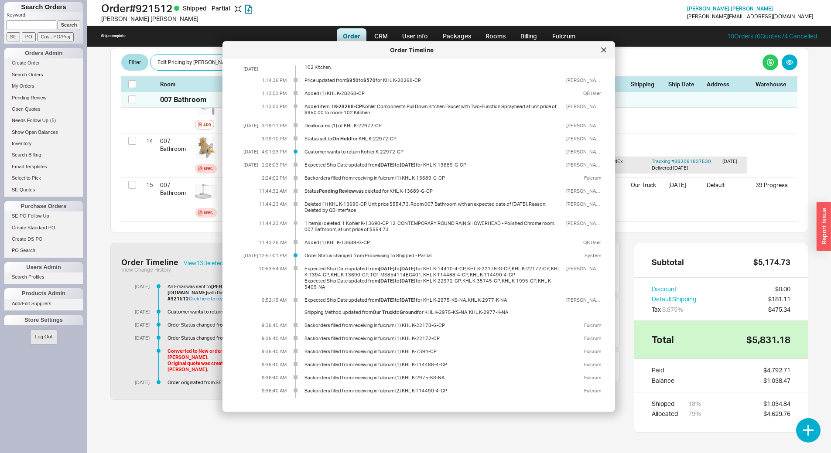
scroll to position [218, 0]
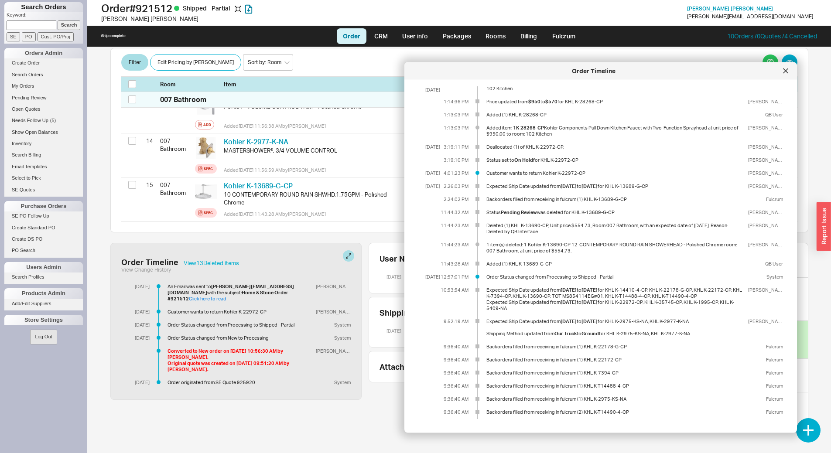
drag, startPoint x: 497, startPoint y: 55, endPoint x: 600, endPoint y: 70, distance: 104.5
click at [603, 70] on div "Order Timeline" at bounding box center [601, 70] width 393 height 17
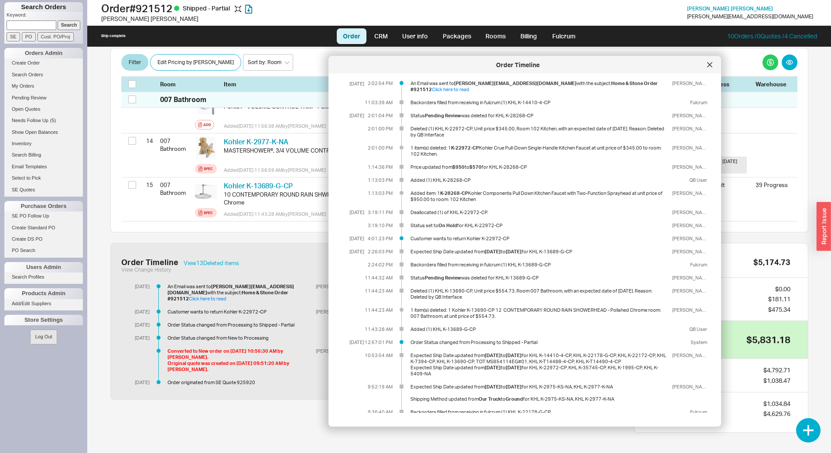
scroll to position [131, 0]
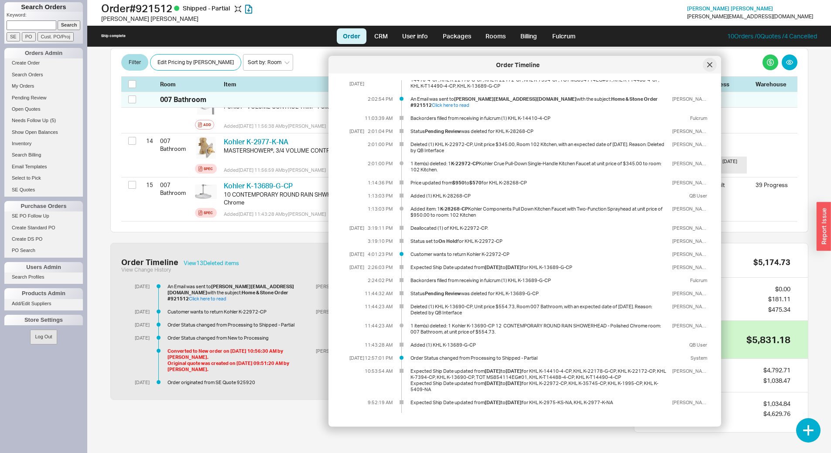
click at [709, 66] on icon at bounding box center [710, 64] width 4 height 4
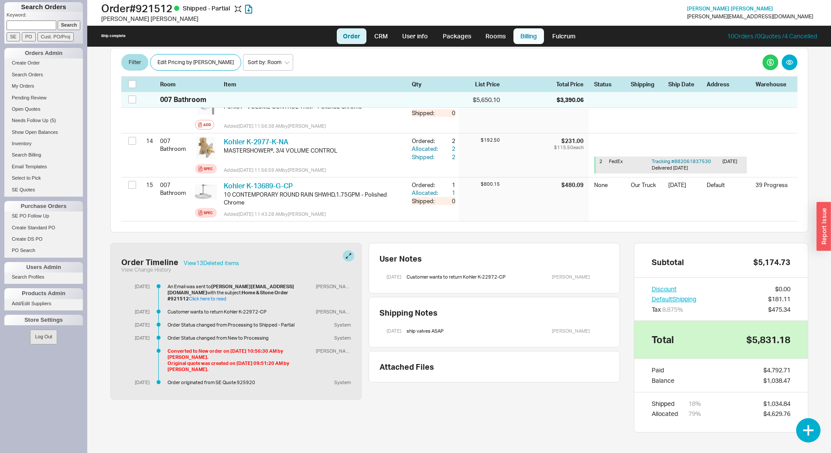
click at [531, 41] on link "Billing" at bounding box center [529, 36] width 31 height 16
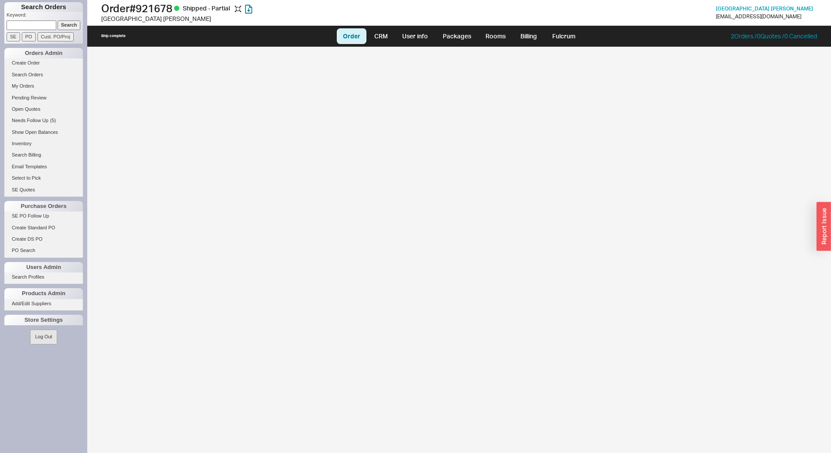
select select "LOW"
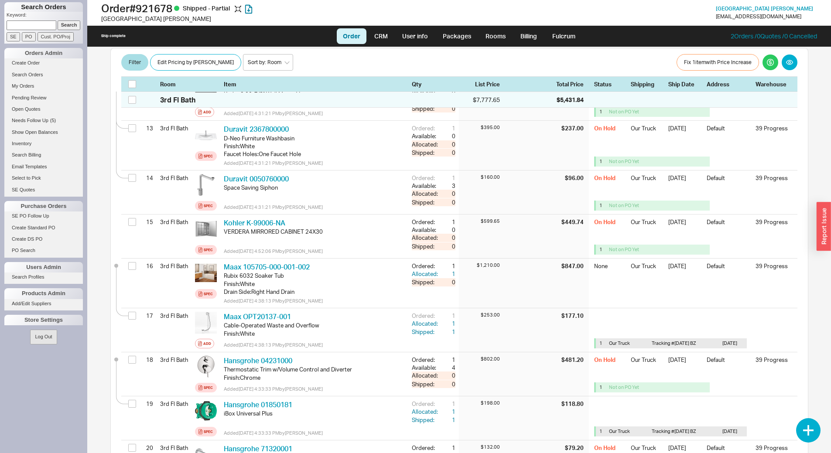
scroll to position [655, 0]
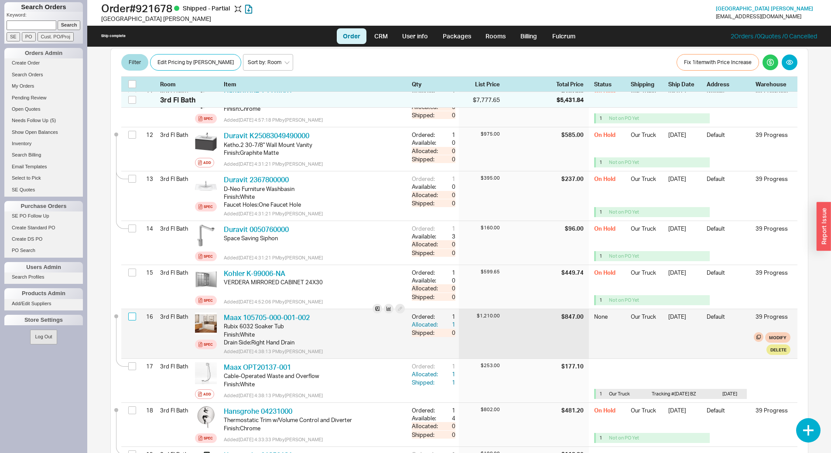
click at [131, 313] on input "checkbox" at bounding box center [132, 317] width 8 height 8
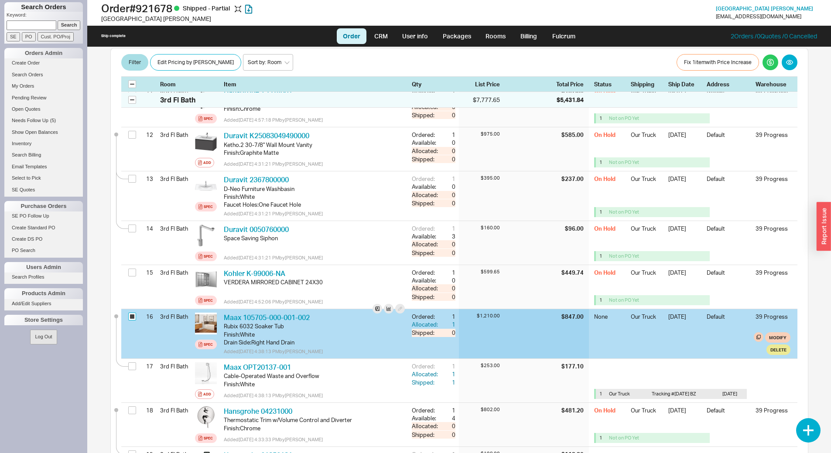
checkbox input "true"
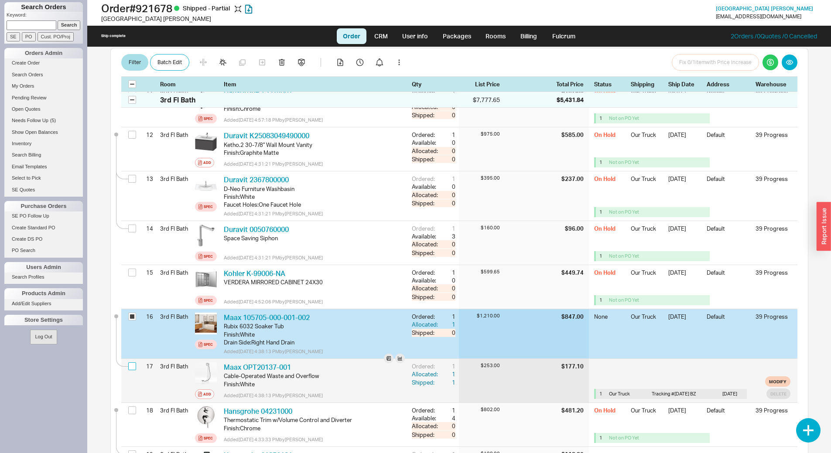
click at [133, 363] on input "checkbox" at bounding box center [132, 367] width 8 height 8
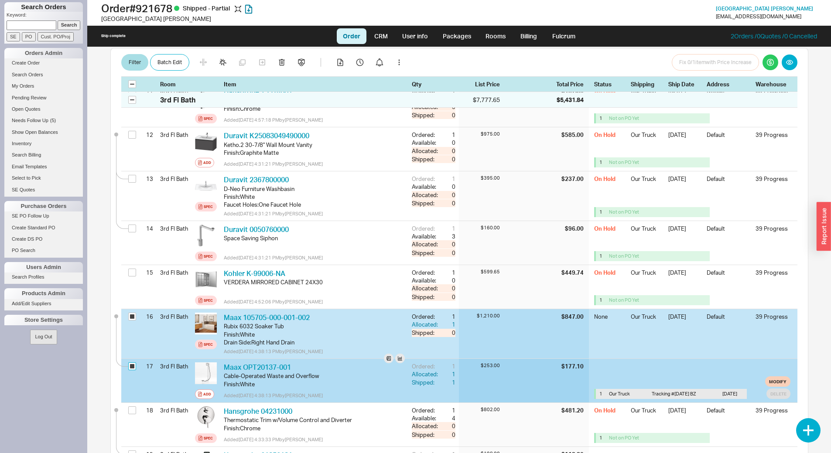
checkbox input "true"
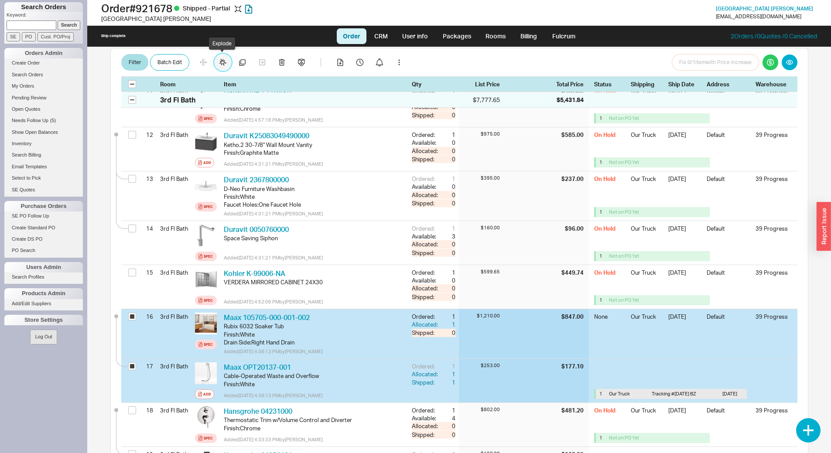
click at [219, 64] on icon "button" at bounding box center [223, 63] width 8 height 8
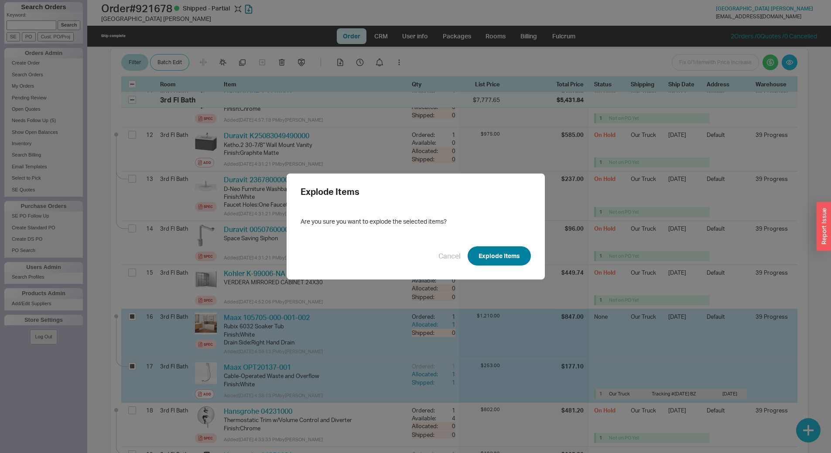
click at [510, 261] on button "Explode Items" at bounding box center [499, 256] width 63 height 19
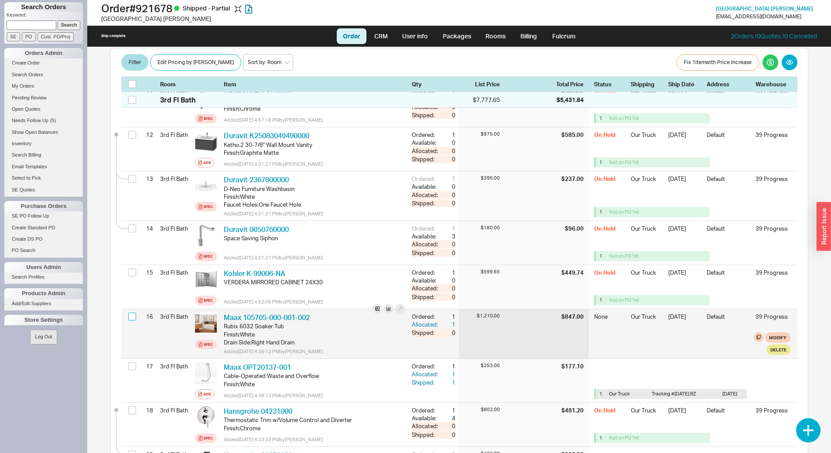
click at [134, 313] on input "checkbox" at bounding box center [132, 317] width 8 height 8
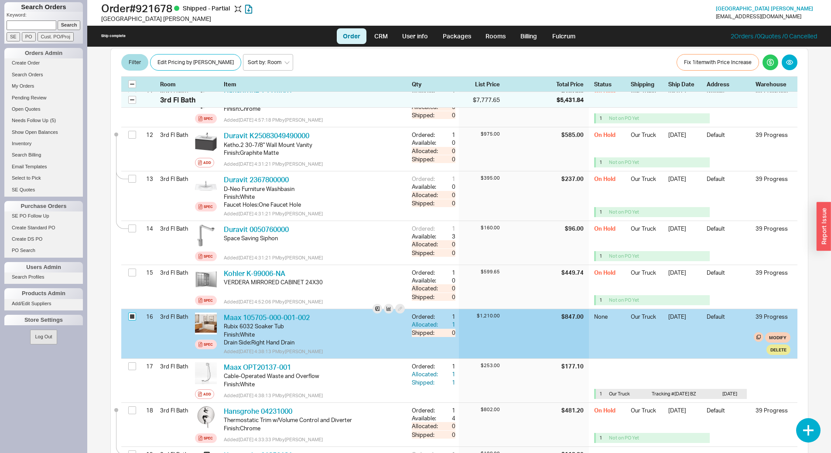
checkbox input "true"
click at [776, 345] on button "Delete" at bounding box center [779, 350] width 24 height 10
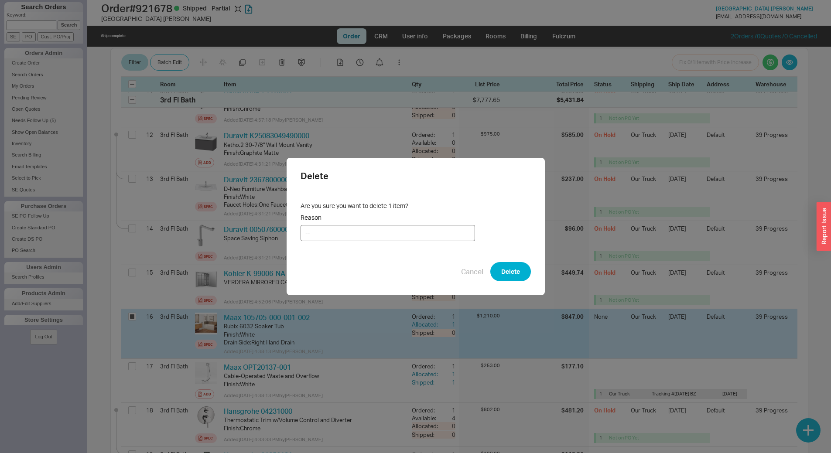
click at [340, 233] on input "--" at bounding box center [388, 233] width 175 height 16
type input "-"
type input "cc"
drag, startPoint x: 485, startPoint y: 213, endPoint x: 487, endPoint y: 254, distance: 40.6
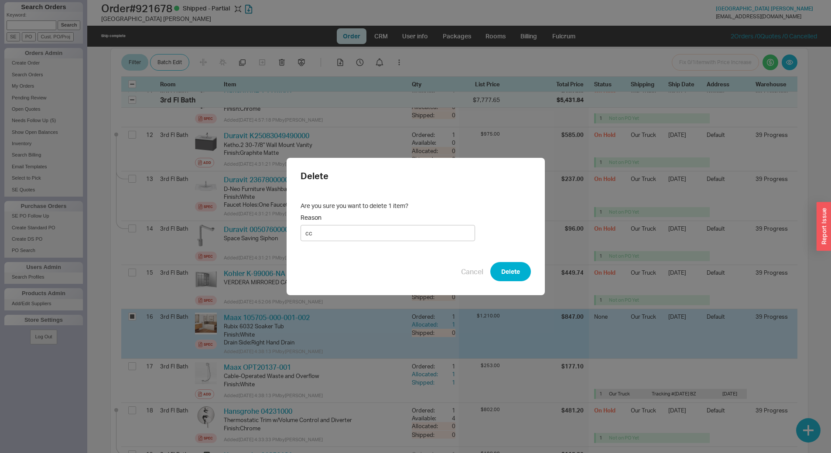
click at [486, 213] on div "Are you sure you want to delete 1 item? Reason cc" at bounding box center [416, 222] width 230 height 40
click at [504, 270] on button "Delete" at bounding box center [511, 271] width 41 height 19
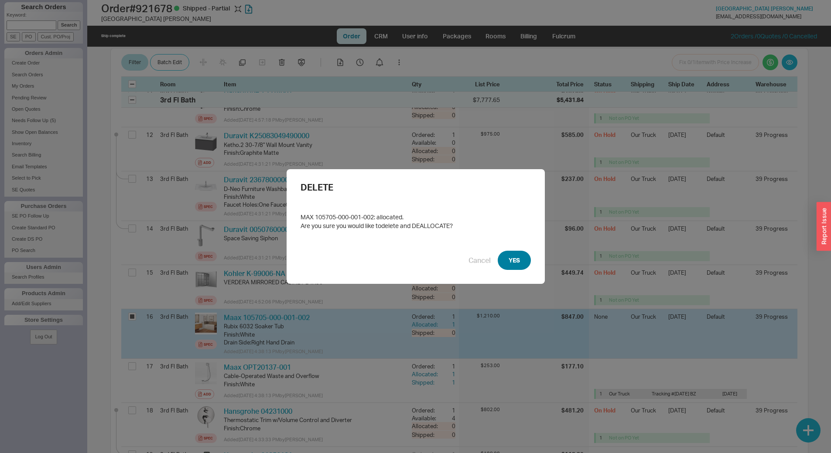
click at [510, 262] on button "YES" at bounding box center [514, 260] width 33 height 19
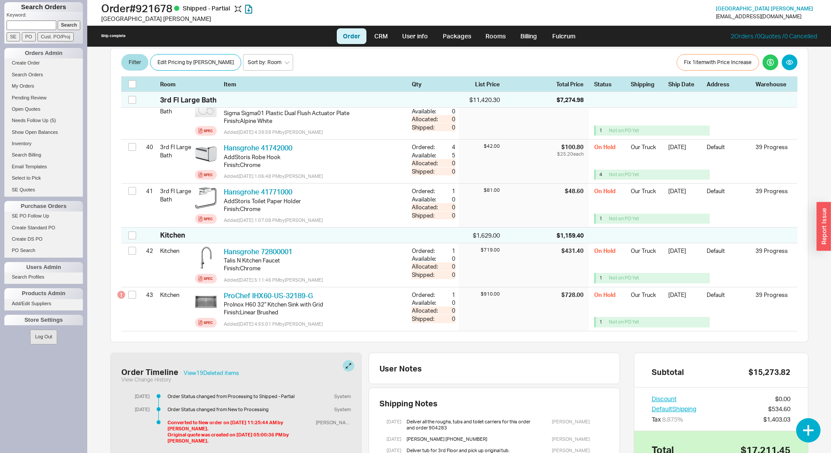
scroll to position [2001, 0]
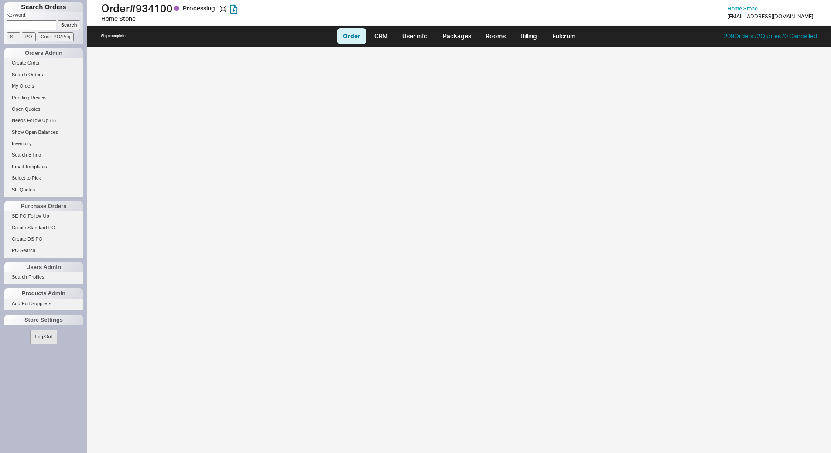
select select "LOW"
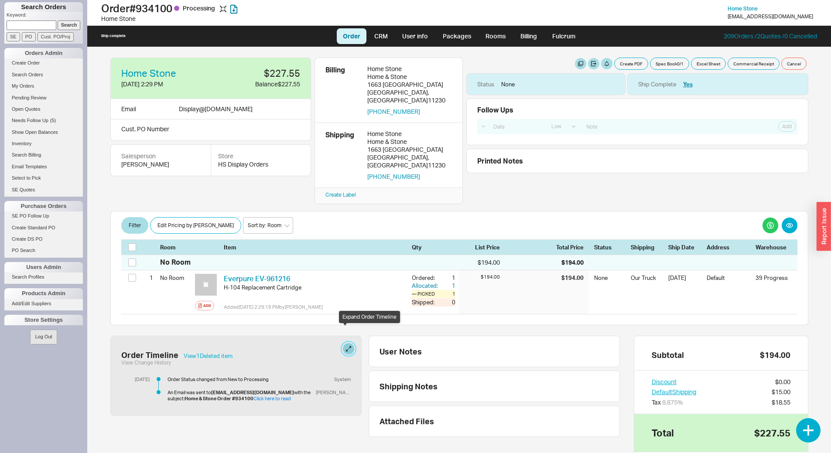
click at [343, 343] on button at bounding box center [348, 348] width 11 height 11
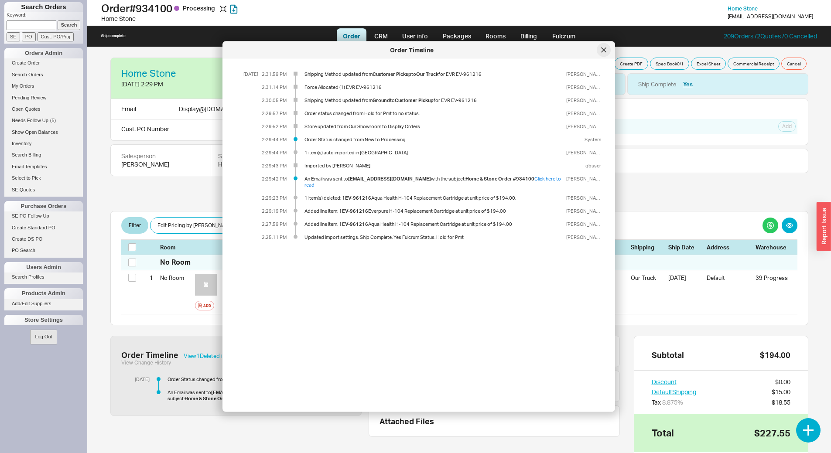
click at [607, 50] on div at bounding box center [604, 50] width 14 height 14
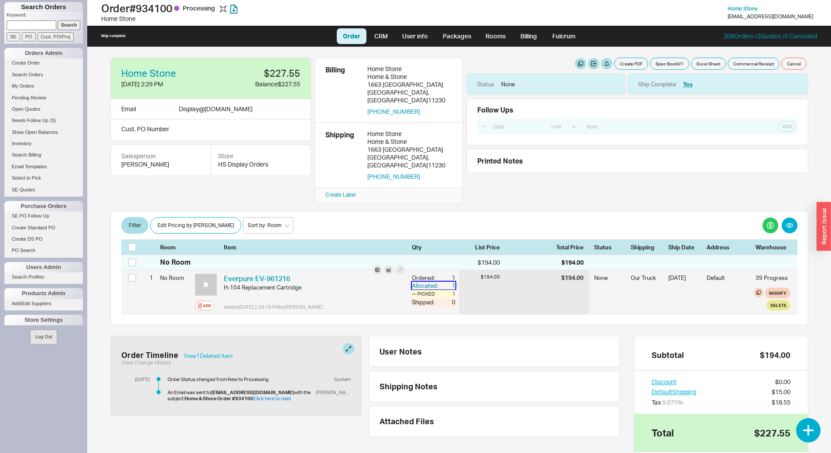
click at [446, 282] on div "1" at bounding box center [448, 286] width 16 height 8
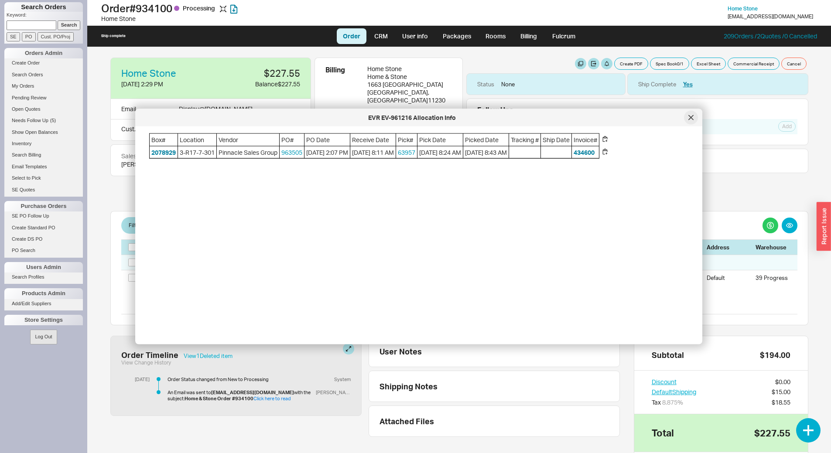
click at [689, 123] on div at bounding box center [691, 118] width 14 height 14
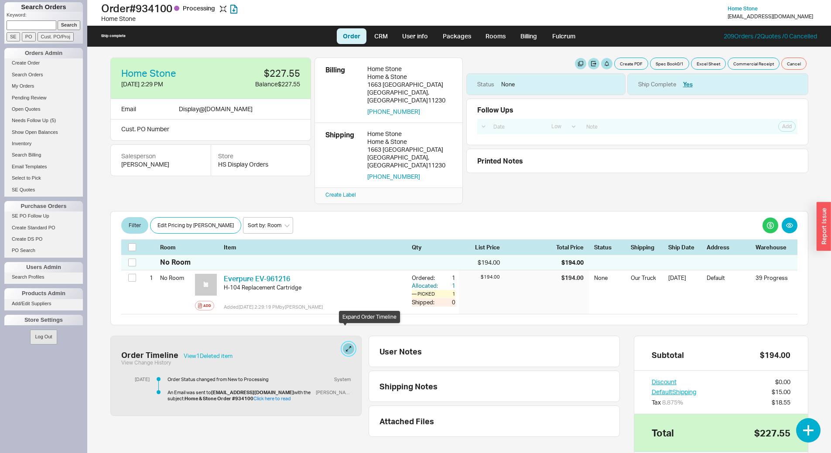
click at [348, 343] on button at bounding box center [348, 348] width 11 height 11
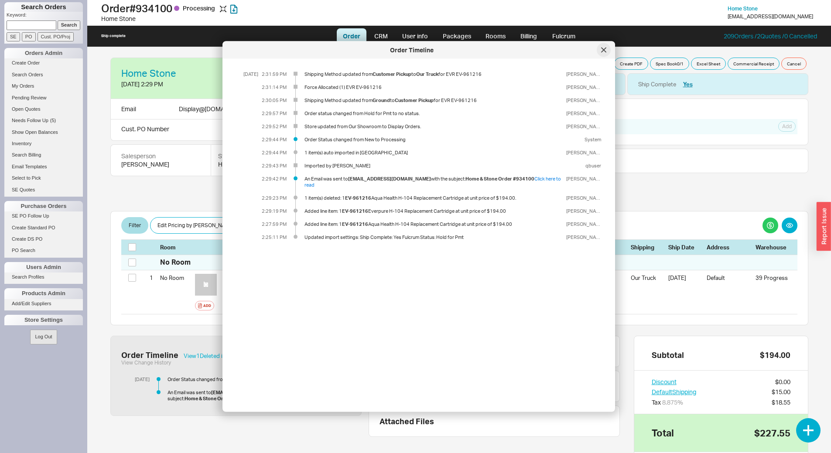
click at [603, 48] on icon at bounding box center [603, 50] width 5 height 5
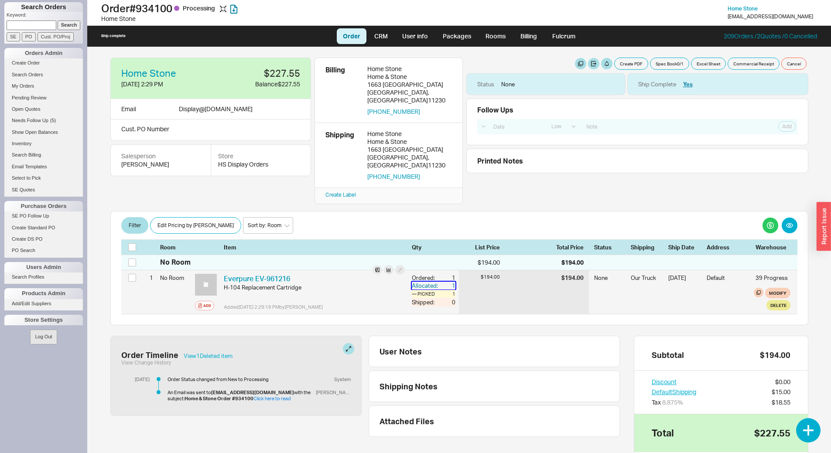
click at [446, 282] on div "1" at bounding box center [448, 286] width 16 height 8
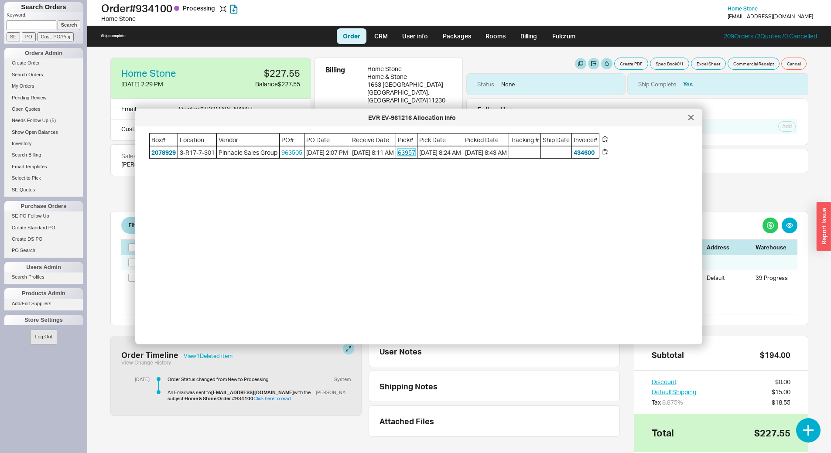
click at [415, 155] on link "63957" at bounding box center [406, 151] width 17 height 7
click at [690, 121] on div at bounding box center [691, 118] width 14 height 14
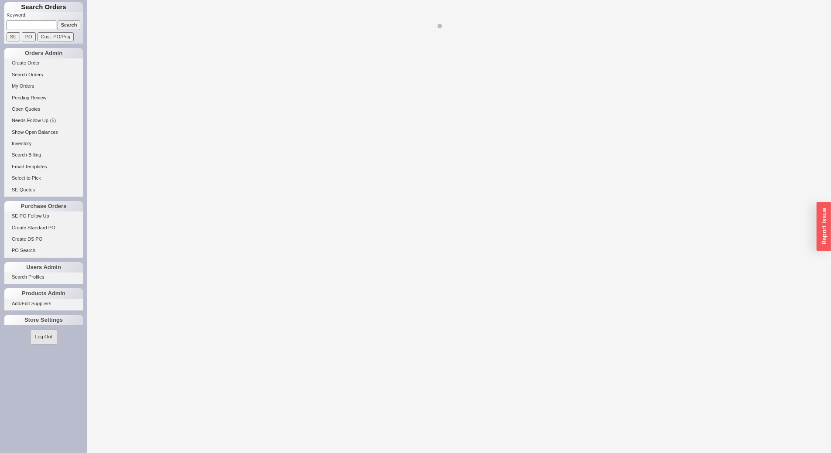
select select "LOW"
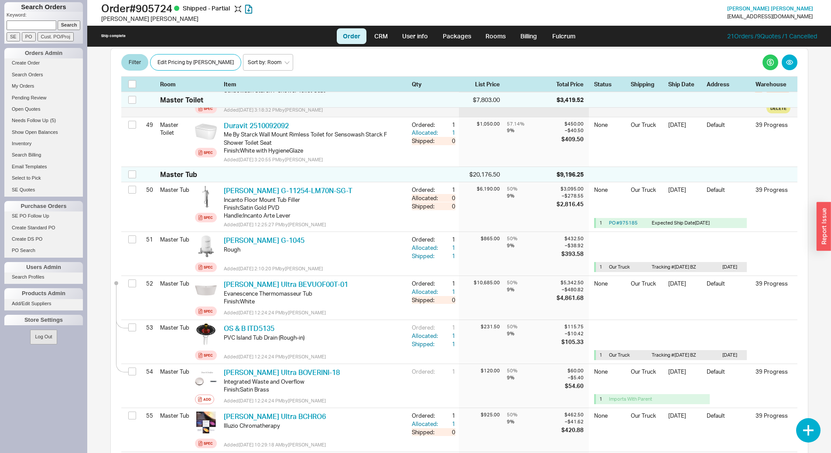
scroll to position [2444, 0]
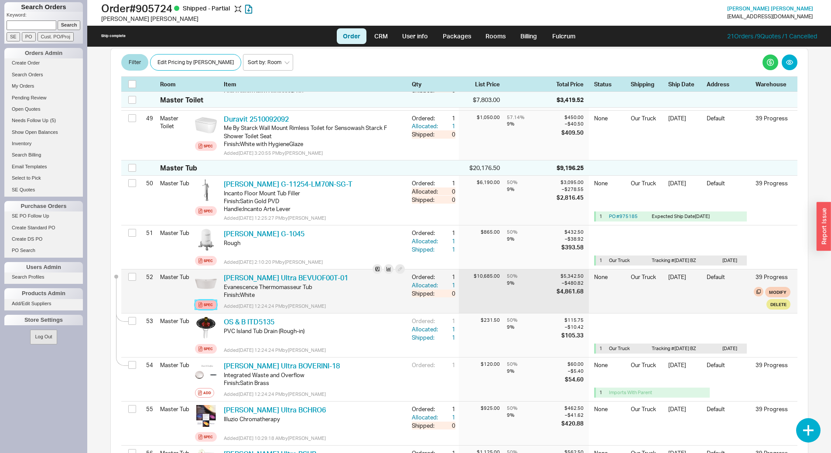
click at [210, 302] on div "Spec" at bounding box center [208, 305] width 9 height 7
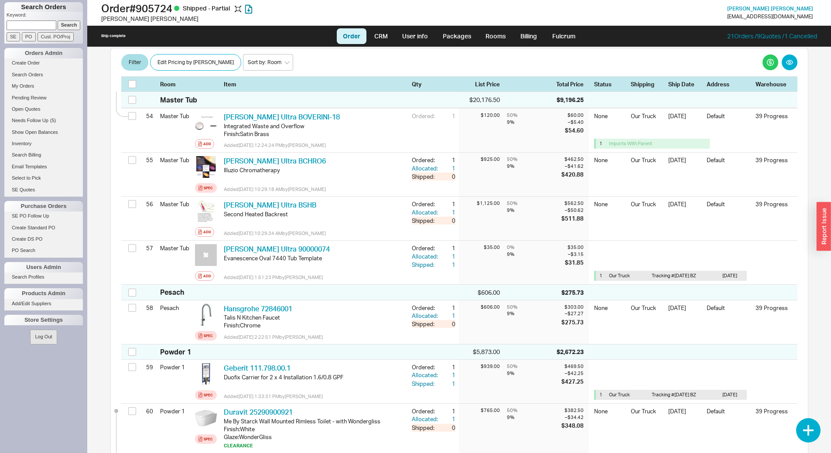
scroll to position [2706, 0]
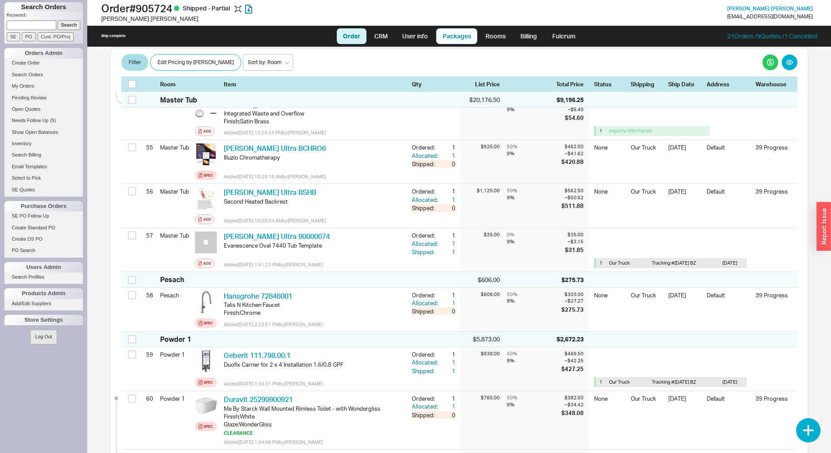
click at [458, 41] on link "Packages" at bounding box center [456, 36] width 41 height 16
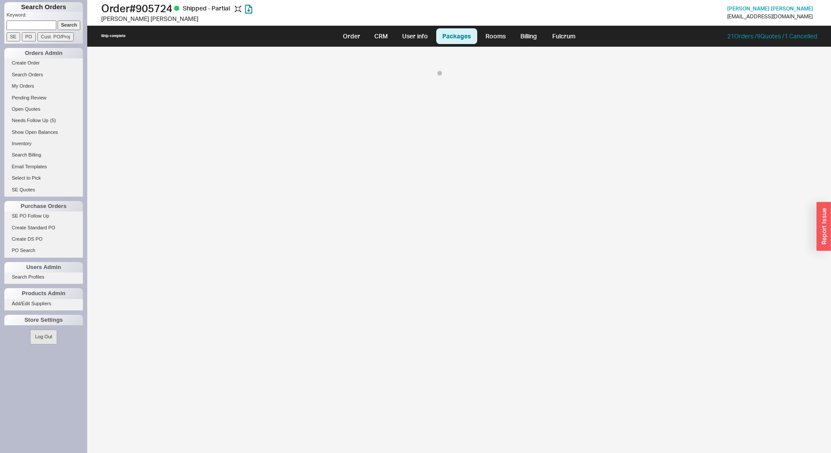
select select "8"
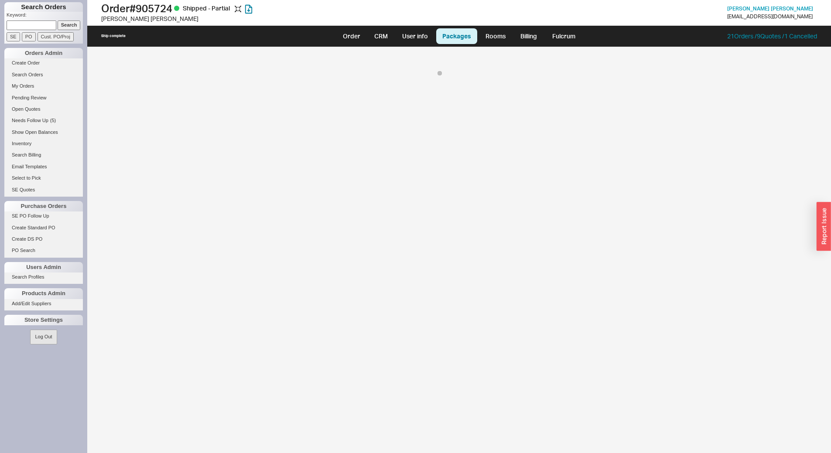
select select "8"
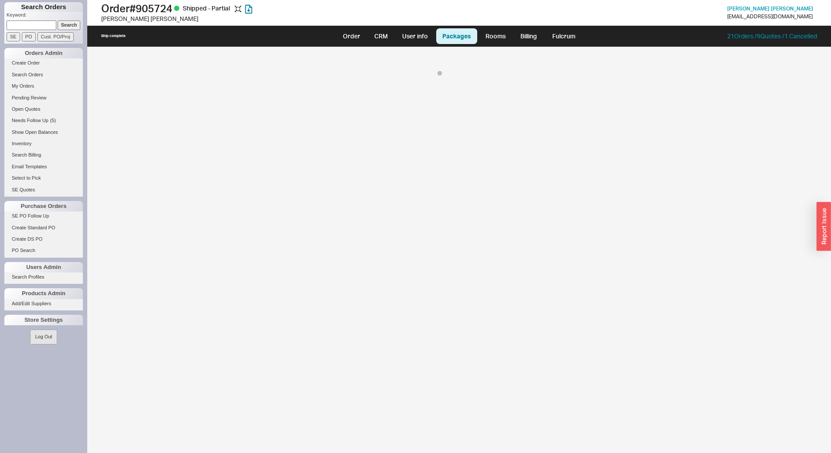
select select "8"
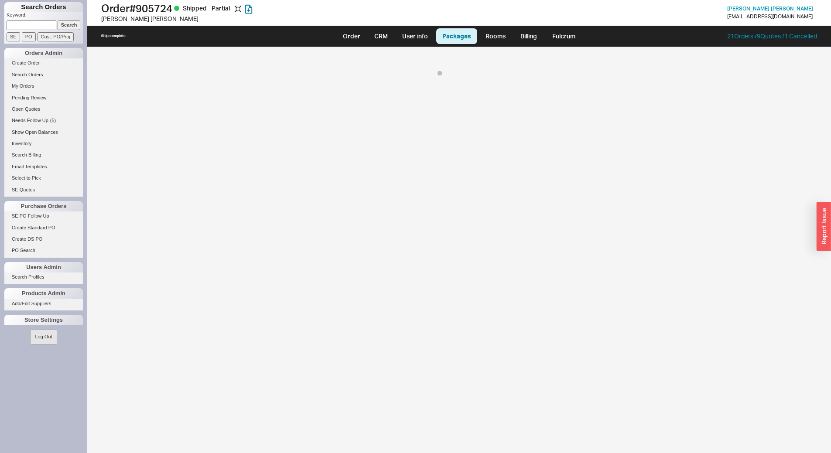
select select "8"
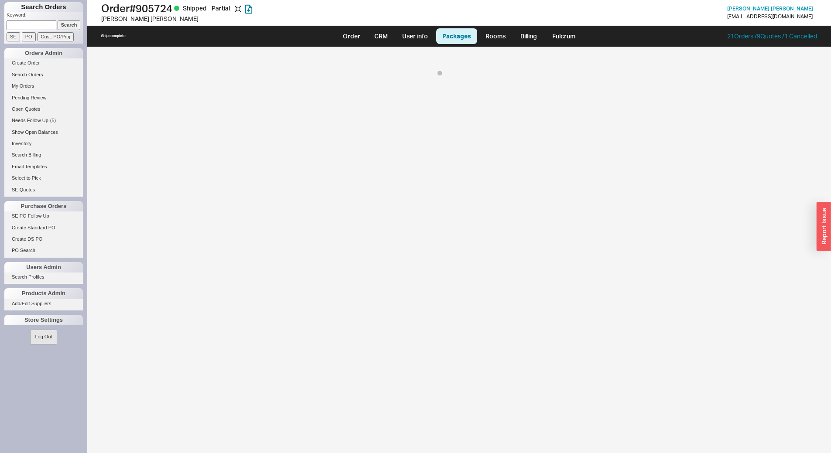
select select "8"
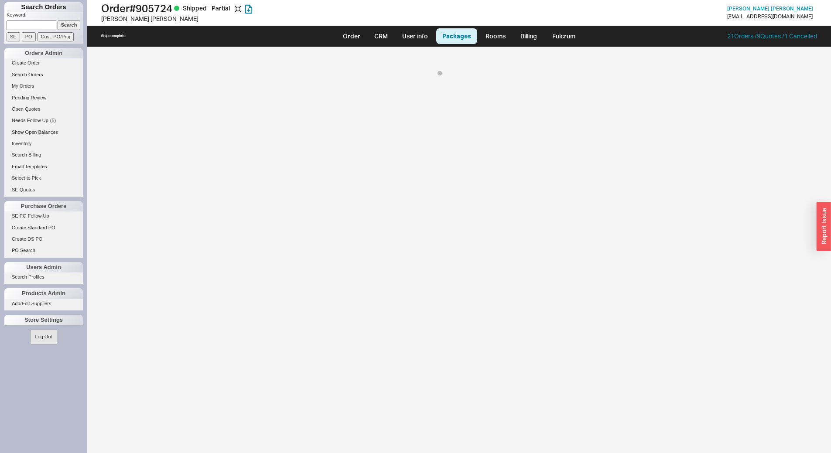
select select "8"
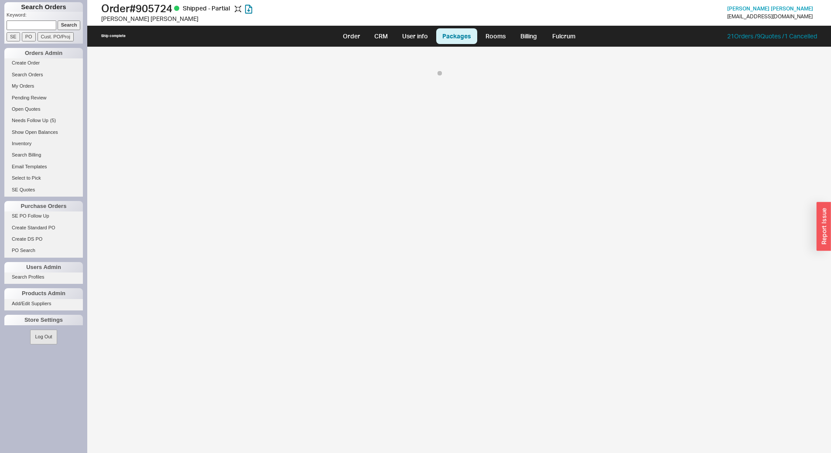
select select "8"
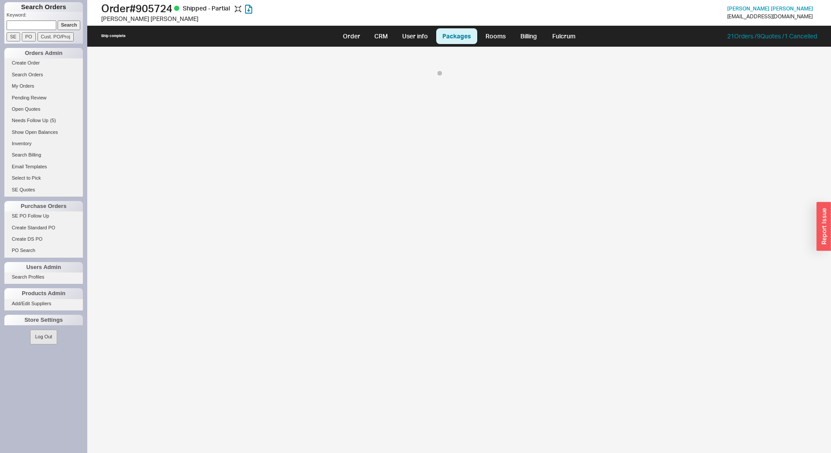
select select "8"
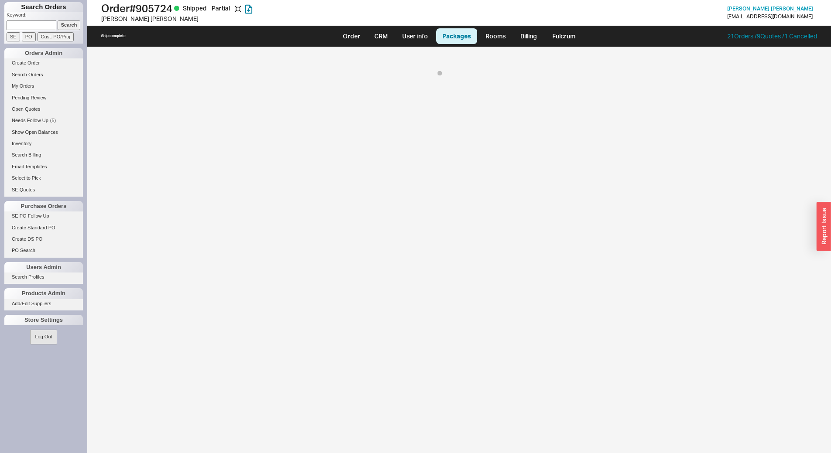
select select "8"
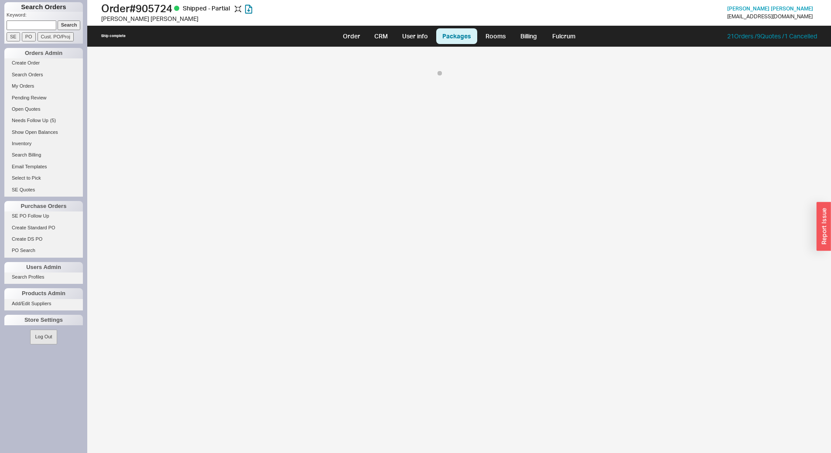
select select "8"
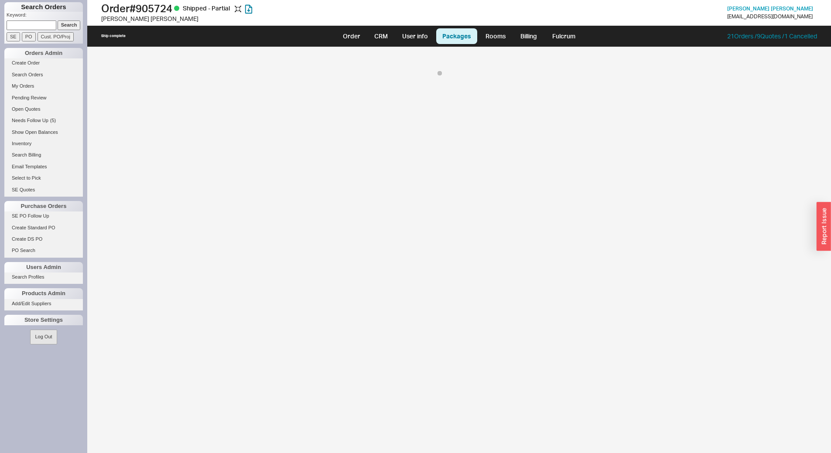
select select "8"
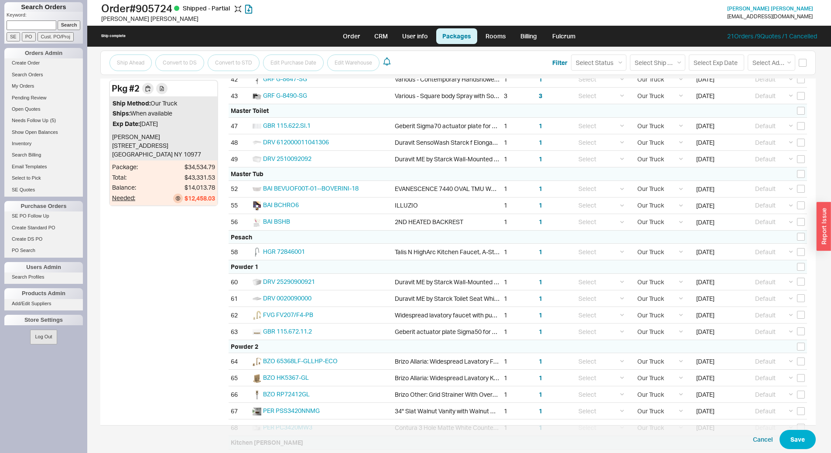
scroll to position [1073, 0]
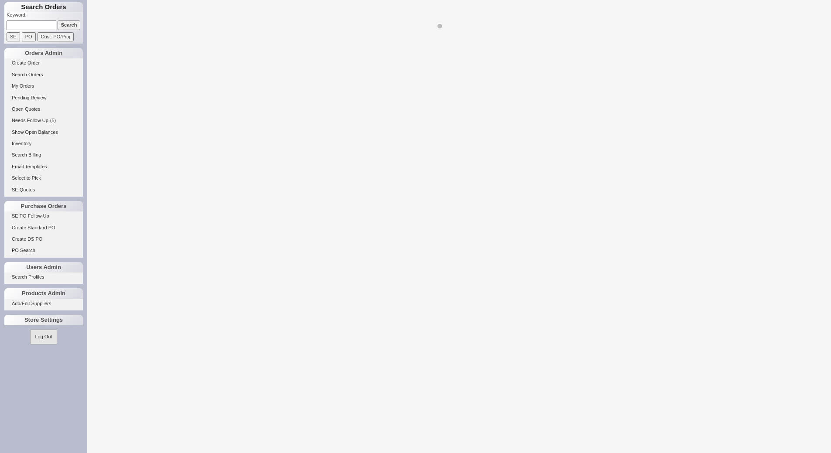
select select "LOW"
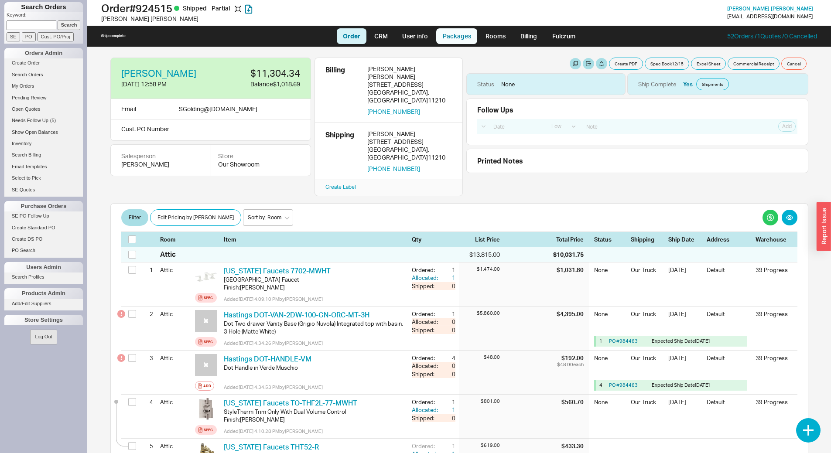
click at [457, 38] on link "Packages" at bounding box center [456, 36] width 41 height 16
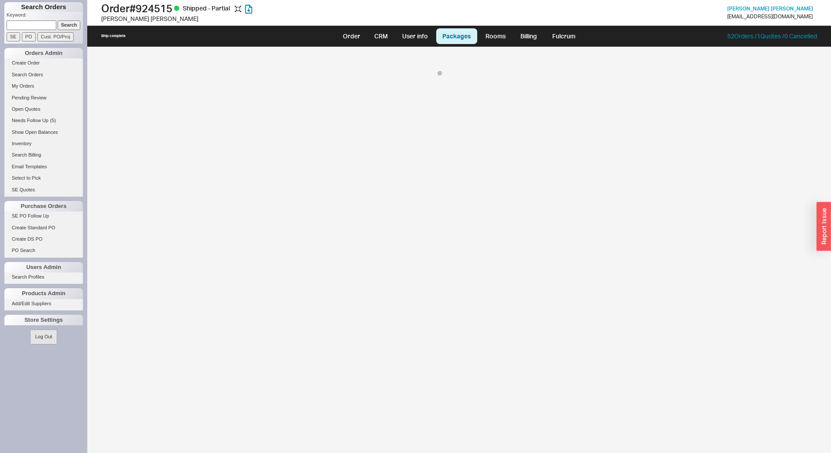
select select "8"
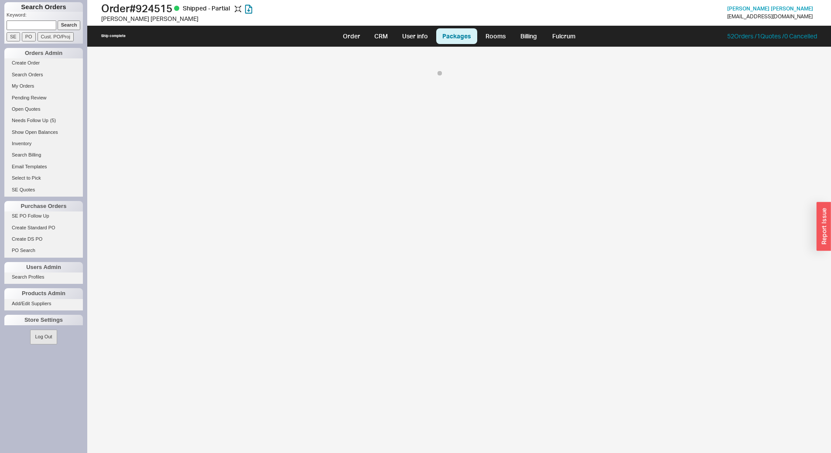
select select "8"
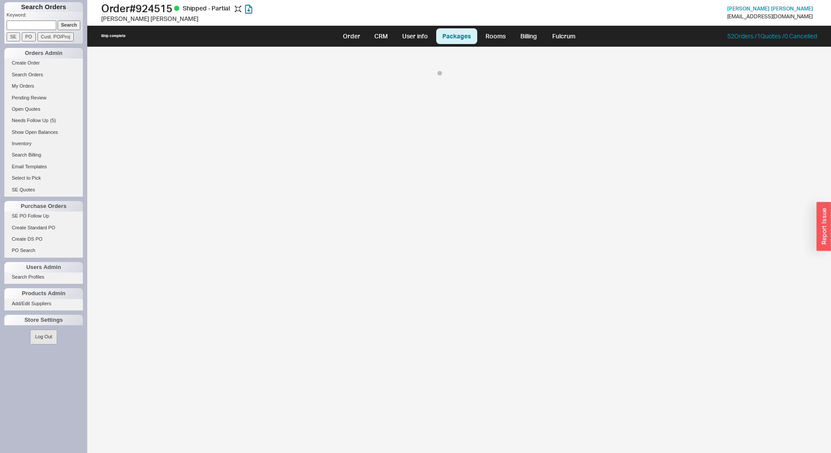
select select "8"
select select "10"
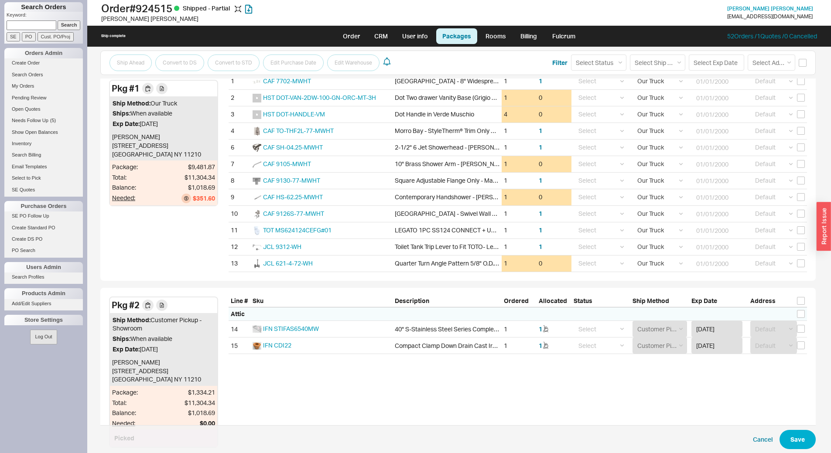
scroll to position [198, 0]
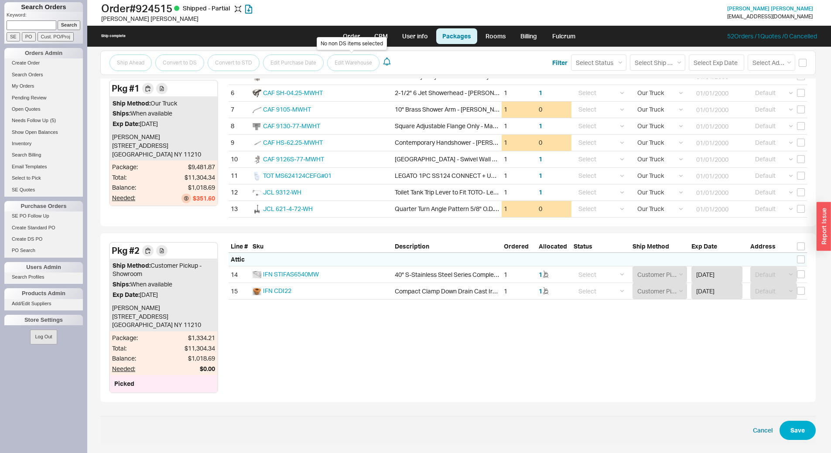
click at [352, 41] on div "No non DS items selected" at bounding box center [352, 43] width 70 height 13
click at [352, 34] on link "Order" at bounding box center [352, 36] width 30 height 16
select select "LOW"
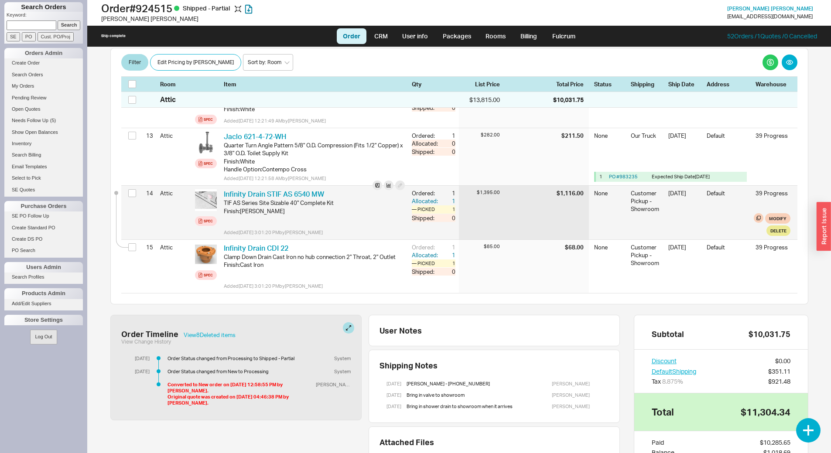
scroll to position [642, 0]
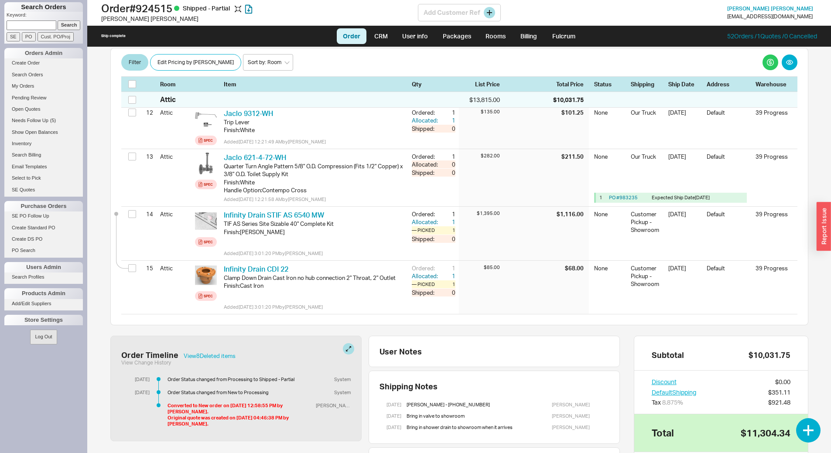
click at [154, 9] on h1 "Order # 924515 Shipped - Partial" at bounding box center [259, 8] width 317 height 12
copy h1 "924515"
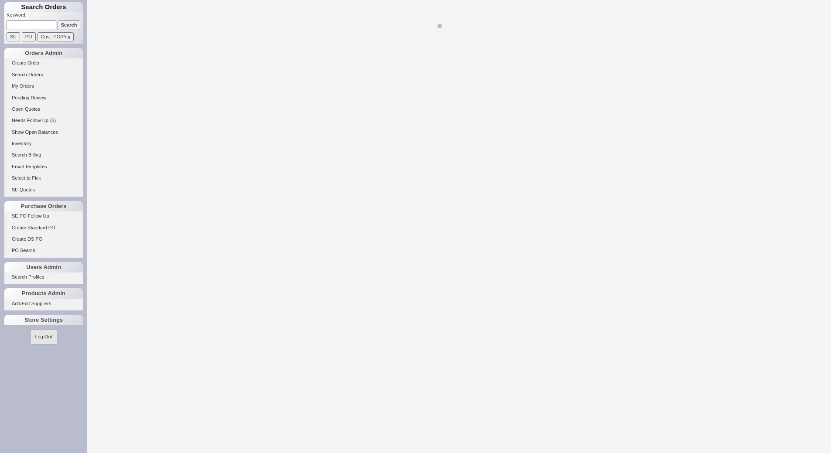
select select "LOW"
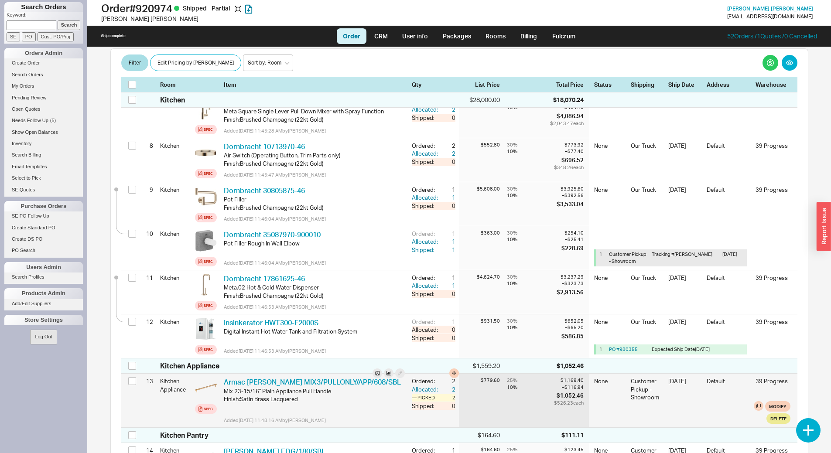
scroll to position [393, 0]
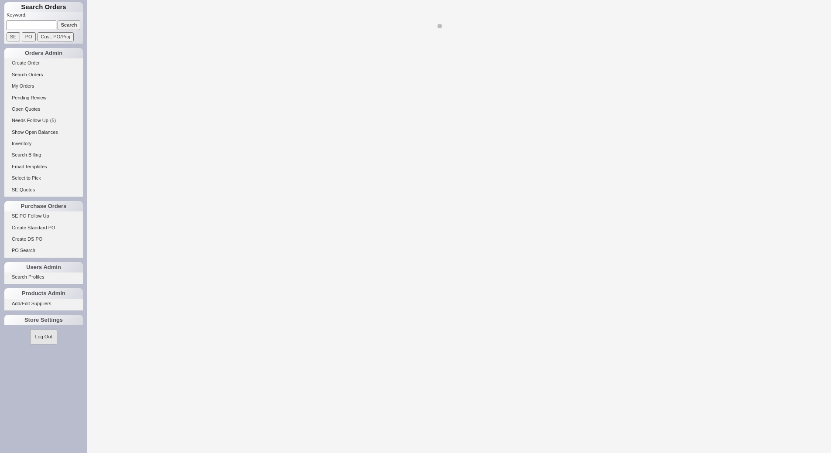
select select "LOW"
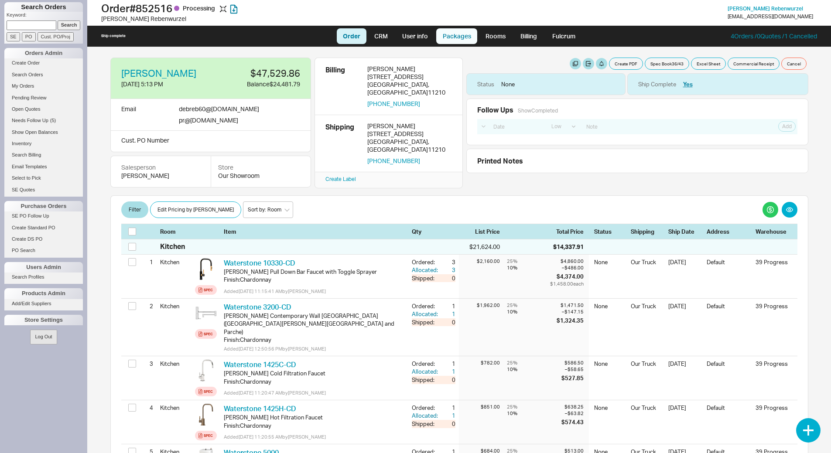
click at [463, 40] on link "Packages" at bounding box center [456, 36] width 41 height 16
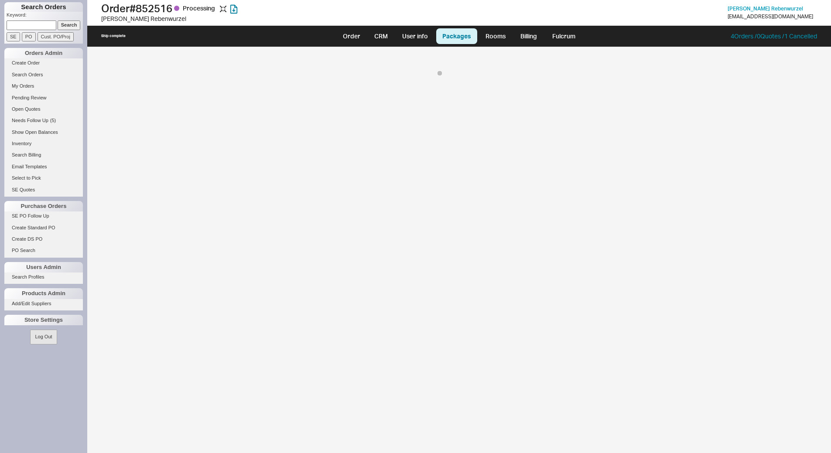
select select "8"
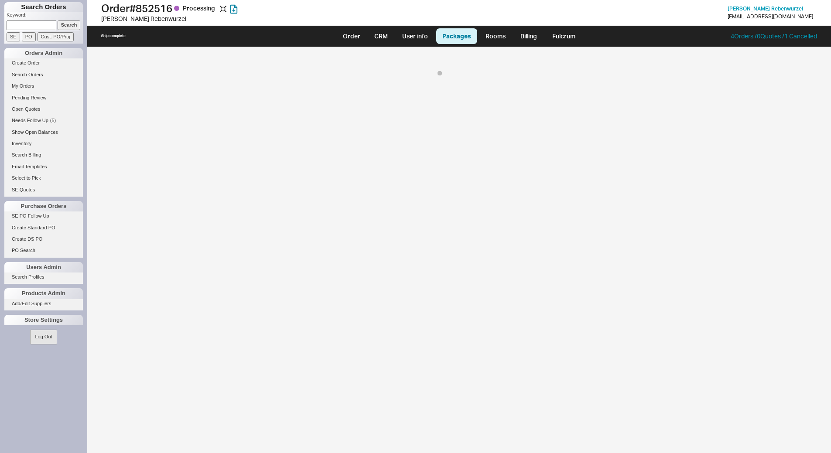
select select "8"
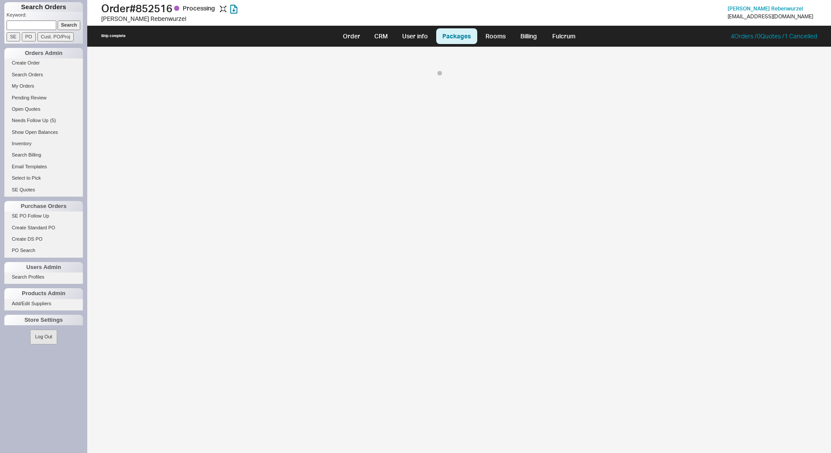
select select "8"
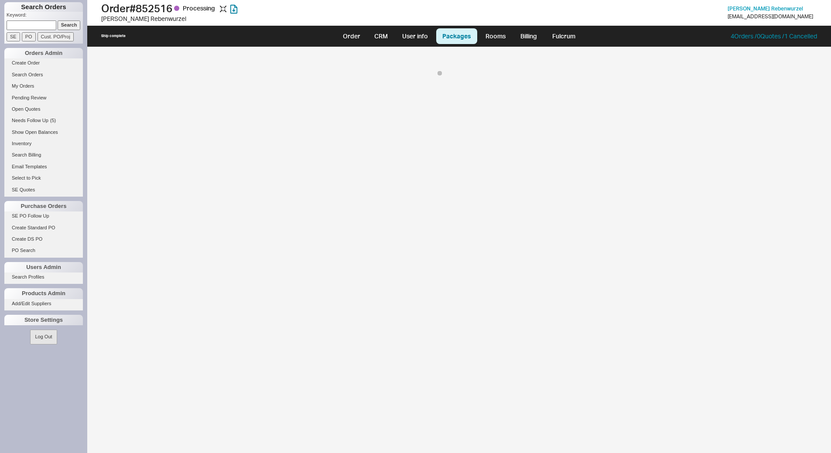
select select "8"
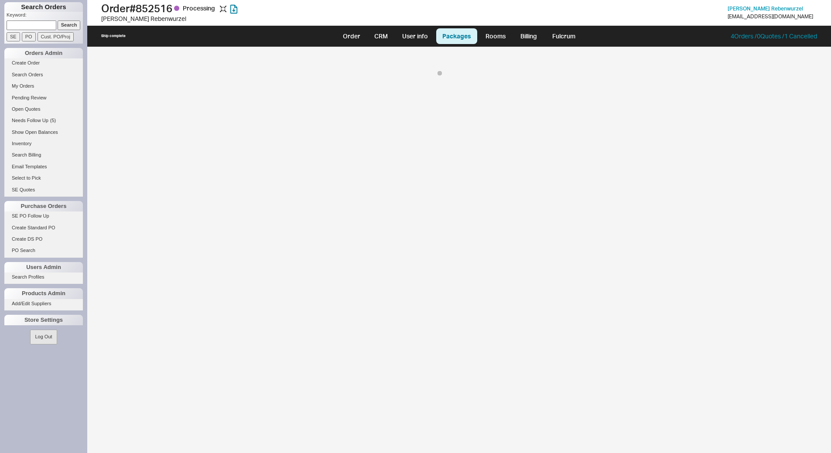
select select "8"
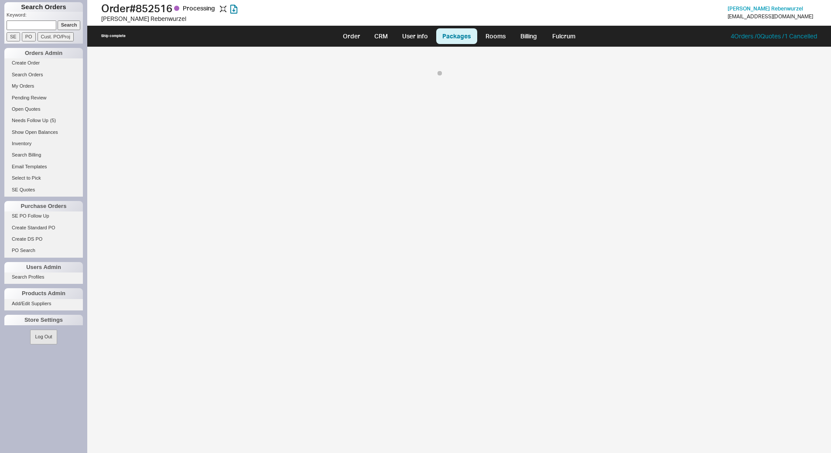
select select "8"
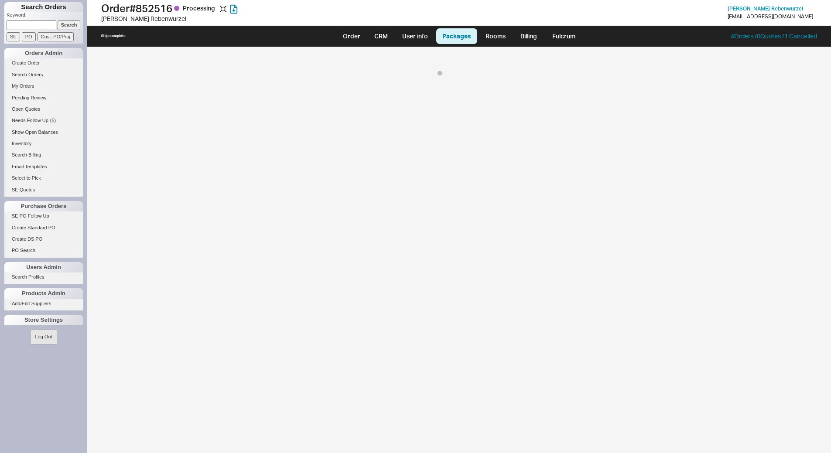
select select "8"
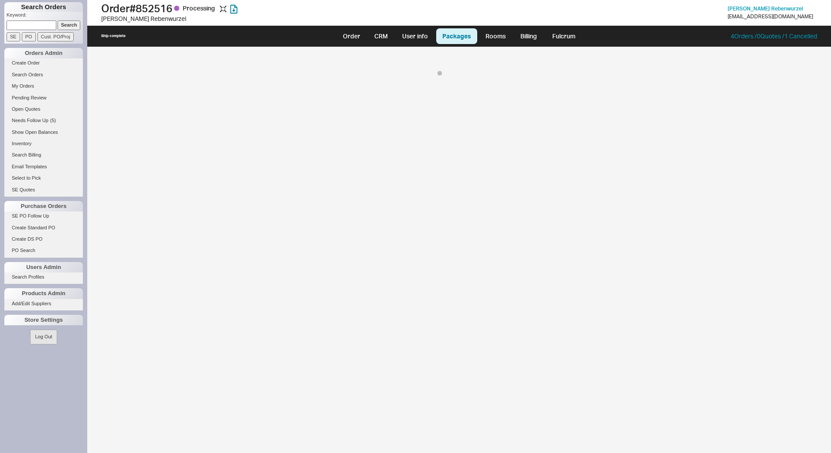
select select "8"
select select "10"
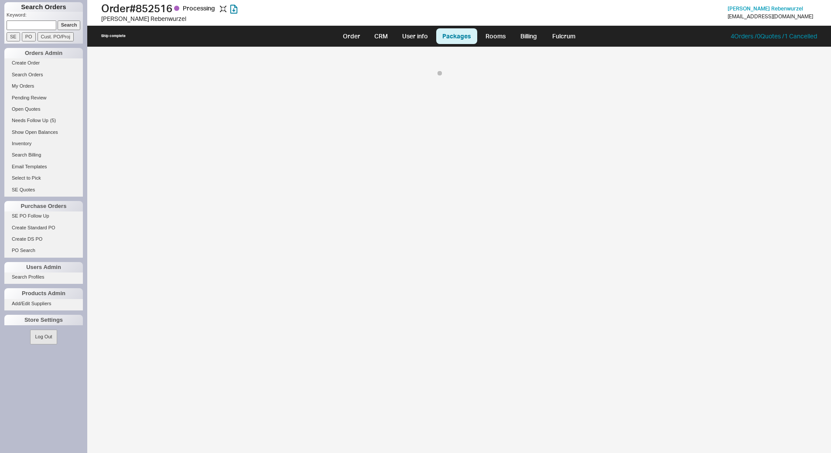
select select "8"
select select "4035"
select select "8"
select select "4035"
select select "10"
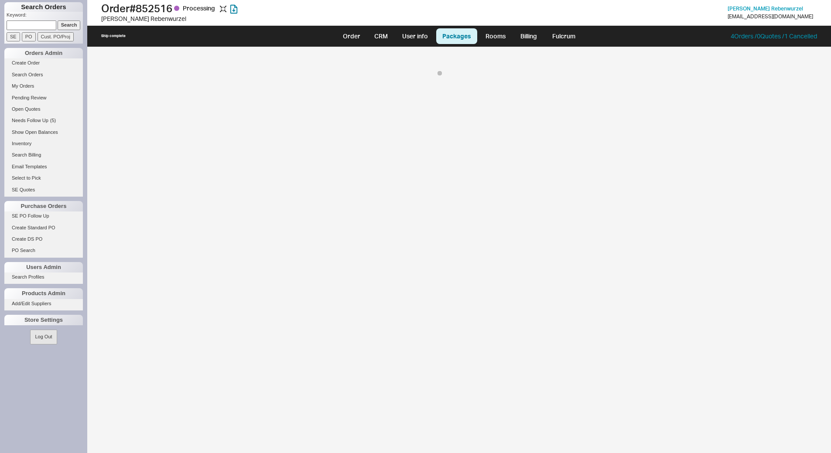
select select "10"
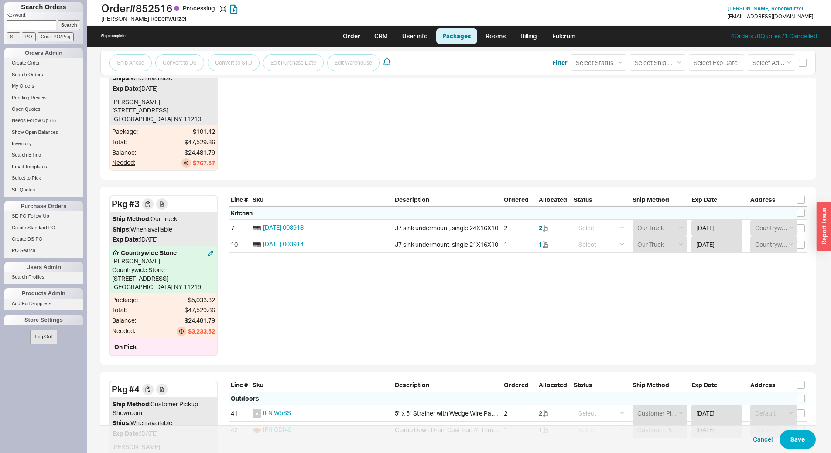
scroll to position [1060, 0]
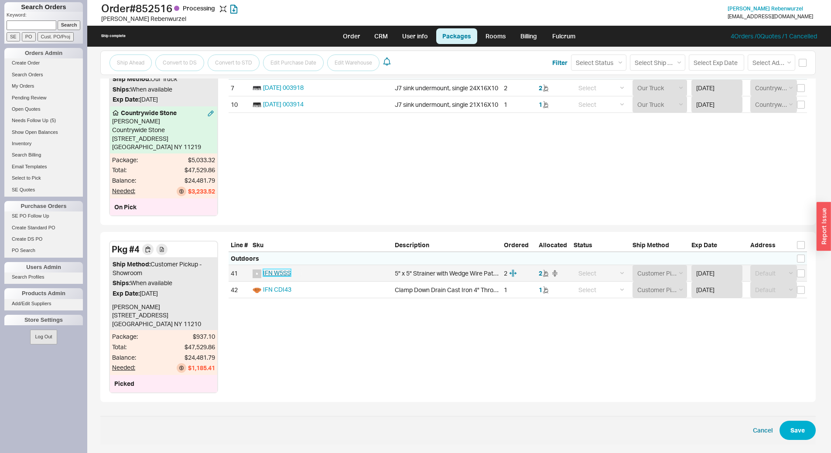
click at [280, 276] on span "IFN W5SS" at bounding box center [277, 272] width 28 height 7
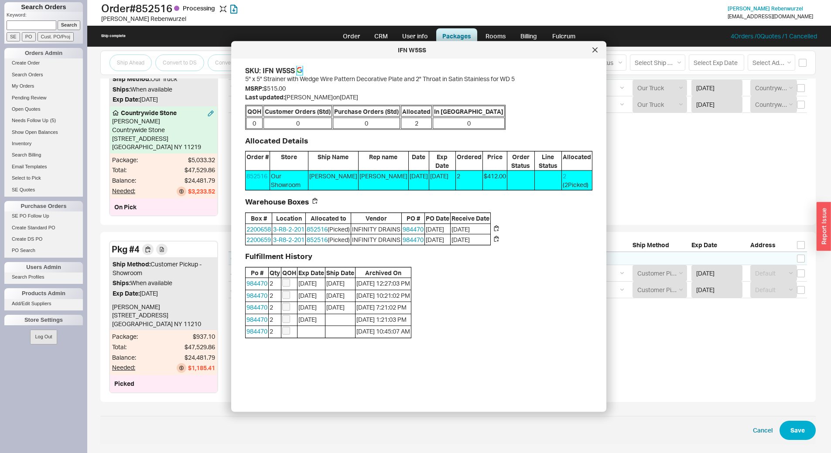
click at [299, 69] on icon at bounding box center [300, 70] width 6 height 6
click at [594, 52] on icon at bounding box center [595, 50] width 5 height 5
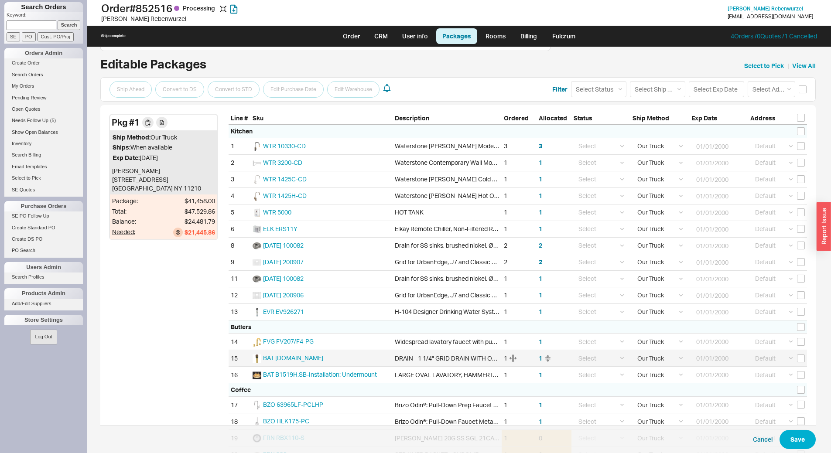
scroll to position [0, 0]
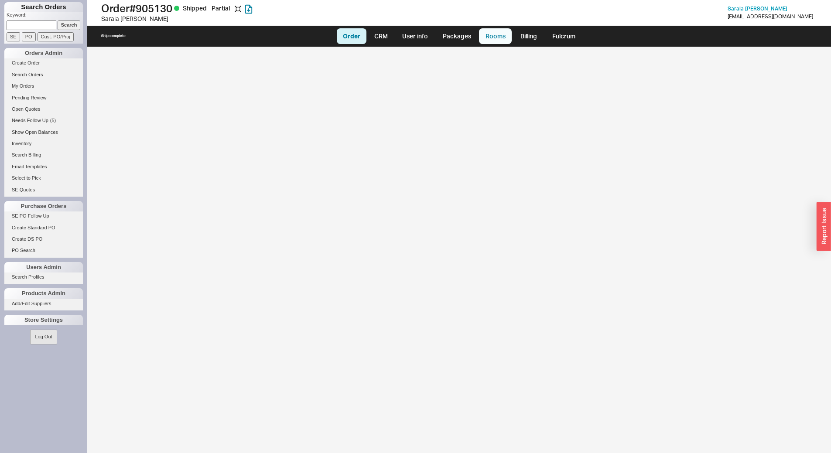
select select "LOW"
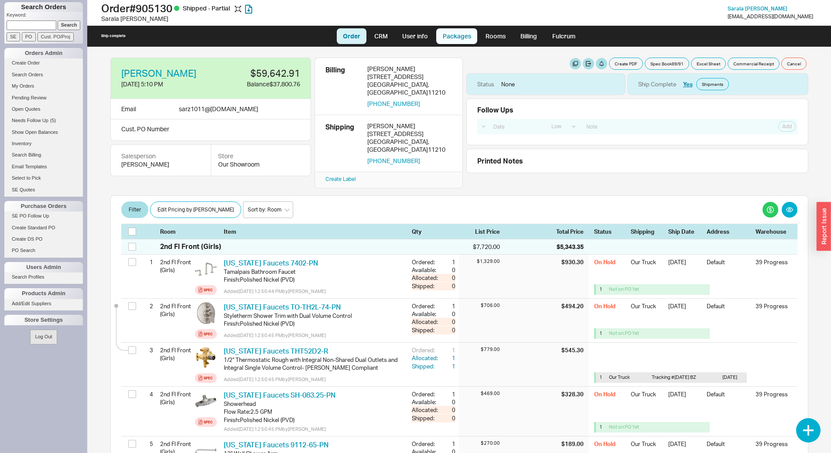
click at [461, 36] on link "Packages" at bounding box center [456, 36] width 41 height 16
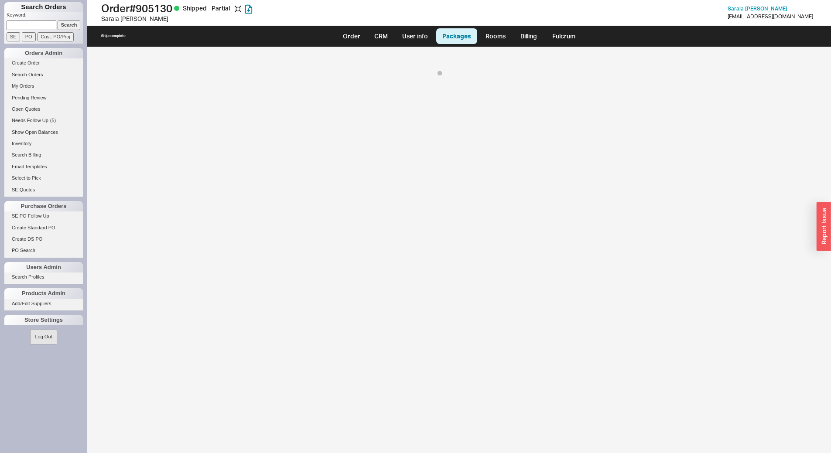
select select "On Hold"
select select "8"
select select "On Hold"
select select "8"
select select "On Hold"
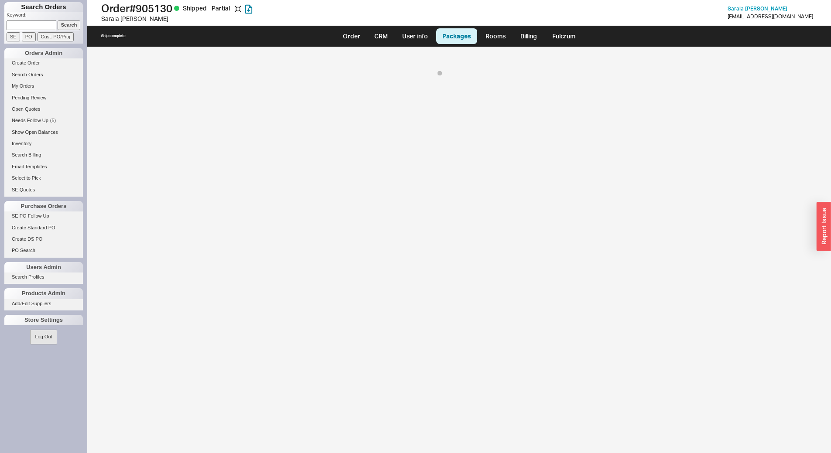
select select "8"
select select "On Hold"
select select "8"
select select "On Hold"
select select "8"
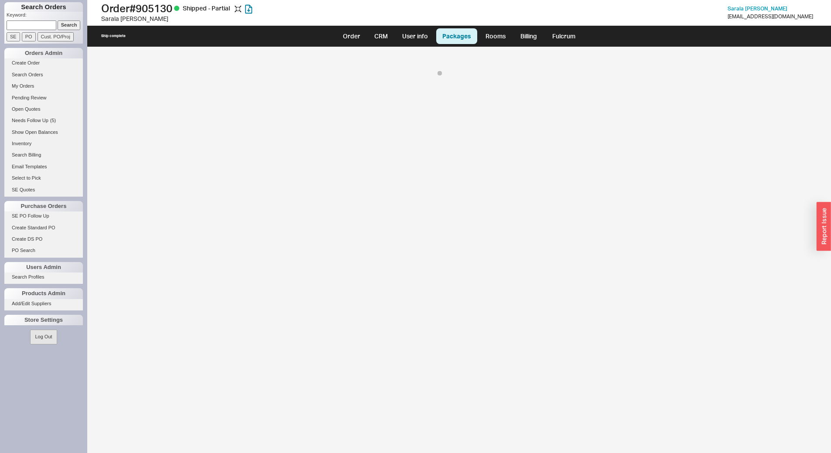
select select "On Hold"
select select "8"
select select "On Hold"
select select "8"
select select "On Hold"
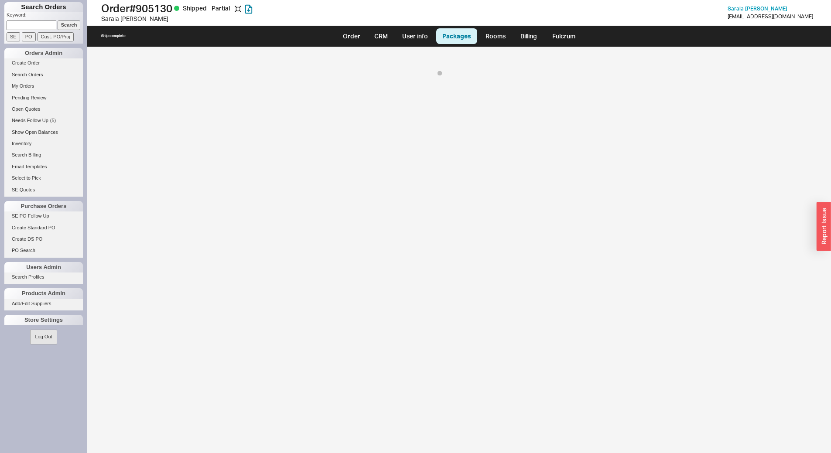
select select "8"
select select "On Hold"
select select "8"
select select "On Hold"
select select "8"
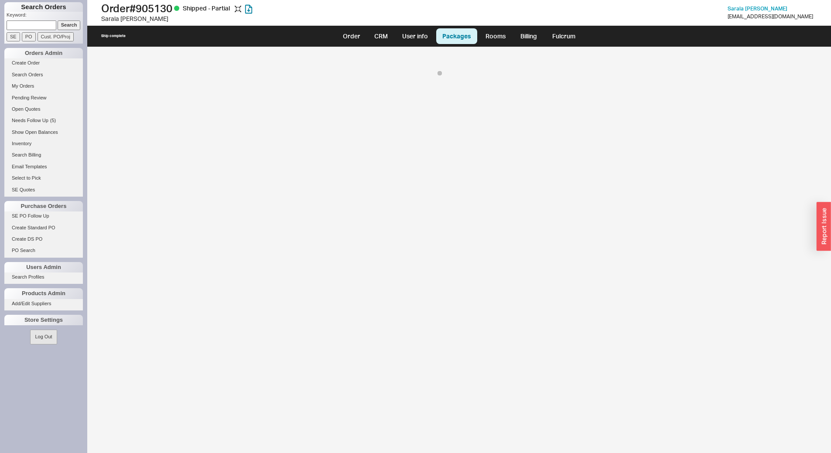
select select "On Hold"
select select "8"
select select "On Hold"
select select "8"
select select "On Hold"
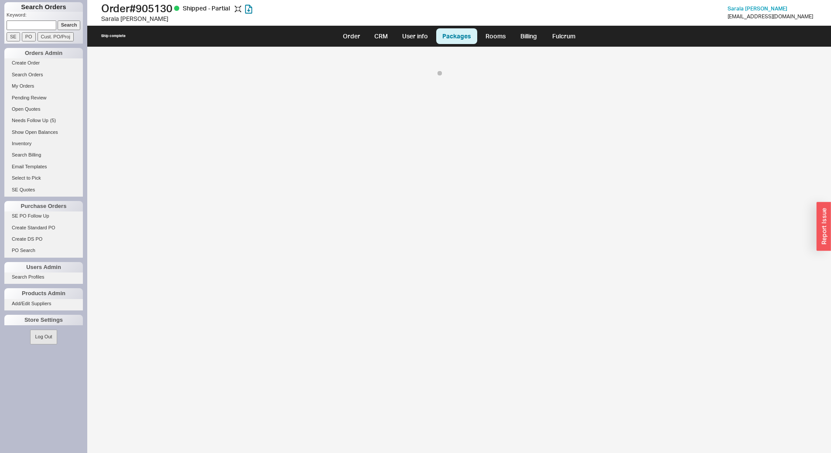
select select "8"
select select "On Hold"
select select "8"
select select "On Hold"
select select "8"
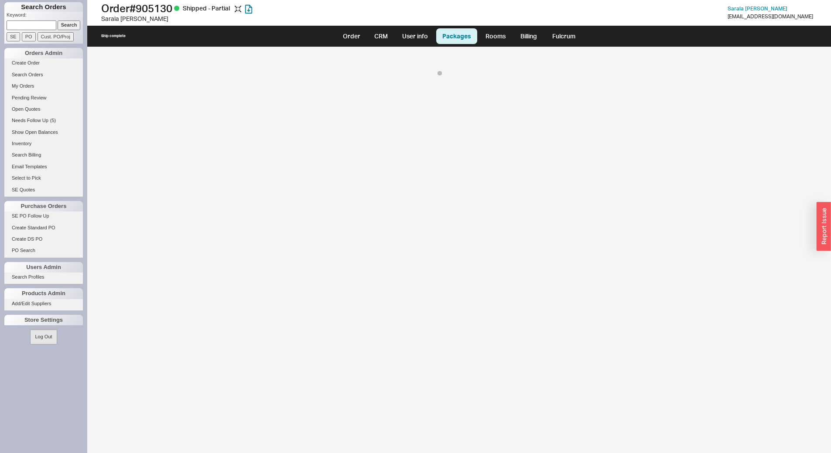
select select "On Hold"
select select "8"
select select "On Hold"
select select "8"
select select "On Hold"
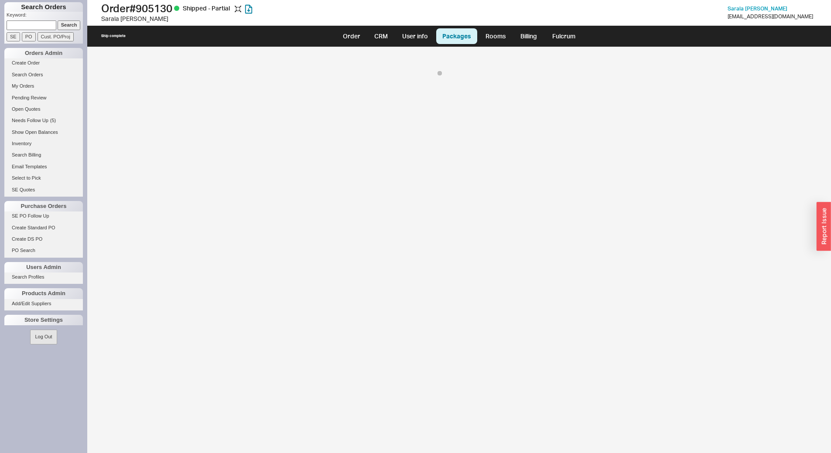
select select "8"
select select "On Hold"
select select "8"
select select "On Hold"
select select "8"
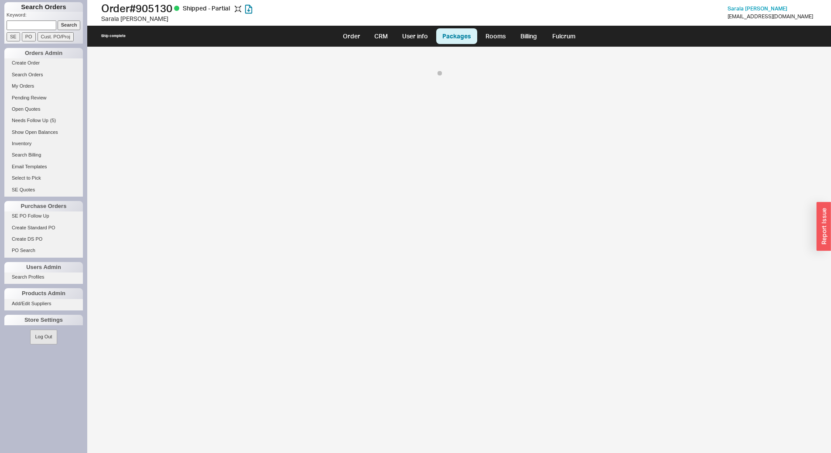
select select "On Hold"
select select "8"
select select "On Hold"
select select "8"
select select "On Hold"
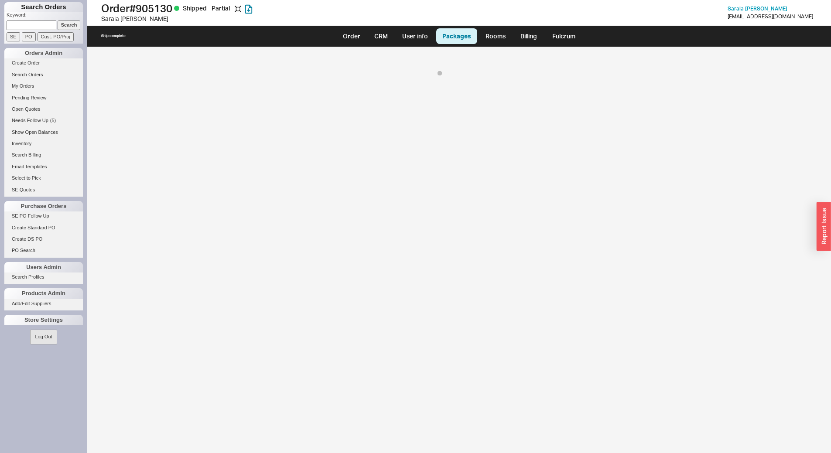
select select "8"
select select "On Hold"
select select "8"
select select "On Hold"
select select "8"
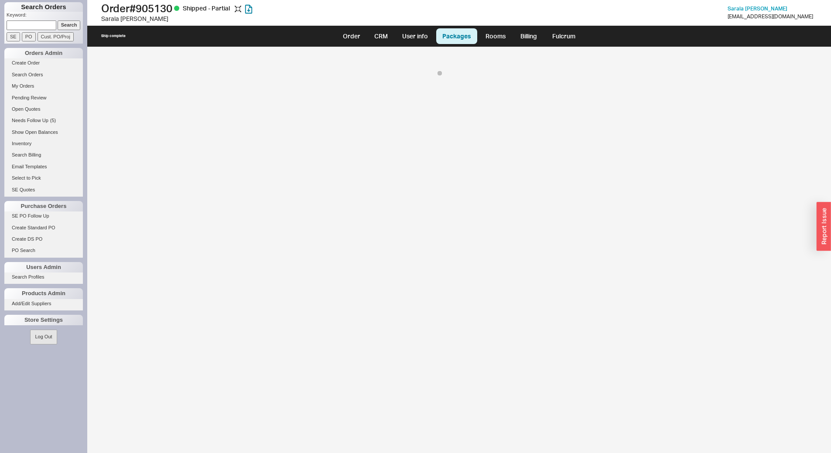
select select "On Hold"
select select "8"
select select "On Hold"
select select "8"
select select "On Hold"
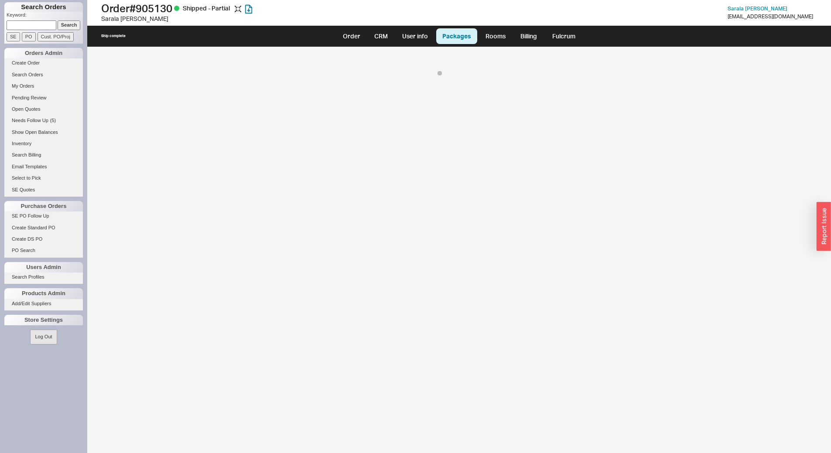
select select "8"
select select "On Hold"
select select "8"
select select "On Hold"
select select "8"
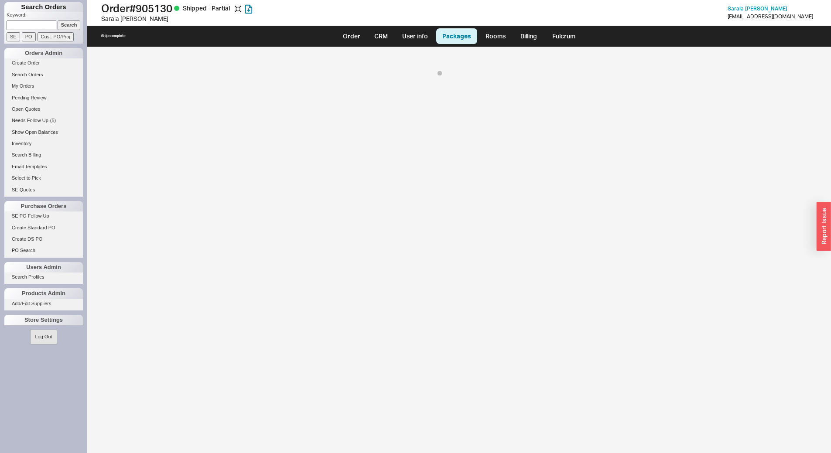
select select "On Hold"
select select "8"
select select "On Hold"
select select "8"
select select "On Hold"
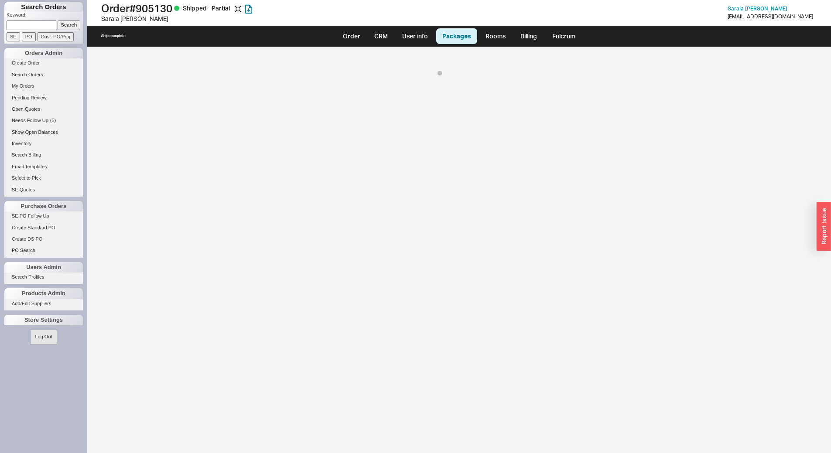
select select "8"
select select "On Hold"
select select "8"
select select "On Hold"
select select "8"
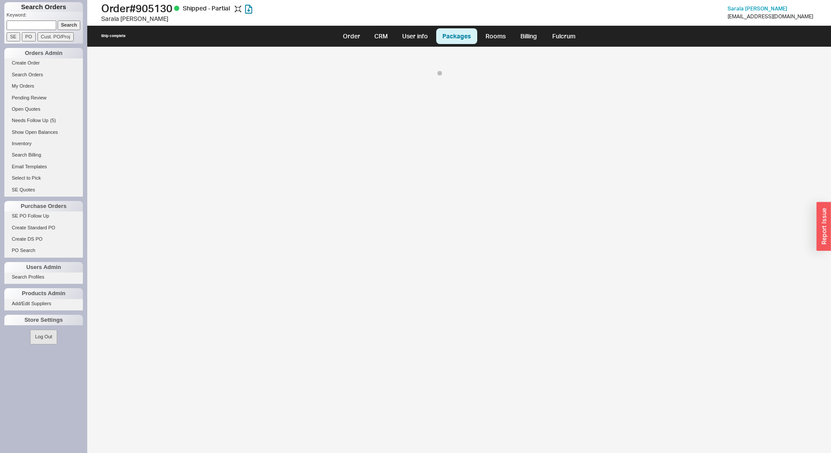
select select "On Hold"
select select "8"
select select "On Hold"
select select "8"
select select "On Hold"
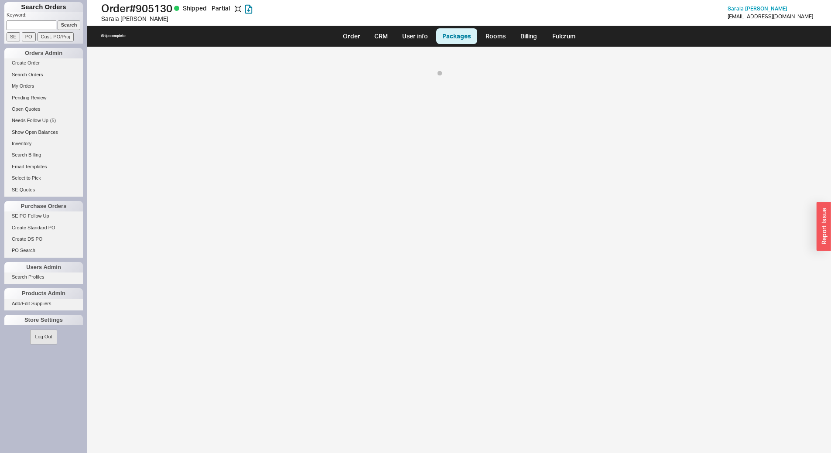
select select "8"
select select "On Hold"
select select "8"
select select "On Hold"
select select "8"
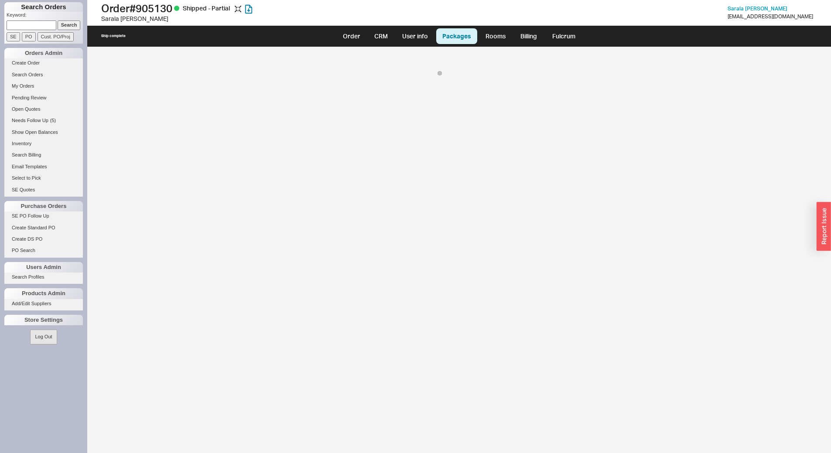
select select "On Hold"
select select "8"
select select "On Hold"
select select "8"
select select "On Hold"
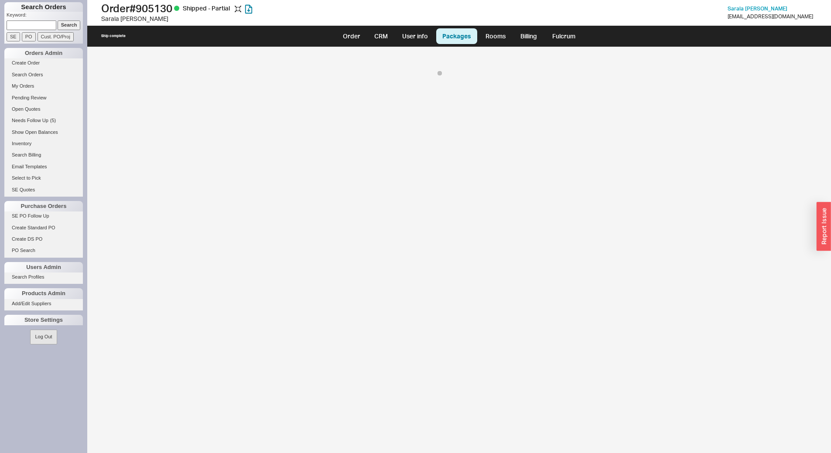
select select "8"
select select "On Hold"
select select "8"
select select "On Hold"
select select "8"
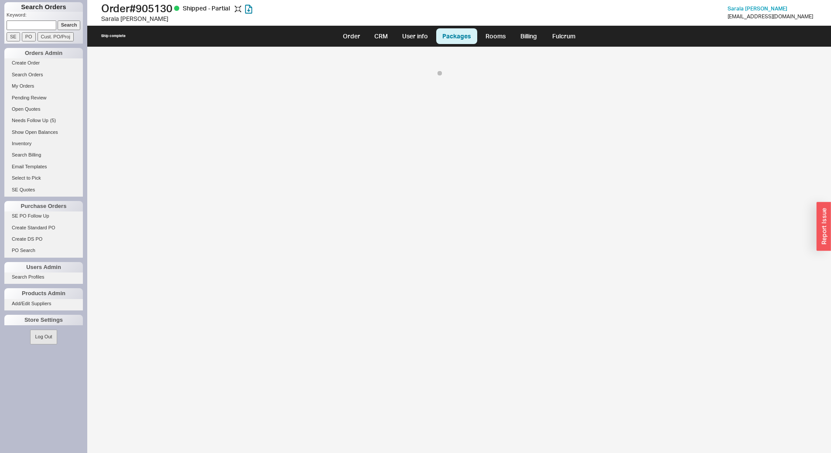
select select "On Hold"
select select "8"
select select "On Hold"
select select "8"
select select "On Hold"
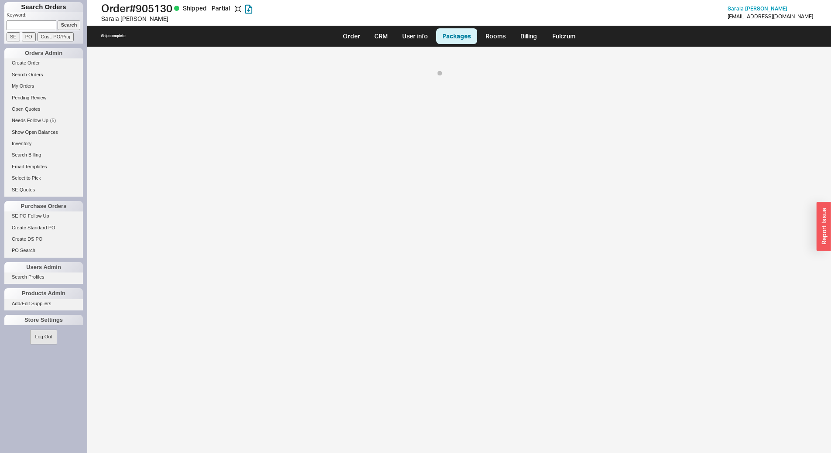
select select "8"
select select "On Hold"
select select "8"
select select "On Hold"
select select "8"
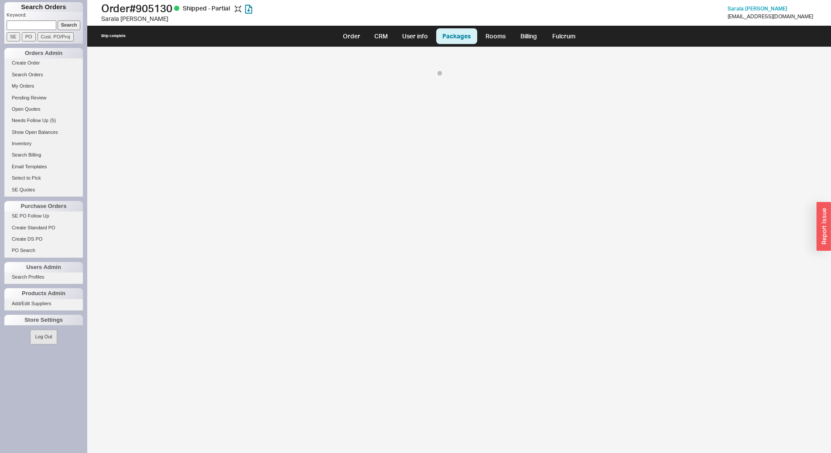
select select "On Hold"
select select "8"
select select "On Hold"
select select "8"
select select "On Hold"
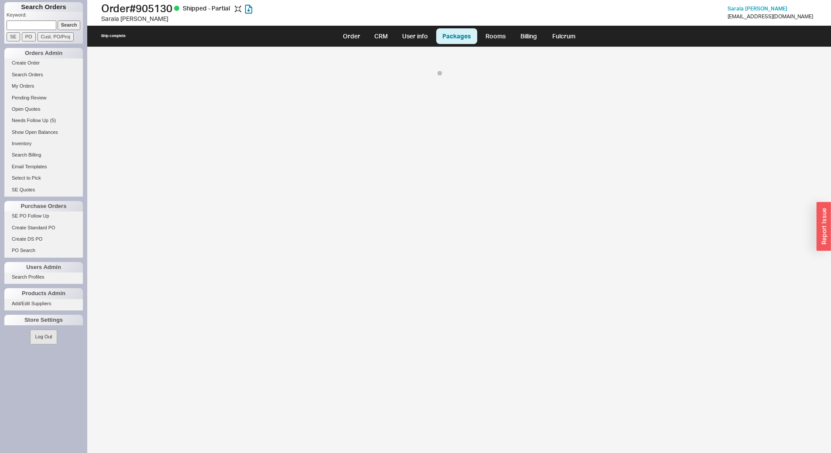
select select "8"
select select "On Hold"
select select "8"
select select "On Hold"
select select "8"
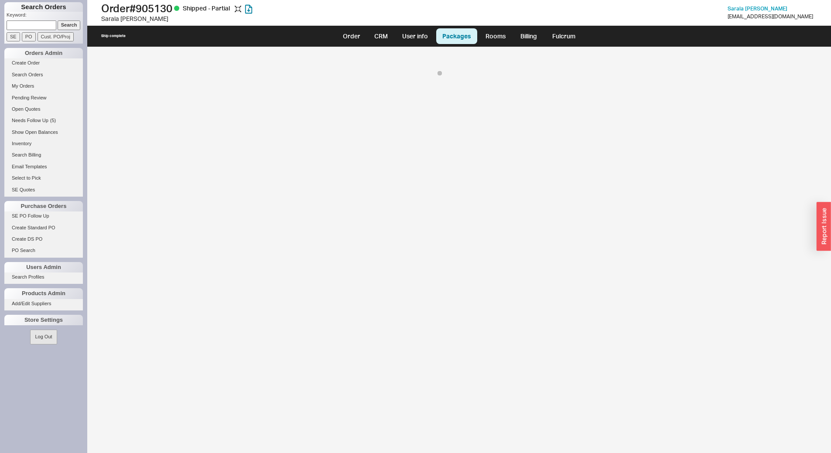
select select "On Hold"
select select "8"
select select "On Hold"
select select "8"
select select "On Hold"
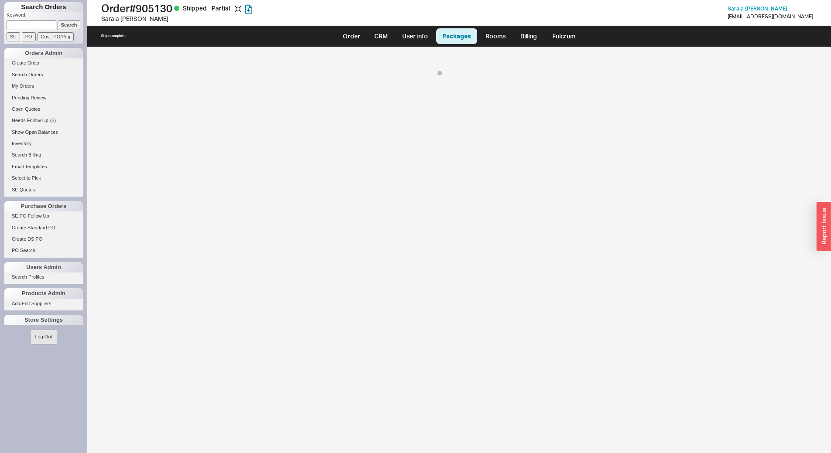
select select "8"
select select "On Hold"
select select "8"
select select "On Hold"
select select "8"
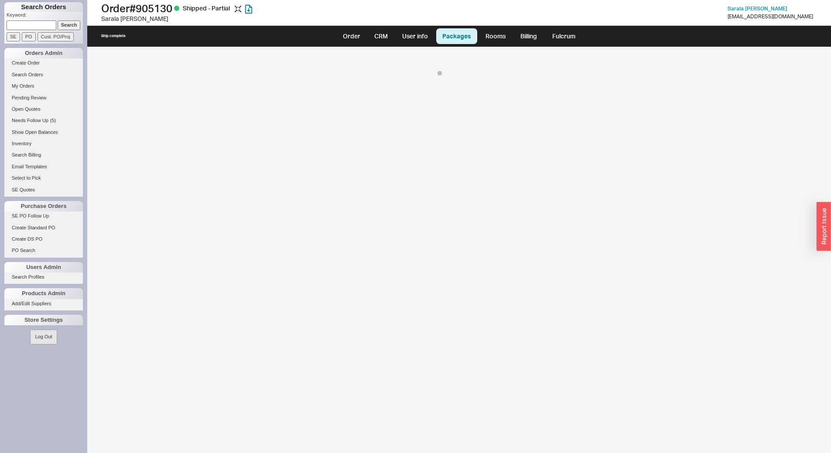
select select "On Hold"
select select "8"
select select "On Hold"
select select "8"
select select "On Hold"
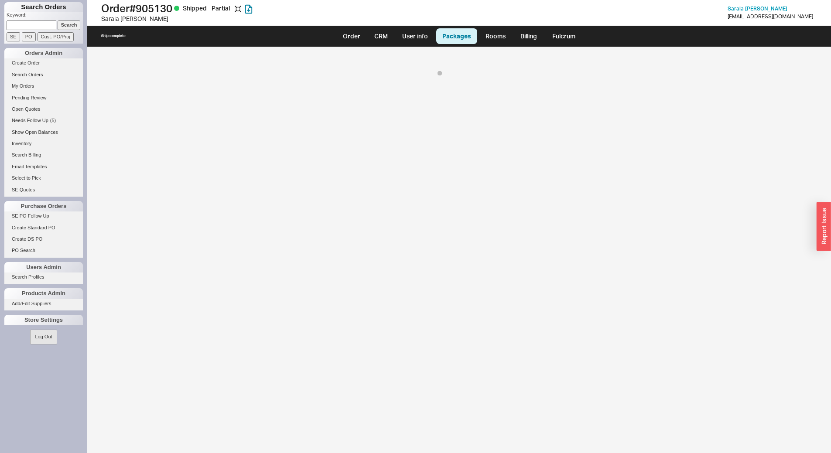
select select "8"
select select "On Hold"
select select "8"
select select "On Hold"
select select "8"
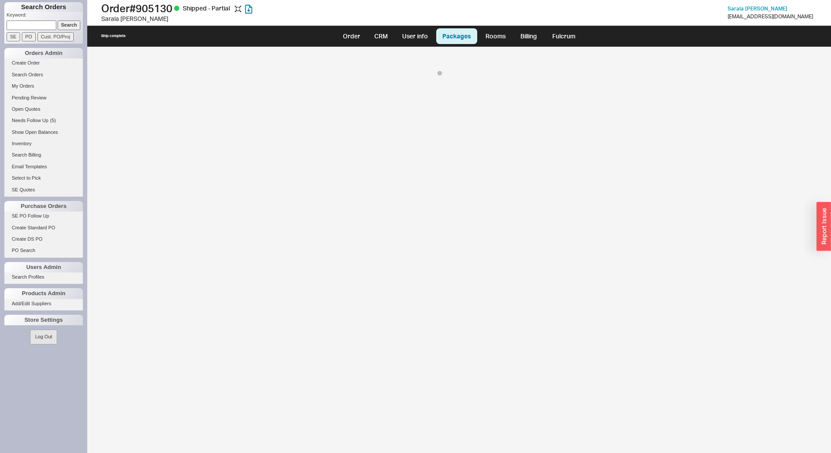
select select "On Hold"
select select "8"
select select "On Hold"
select select "8"
select select "On Hold"
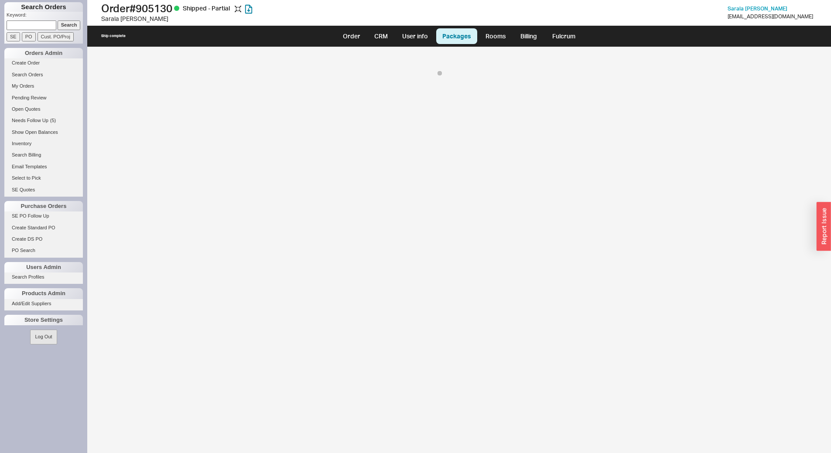
select select "8"
select select "On Hold"
select select "8"
select select "On Hold"
select select "8"
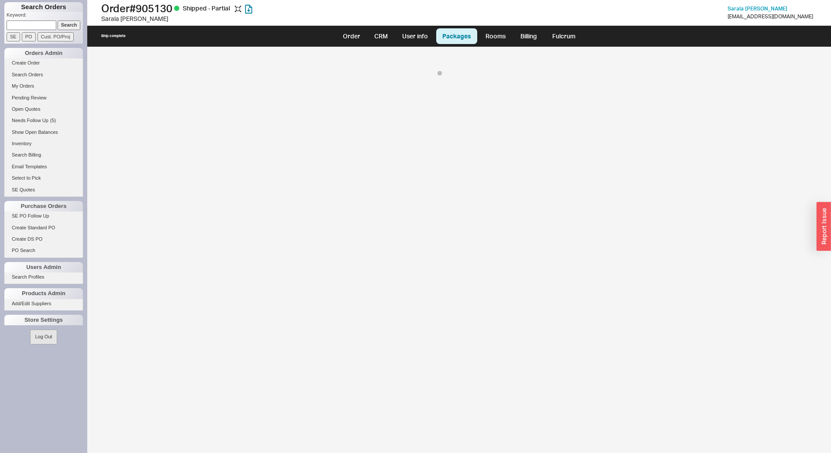
select select "On Hold"
select select "8"
select select "10"
select select "8"
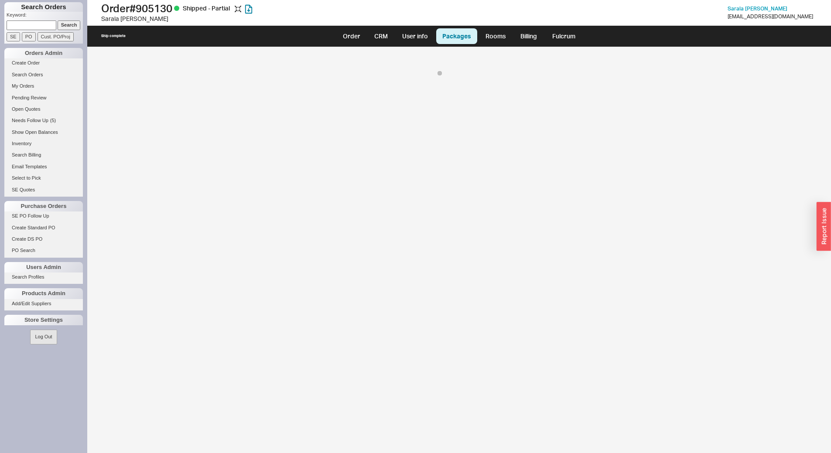
select select "8"
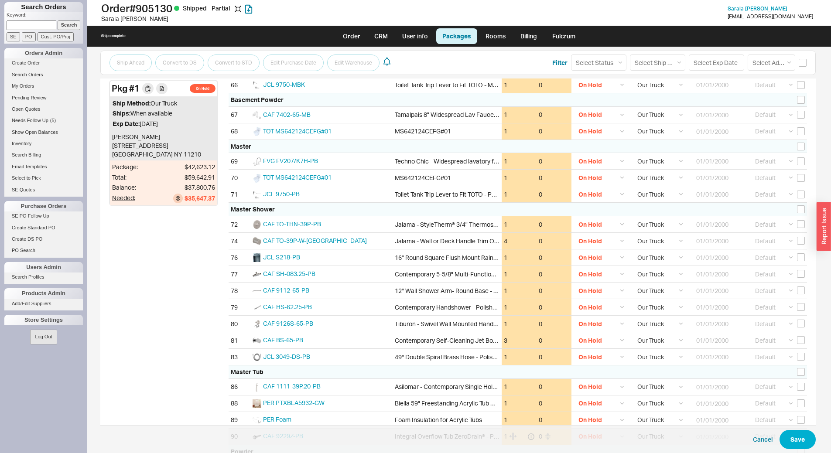
scroll to position [1222, 0]
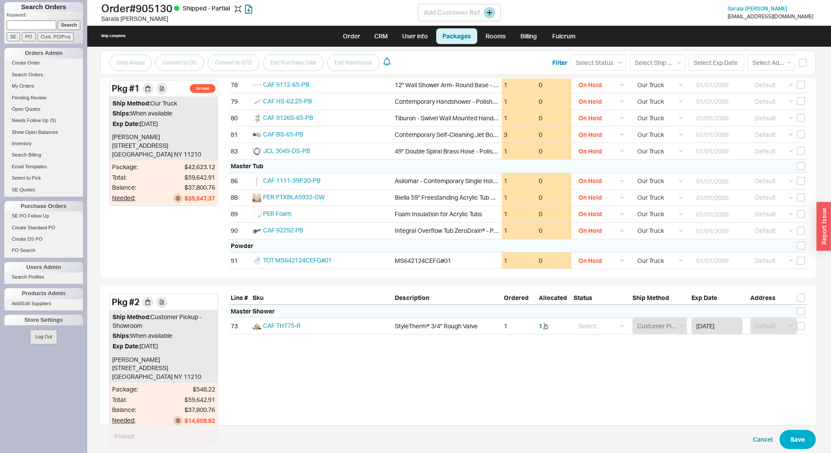
click at [154, 9] on h1 "Order # 905130 Shipped - Partial" at bounding box center [259, 8] width 317 height 12
copy h1 "905130"
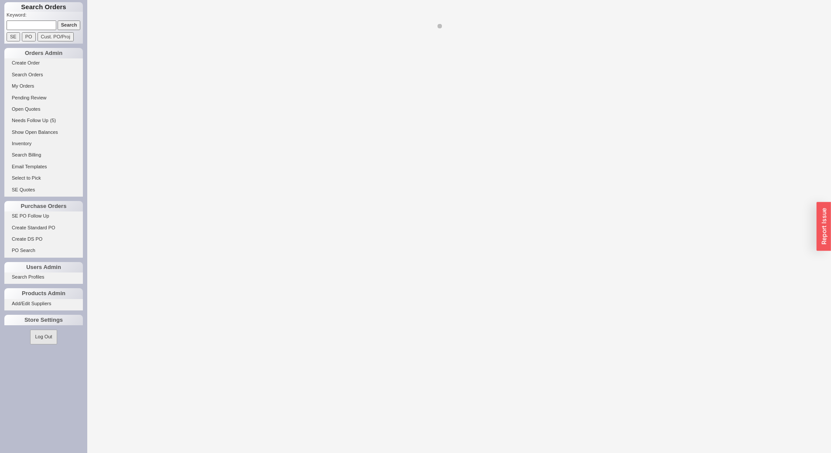
select select "On Hold"
select select "8"
select select "On Hold"
select select "8"
select select "On Hold"
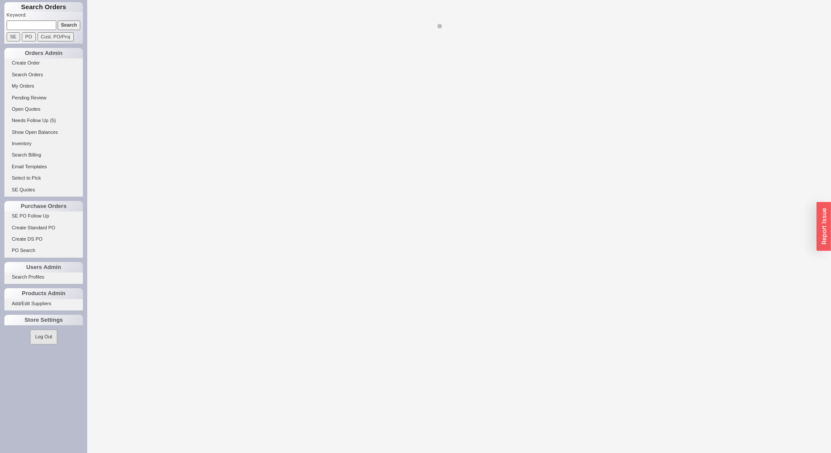
select select "8"
select select "On Hold"
select select "8"
select select "On Hold"
select select "8"
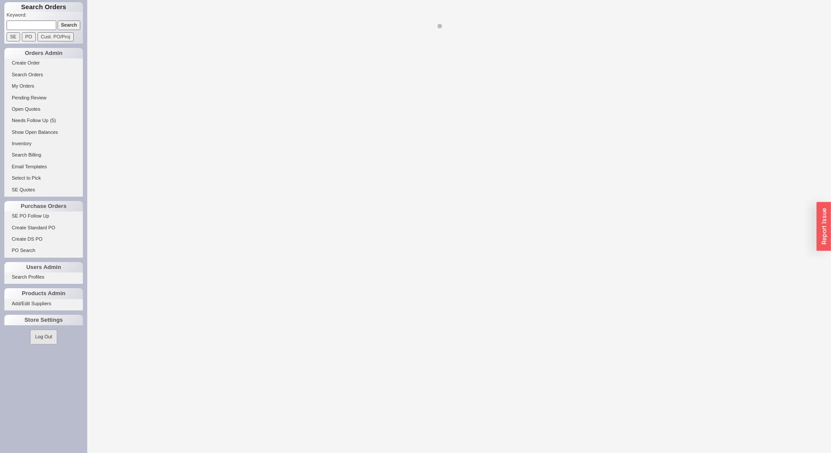
select select "On Hold"
select select "8"
select select "On Hold"
select select "8"
select select "On Hold"
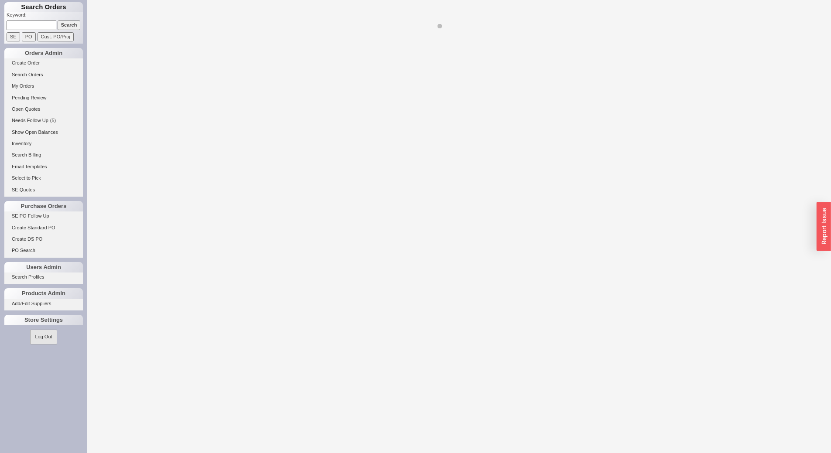
select select "8"
select select "On Hold"
select select "8"
select select "On Hold"
select select "8"
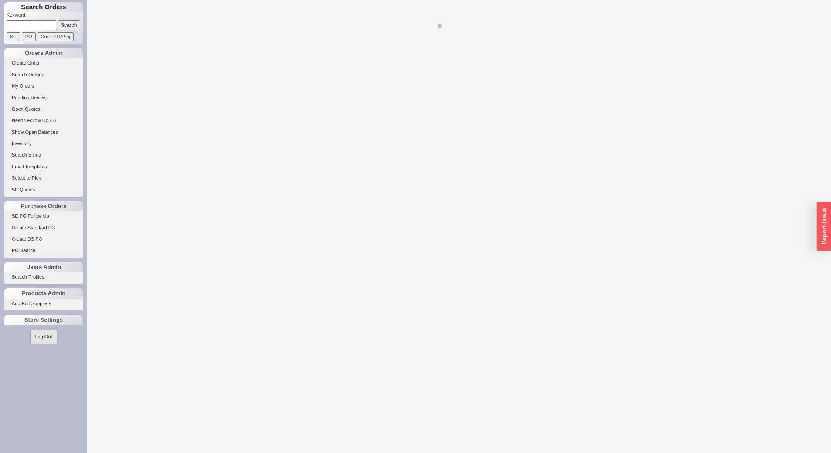
select select "On Hold"
select select "8"
select select "On Hold"
select select "8"
select select "On Hold"
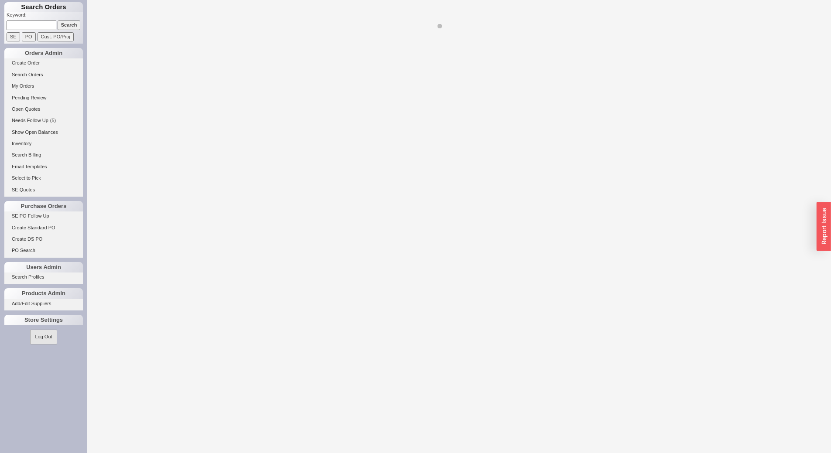
select select "8"
select select "On Hold"
select select "8"
select select "On Hold"
select select "8"
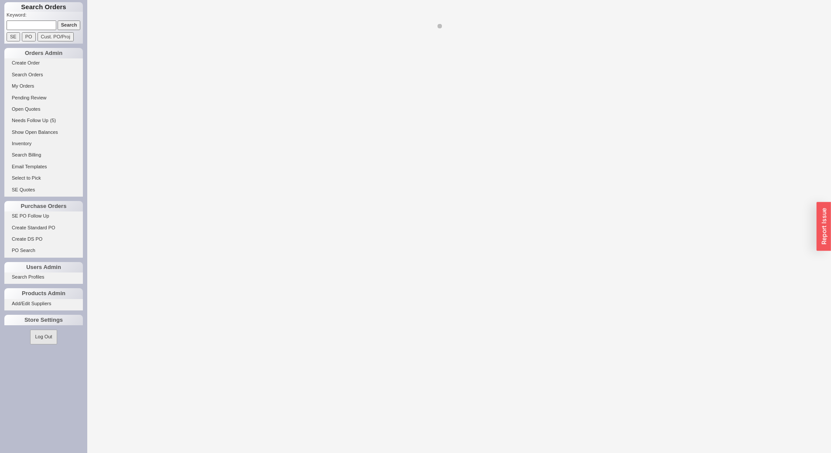
select select "On Hold"
select select "8"
select select "On Hold"
select select "8"
select select "On Hold"
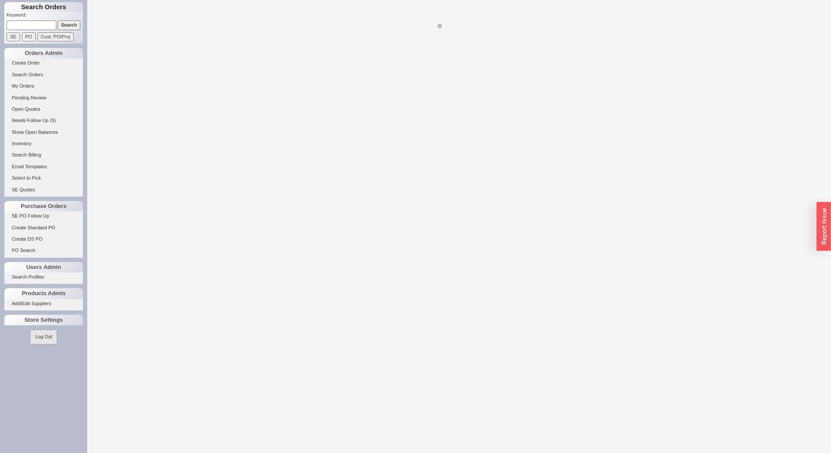
select select "8"
select select "On Hold"
select select "8"
select select "On Hold"
select select "8"
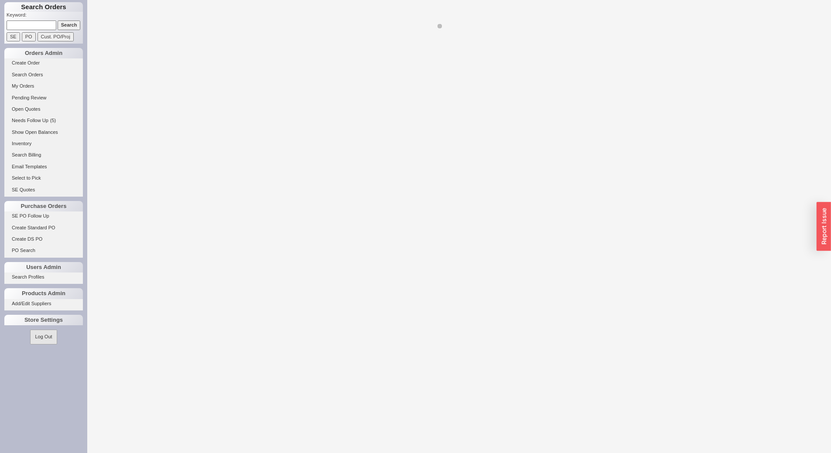
select select "On Hold"
select select "8"
select select "On Hold"
select select "8"
select select "On Hold"
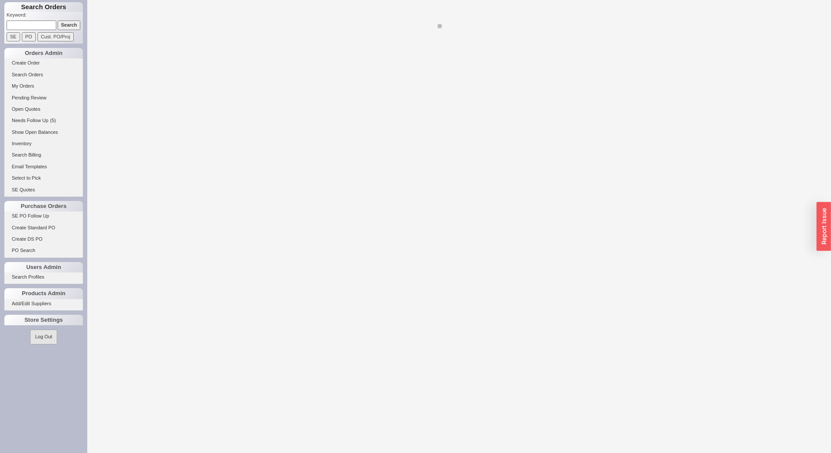
select select "8"
select select "On Hold"
select select "8"
select select "On Hold"
select select "8"
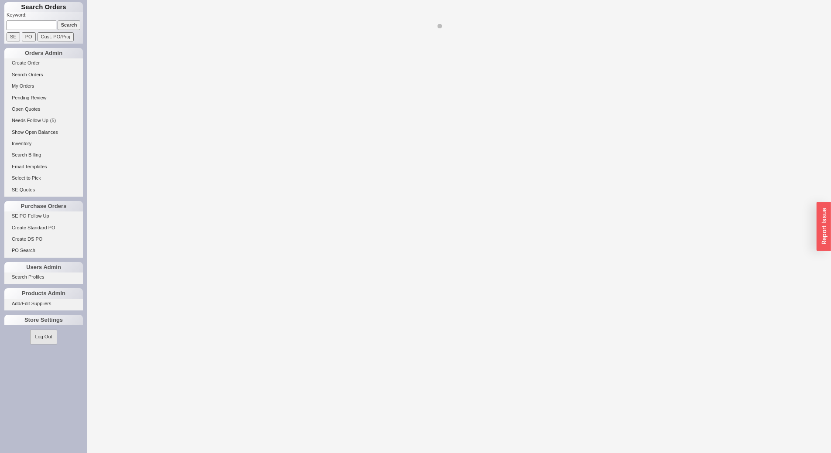
select select "On Hold"
select select "8"
select select "On Hold"
select select "8"
select select "On Hold"
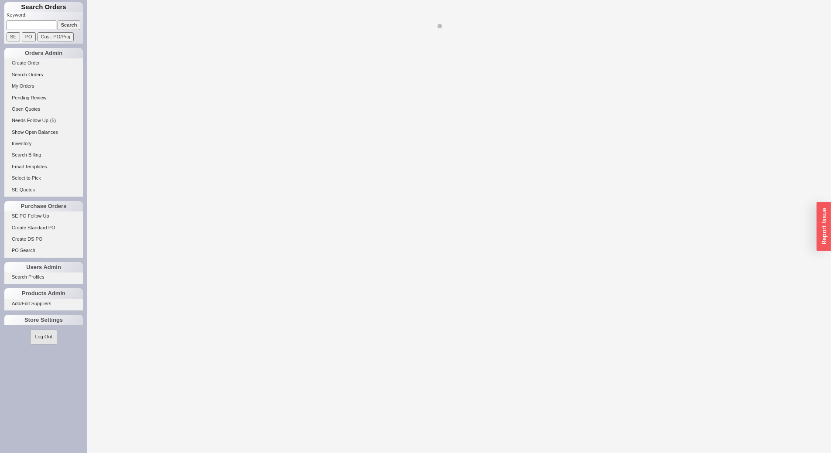
select select "8"
select select "On Hold"
select select "8"
select select "On Hold"
select select "8"
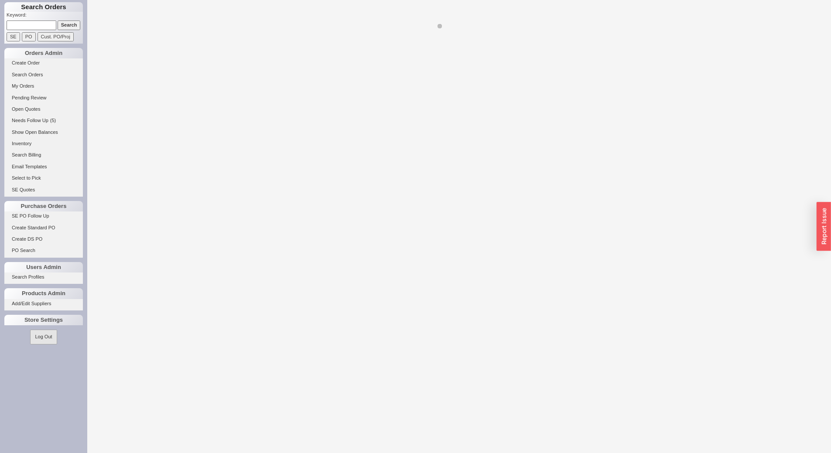
select select "On Hold"
select select "8"
select select "On Hold"
select select "8"
select select "On Hold"
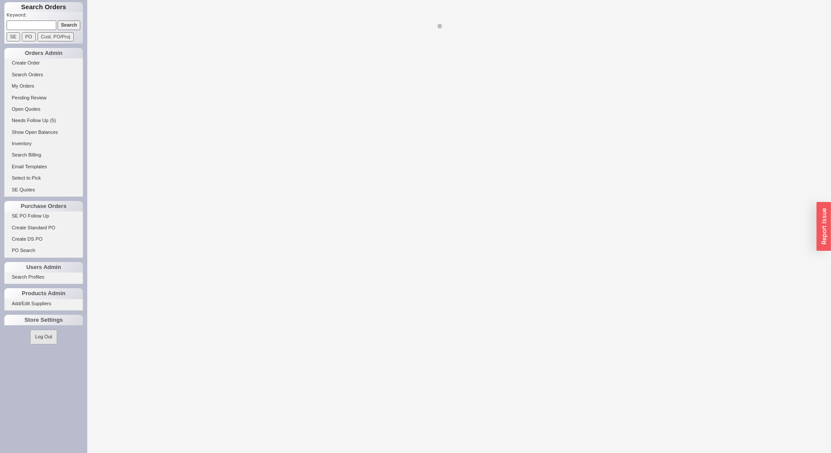
select select "8"
select select "On Hold"
select select "8"
select select "On Hold"
select select "8"
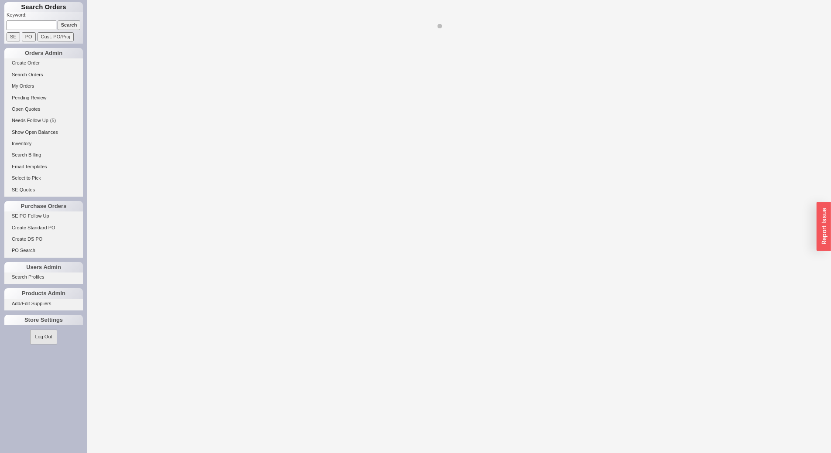
select select "On Hold"
select select "8"
select select "On Hold"
select select "8"
select select "On Hold"
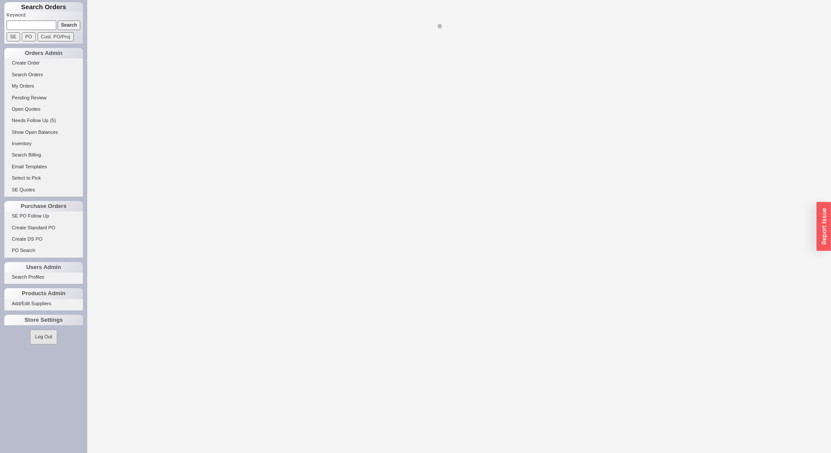
select select "8"
select select "On Hold"
select select "8"
select select "On Hold"
select select "8"
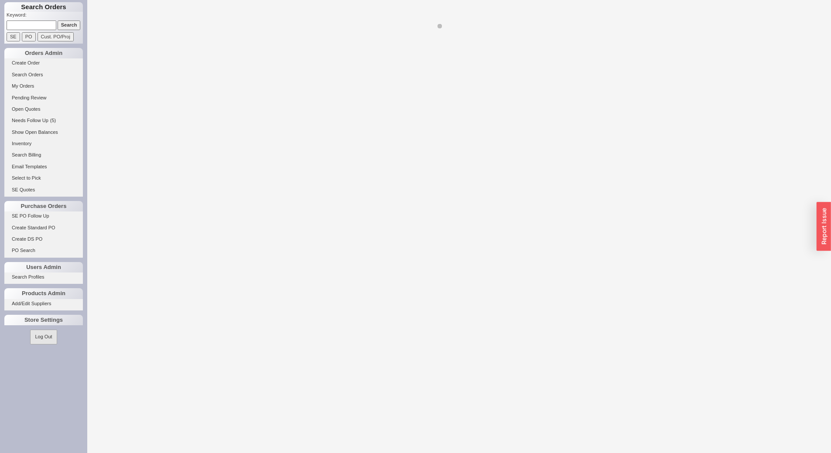
select select "On Hold"
select select "8"
select select "On Hold"
select select "8"
select select "On Hold"
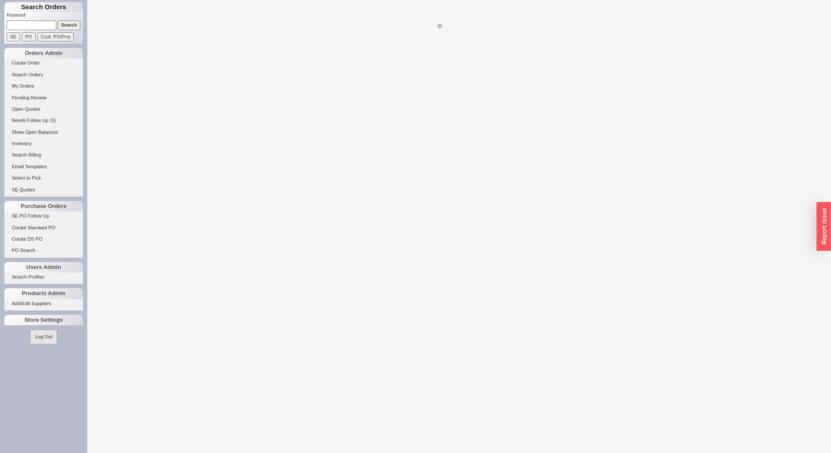
select select "8"
select select "On Hold"
select select "8"
select select "On Hold"
select select "8"
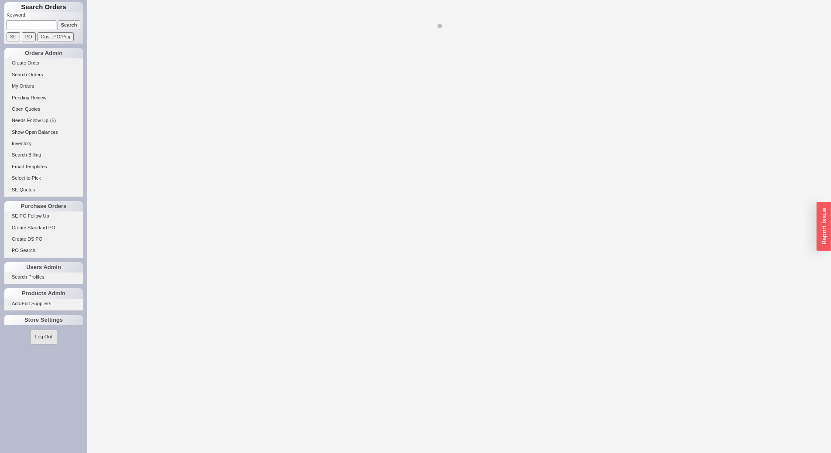
select select "On Hold"
select select "8"
select select "On Hold"
select select "8"
select select "On Hold"
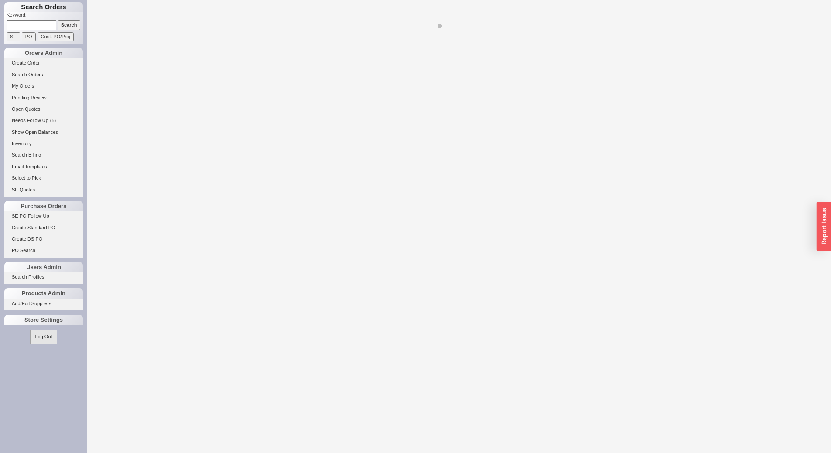
select select "8"
select select "On Hold"
select select "8"
select select "On Hold"
select select "8"
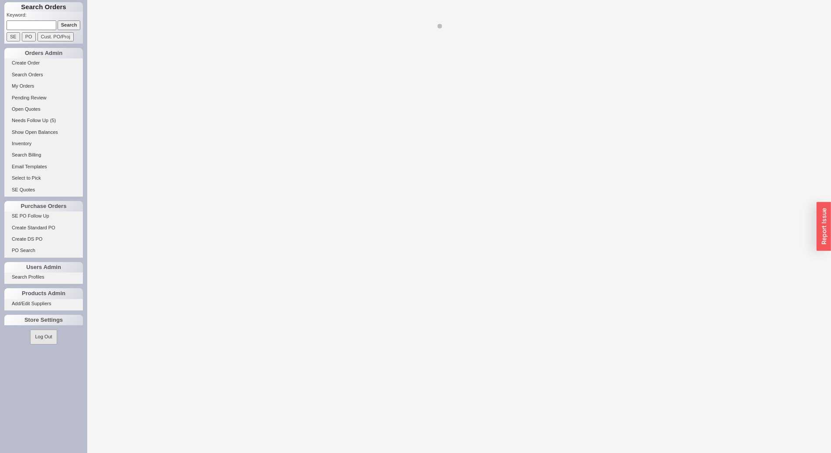
select select "On Hold"
select select "8"
select select "On Hold"
select select "8"
select select "On Hold"
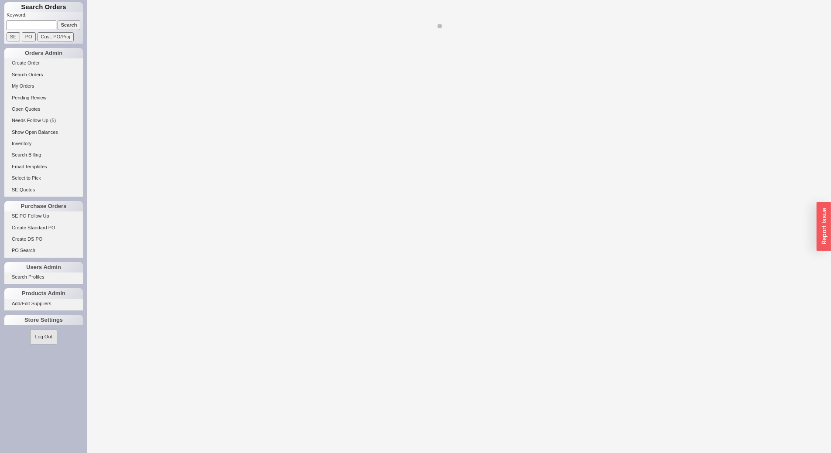
select select "8"
select select "On Hold"
select select "8"
select select "On Hold"
select select "8"
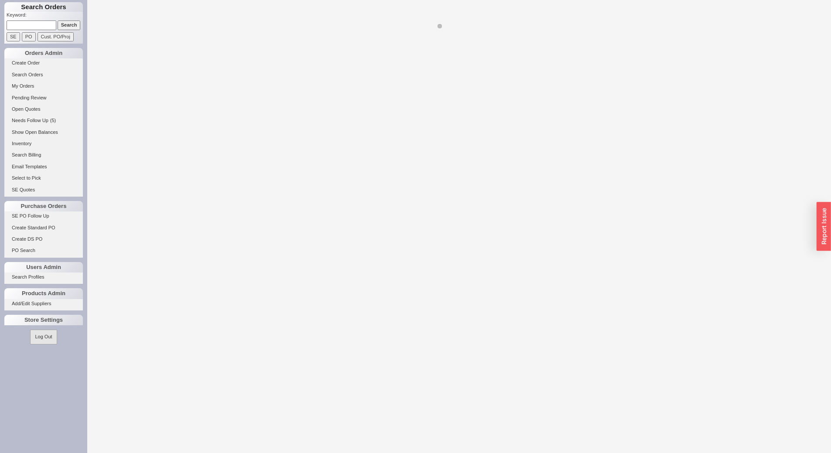
select select "On Hold"
select select "8"
select select "On Hold"
select select "8"
select select "On Hold"
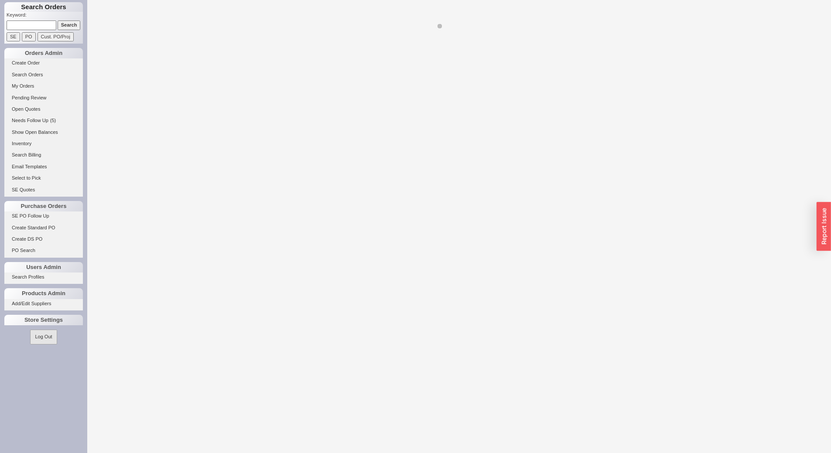
select select "8"
select select "On Hold"
select select "8"
select select "On Hold"
select select "8"
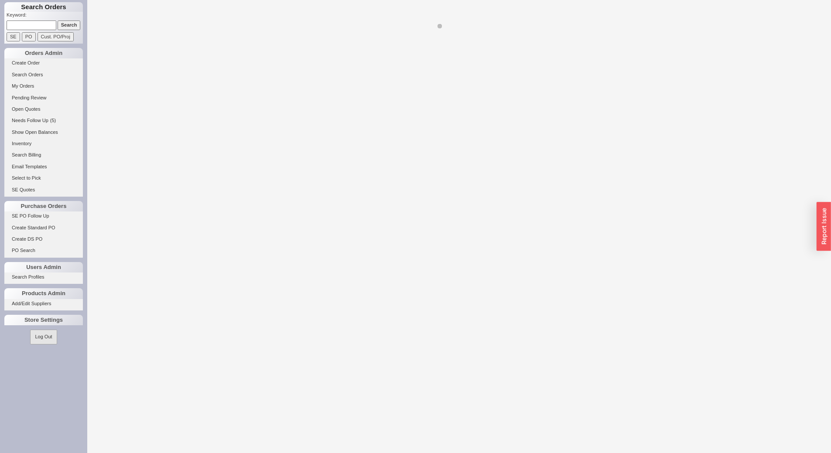
select select "On Hold"
select select "8"
select select "On Hold"
select select "8"
select select "On Hold"
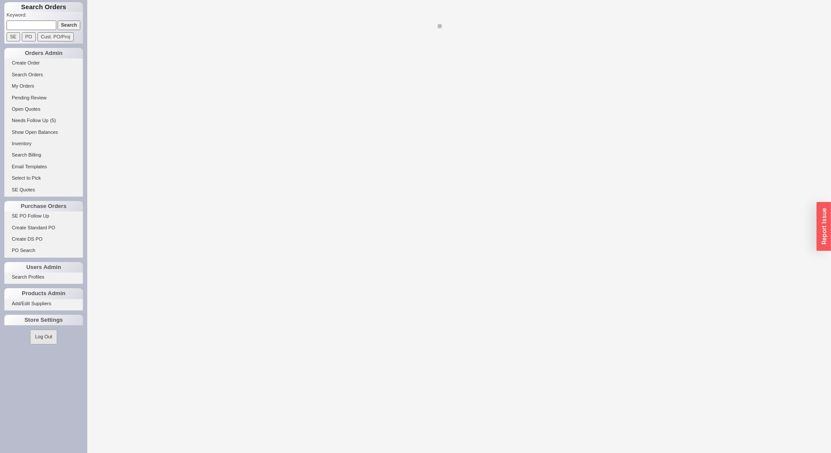
select select "8"
select select "On Hold"
select select "8"
select select "On Hold"
select select "8"
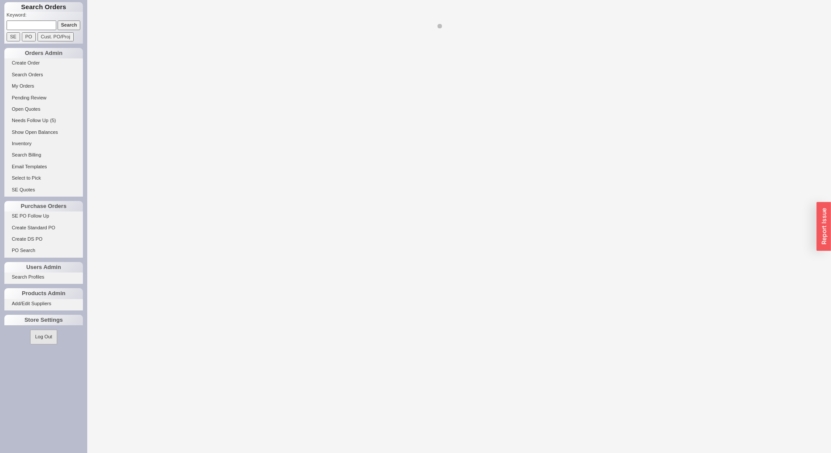
select select "On Hold"
select select "8"
select select "On Hold"
select select "8"
select select "On Hold"
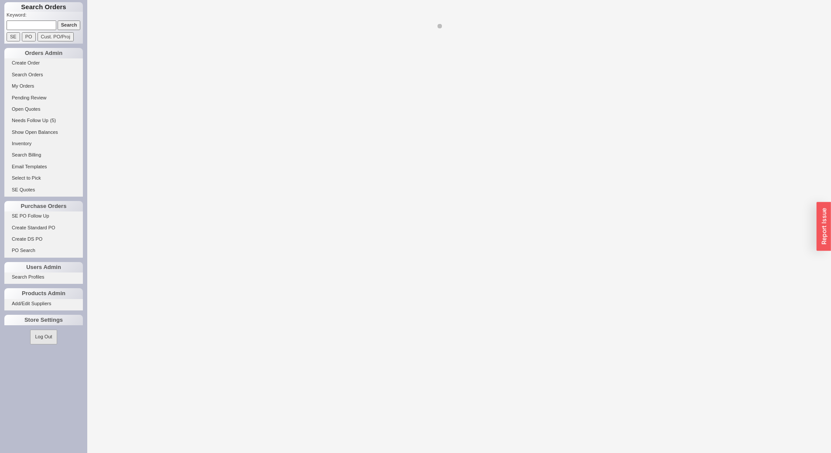
select select "8"
select select "On Hold"
select select "8"
select select "On Hold"
select select "8"
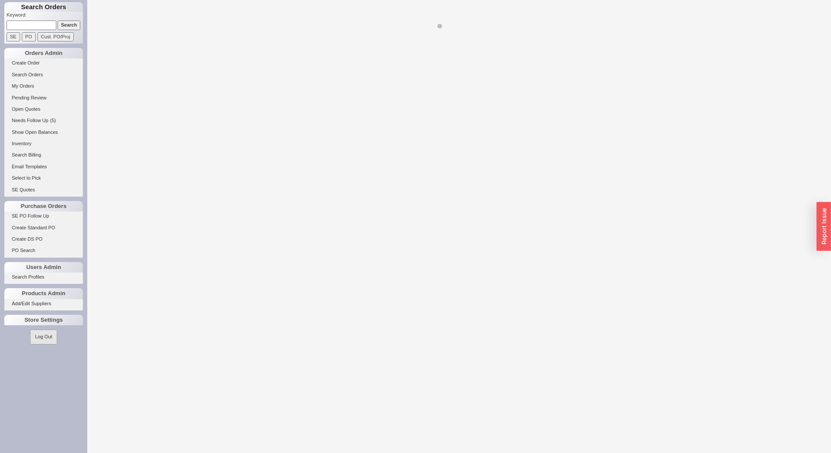
select select "On Hold"
select select "8"
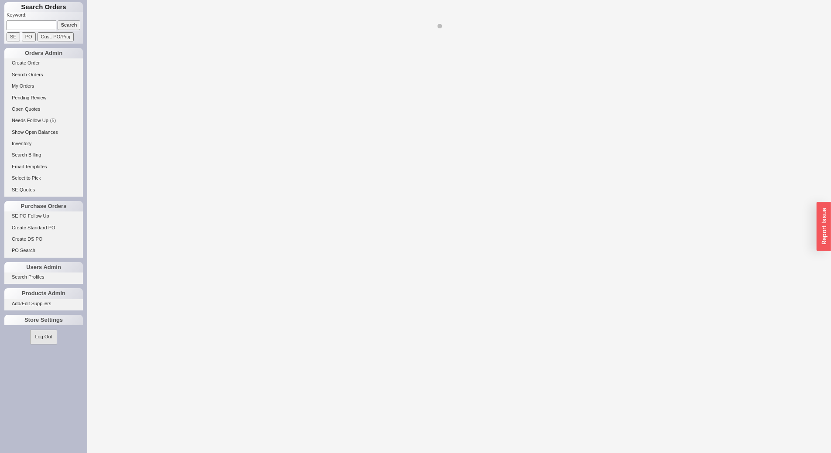
select select "8"
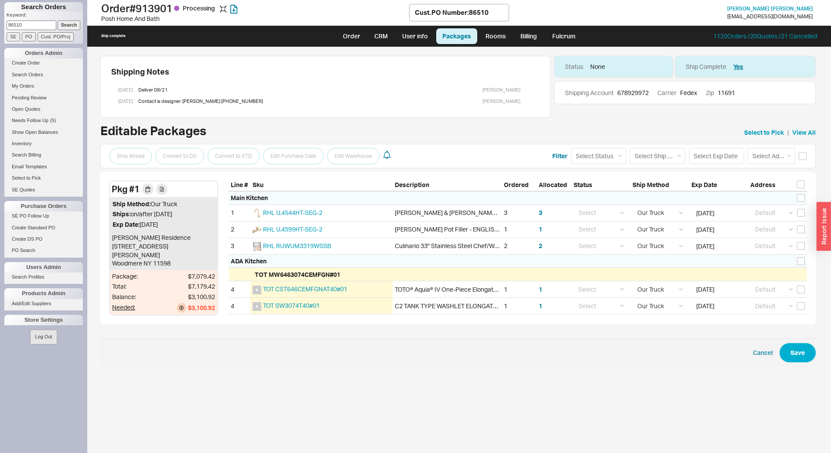
select select "8"
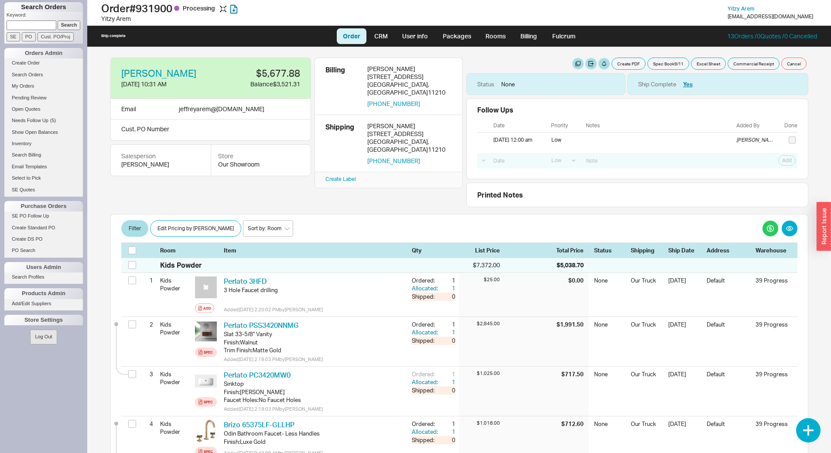
select select "LOW"
click at [334, 214] on div "Filter Edit Pricing by Brand Sort by: Room Sort by: Brand Sort by: Date Room It…" at bounding box center [459, 236] width 698 height 44
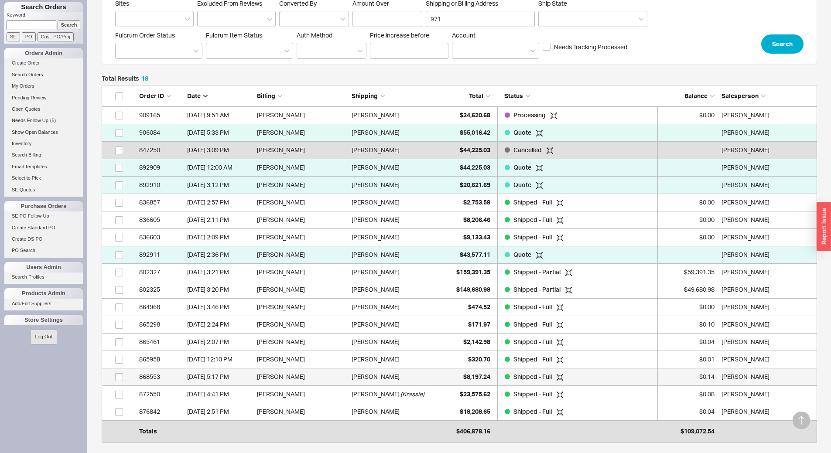
scroll to position [347, 709]
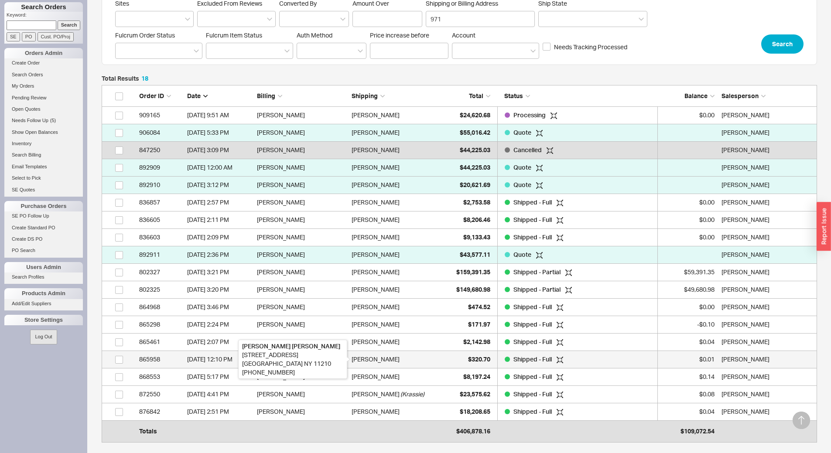
click at [364, 360] on div "[PERSON_NAME]" at bounding box center [376, 359] width 48 height 17
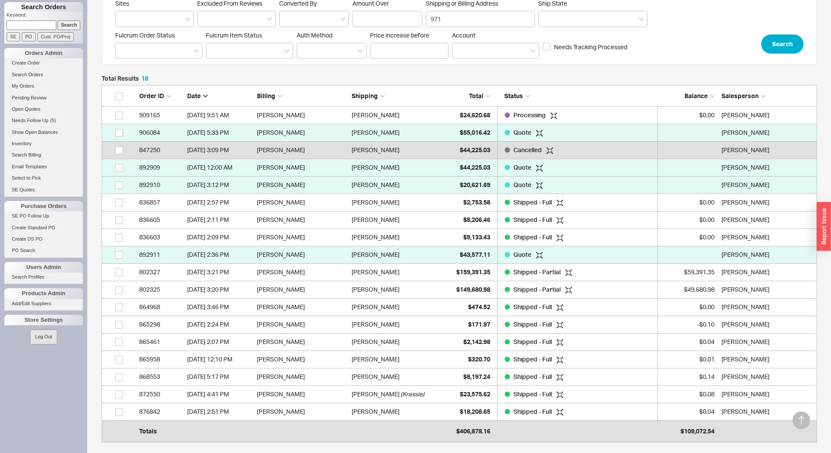
click at [39, 23] on input at bounding box center [32, 25] width 50 height 9
type input "[PERSON_NAME]"
click at [72, 23] on input "Search" at bounding box center [69, 25] width 23 height 9
type input "[PERSON_NAME]"
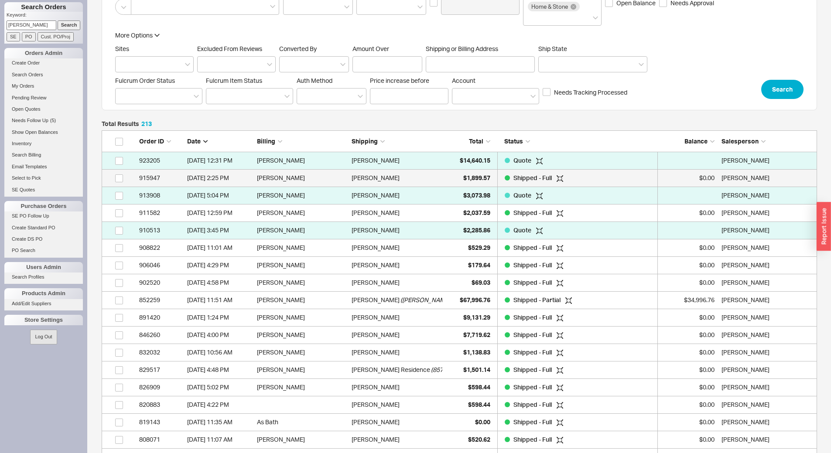
scroll to position [131, 0]
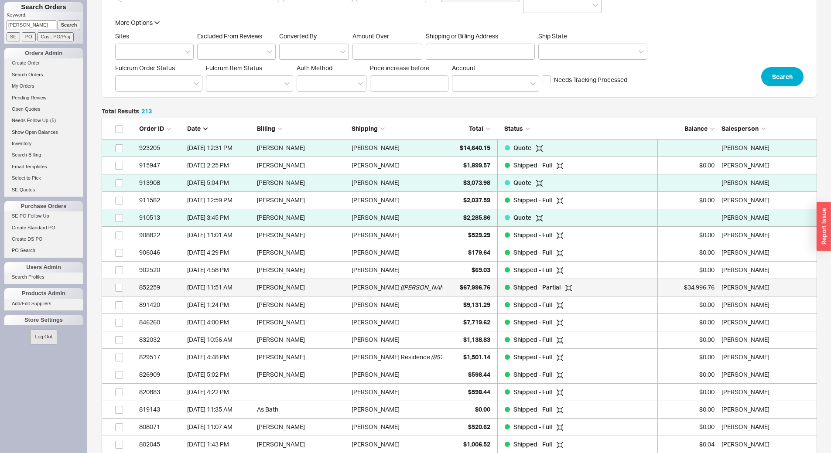
click at [401, 288] on span "( Esther Landua ERL Designs )" at bounding box center [444, 287] width 87 height 17
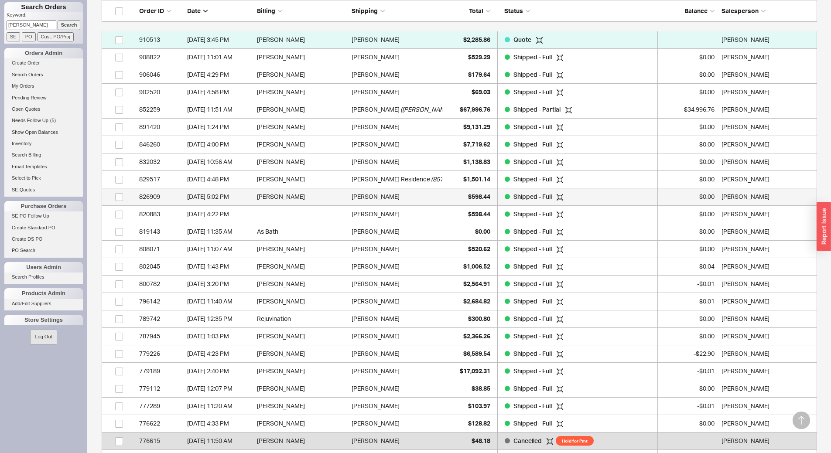
scroll to position [349, 0]
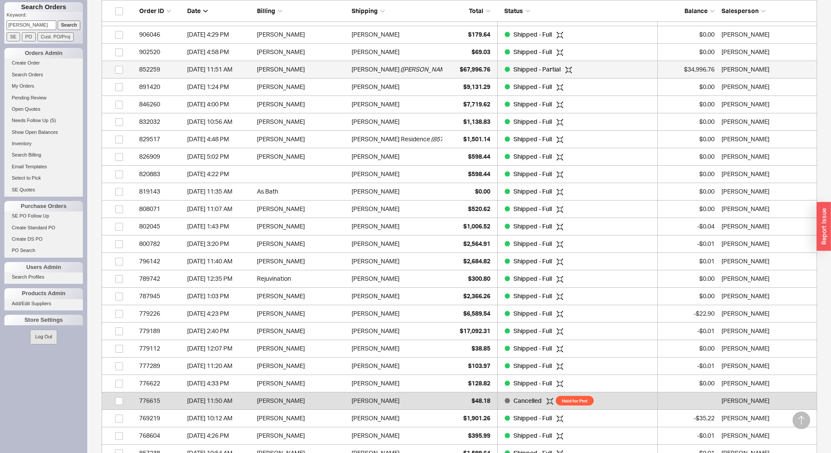
click at [435, 68] on span "( Esther Landua ERL Designs )" at bounding box center [444, 69] width 87 height 17
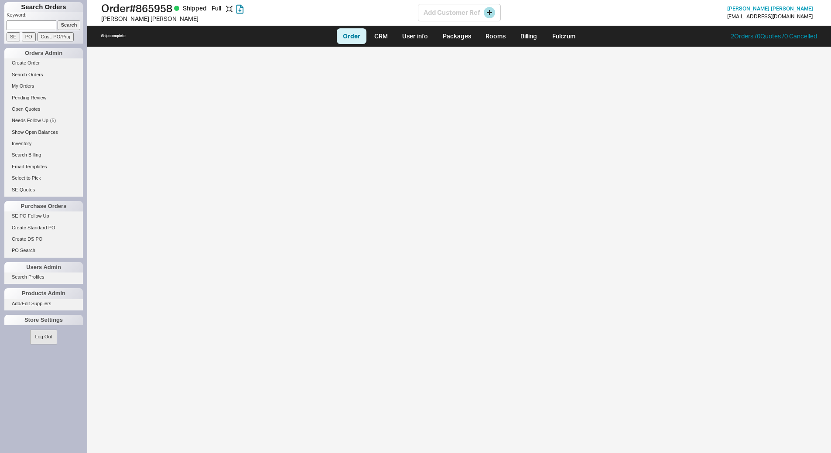
select select "LOW"
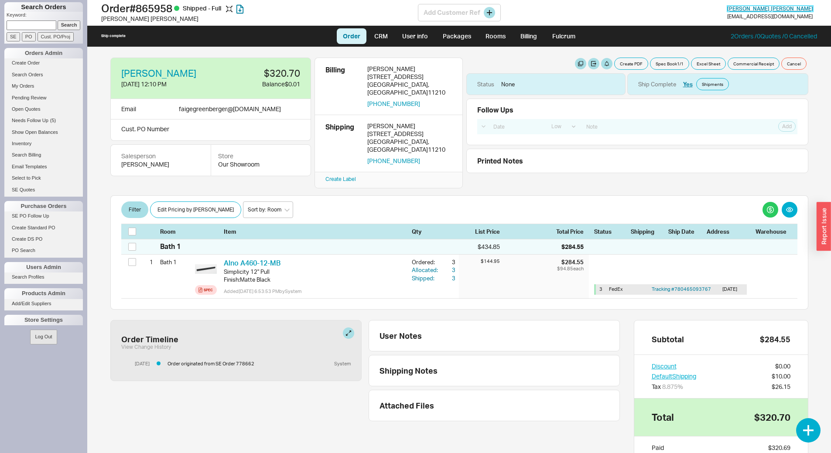
click at [761, 6] on span "[PERSON_NAME]" at bounding box center [771, 8] width 86 height 7
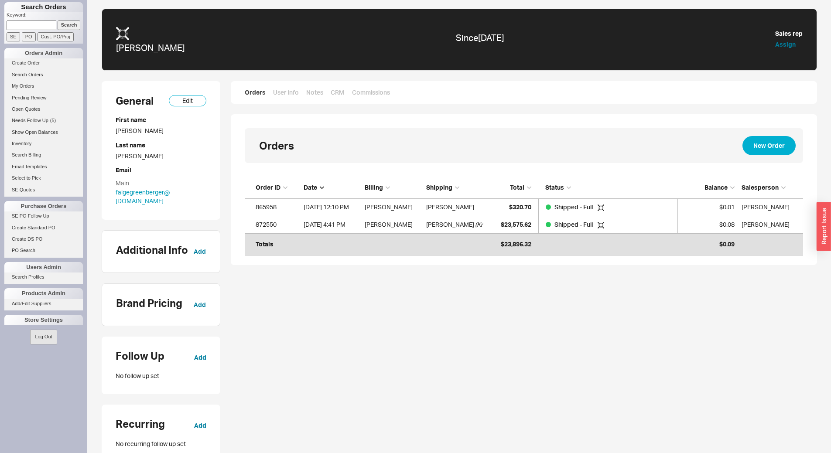
scroll to position [68, 552]
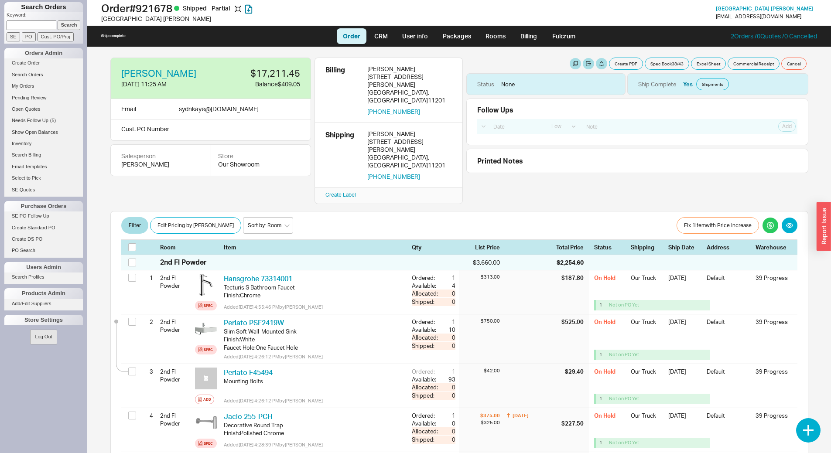
select select "LOW"
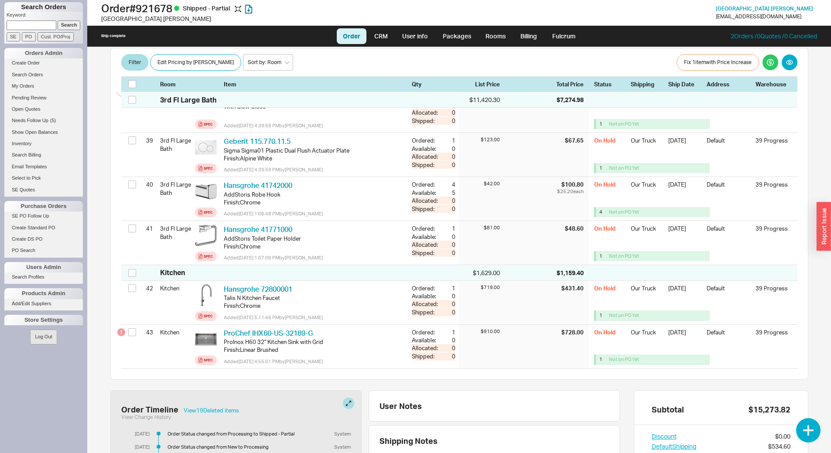
scroll to position [1783, 0]
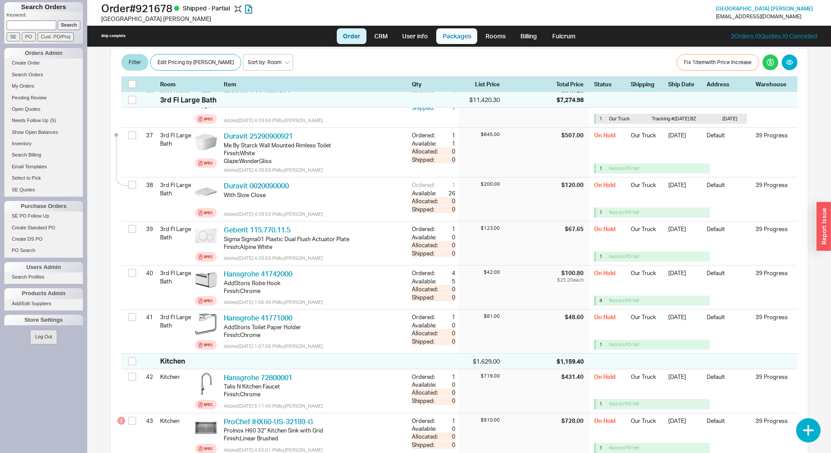
click at [444, 40] on link "Packages" at bounding box center [456, 36] width 41 height 16
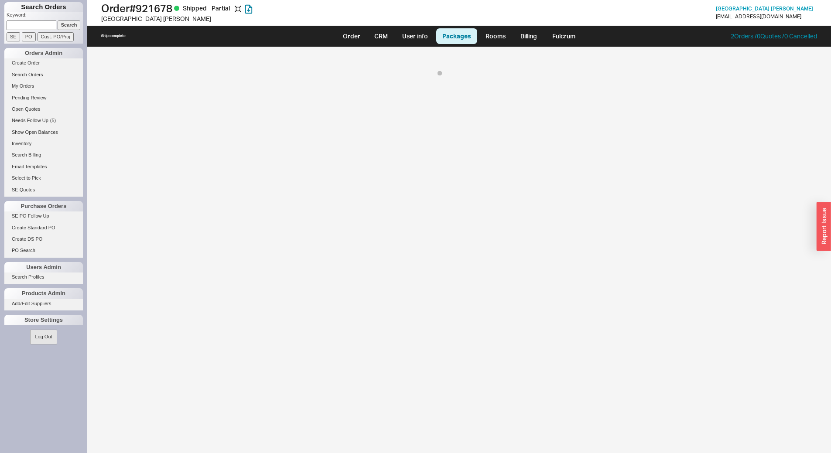
select select "On Hold"
select select "8"
select select "On Hold"
select select "8"
select select "On Hold"
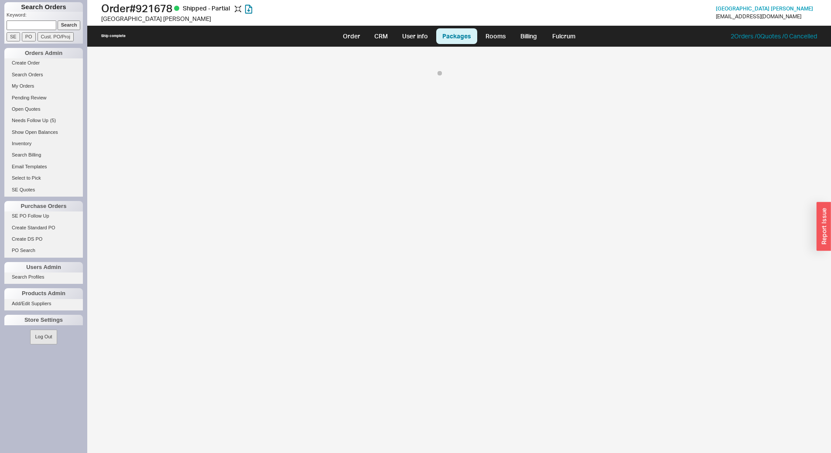
select select "8"
select select "On Hold"
select select "8"
select select "On Hold"
select select "8"
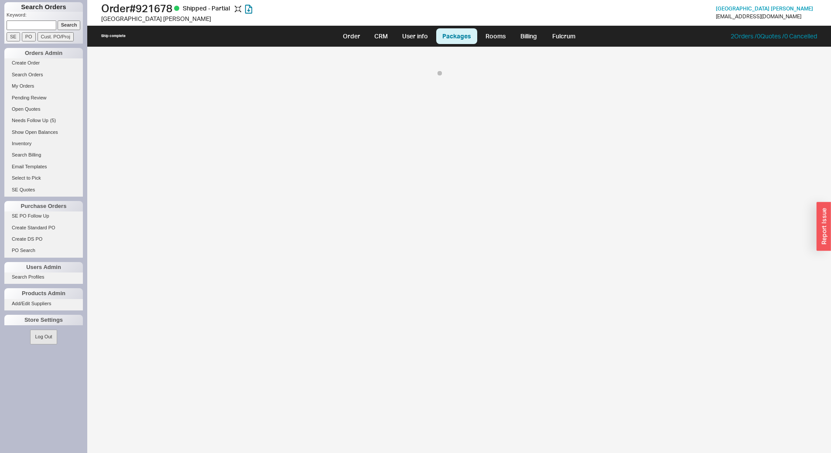
select select "On Hold"
select select "8"
select select "On Hold"
select select "8"
select select "On Hold"
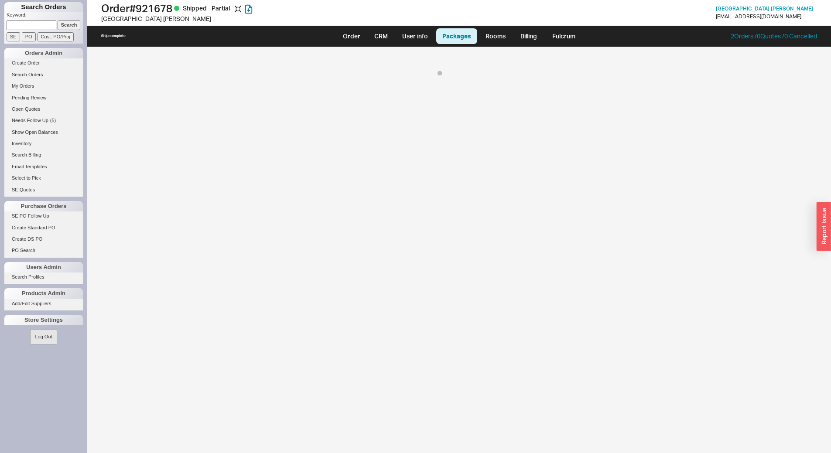
select select "8"
select select "On Hold"
select select "8"
select select "On Hold"
select select "8"
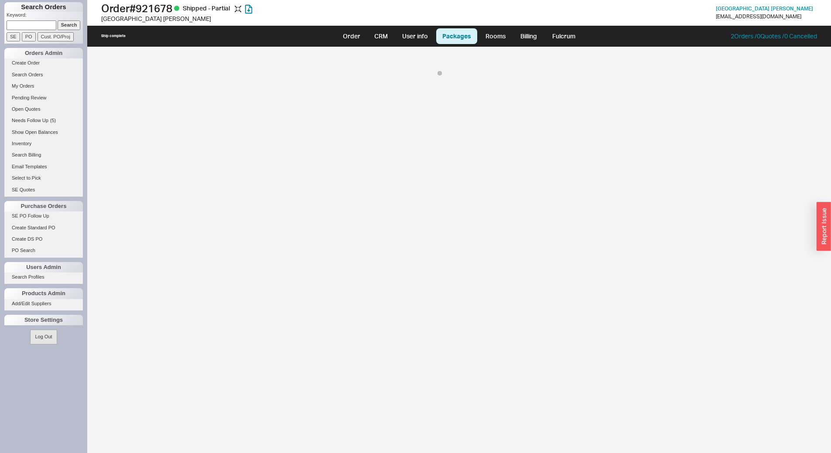
select select "On Hold"
select select "8"
select select "On Hold"
select select "8"
select select "On Hold"
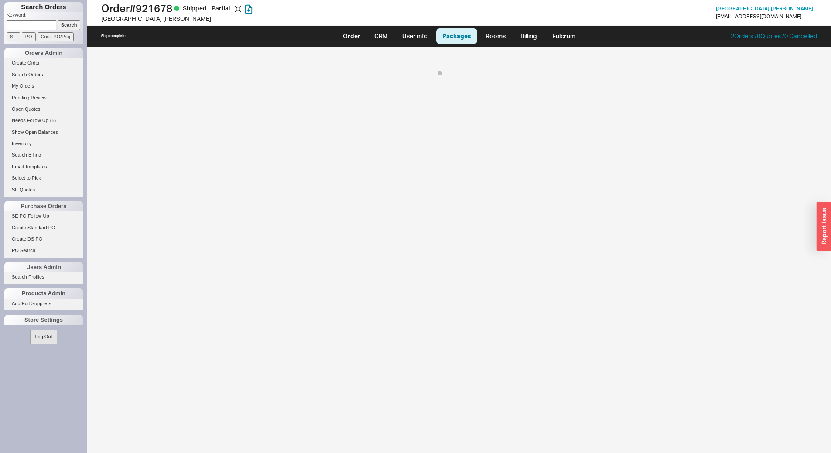
select select "8"
select select "On Hold"
select select "8"
select select "On Hold"
select select "8"
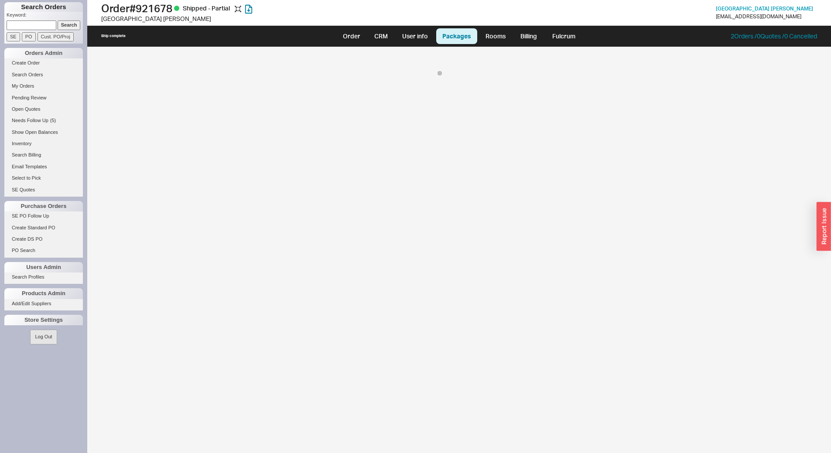
select select "On Hold"
select select "8"
select select "On Hold"
select select "8"
select select "On Hold"
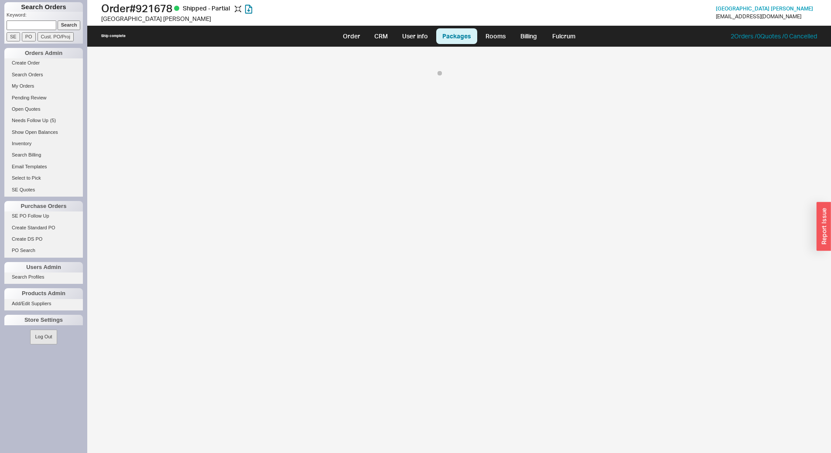
select select "8"
select select "On Hold"
select select "8"
select select "On Hold"
select select "8"
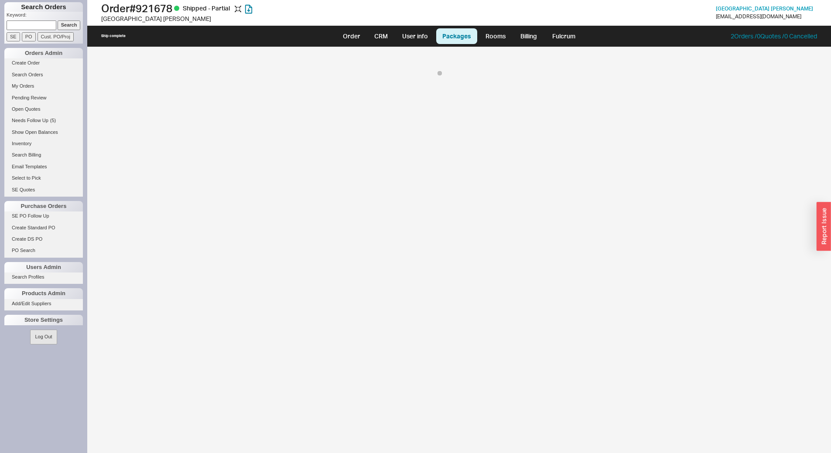
select select "On Hold"
select select "8"
select select "On Hold"
select select "8"
select select "On Hold"
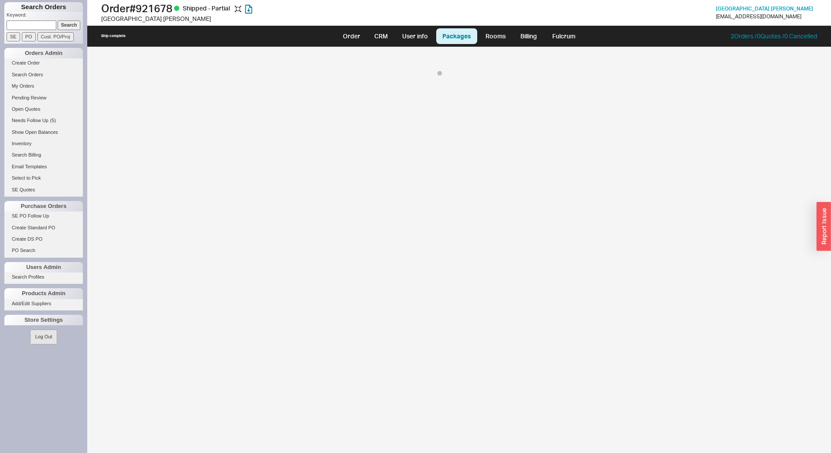
select select "8"
select select "On Hold"
select select "8"
select select "On Hold"
select select "8"
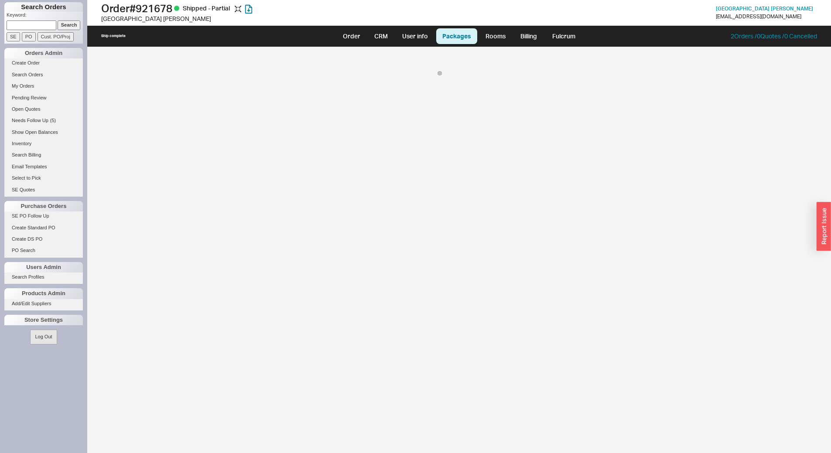
select select "On Hold"
select select "8"
select select "On Hold"
select select "8"
select select "On Hold"
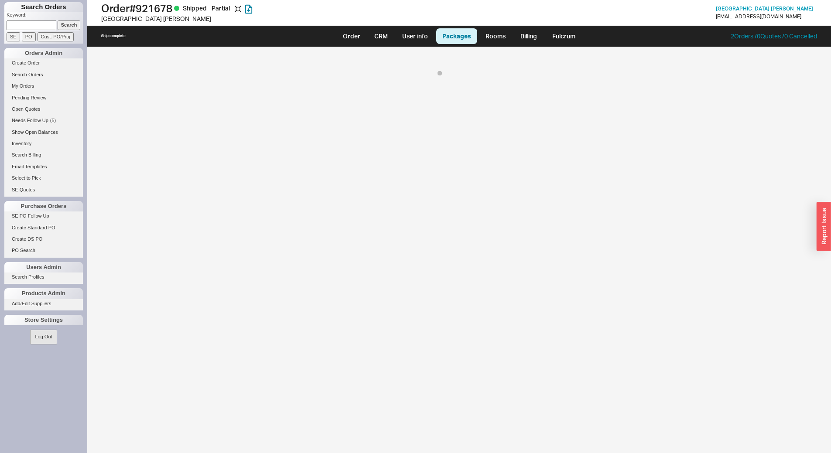
select select "8"
select select "On Hold"
select select "8"
select select "On Hold"
select select "8"
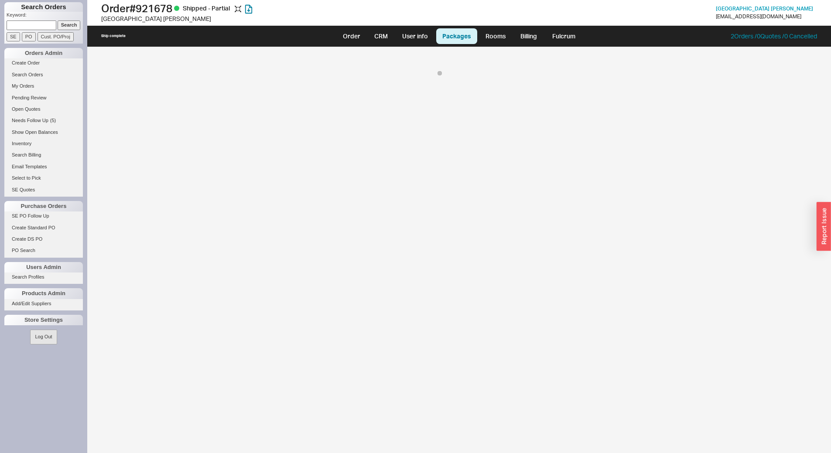
select select "On Hold"
select select "8"
select select "On Hold"
select select "8"
select select "On Hold"
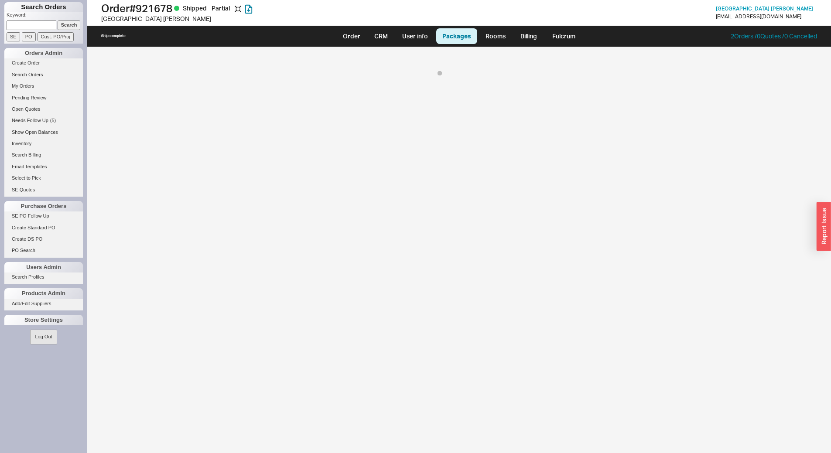
select select "8"
select select "On Hold"
select select "8"
select select "On Hold"
select select "8"
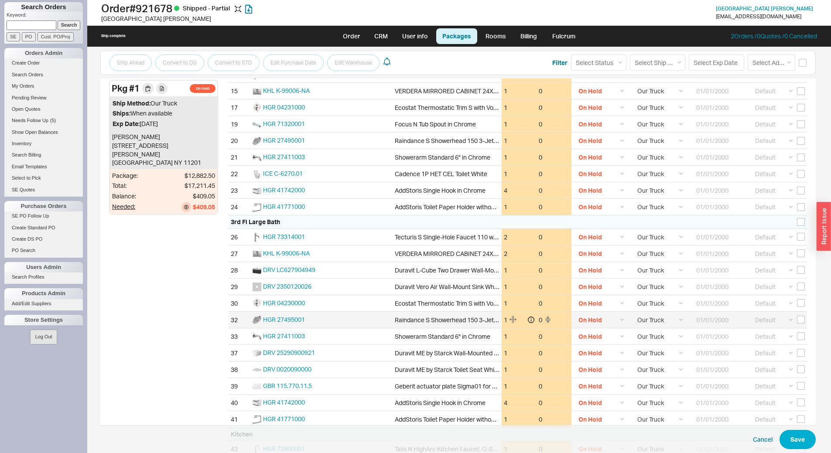
scroll to position [443, 0]
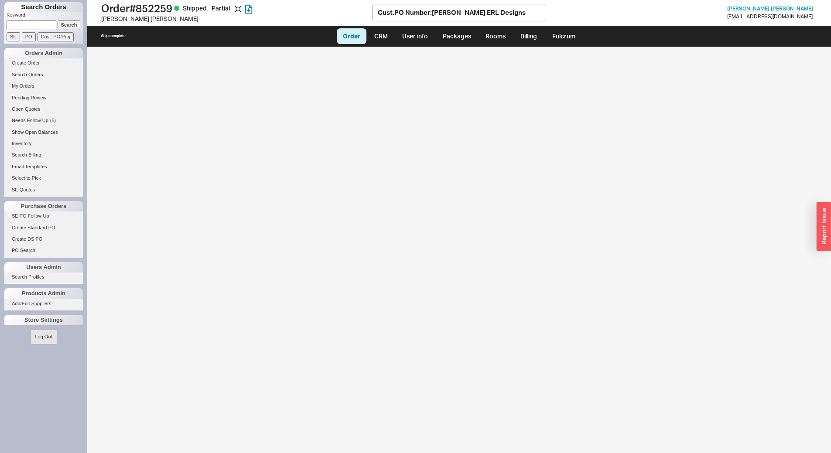
select select "LOW"
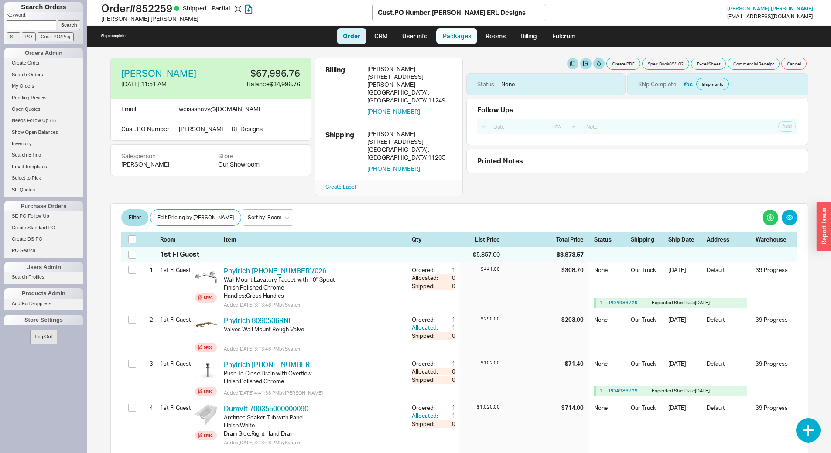
click at [450, 31] on link "Packages" at bounding box center [456, 36] width 41 height 16
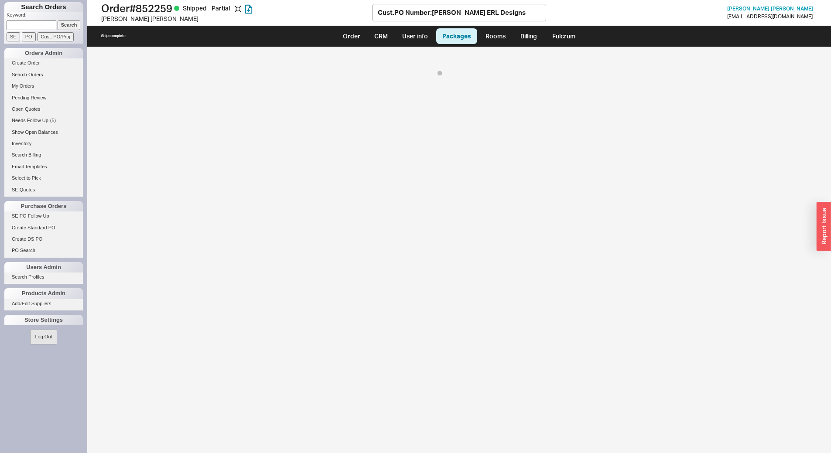
select select "8"
select select "On Hold"
select select "8"
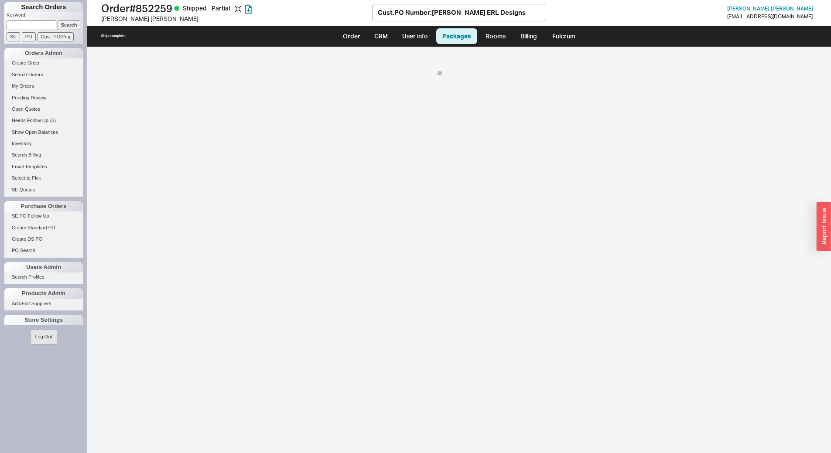
select select "8"
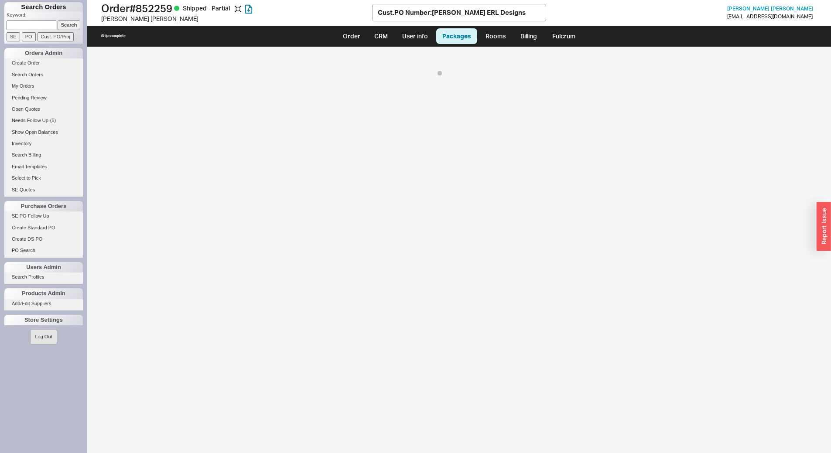
select select "8"
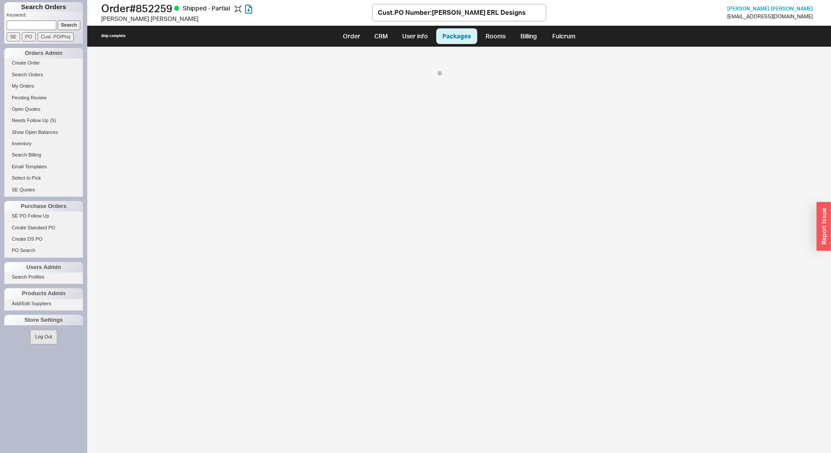
select select "8"
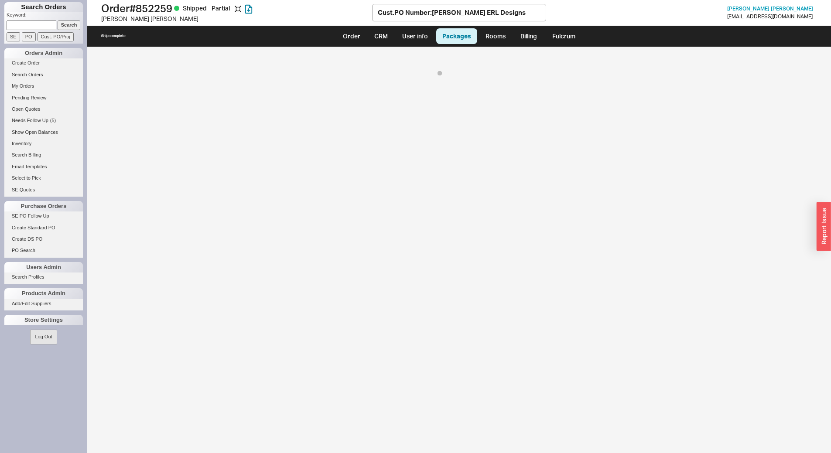
select select "8"
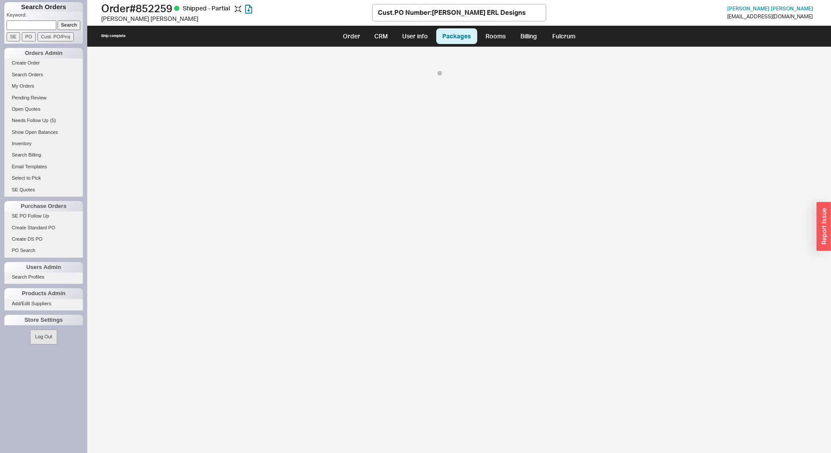
select select "On Hold"
select select "8"
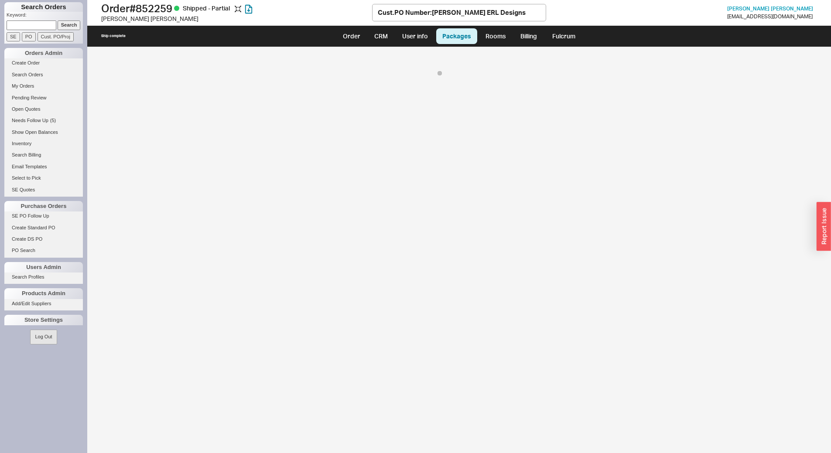
select select "8"
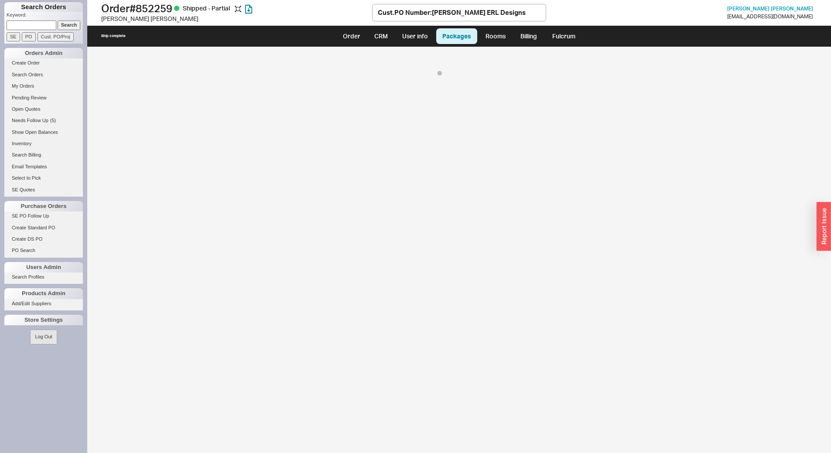
select select "8"
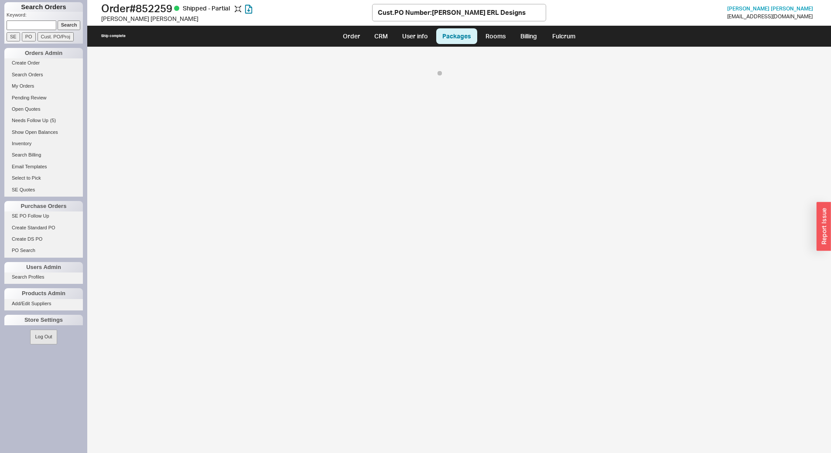
select select "8"
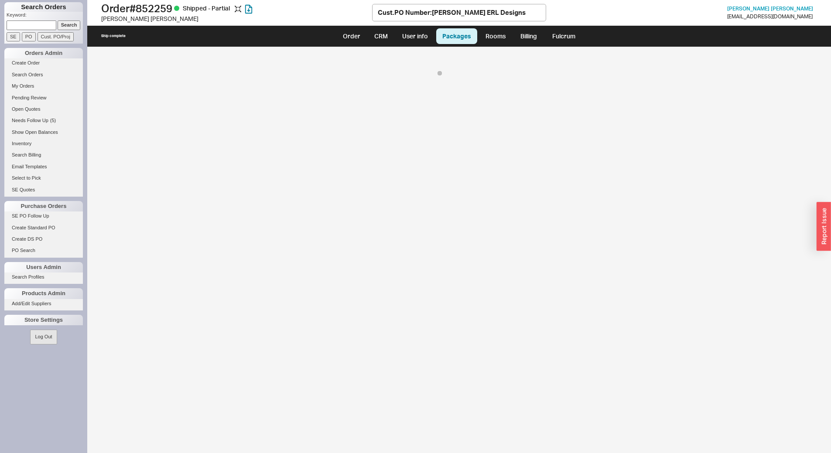
select select "8"
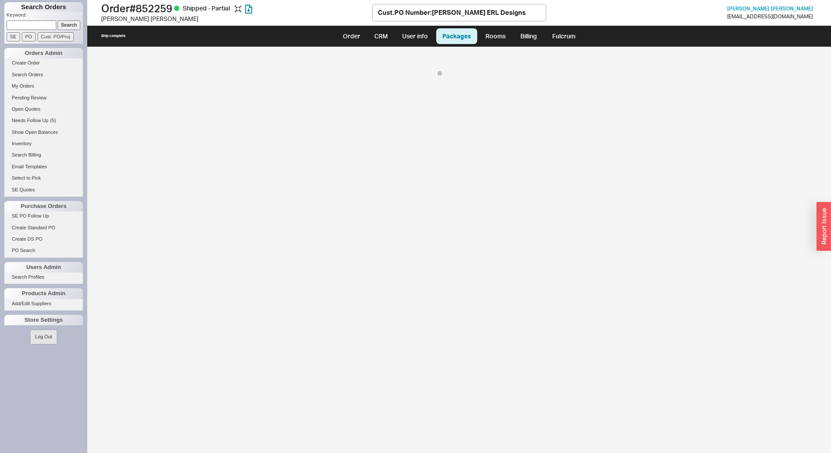
select select "8"
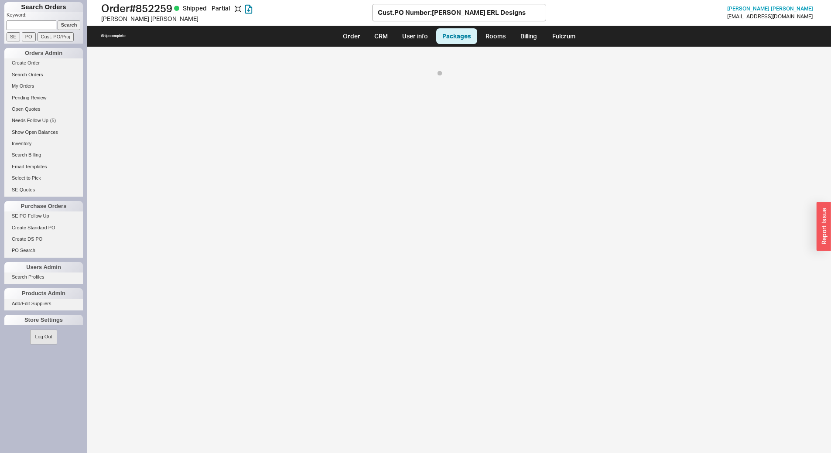
select select "8"
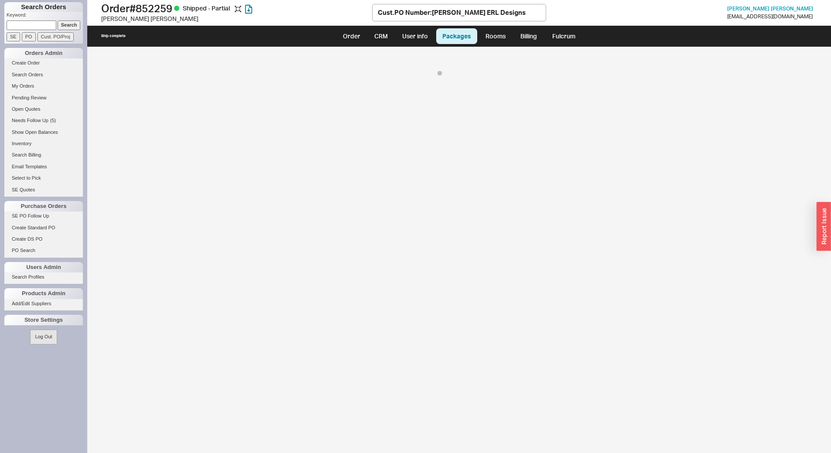
select select "8"
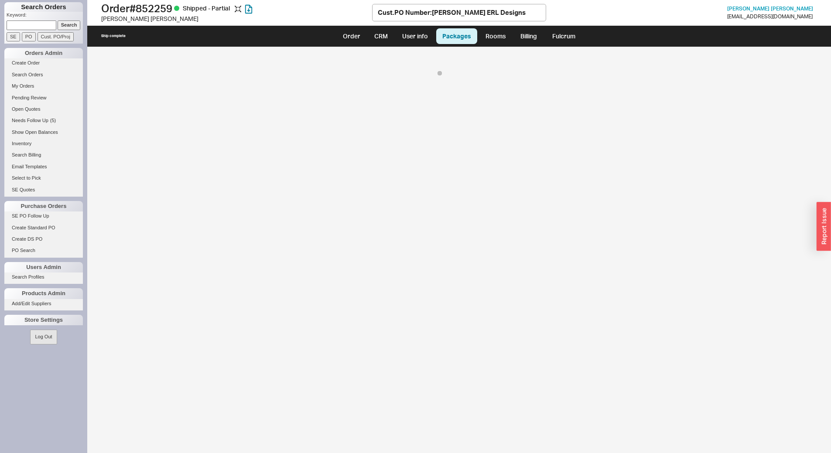
select select "8"
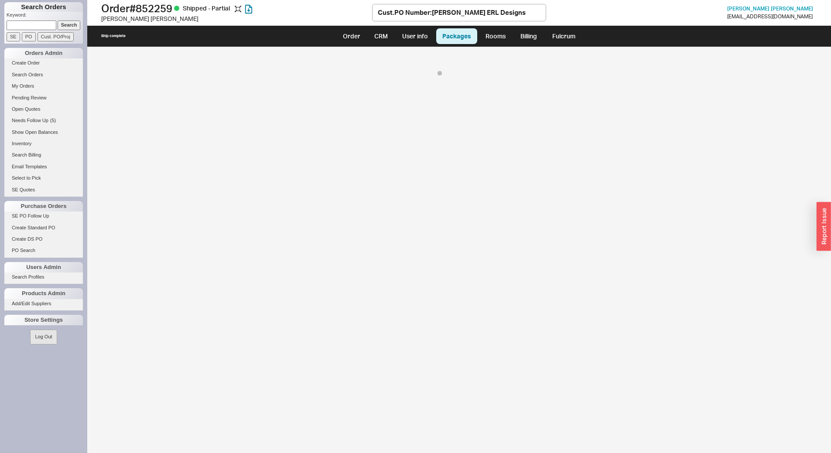
select select "8"
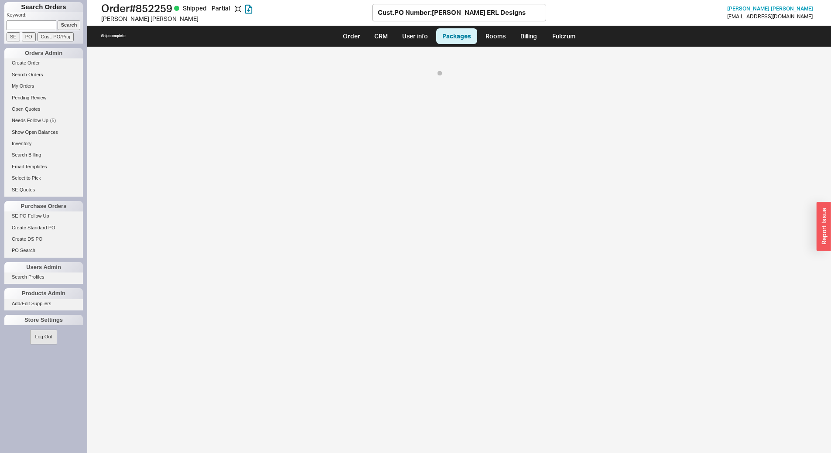
select select "8"
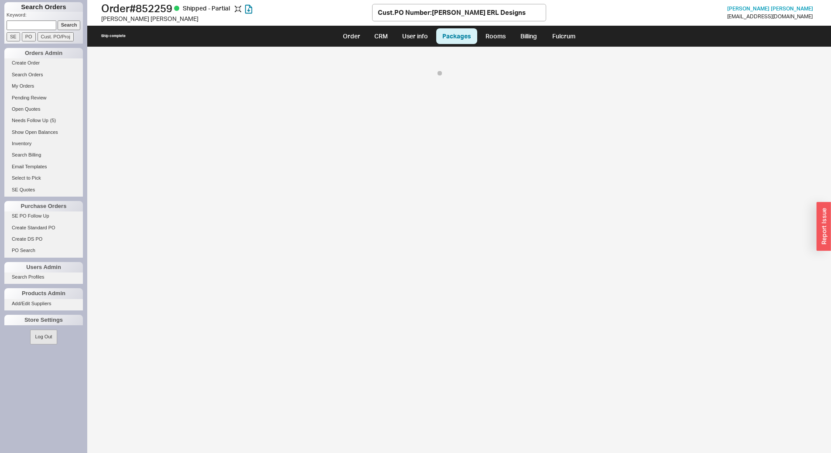
select select "8"
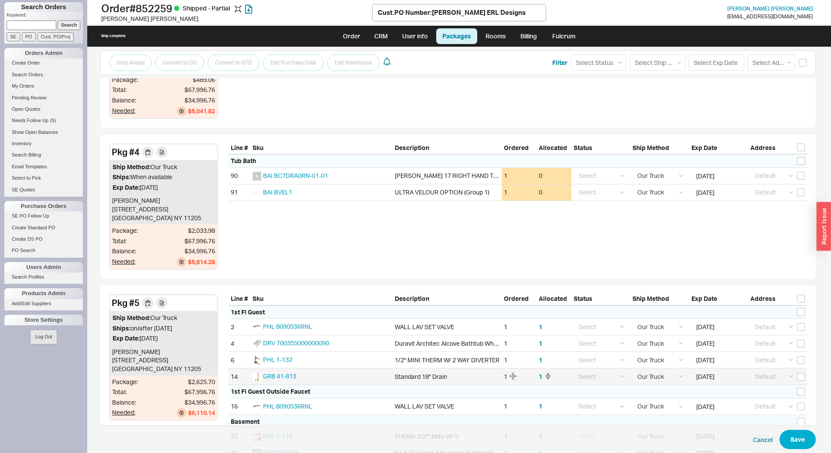
scroll to position [1715, 0]
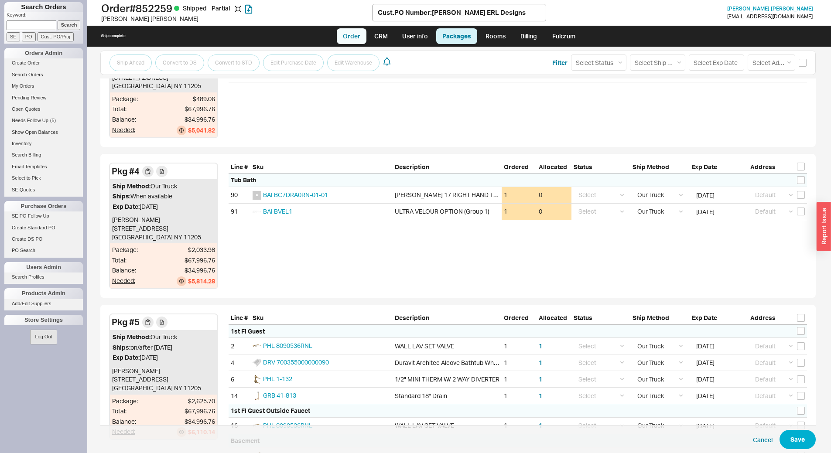
click at [350, 38] on link "Order" at bounding box center [352, 36] width 30 height 16
select select "LOW"
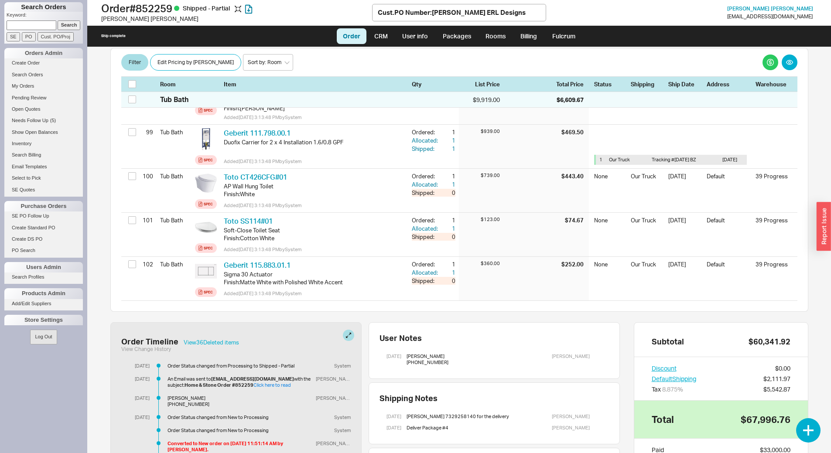
scroll to position [4912, 0]
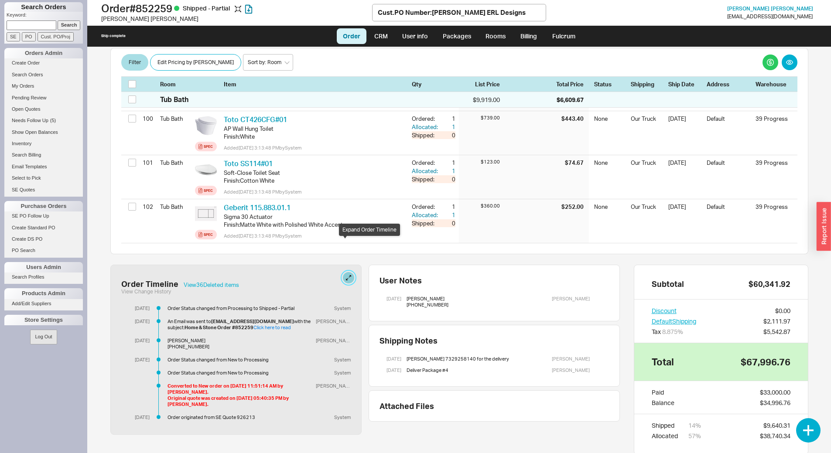
click at [345, 272] on button at bounding box center [348, 277] width 11 height 11
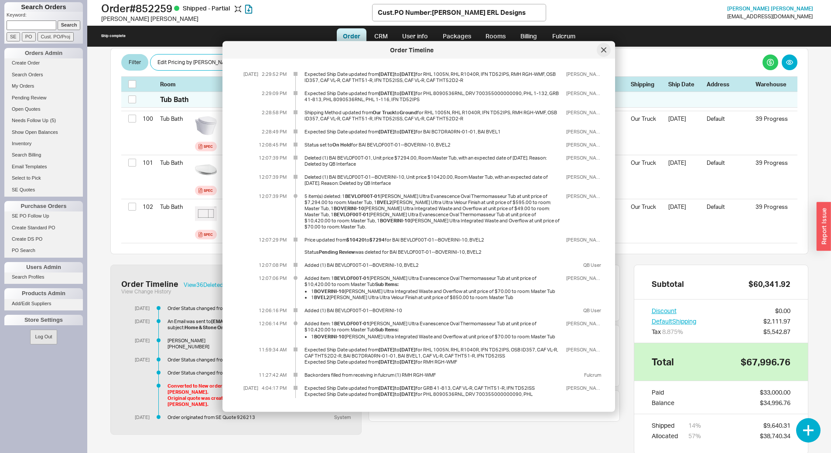
click at [600, 53] on div at bounding box center [604, 50] width 14 height 14
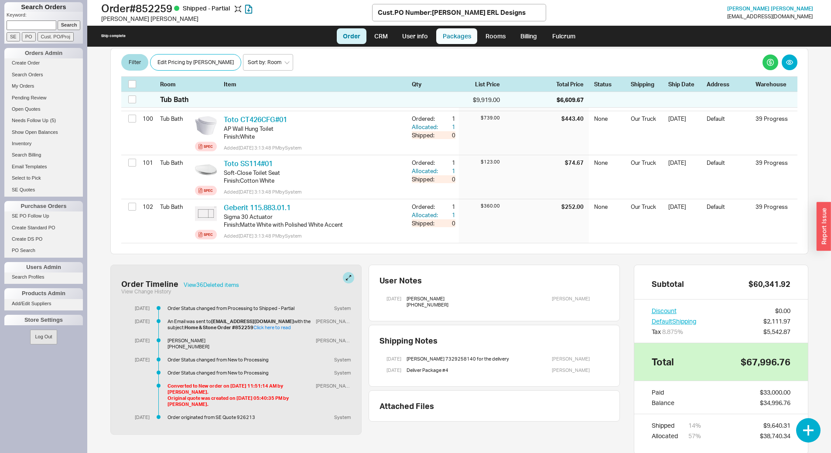
click at [460, 37] on link "Packages" at bounding box center [456, 36] width 41 height 16
select select "8"
select select "On Hold"
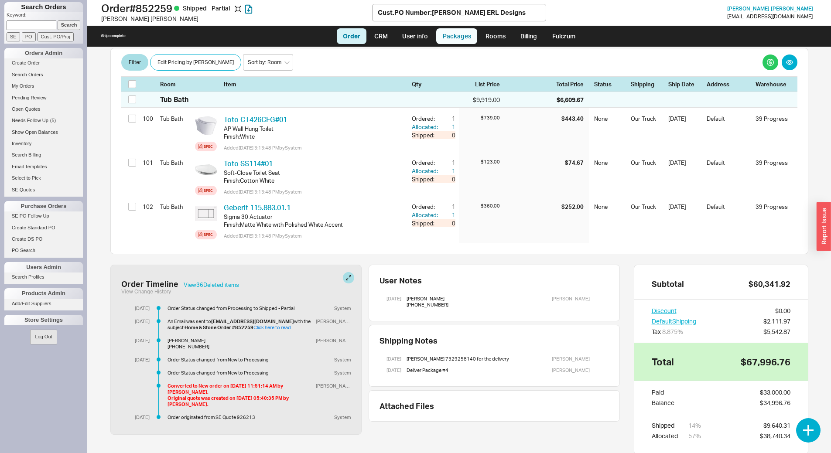
select select "8"
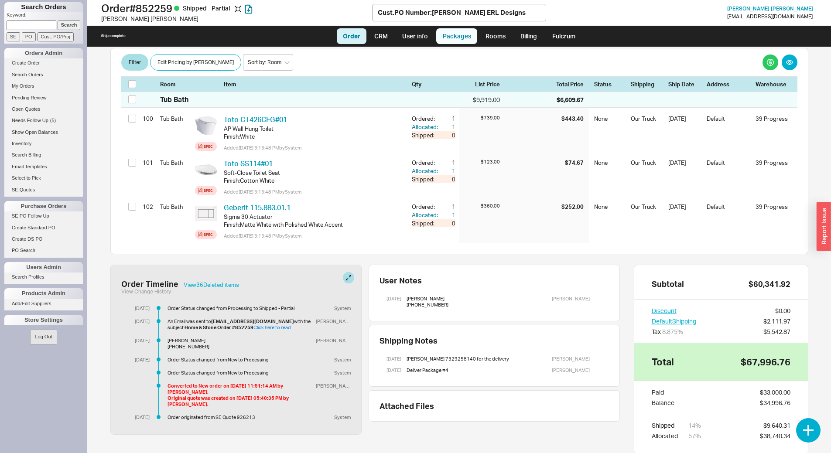
select select "8"
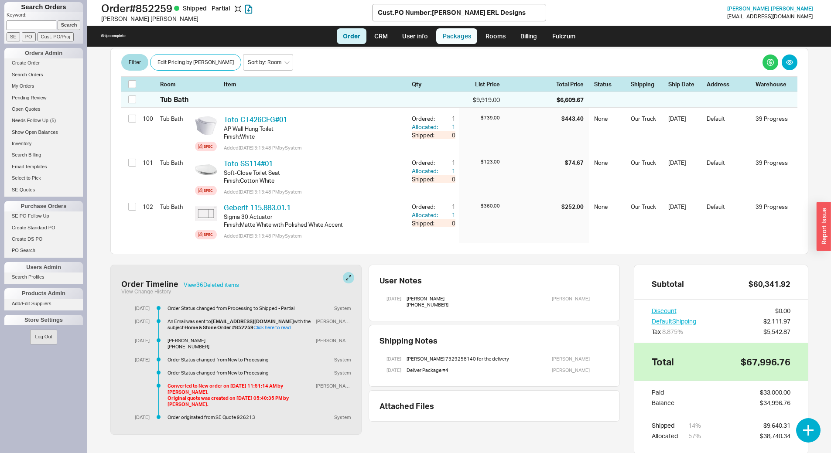
select select "8"
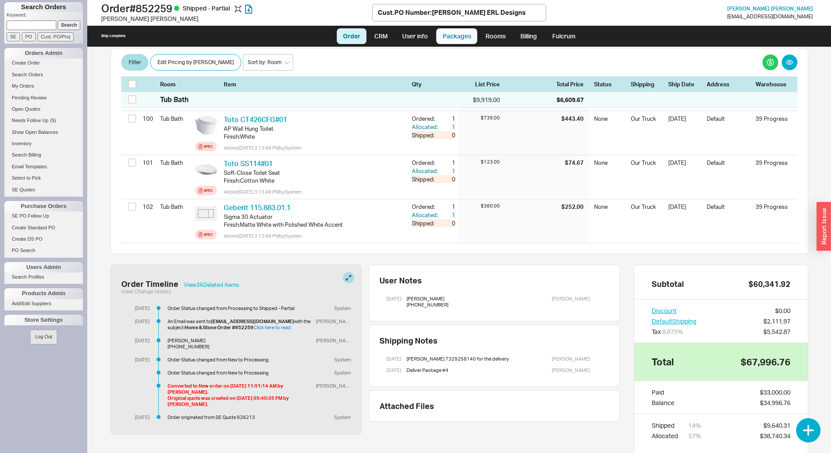
select select "8"
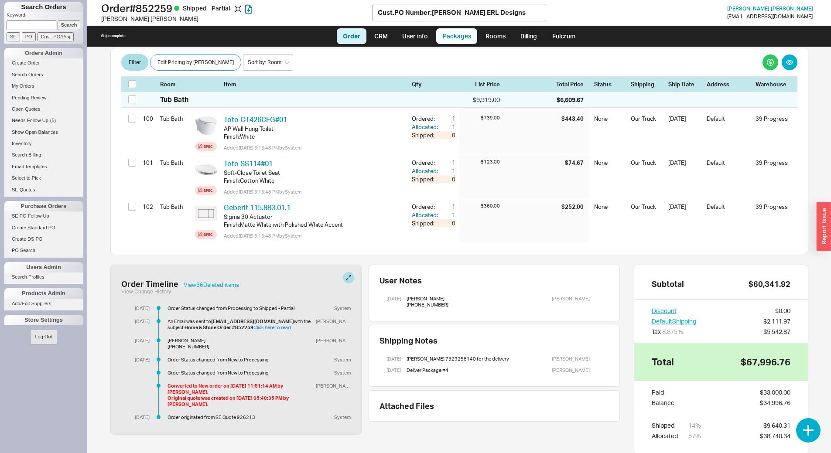
select select "8"
select select "On Hold"
select select "8"
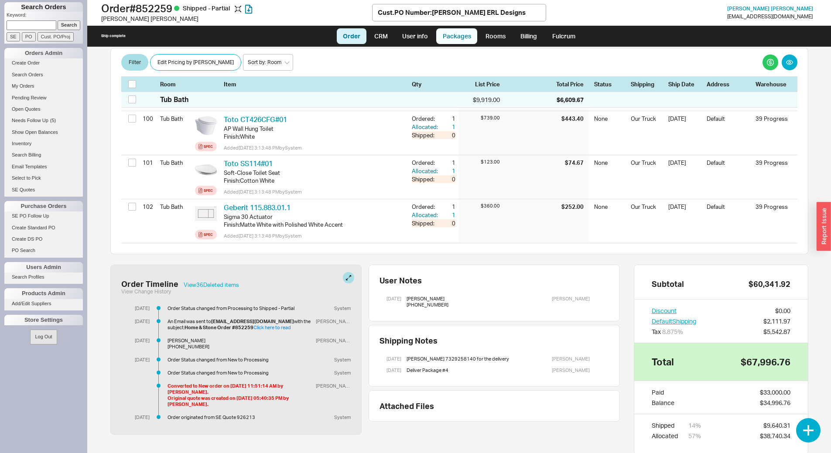
select select "8"
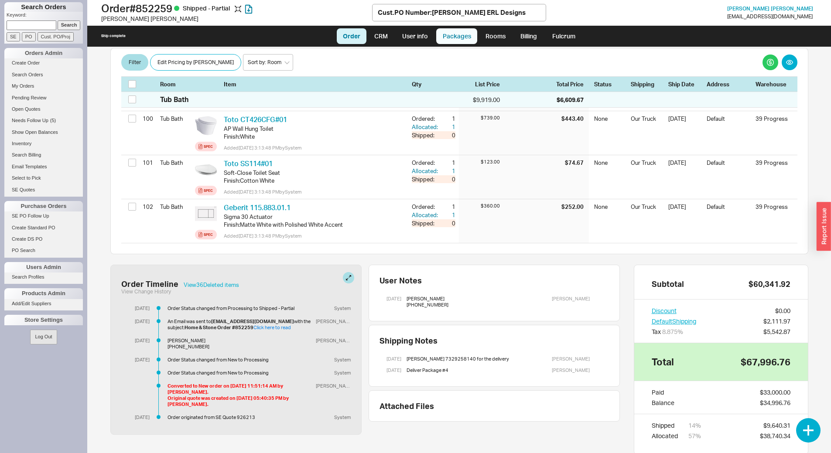
select select "8"
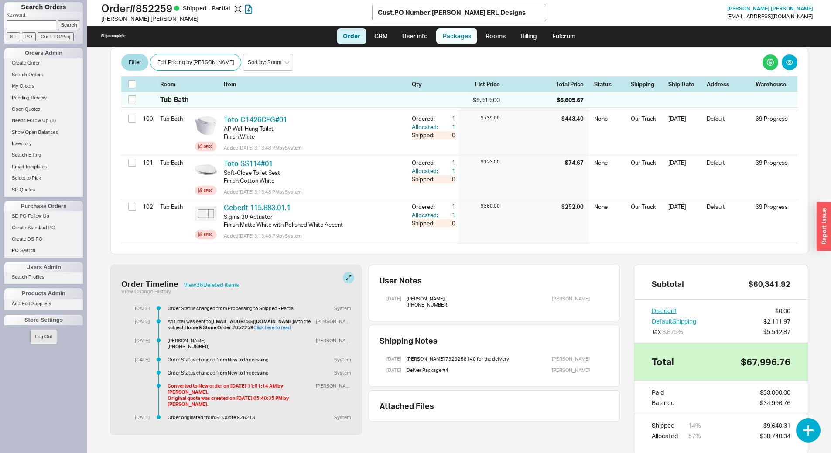
select select "8"
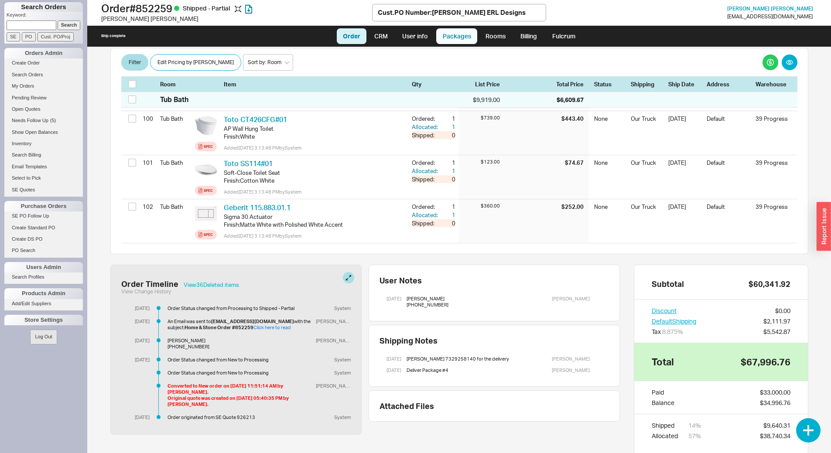
select select "8"
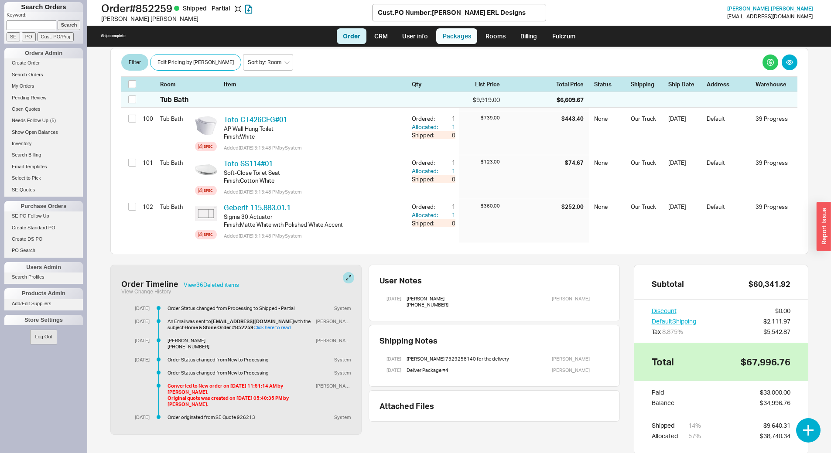
select select "8"
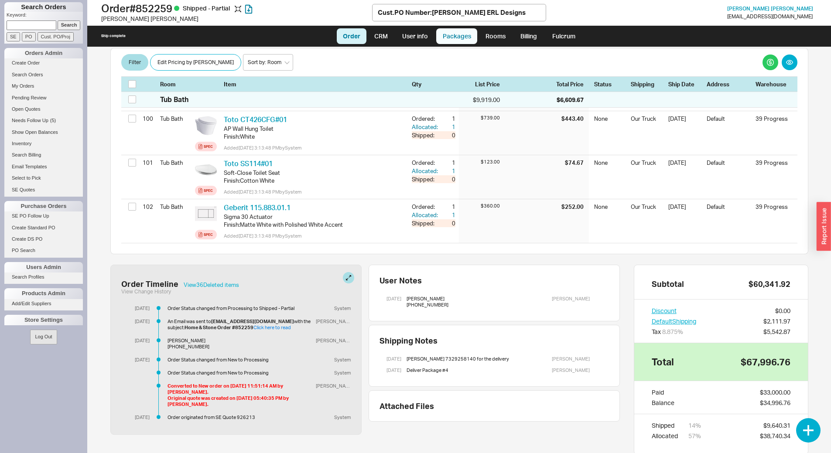
select select "8"
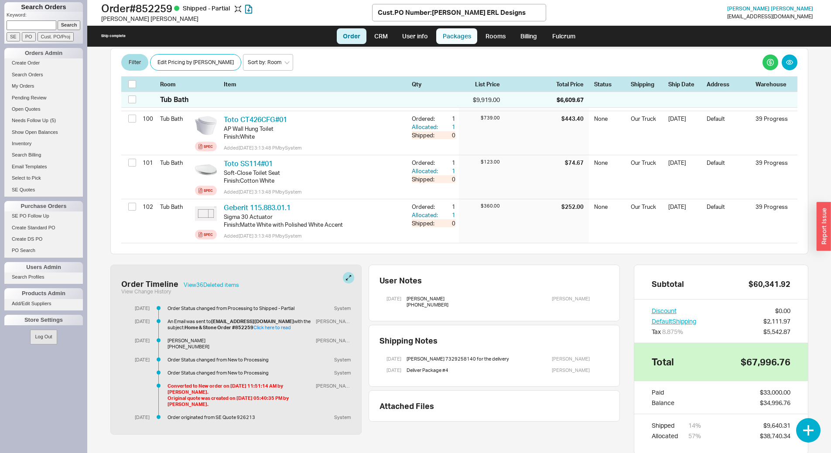
select select "8"
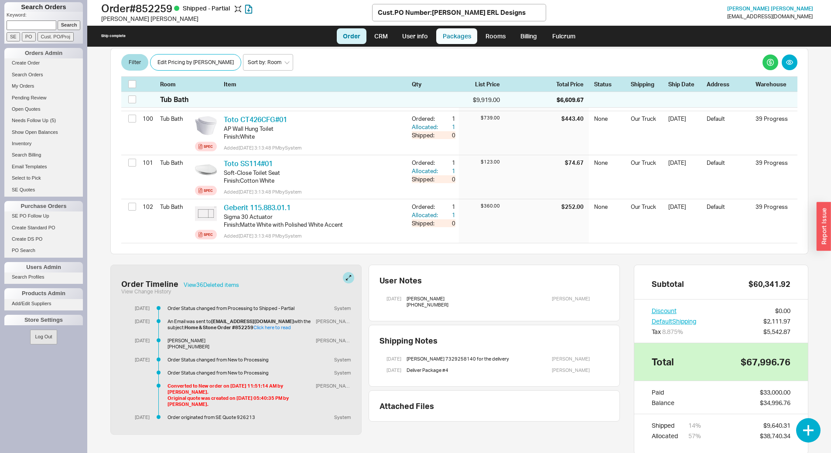
select select "8"
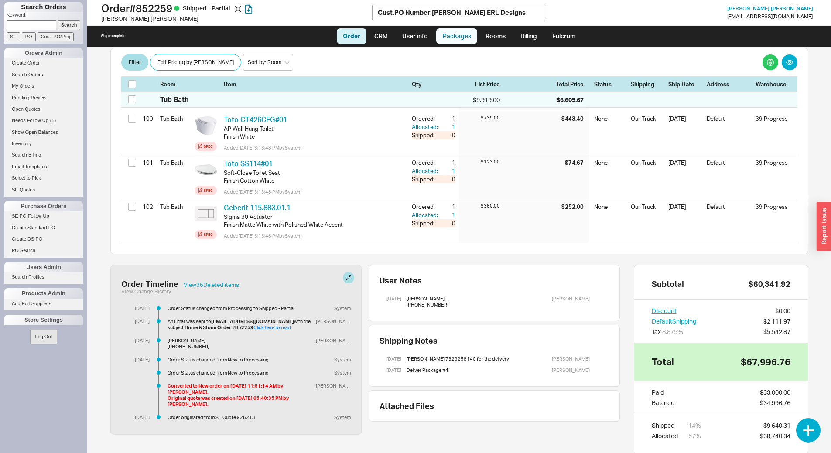
select select "8"
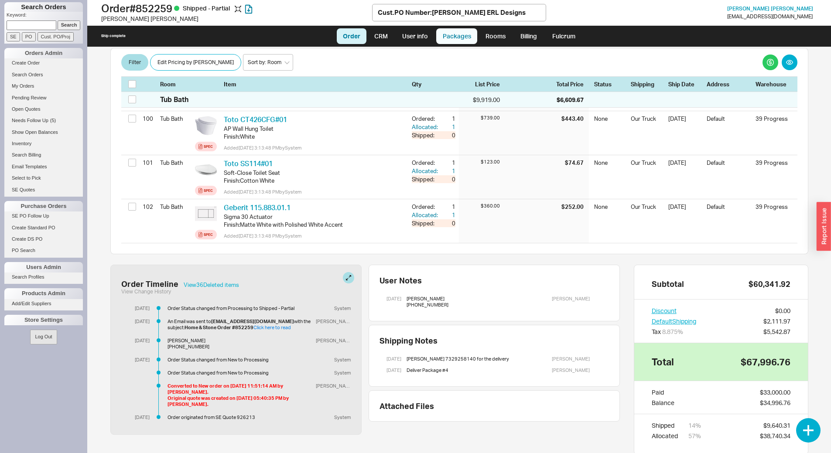
select select "8"
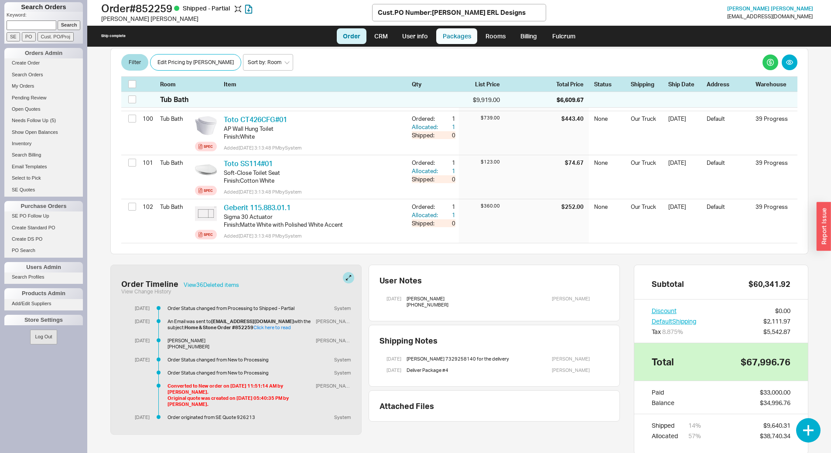
select select "8"
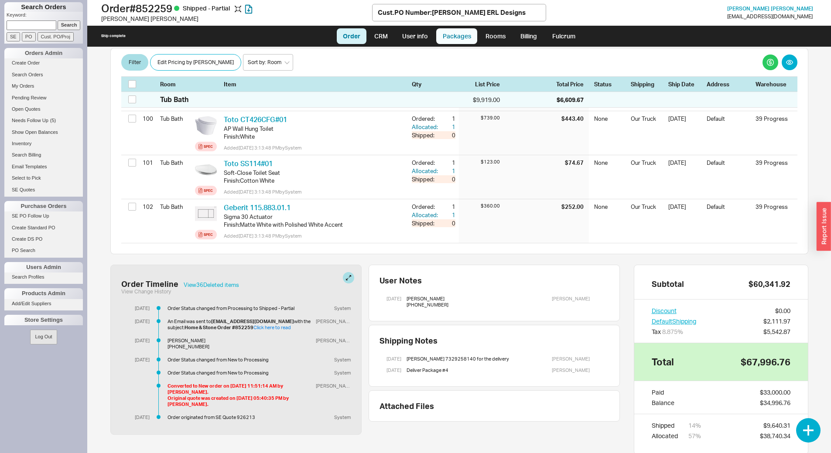
select select "8"
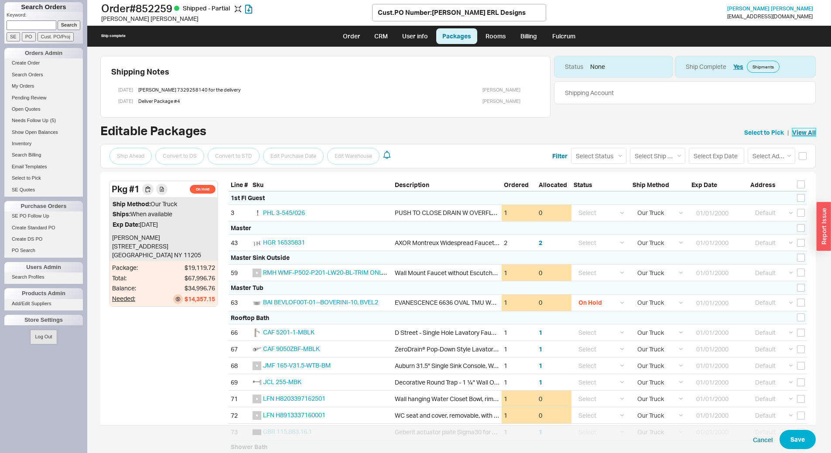
click at [806, 130] on link "View All" at bounding box center [805, 132] width 24 height 9
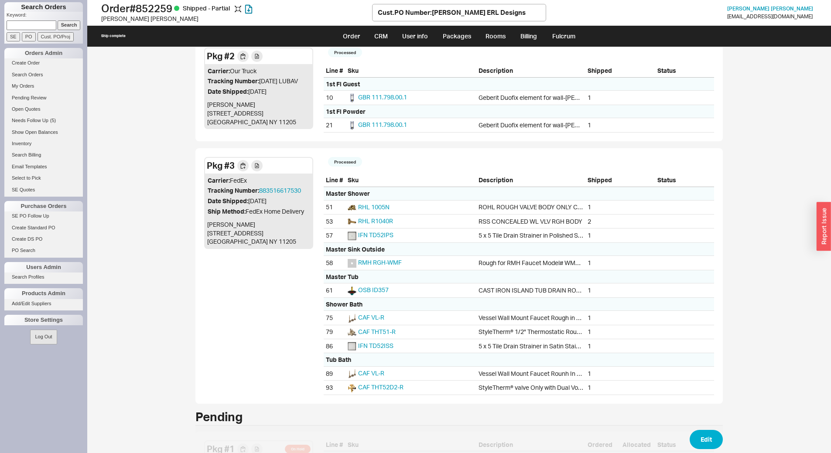
scroll to position [305, 0]
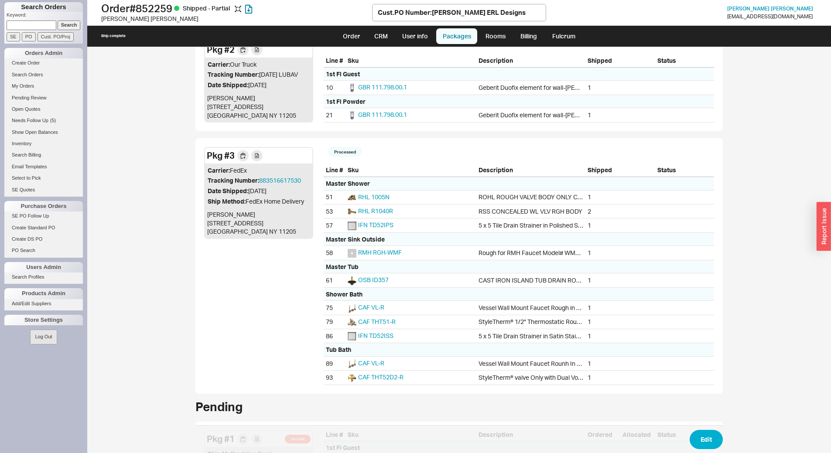
click at [465, 38] on link "Packages" at bounding box center [456, 36] width 41 height 16
select select "8"
select select "On Hold"
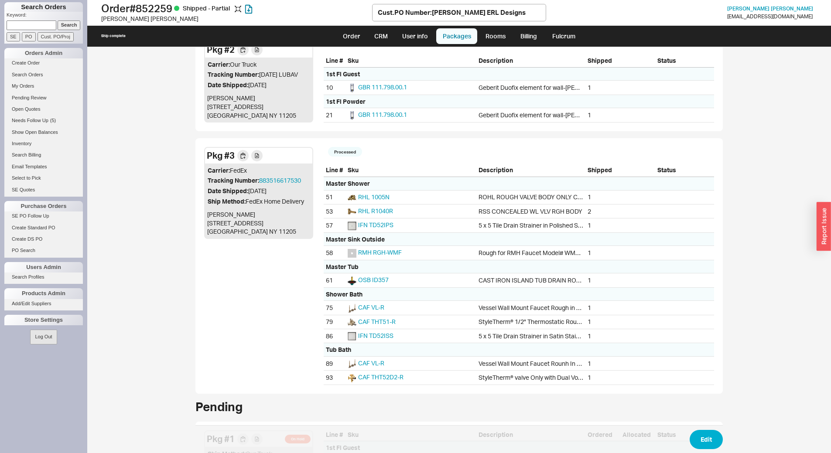
select select "8"
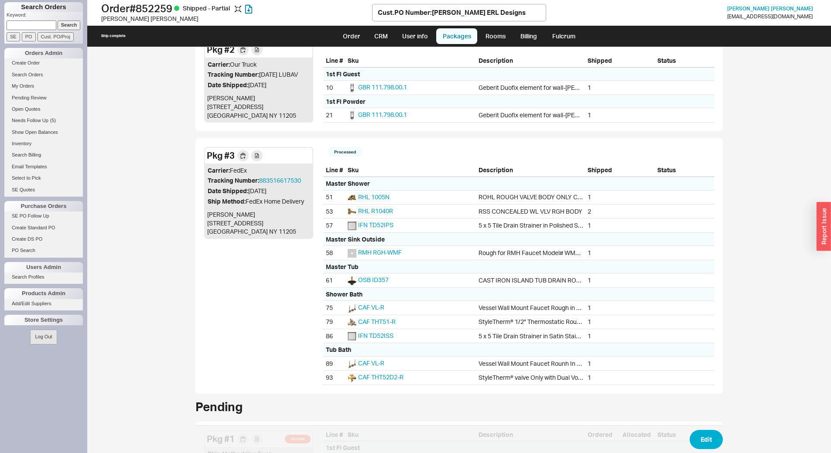
select select "8"
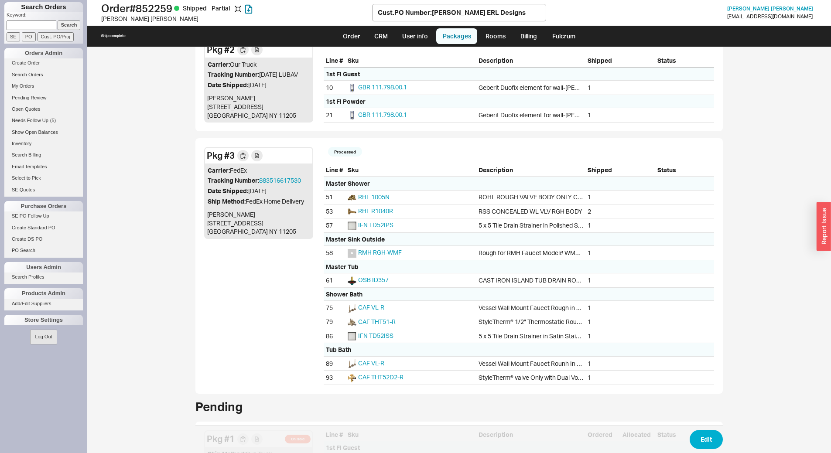
select select "8"
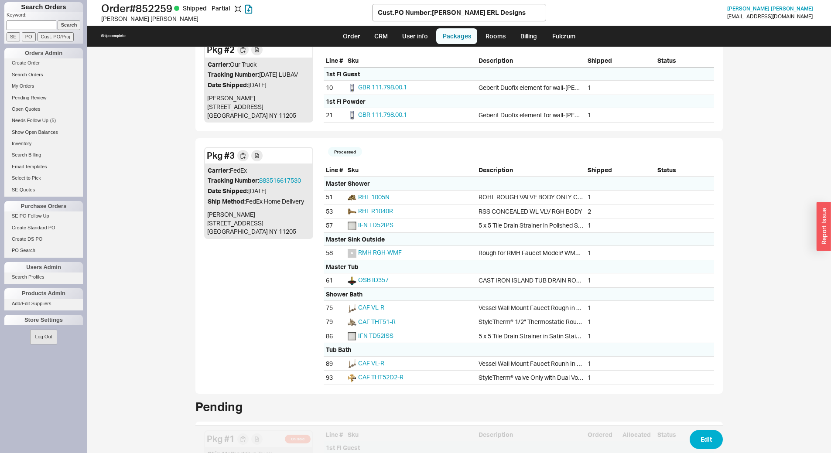
select select "8"
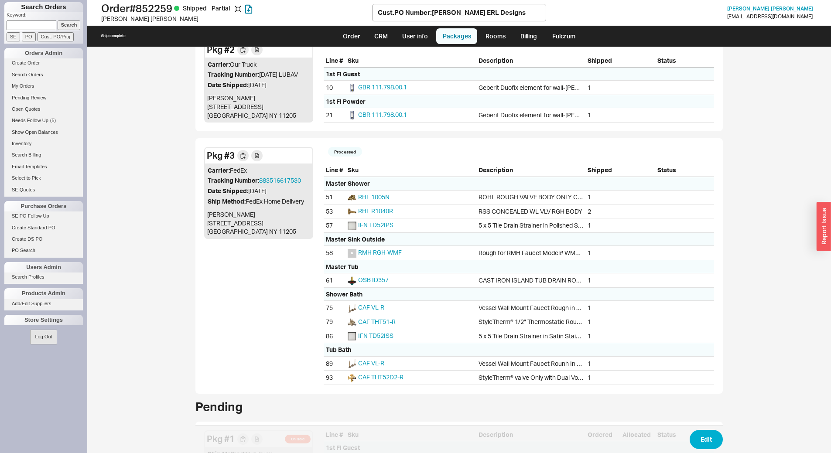
select select "8"
select select "On Hold"
select select "8"
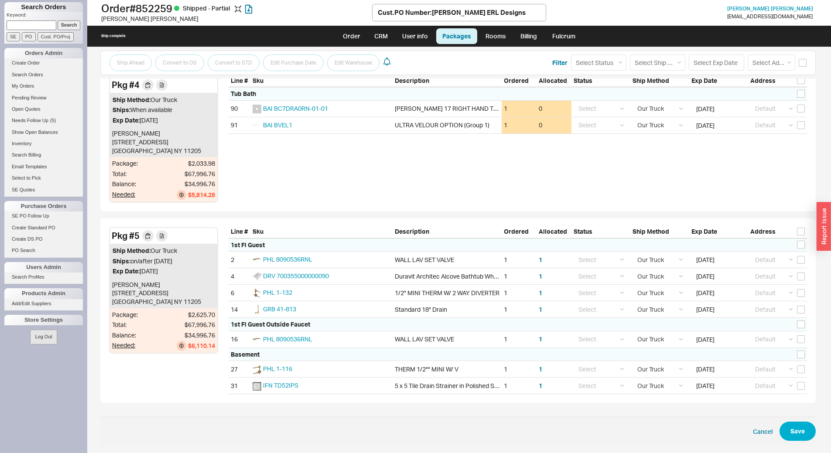
scroll to position [1802, 0]
click at [354, 34] on link "Order" at bounding box center [352, 36] width 30 height 16
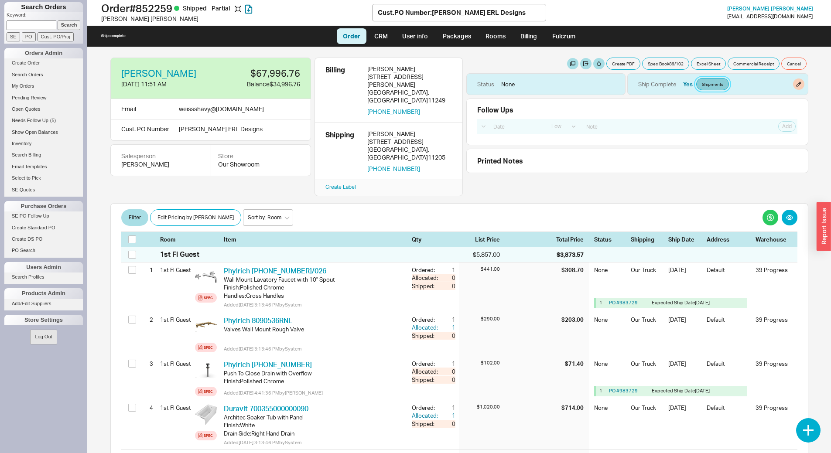
click at [711, 88] on link "Shipments" at bounding box center [713, 84] width 33 height 12
click at [464, 37] on link "Packages" at bounding box center [456, 36] width 41 height 16
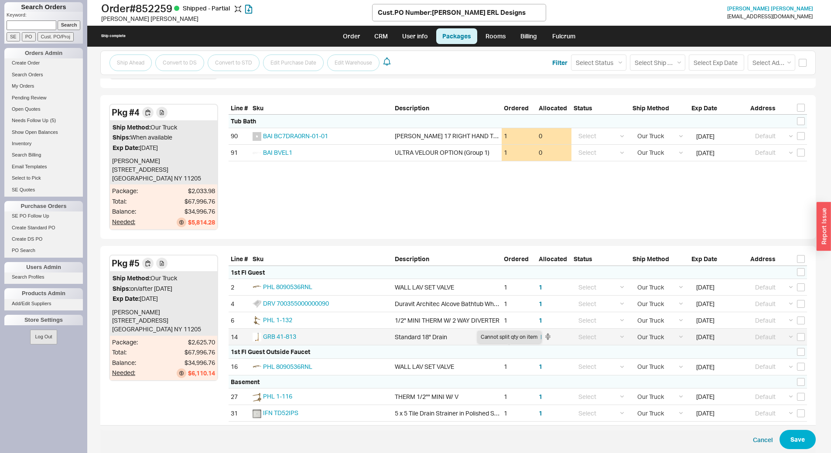
scroll to position [1758, 0]
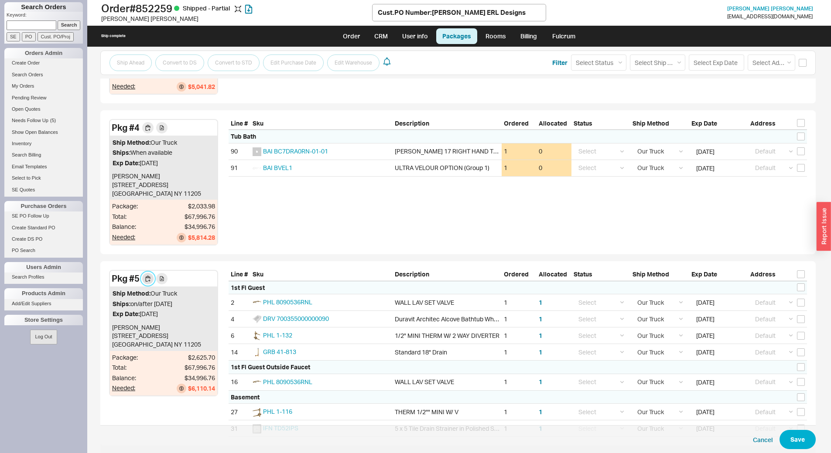
click at [148, 279] on button "button" at bounding box center [147, 278] width 11 height 11
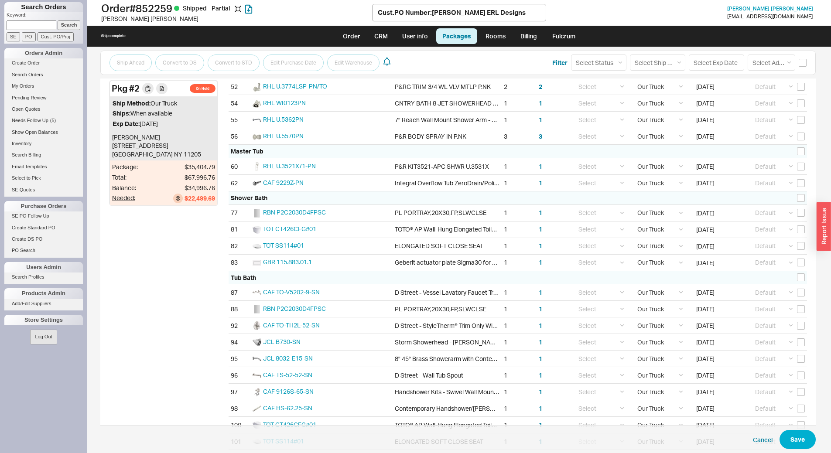
scroll to position [0, 0]
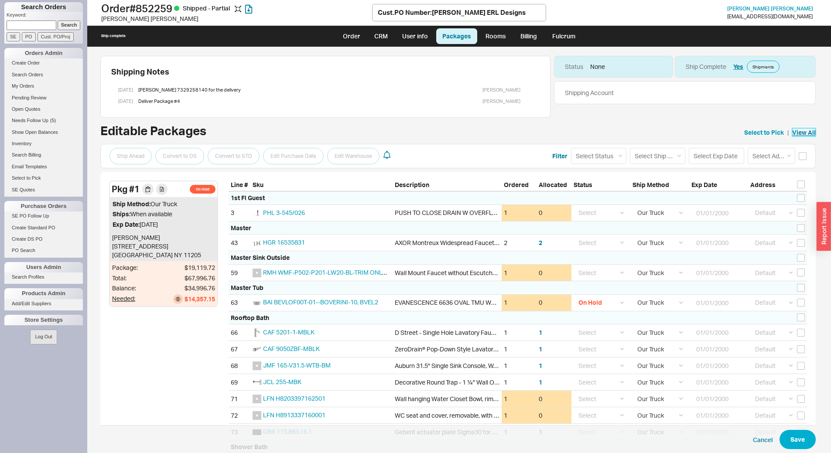
click at [797, 135] on link "View All" at bounding box center [805, 132] width 24 height 9
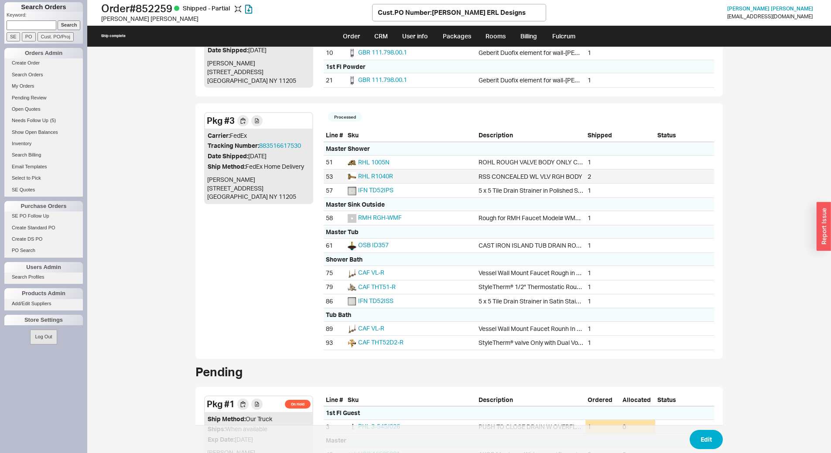
scroll to position [349, 0]
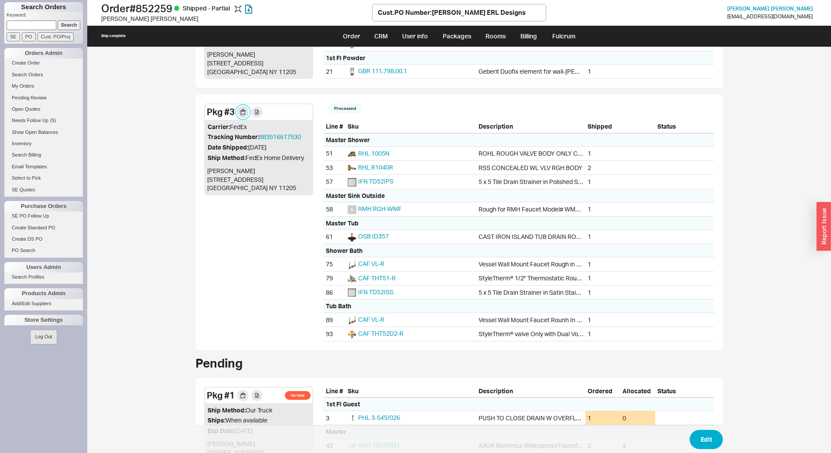
click at [239, 110] on button "button" at bounding box center [242, 111] width 11 height 11
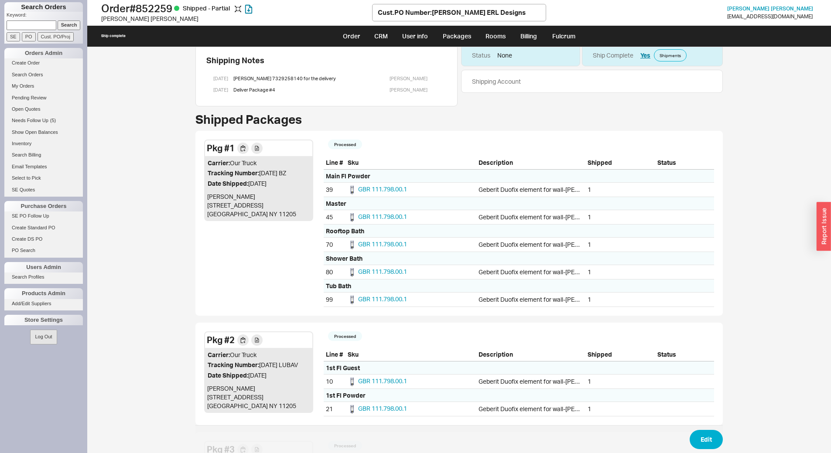
scroll to position [0, 0]
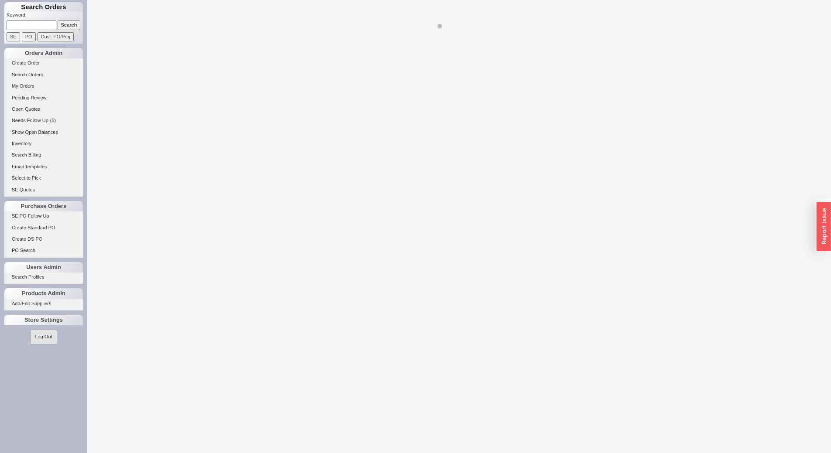
select select "LOW"
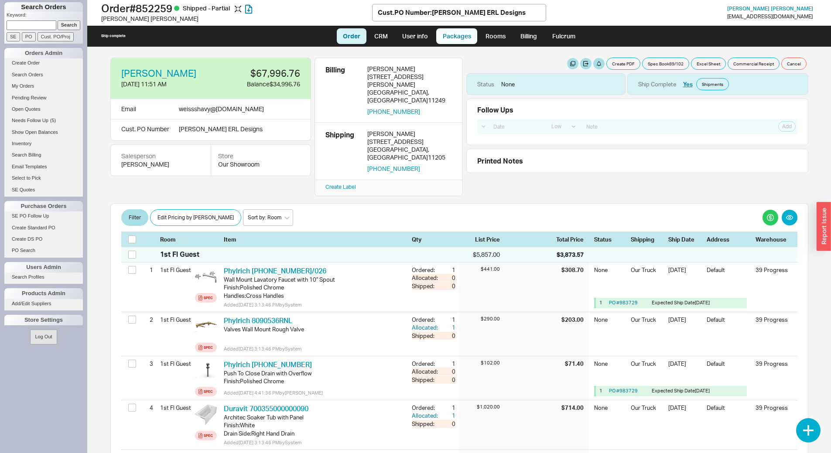
click at [459, 41] on link "Packages" at bounding box center [456, 36] width 41 height 16
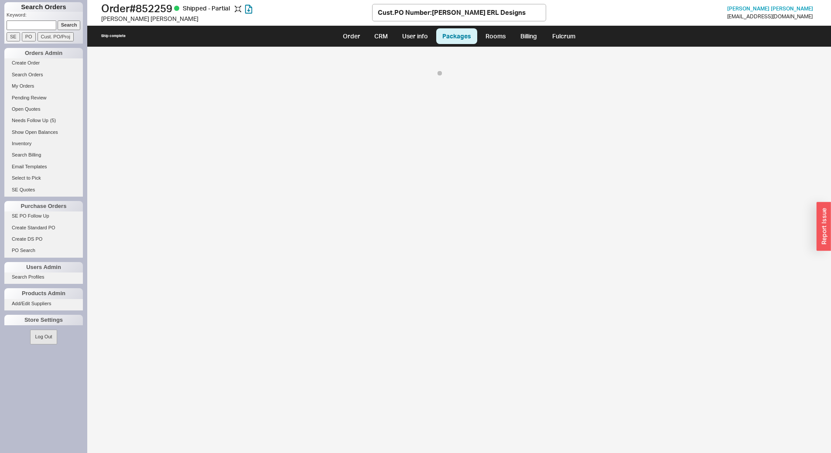
select select "8"
select select "On Hold"
select select "8"
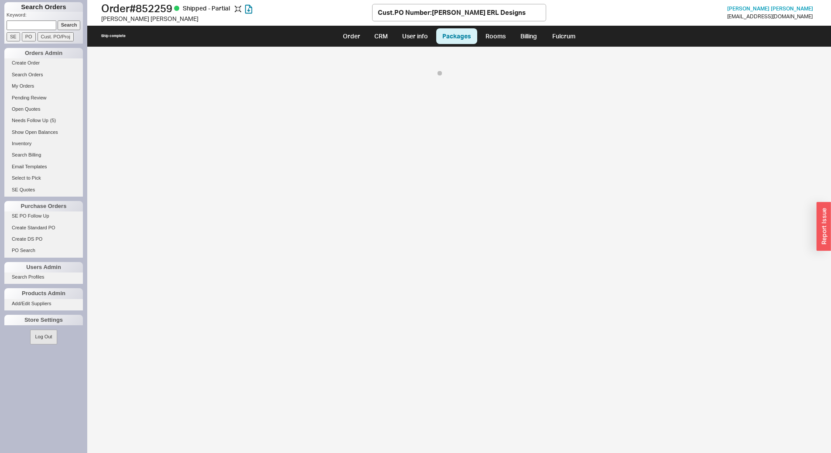
select select "8"
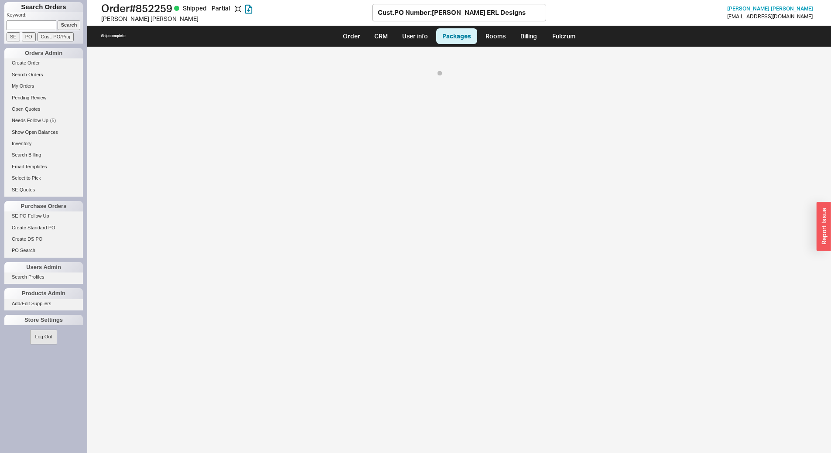
select select "8"
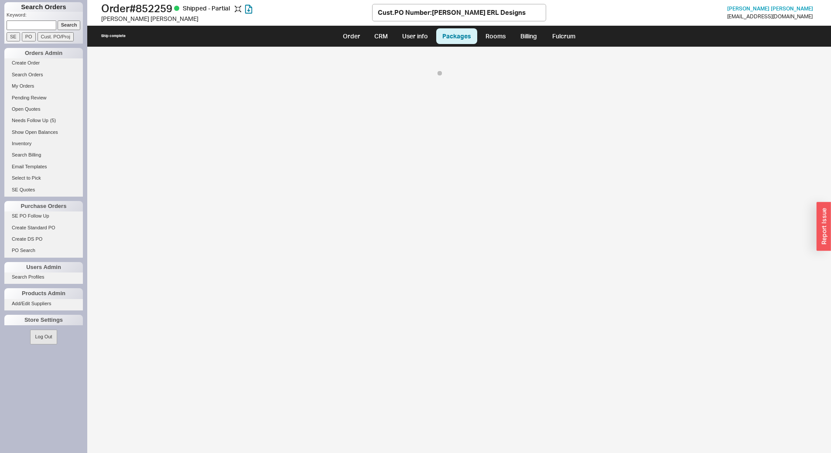
select select "8"
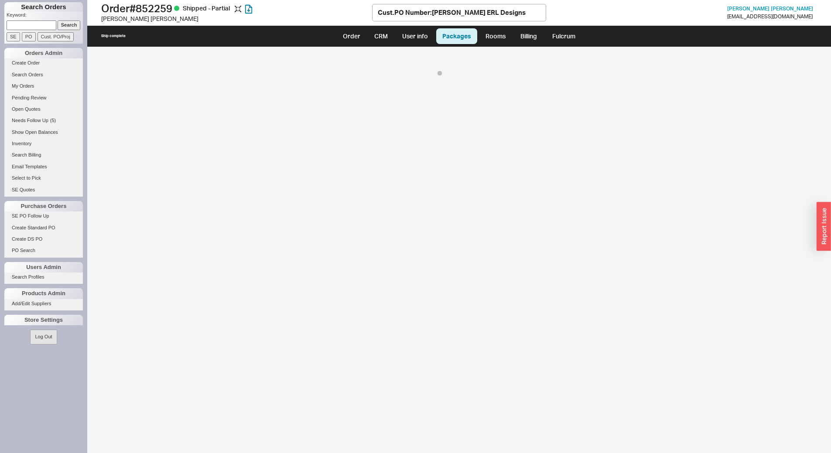
select select "8"
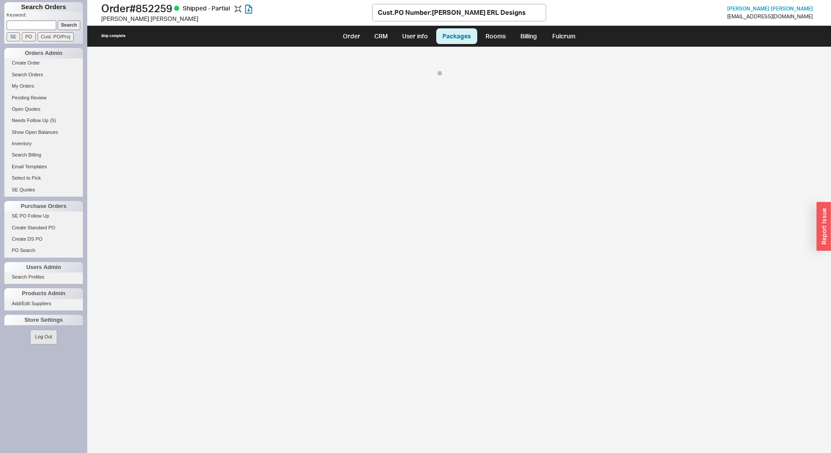
select select "On Hold"
select select "8"
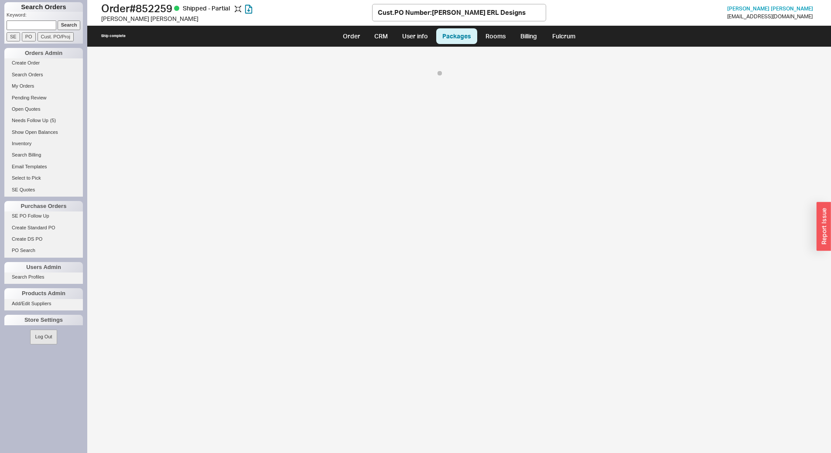
select select "8"
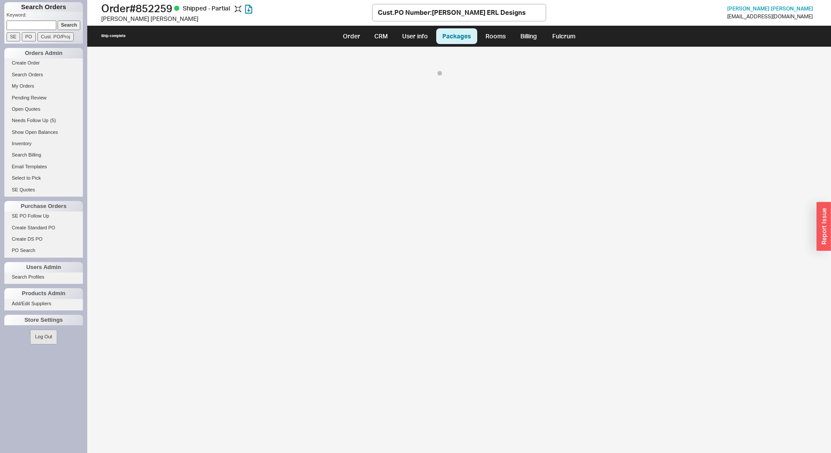
select select "8"
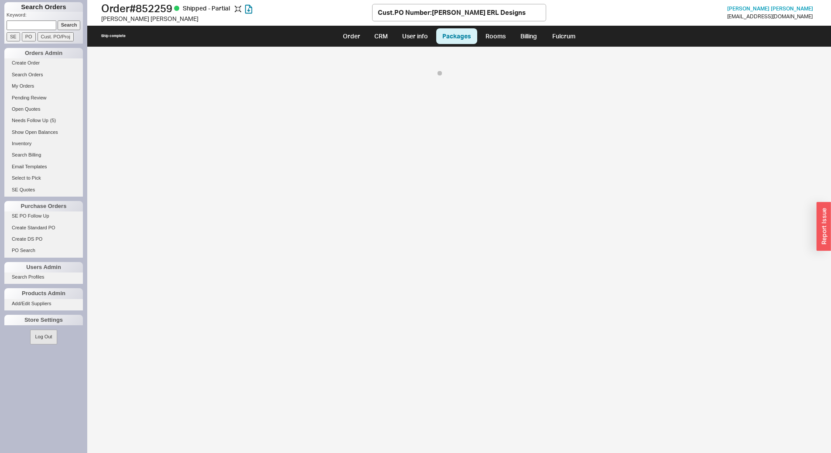
select select "8"
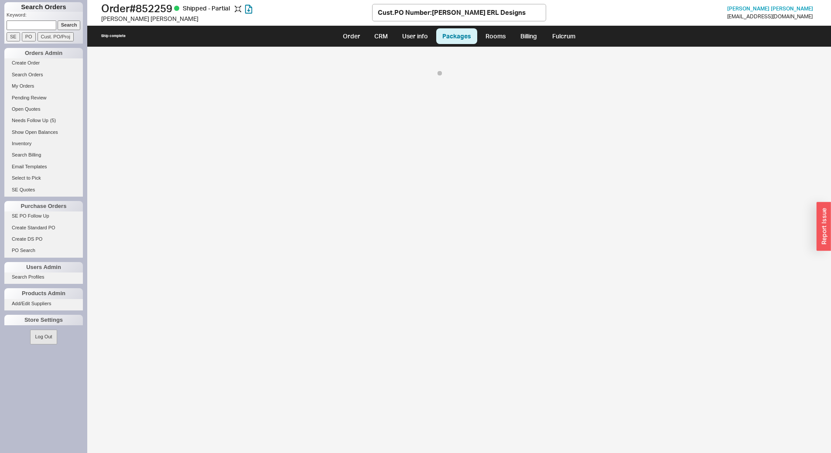
select select "8"
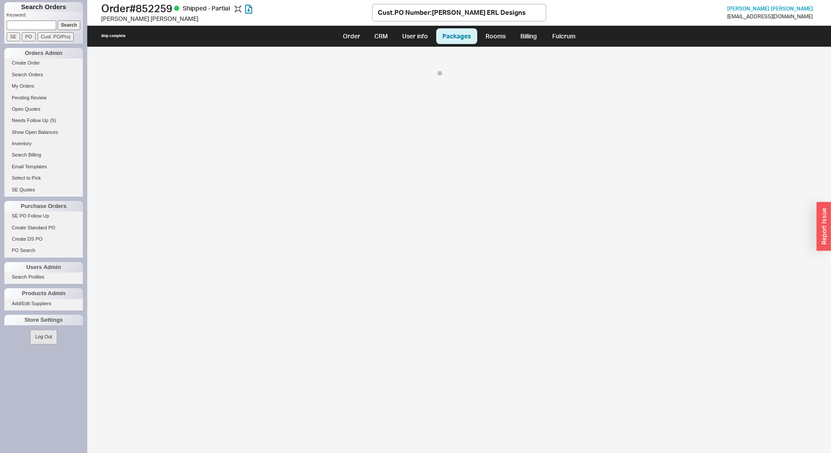
select select "8"
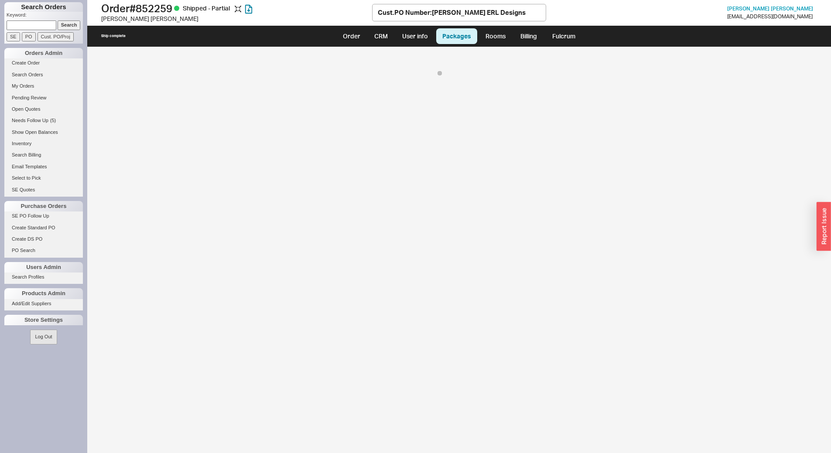
select select "8"
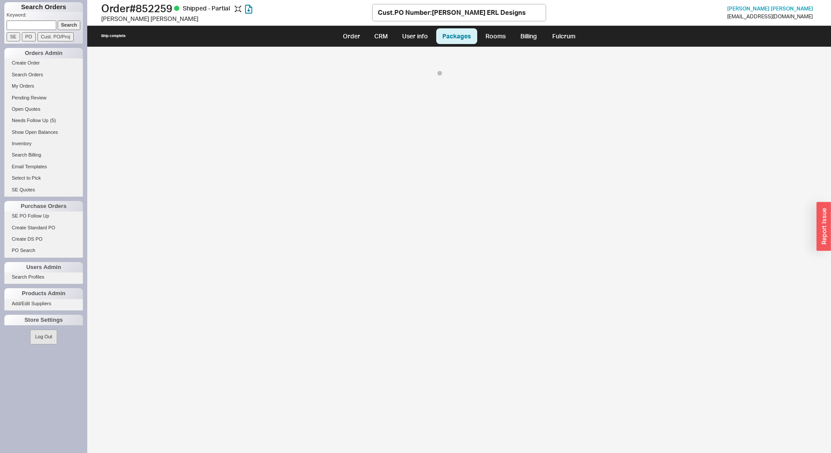
select select "8"
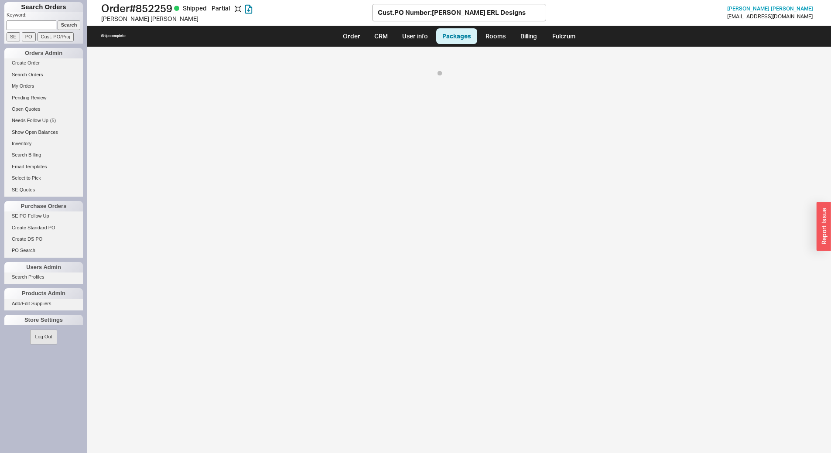
select select "8"
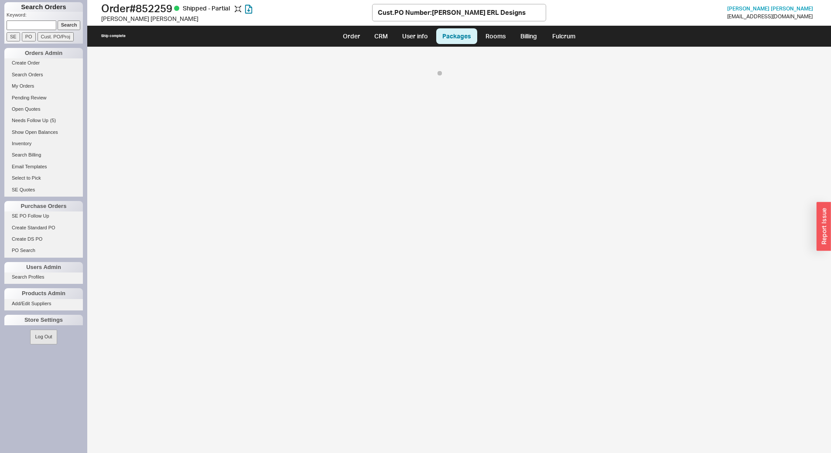
select select "8"
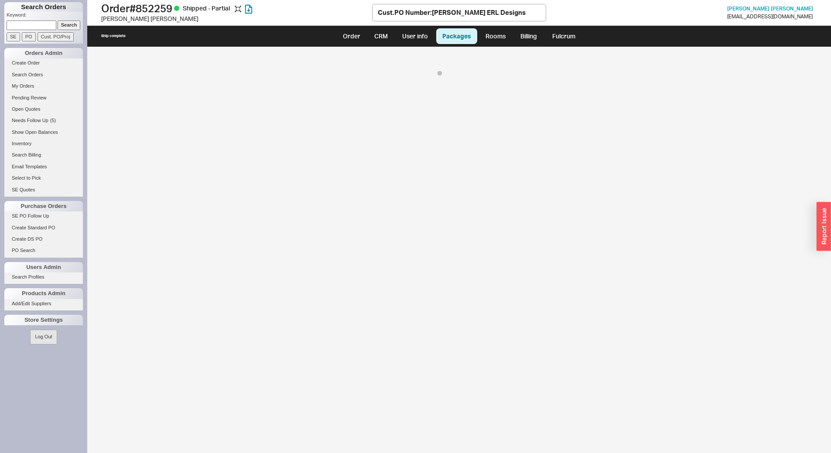
select select "8"
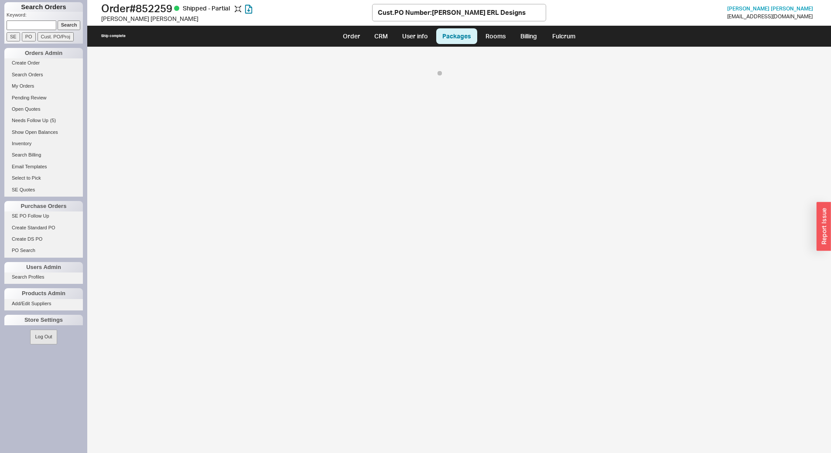
select select "8"
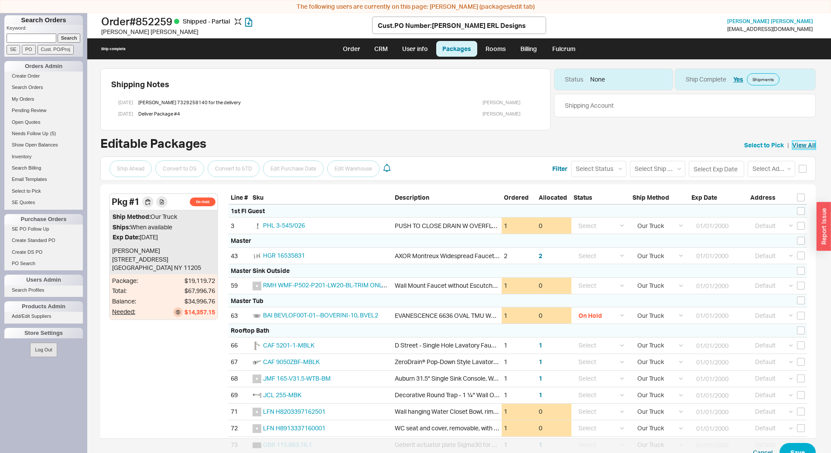
click at [796, 144] on link "View All" at bounding box center [805, 145] width 24 height 9
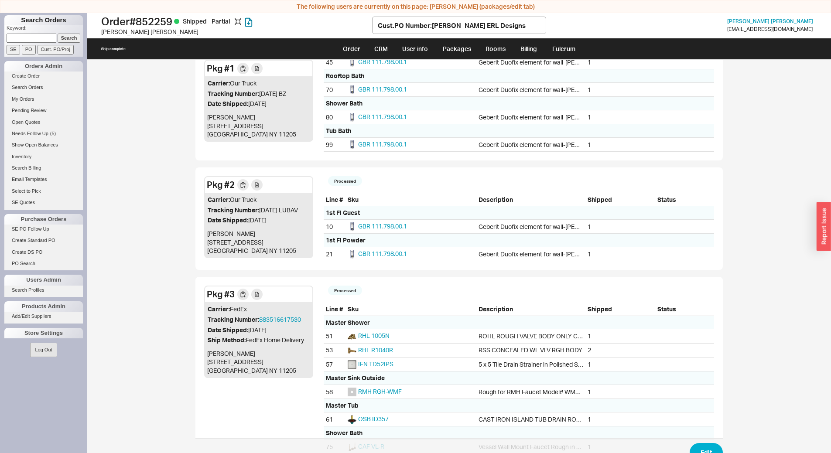
scroll to position [175, 0]
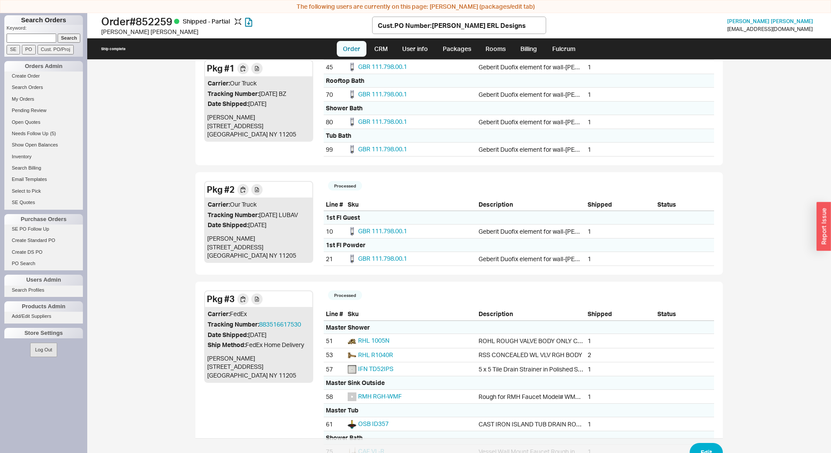
click at [347, 49] on link "Order" at bounding box center [352, 49] width 30 height 16
select select "LOW"
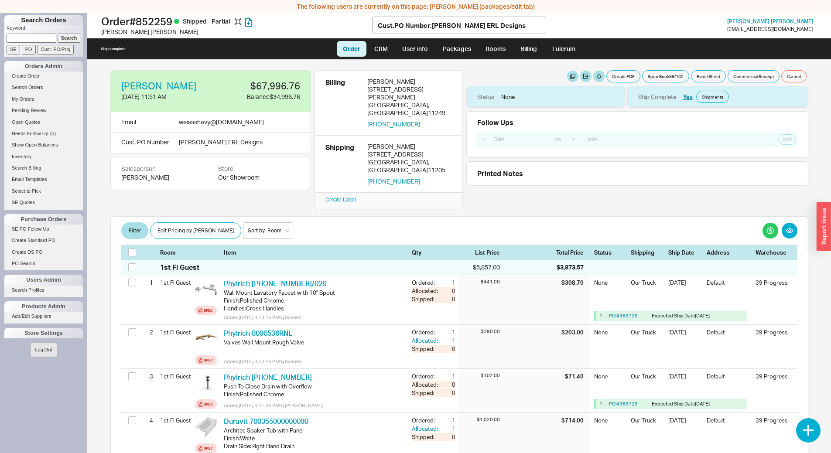
click at [463, 57] on ul "Order CRM User info Packages Rooms Billing Fulcrum" at bounding box center [459, 48] width 252 height 21
click at [461, 52] on link "Packages" at bounding box center [456, 49] width 41 height 16
select select "8"
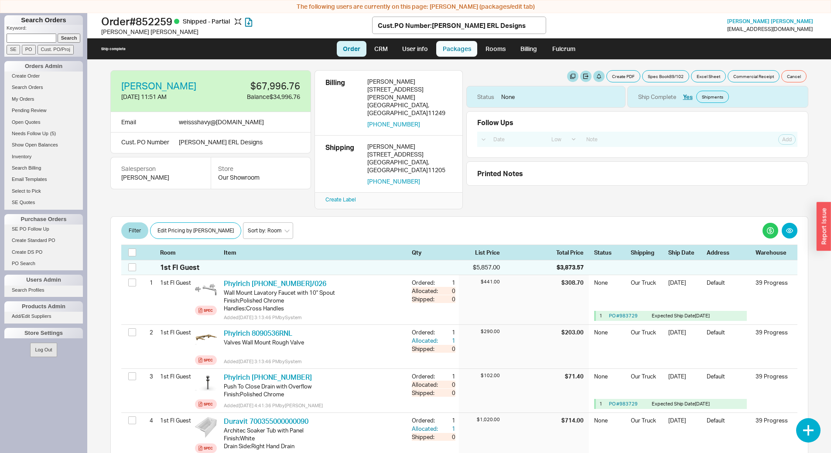
select select "On Hold"
select select "8"
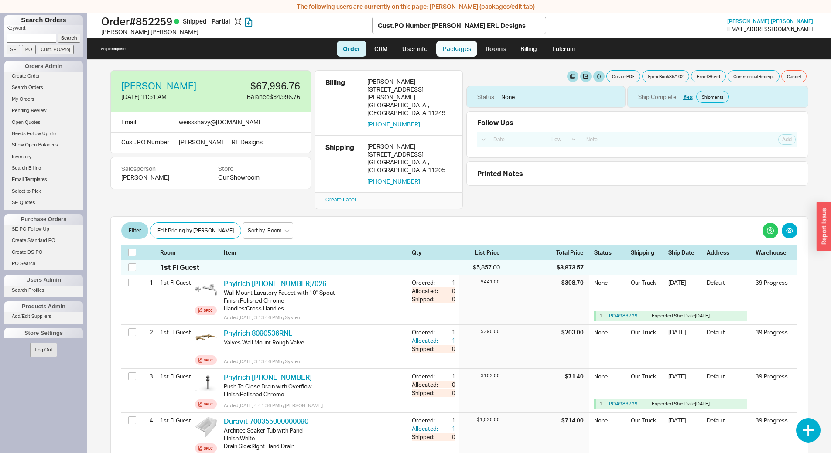
select select "8"
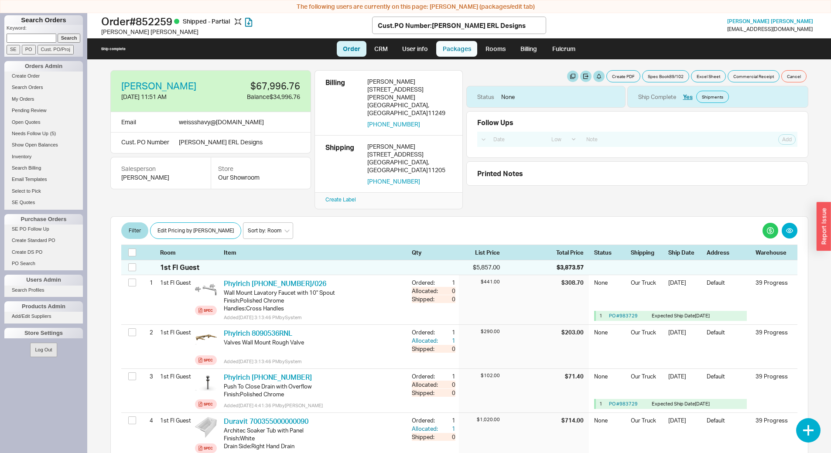
select select "8"
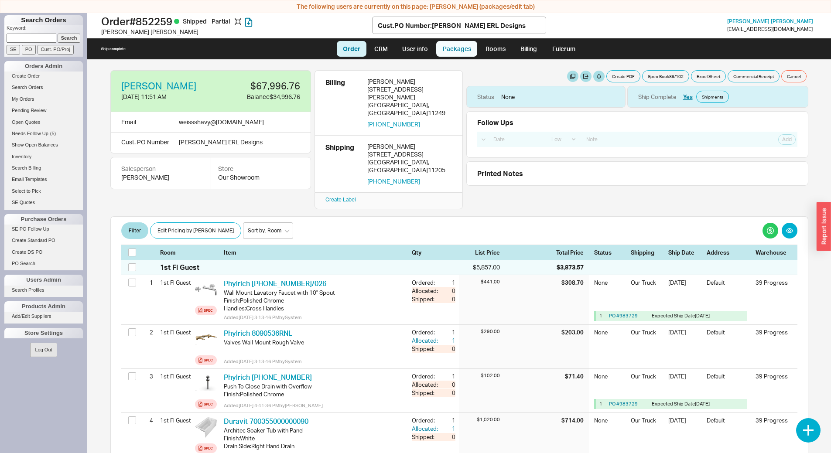
select select "8"
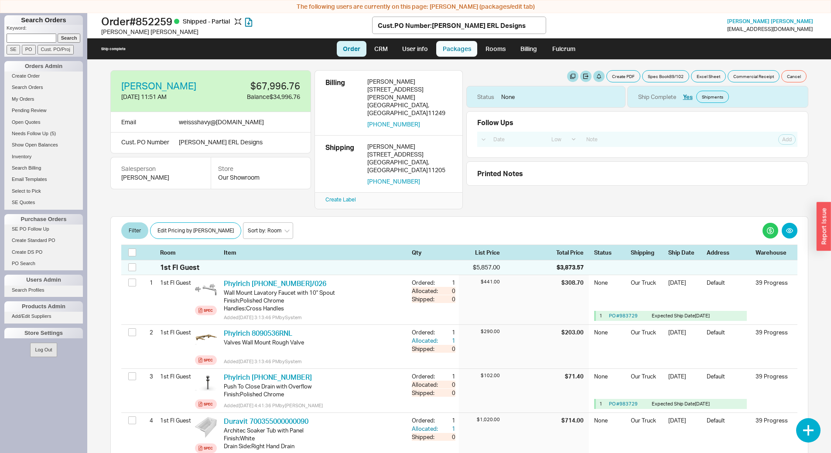
select select "8"
select select "On Hold"
select select "8"
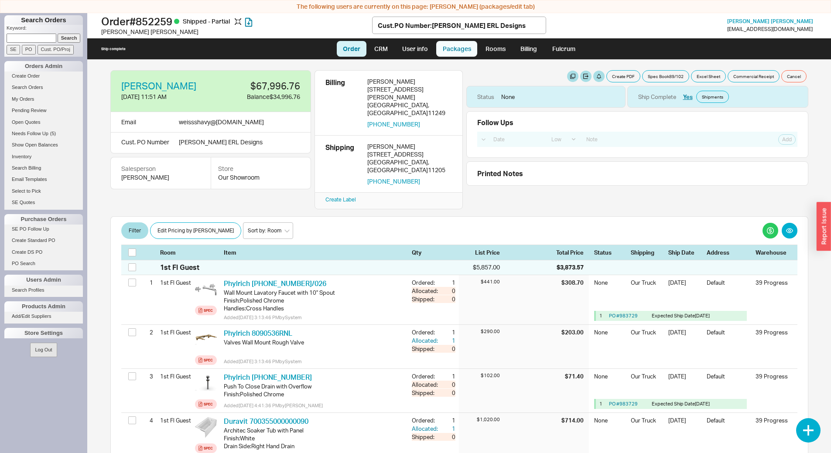
select select "8"
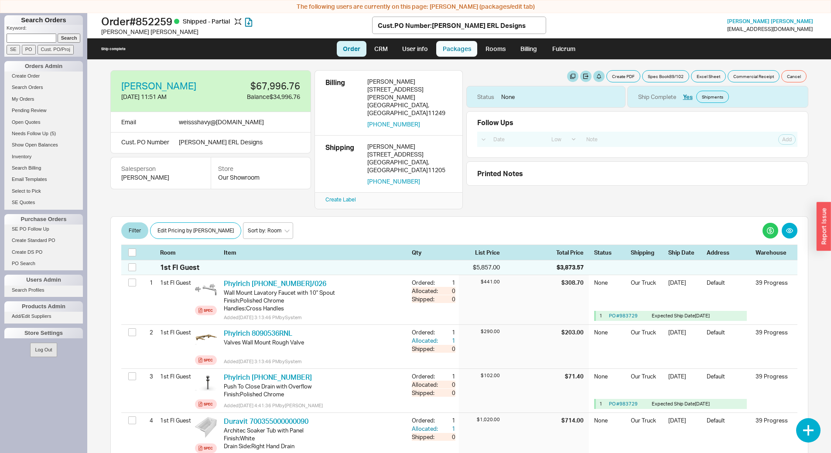
select select "8"
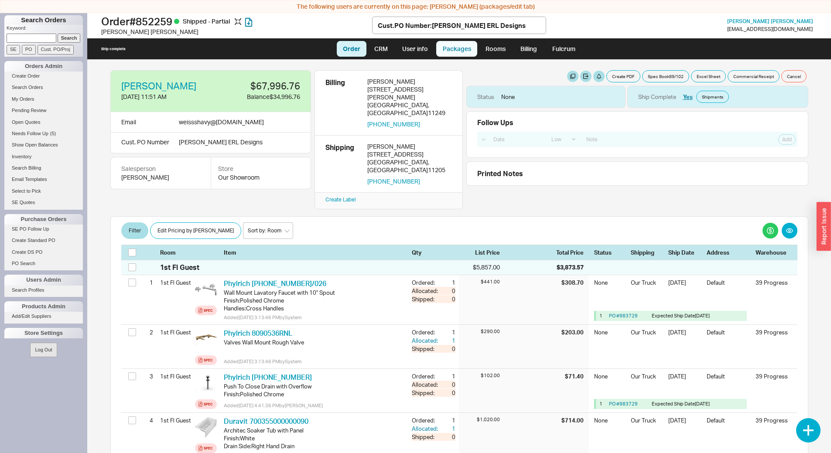
select select "8"
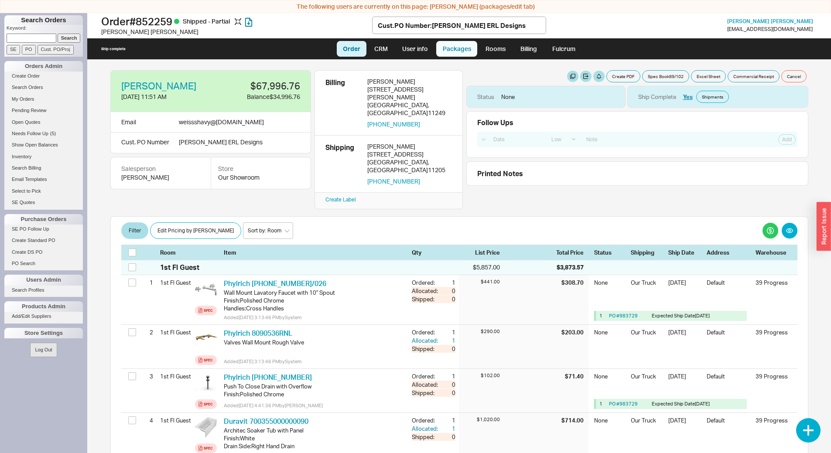
select select "8"
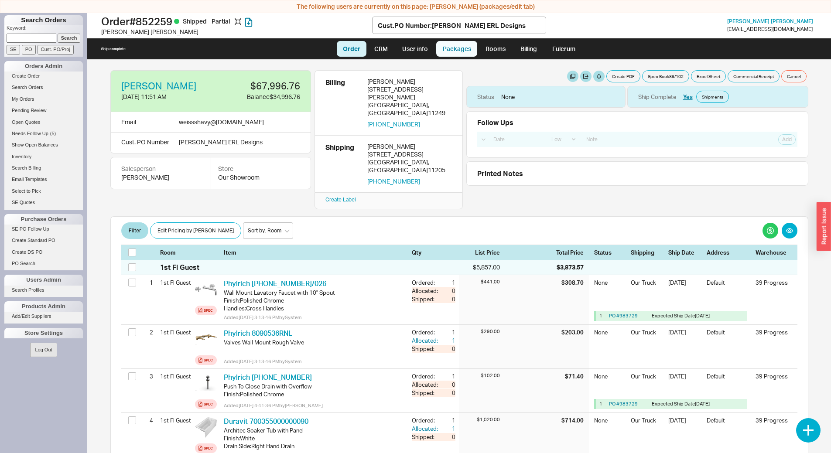
select select "8"
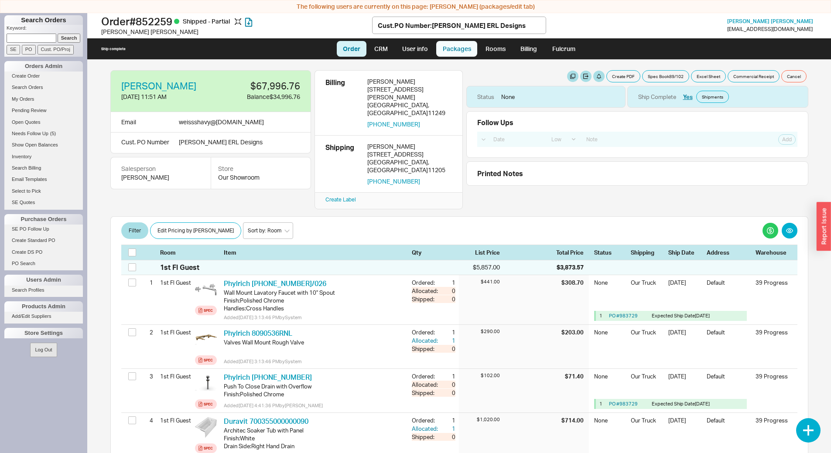
select select "8"
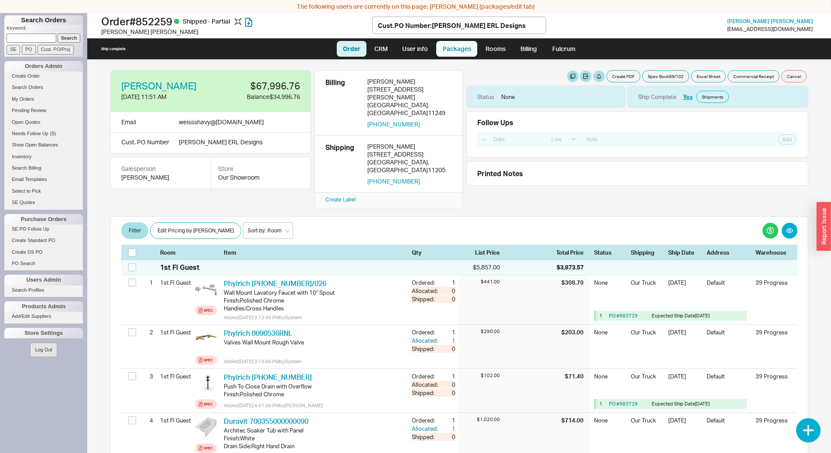
select select "8"
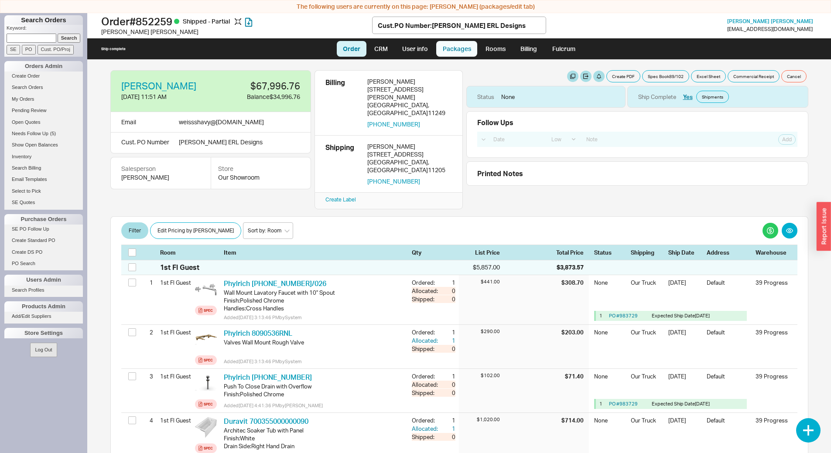
select select "8"
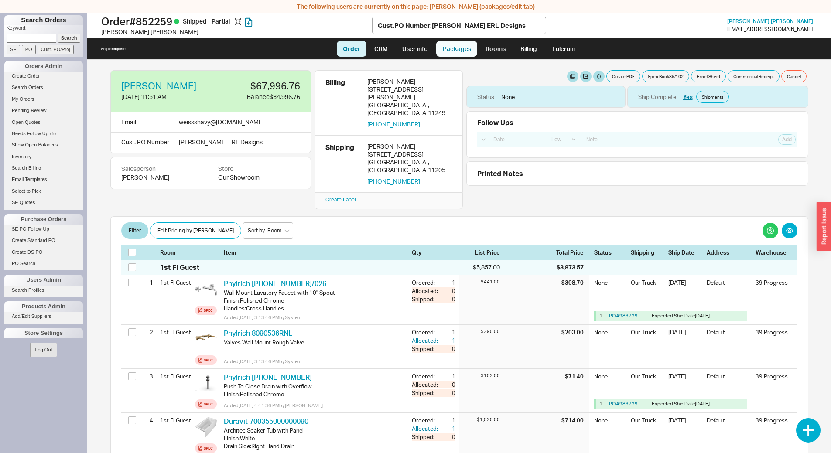
select select "8"
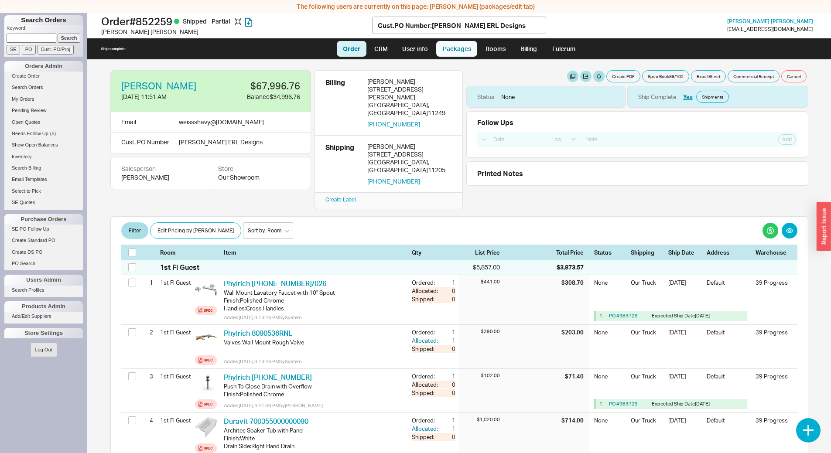
select select "8"
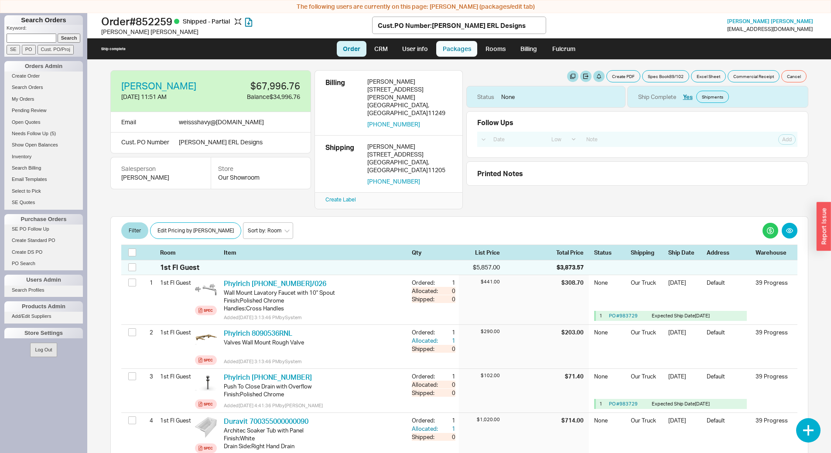
select select "8"
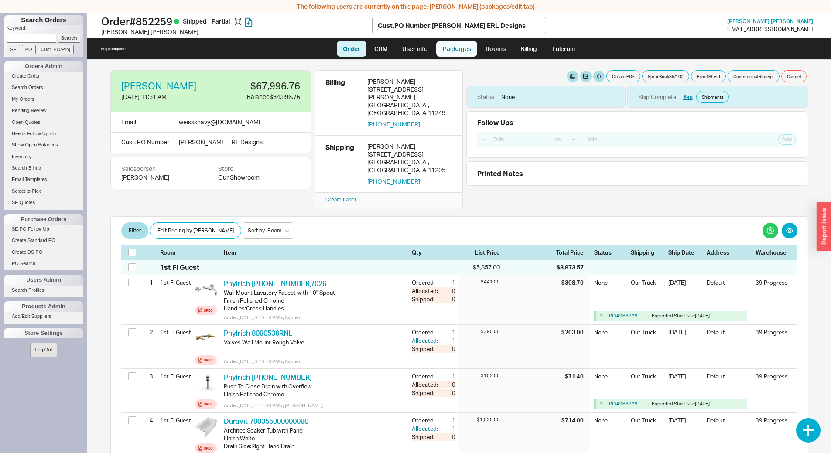
select select "8"
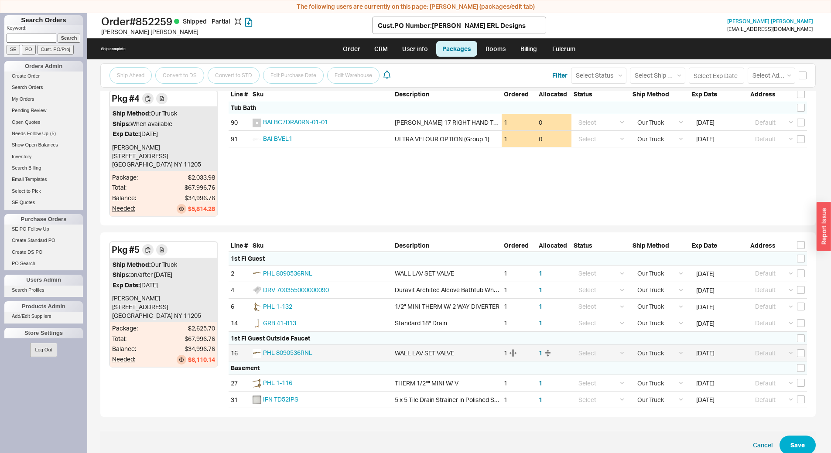
scroll to position [1802, 0]
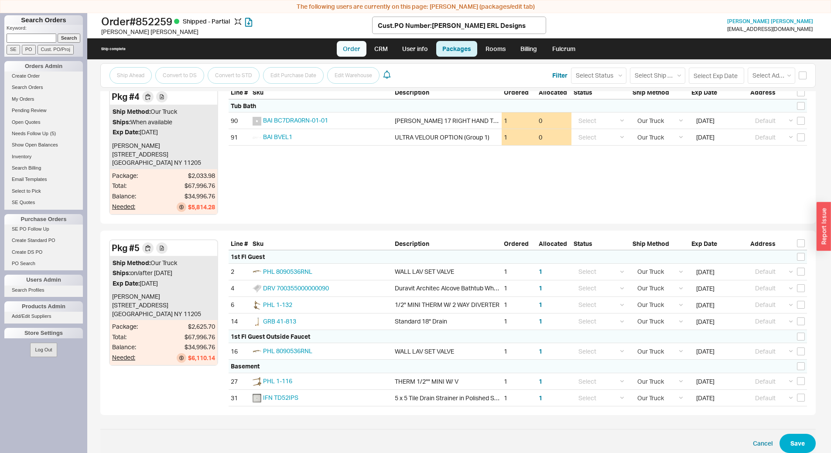
click at [354, 45] on link "Order" at bounding box center [352, 49] width 30 height 16
select select "LOW"
